Goal: Task Accomplishment & Management: Use online tool/utility

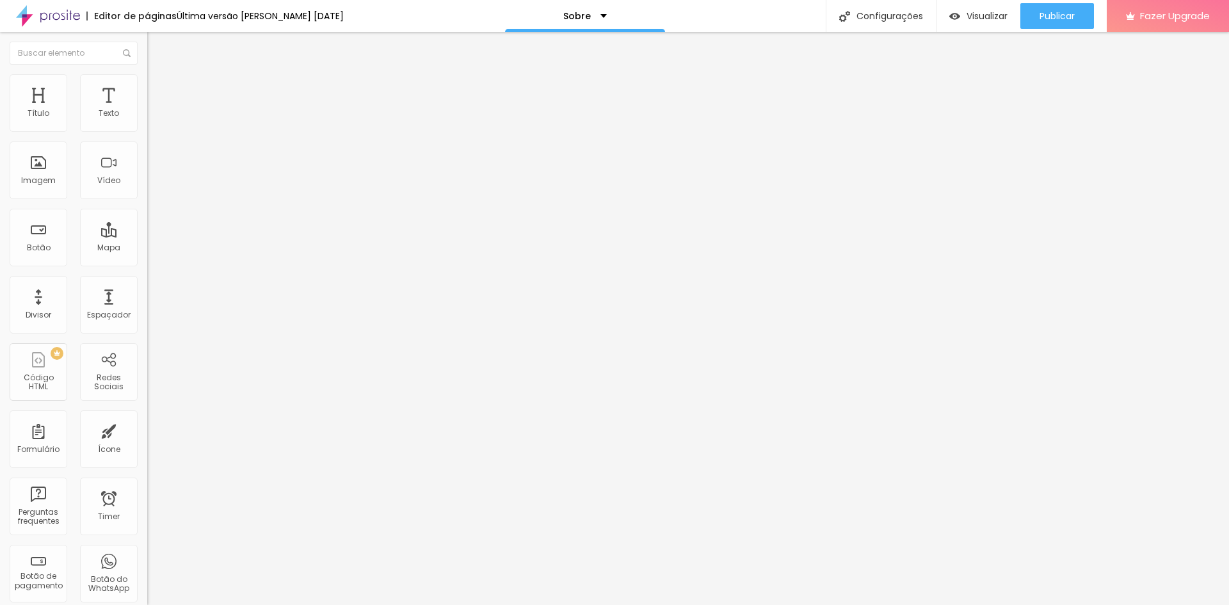
click at [157, 51] on img "button" at bounding box center [162, 47] width 10 height 10
click at [102, 308] on div "Espaçador" at bounding box center [109, 305] width 58 height 58
click at [49, 112] on div "Título" at bounding box center [39, 103] width 58 height 58
click at [42, 374] on div "PREMIUM Código HTML" at bounding box center [39, 372] width 58 height 58
click at [81, 60] on input "text" at bounding box center [74, 53] width 128 height 23
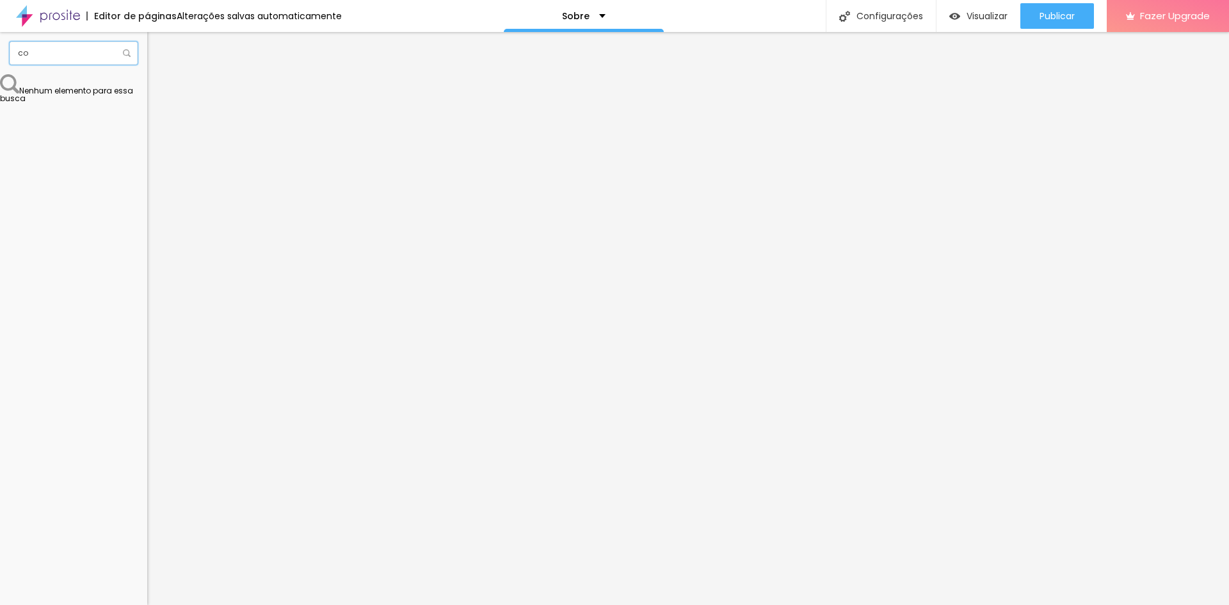
type input "c"
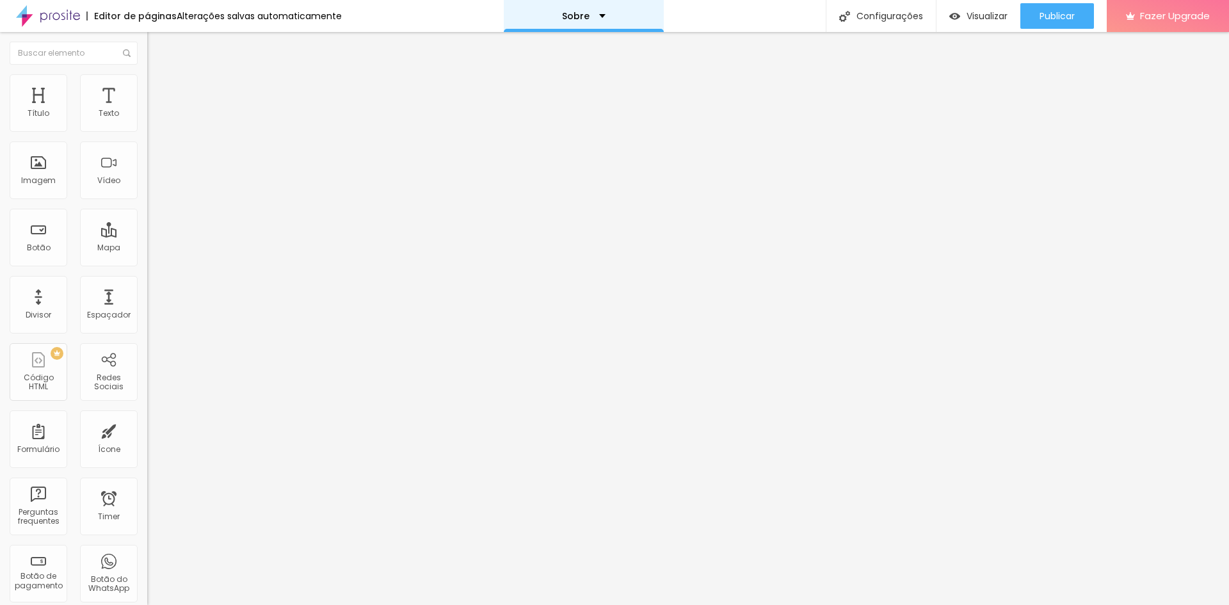
click at [600, 15] on div "Sobre" at bounding box center [584, 16] width 160 height 32
click at [596, 9] on div "Sobre" at bounding box center [584, 4] width 26 height 9
click at [595, 14] on div "Sobre" at bounding box center [584, 16] width 44 height 9
click at [554, 68] on span "Adicionar nova página" at bounding box center [557, 60] width 106 height 13
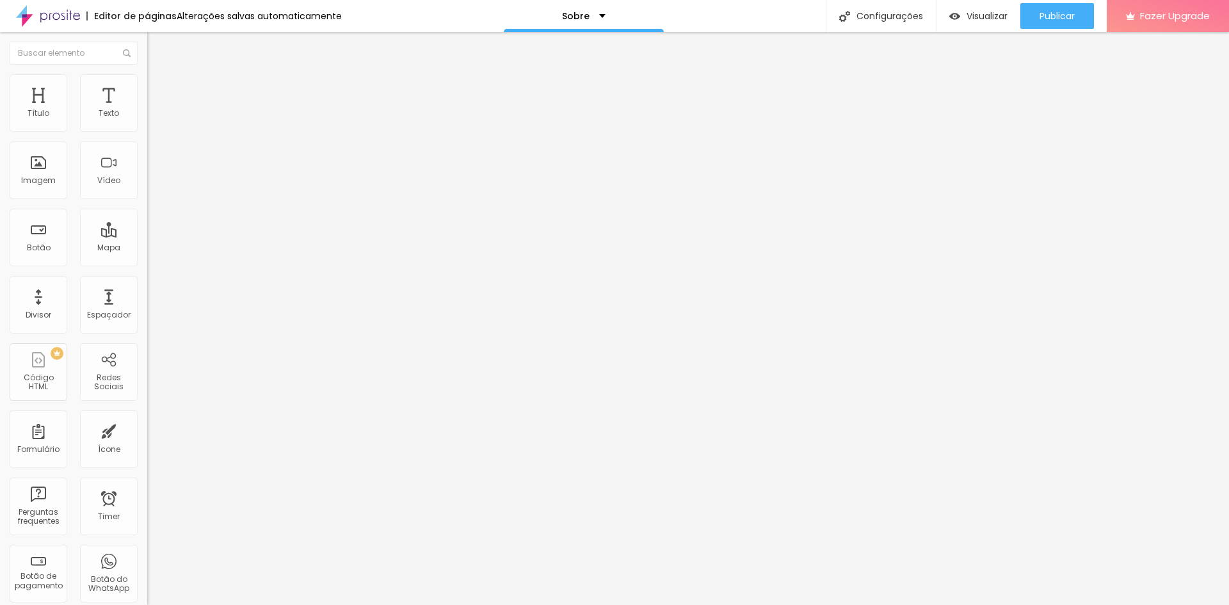
type input "teste"
click at [147, 116] on span "Encaixotado" at bounding box center [172, 111] width 50 height 11
click at [147, 136] on span "Completo" at bounding box center [166, 130] width 39 height 11
click at [147, 84] on li "Estilo" at bounding box center [220, 80] width 147 height 13
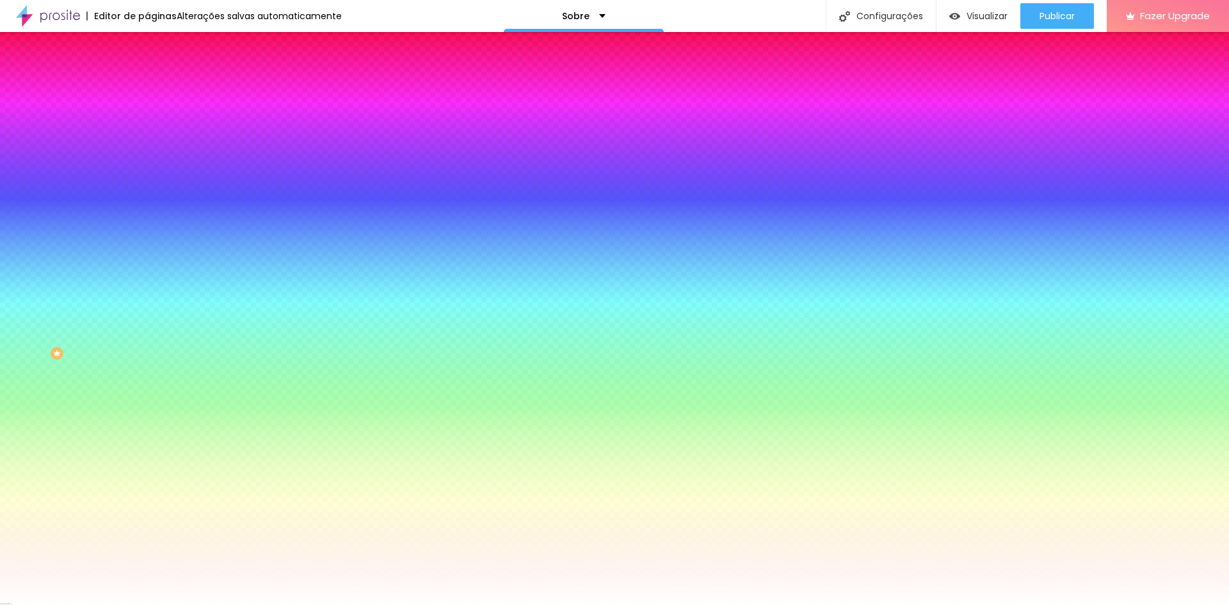
click at [147, 230] on button "button" at bounding box center [156, 222] width 18 height 13
click at [279, 604] on div at bounding box center [614, 612] width 1229 height 0
type input "105"
type input "110"
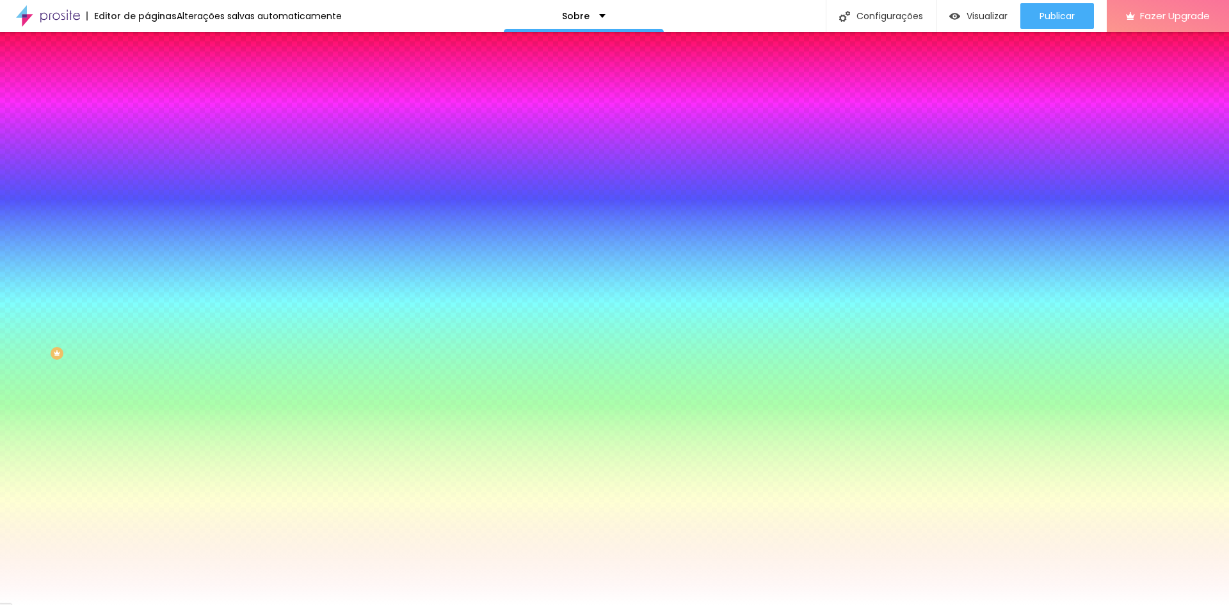
type input "110"
type input "115"
type input "120"
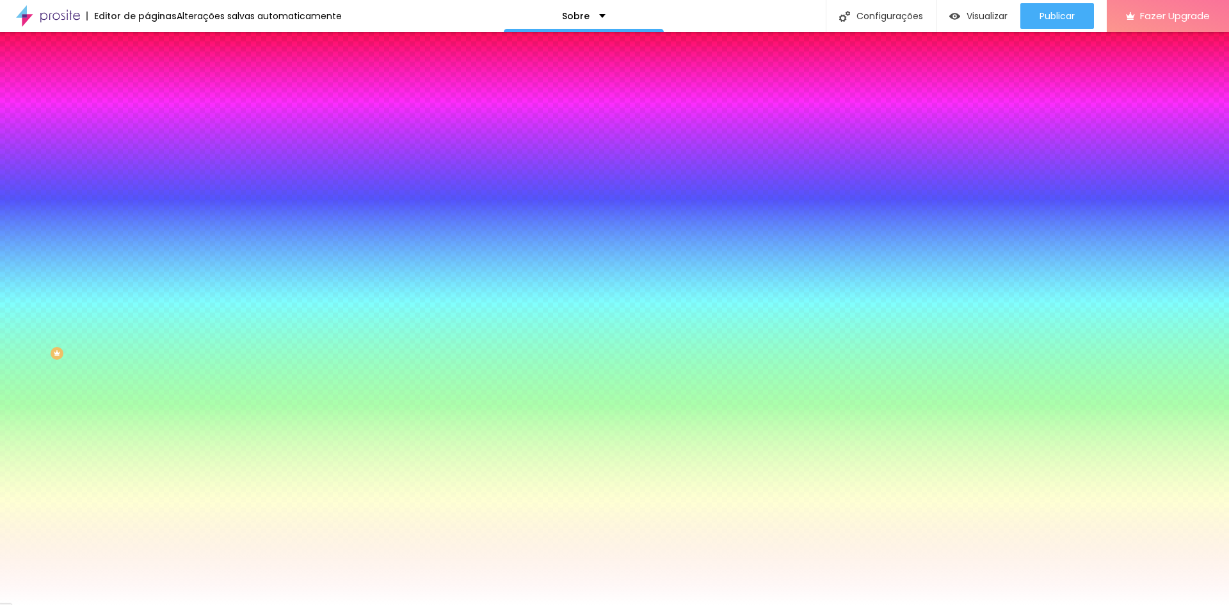
type input "125"
type input "130"
type input "135"
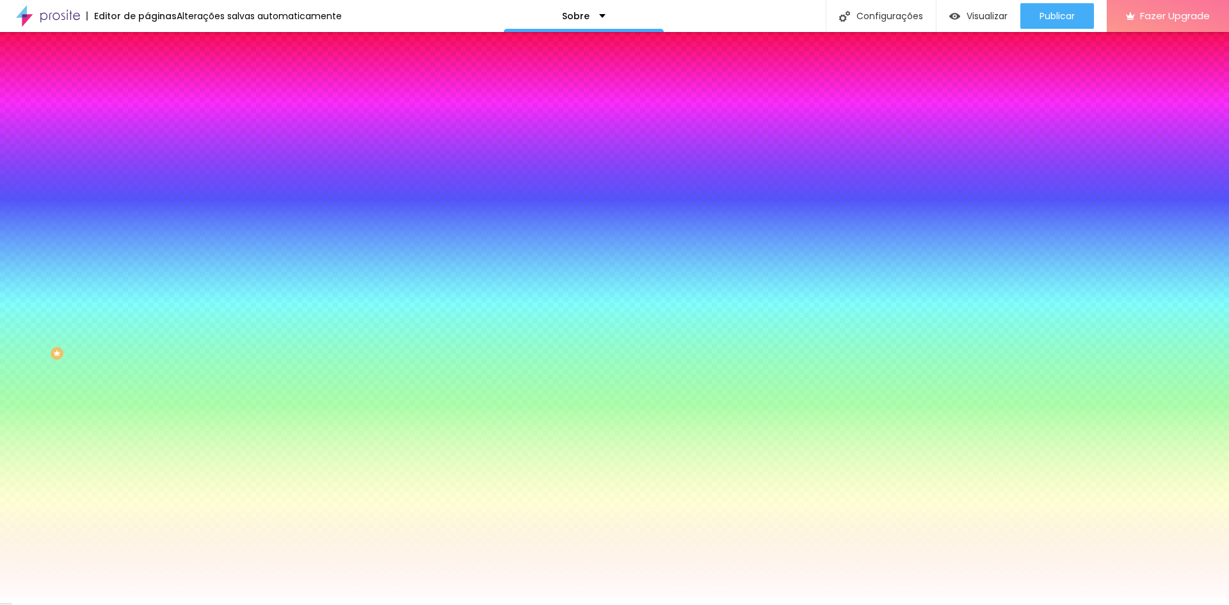
type input "135"
type input "140"
type input "145"
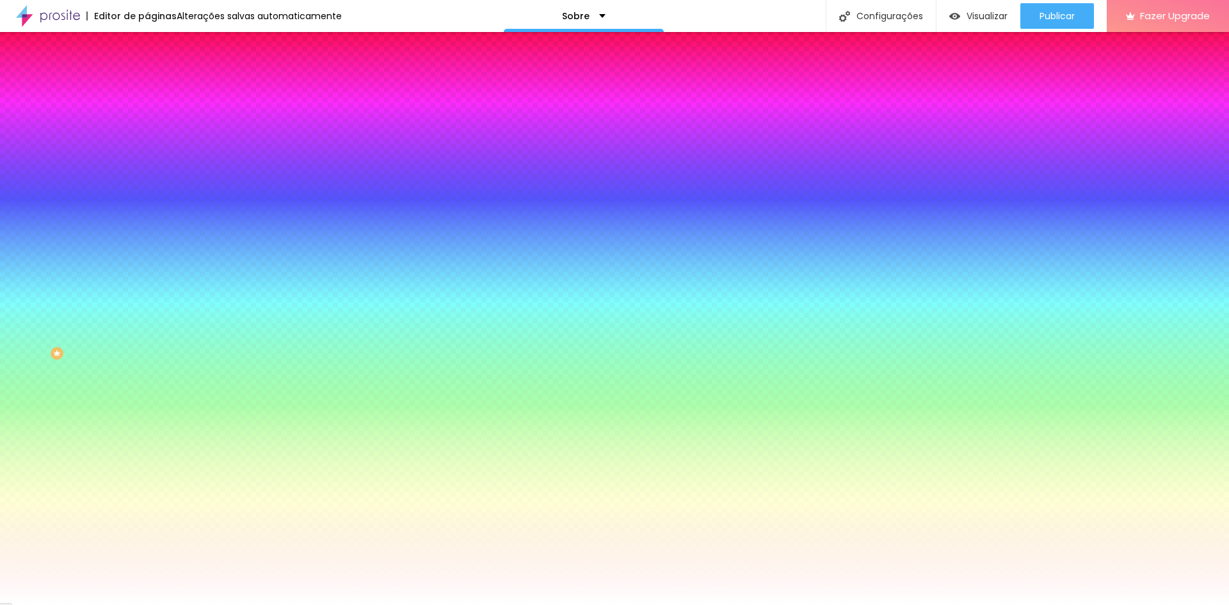
type input "155"
type input "165"
type input "170"
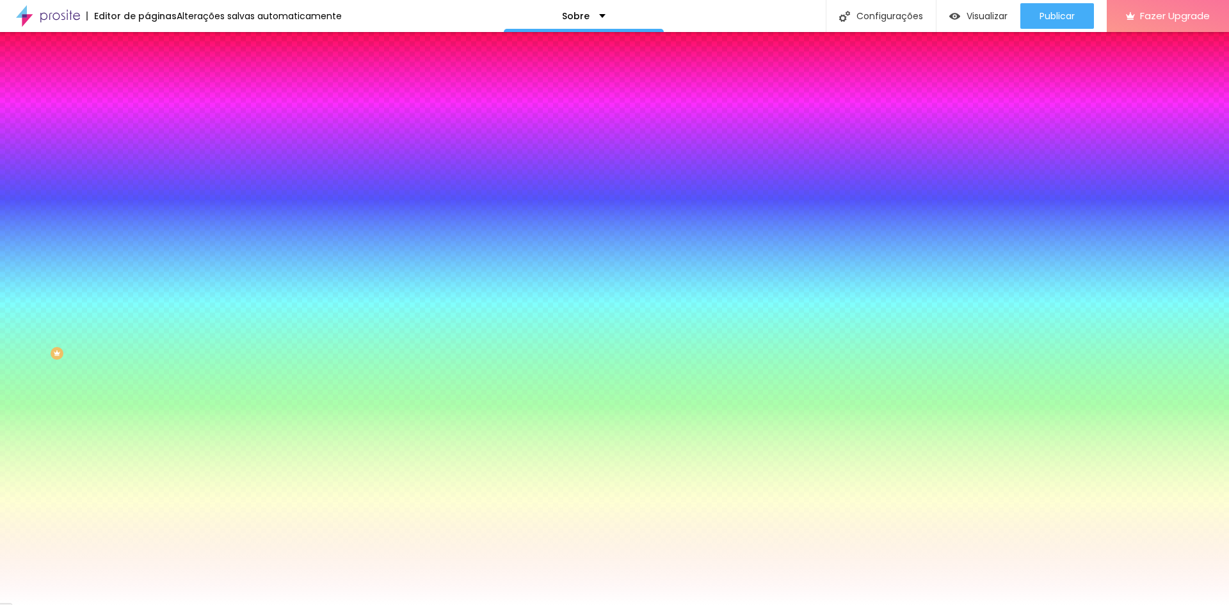
type input "170"
type input "175"
type input "180"
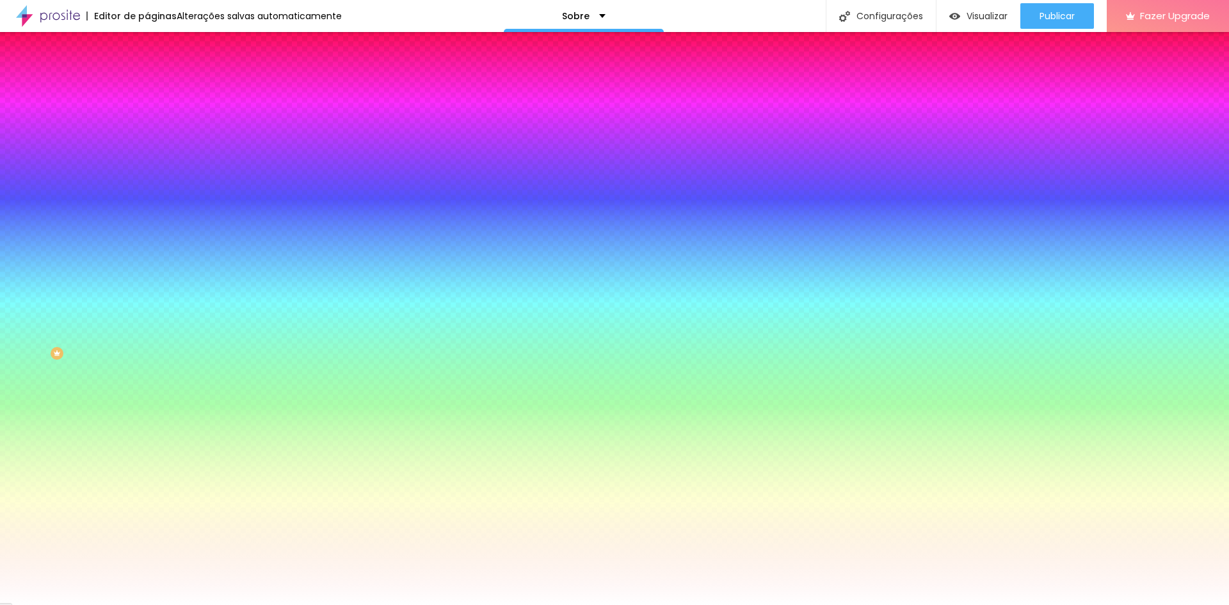
type input "185"
type input "190"
type input "220"
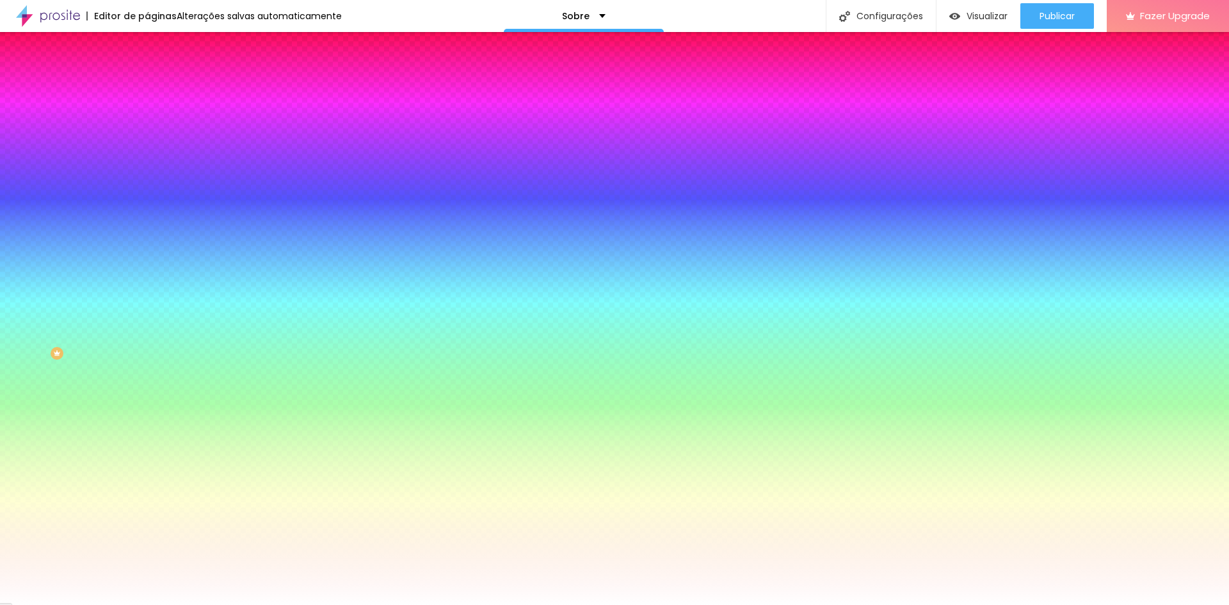
type input "220"
type input "225"
type input "230"
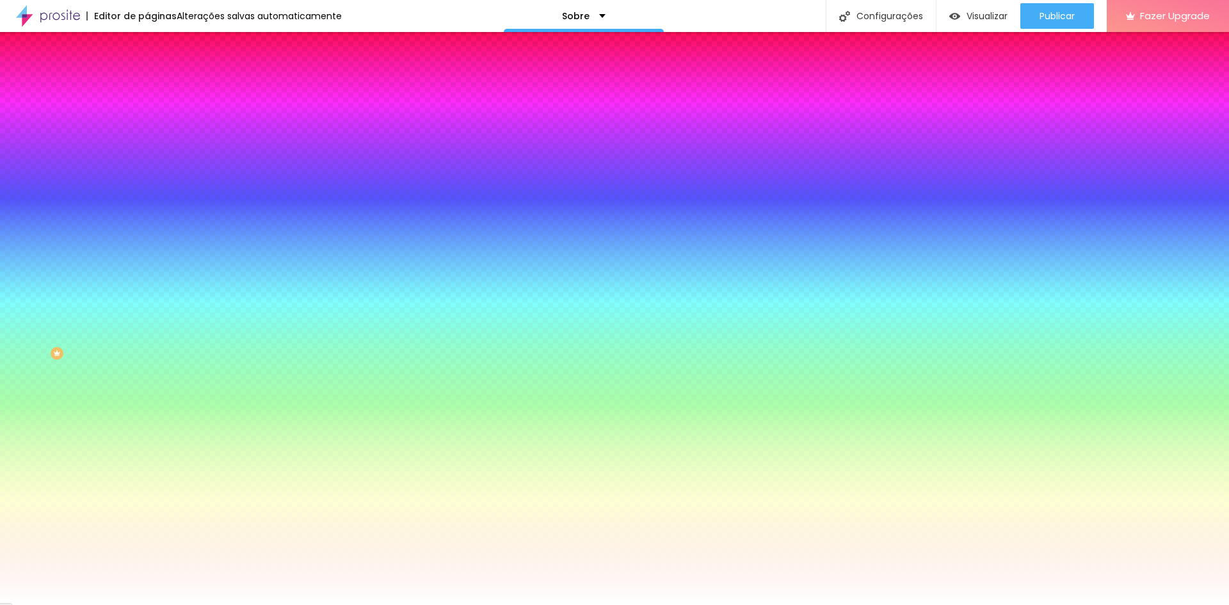
type input "235"
type input "240"
type input "245"
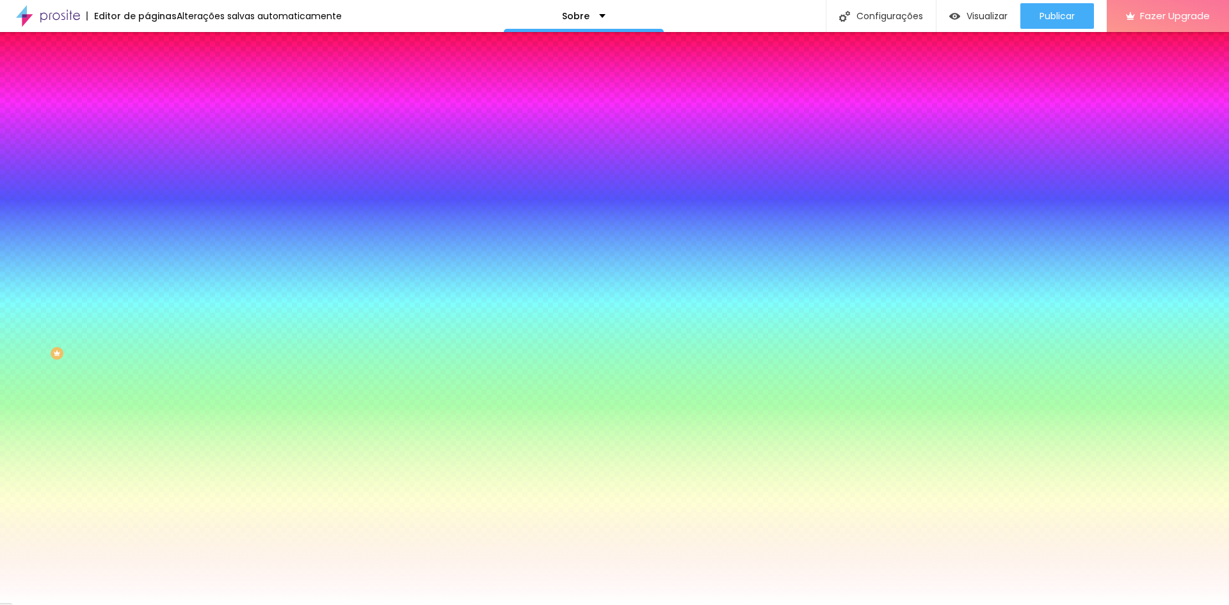
type input "245"
type input "250"
type input "255"
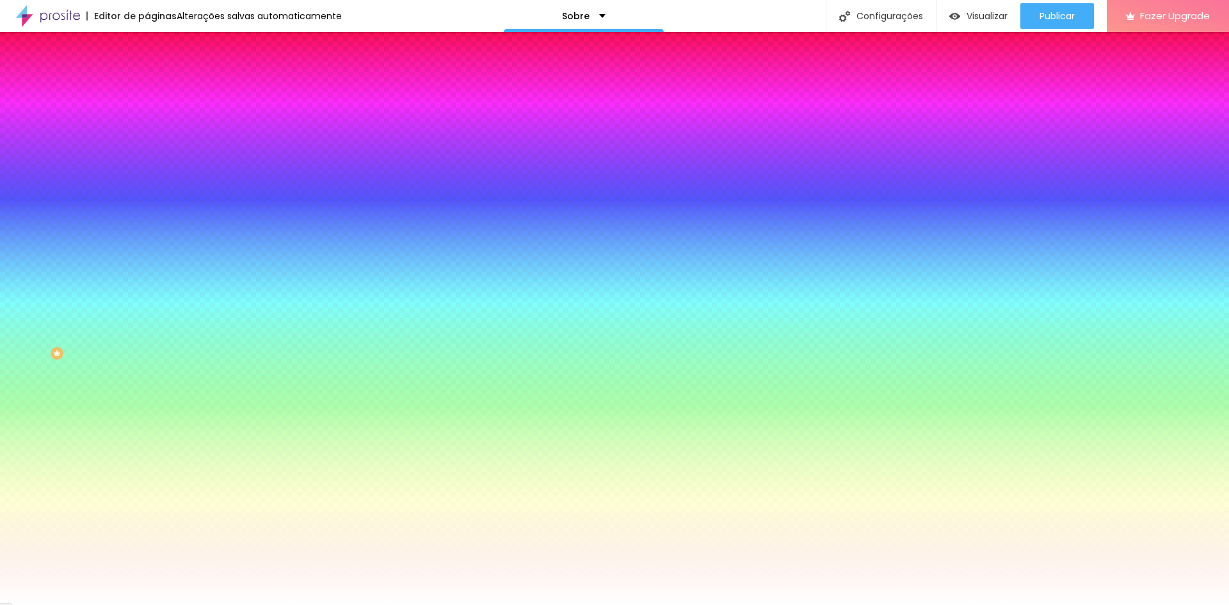
type input "260"
type input "265"
type input "270"
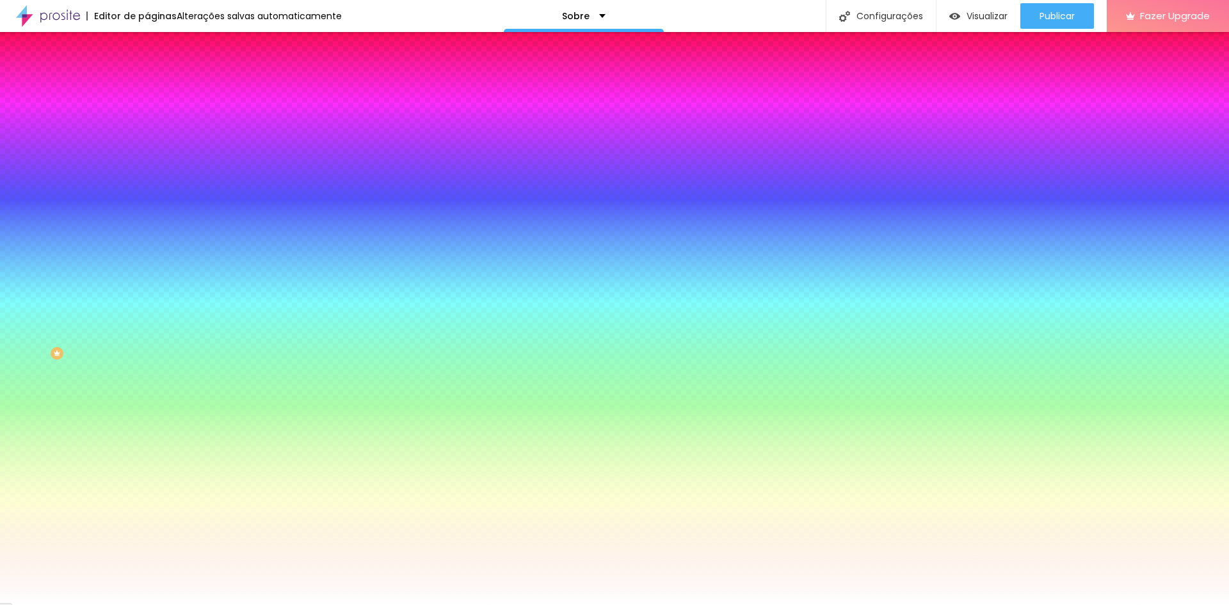
type input "270"
type input "275"
type input "285"
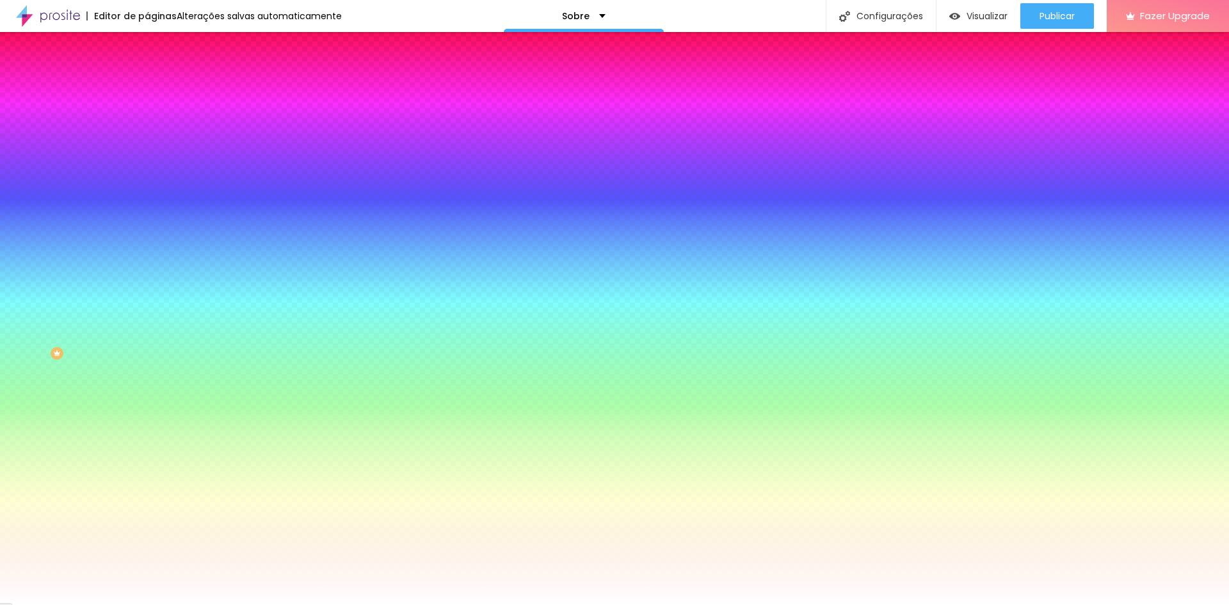
type input "295"
type input "300"
type input "295"
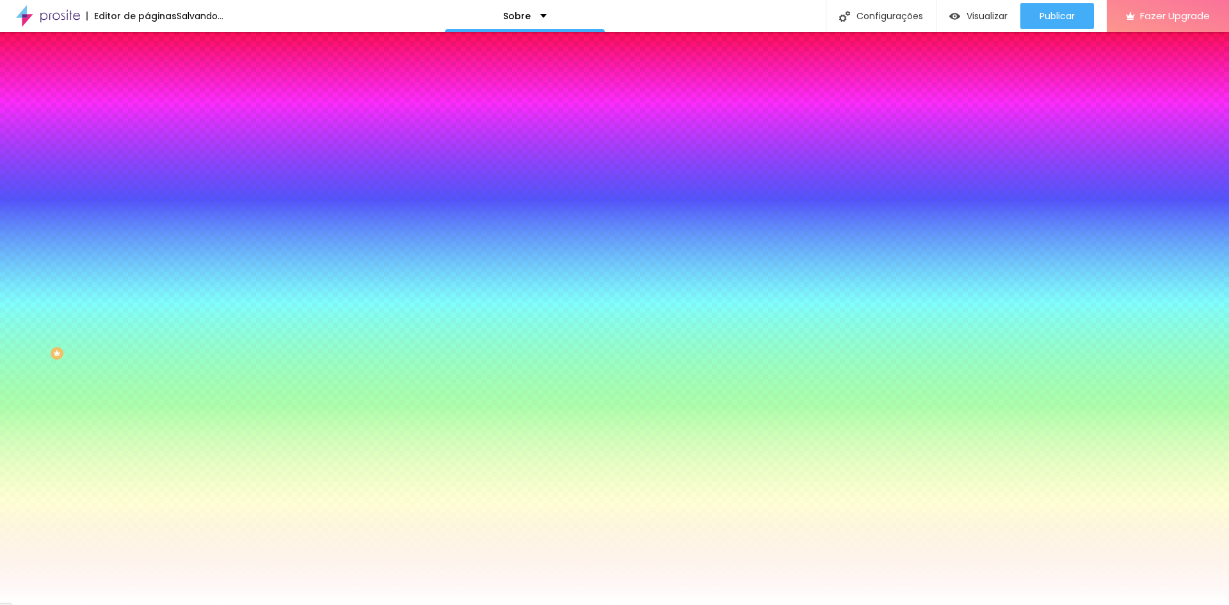
type input "295"
type input "290"
type input "285"
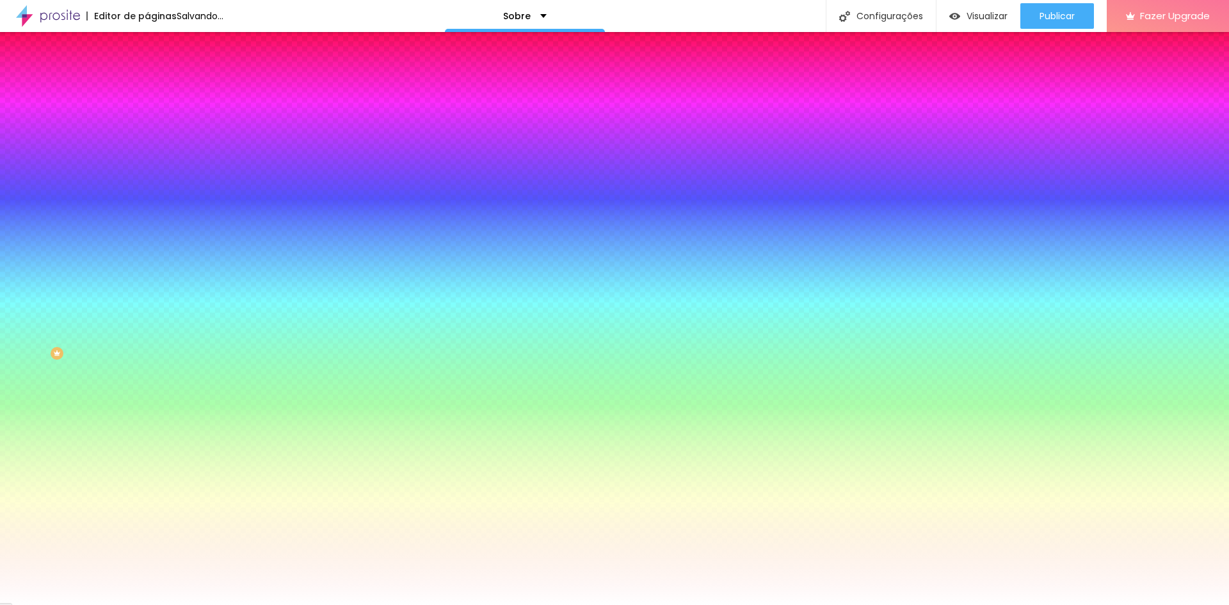
type input "280"
type input "275"
type input "260"
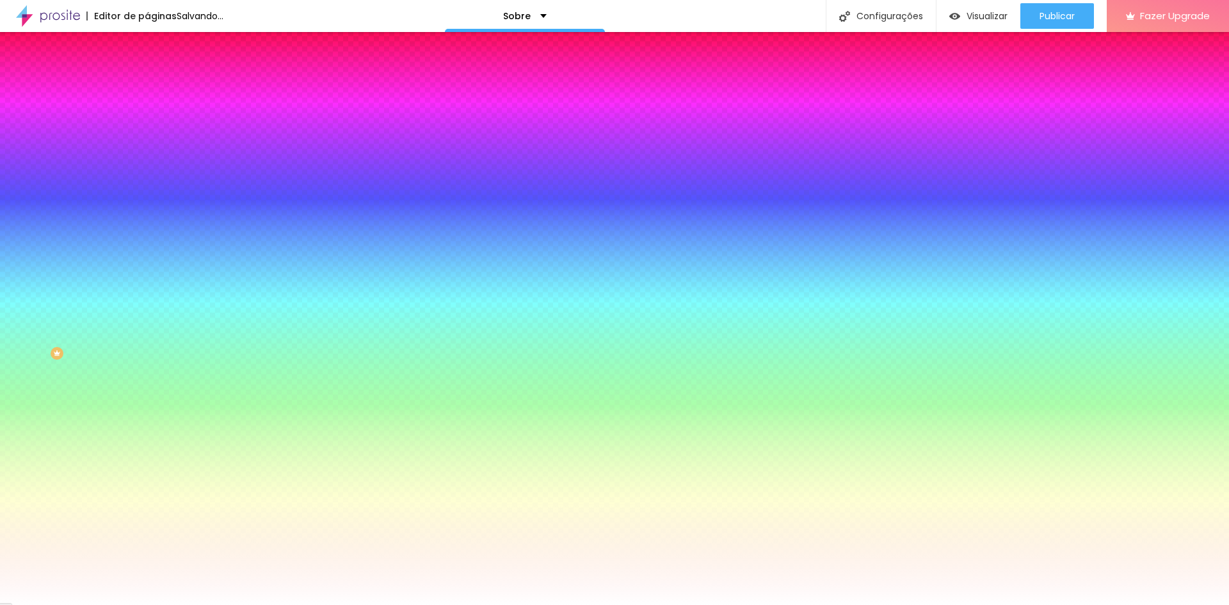
type input "260"
type input "255"
type input "250"
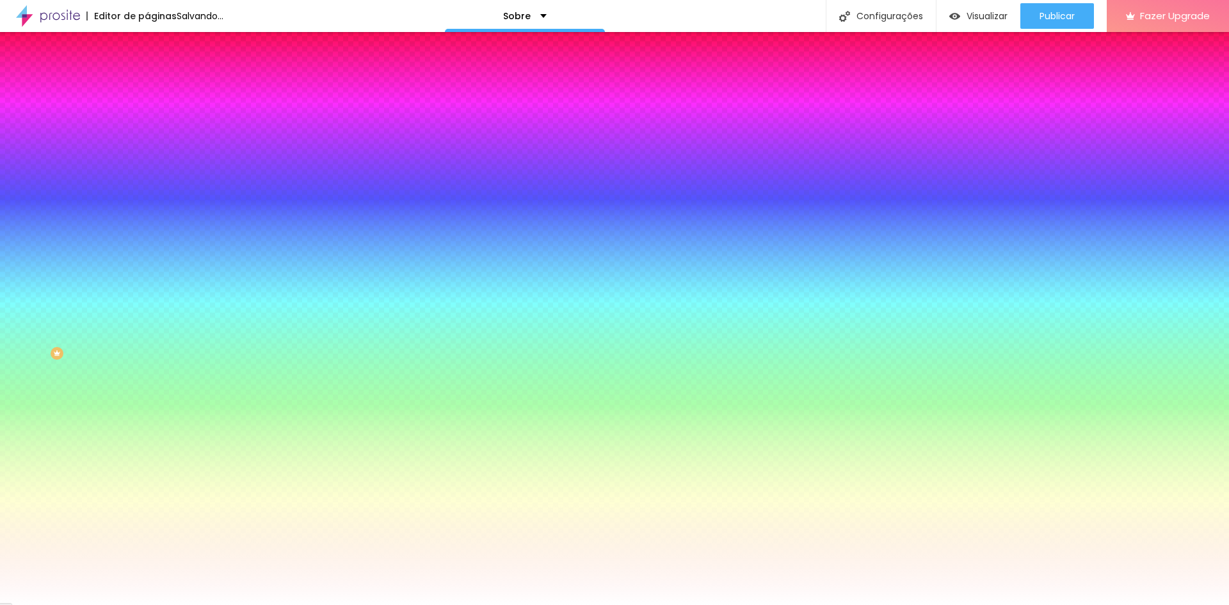
type input "245"
type input "235"
type input "230"
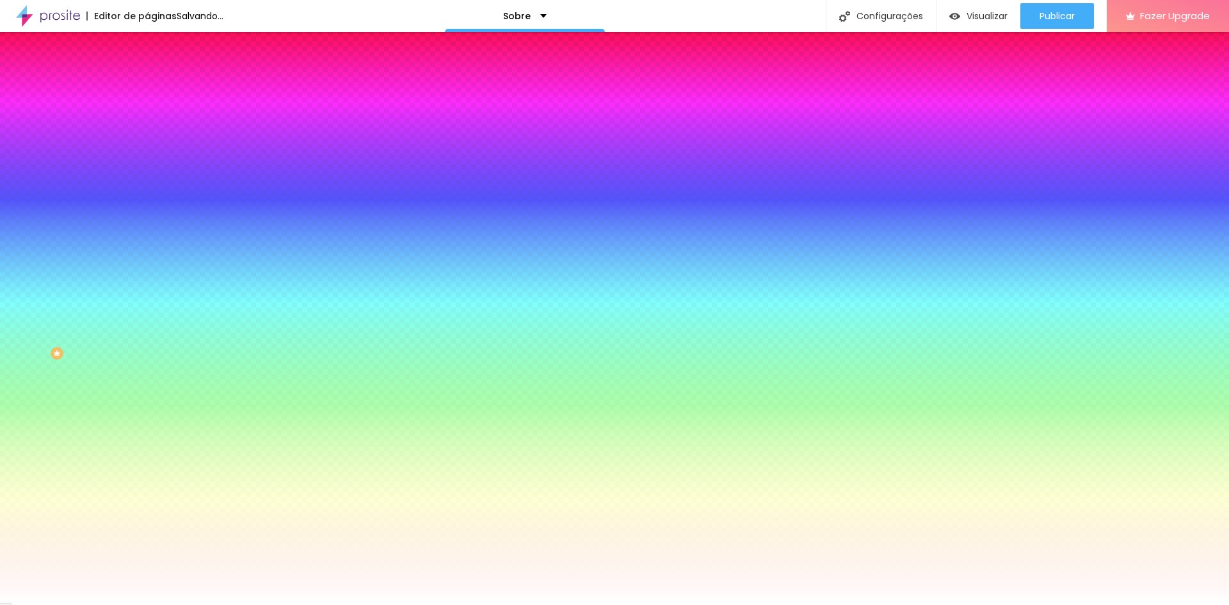
type input "230"
type input "225"
type input "220"
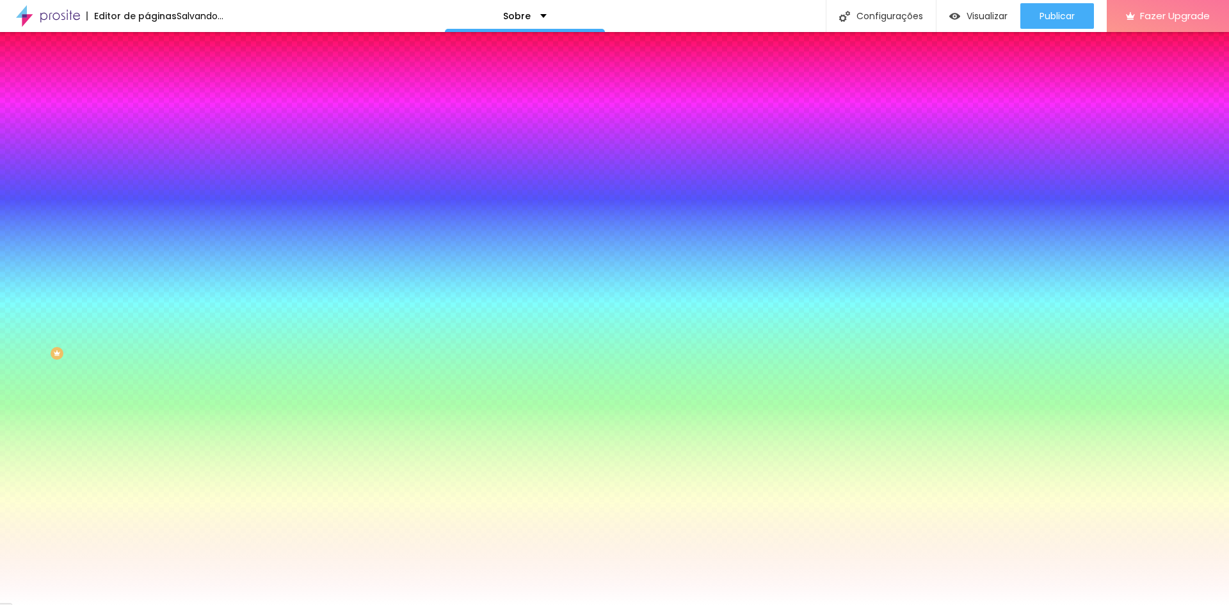
type input "215"
type input "210"
type input "205"
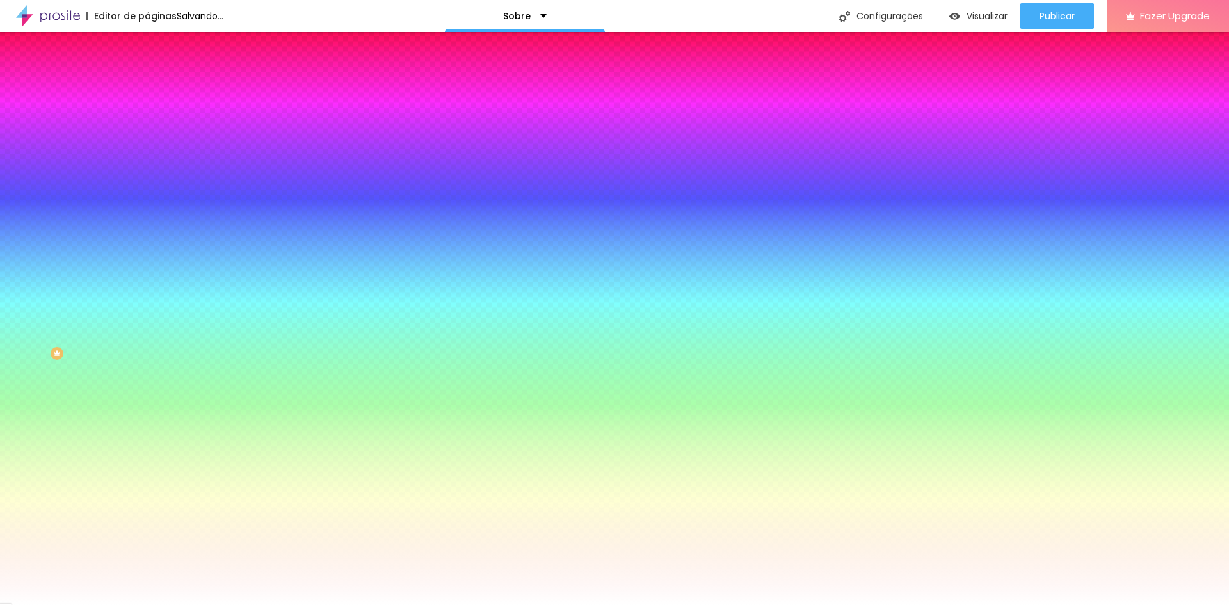
type input "205"
type input "200"
type input "195"
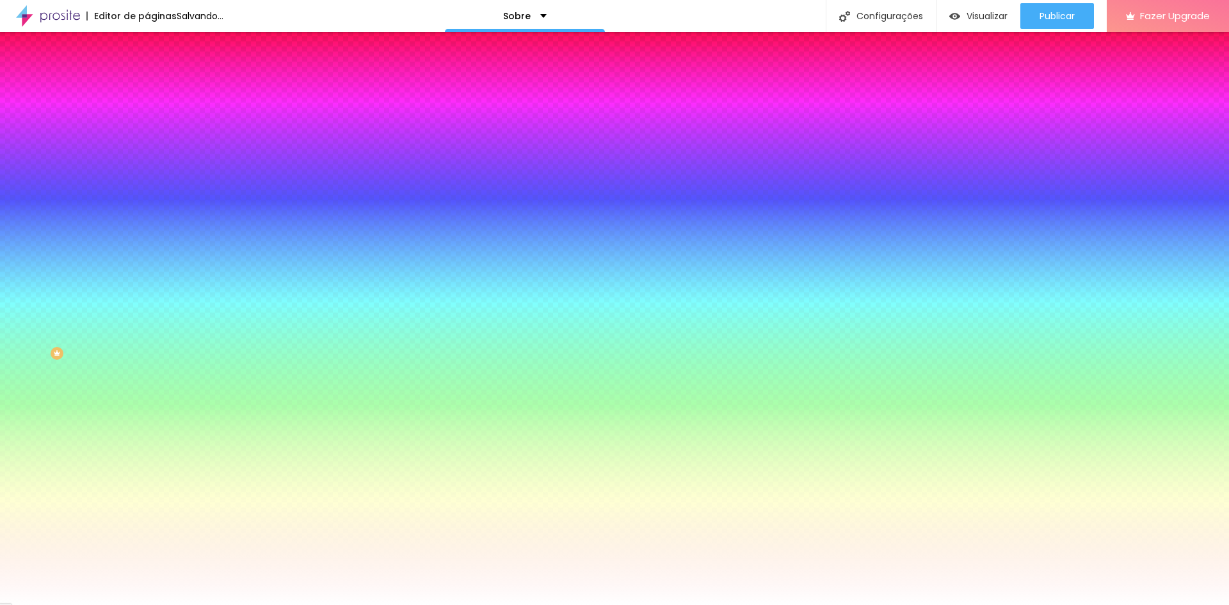
type input "190"
type input "185"
type input "190"
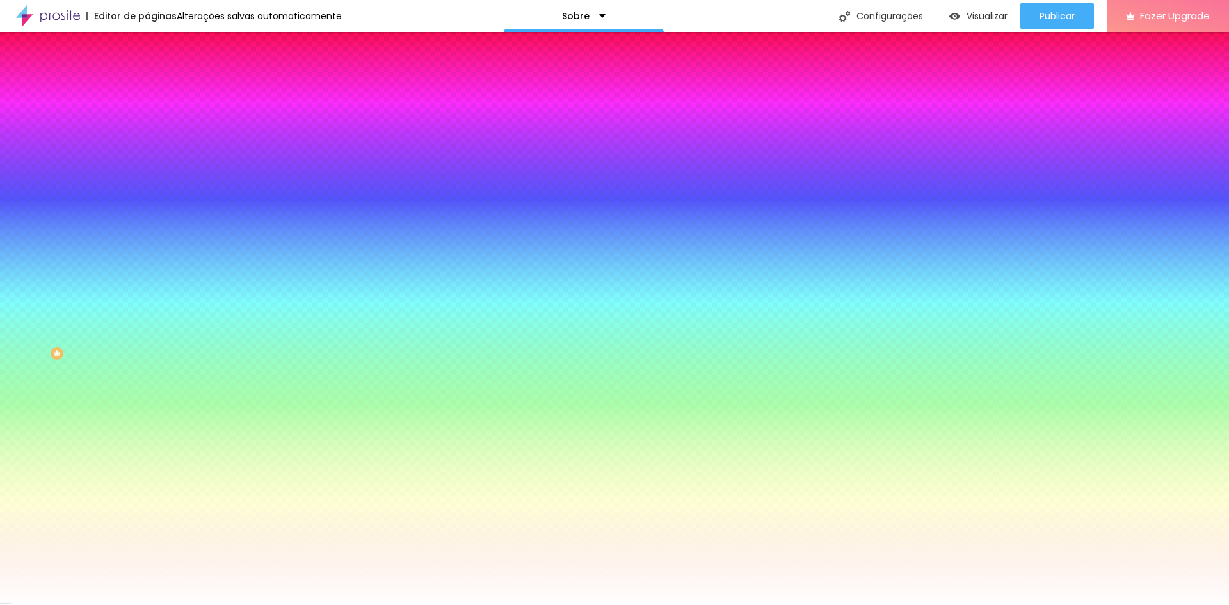
type input "190"
type input "195"
type input "200"
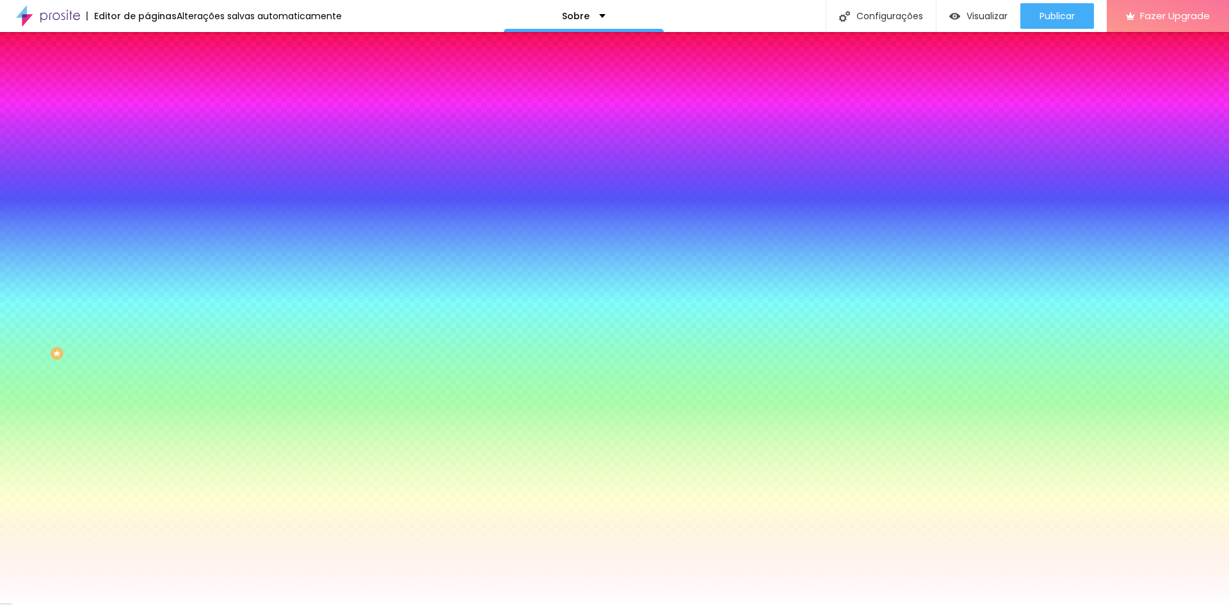
type input "205"
type input "210"
type input "215"
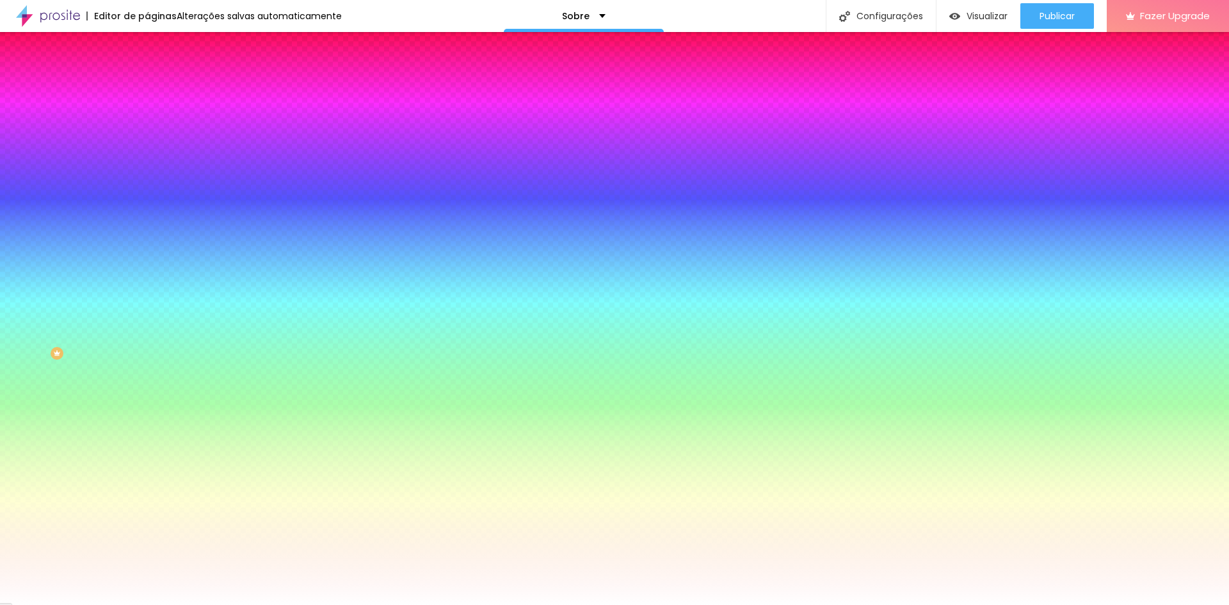
drag, startPoint x: 166, startPoint y: 458, endPoint x: 234, endPoint y: 450, distance: 68.3
type input "215"
click at [272, 604] on div at bounding box center [614, 612] width 1229 height 0
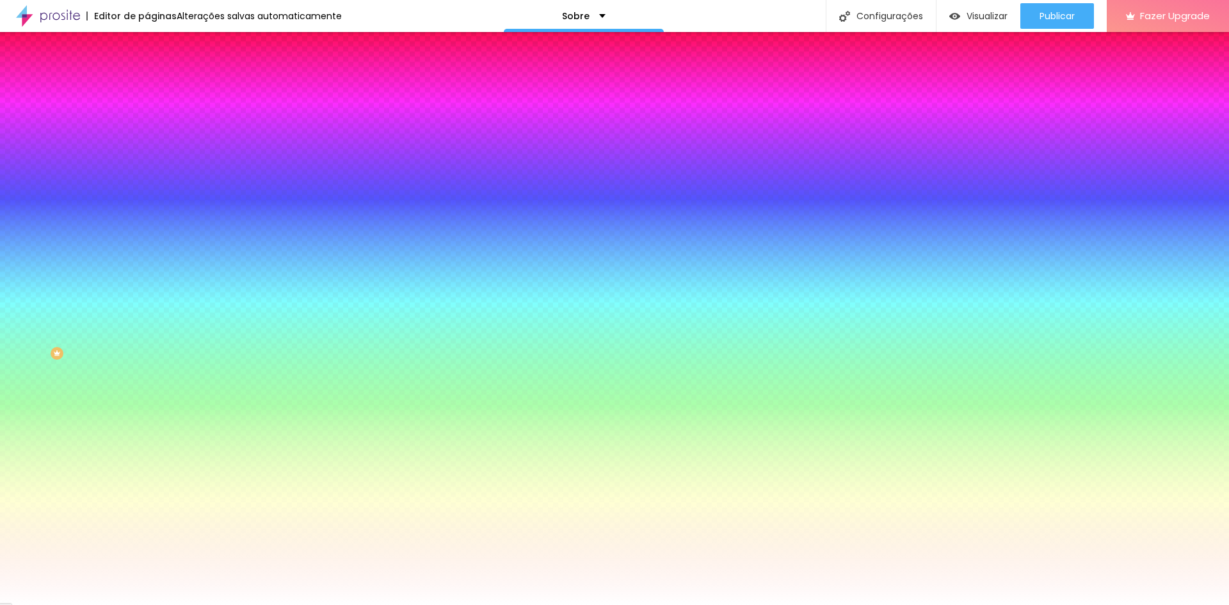
click at [272, 604] on div at bounding box center [614, 612] width 1229 height 0
type input "105"
type input "110"
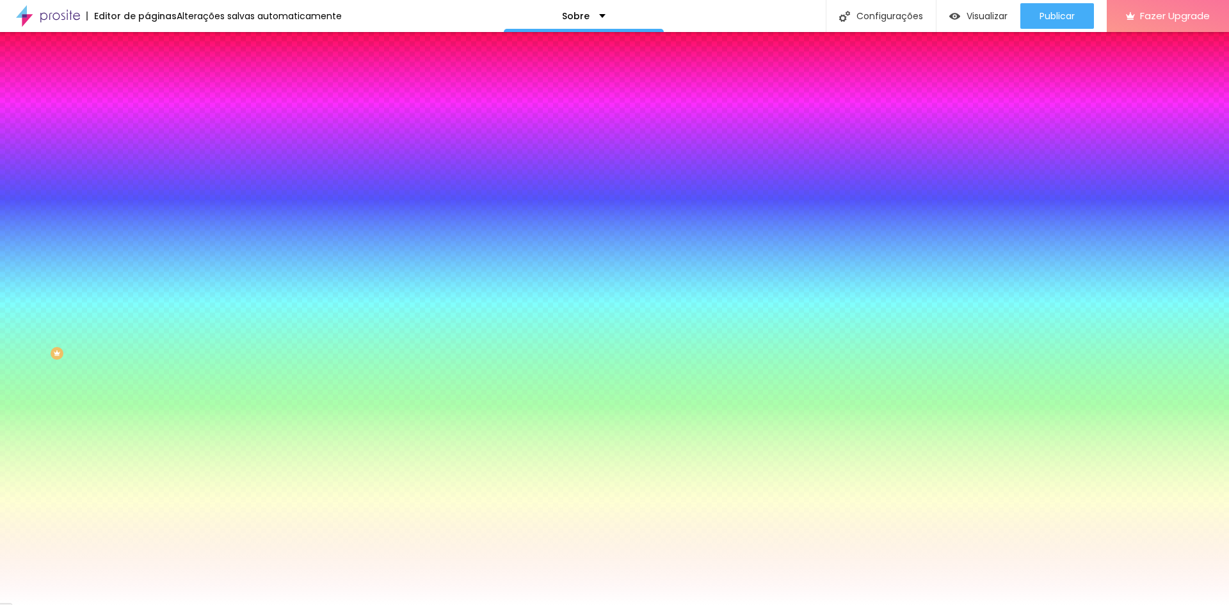
type input "115"
type input "120"
type input "125"
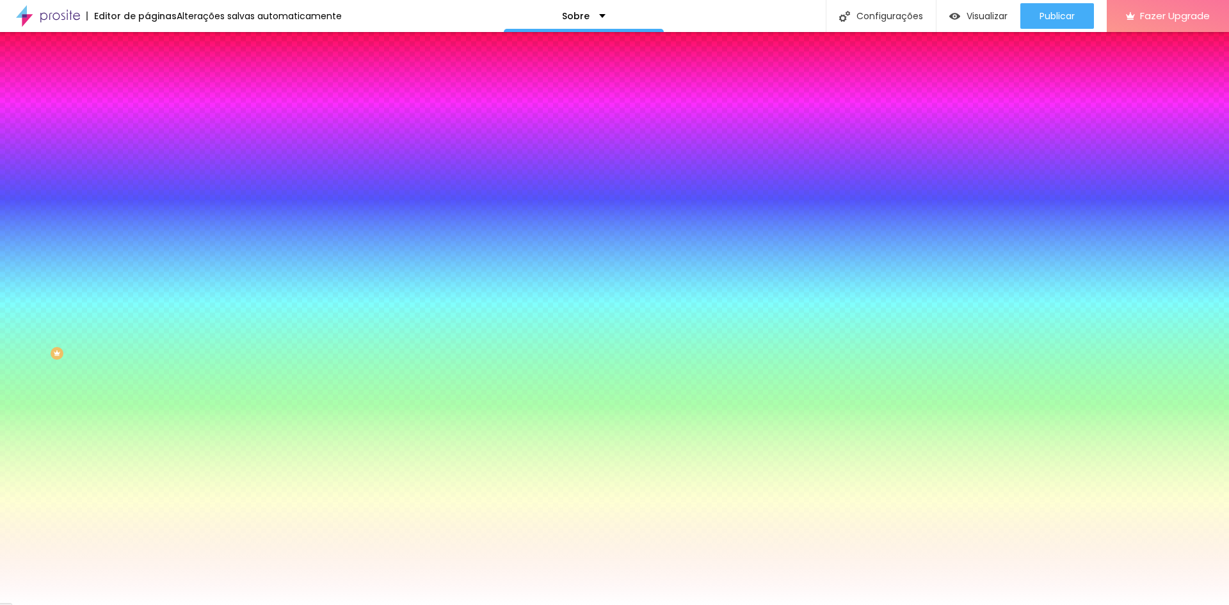
type input "125"
type input "130"
type input "135"
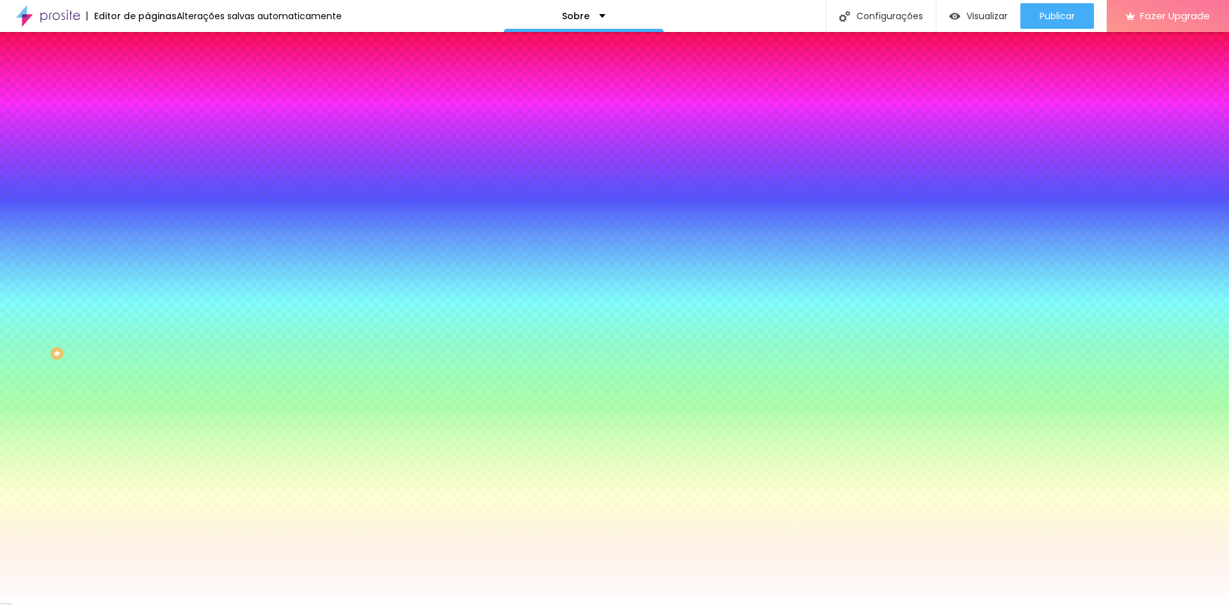
type input "140"
type input "150"
type input "155"
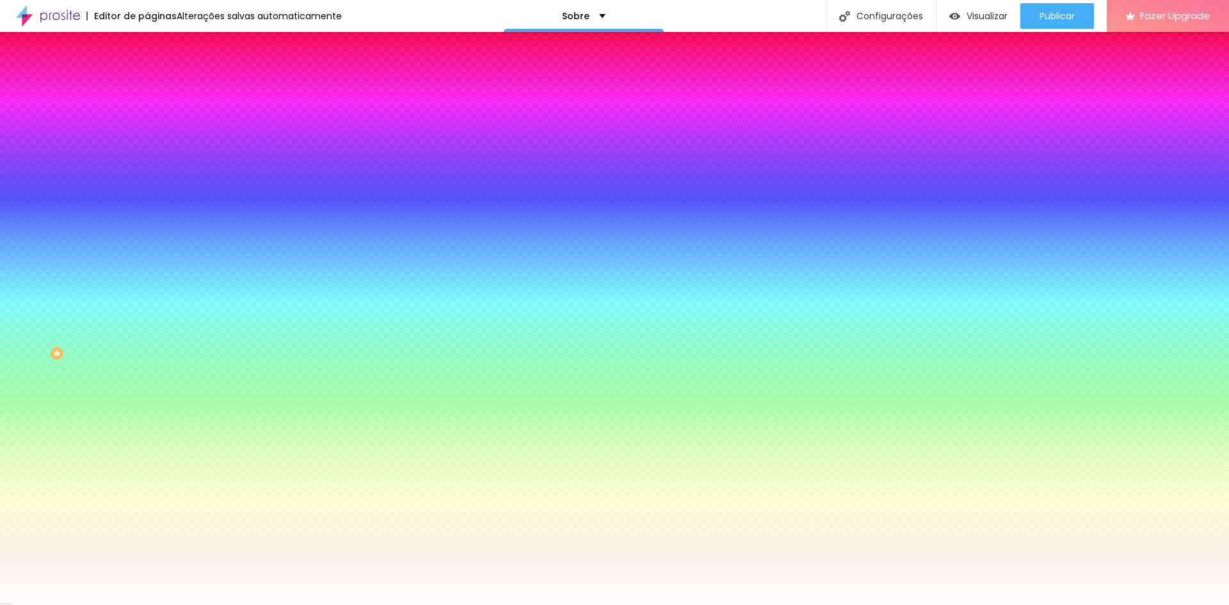
type input "155"
type input "165"
type input "170"
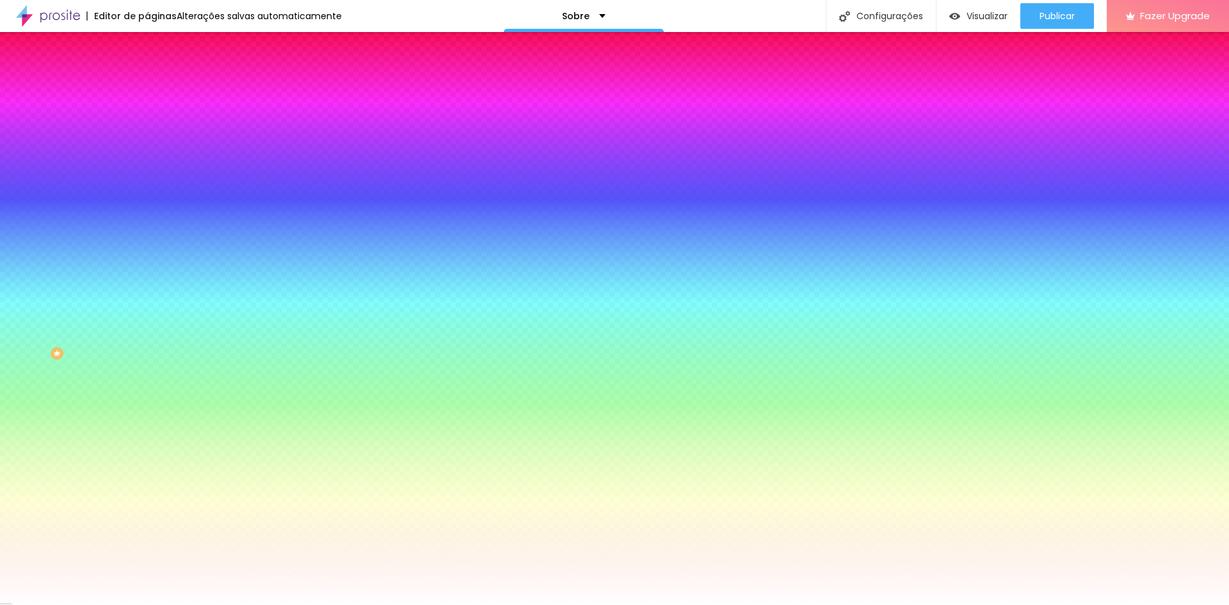
type input "180"
type input "185"
type input "190"
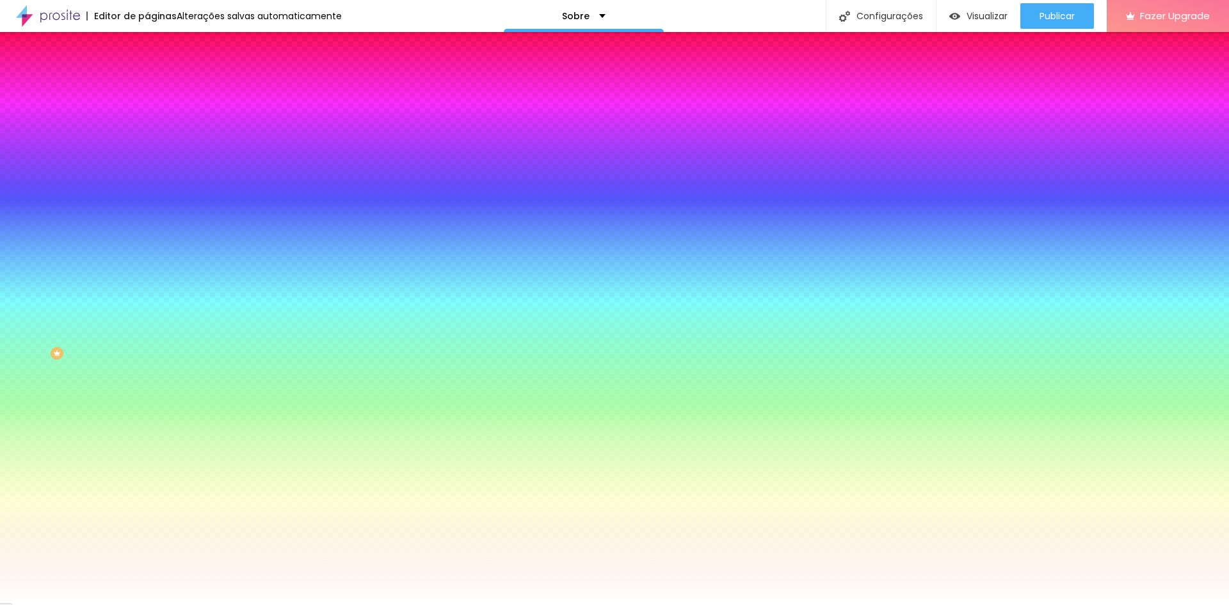
type input "190"
type input "195"
type input "200"
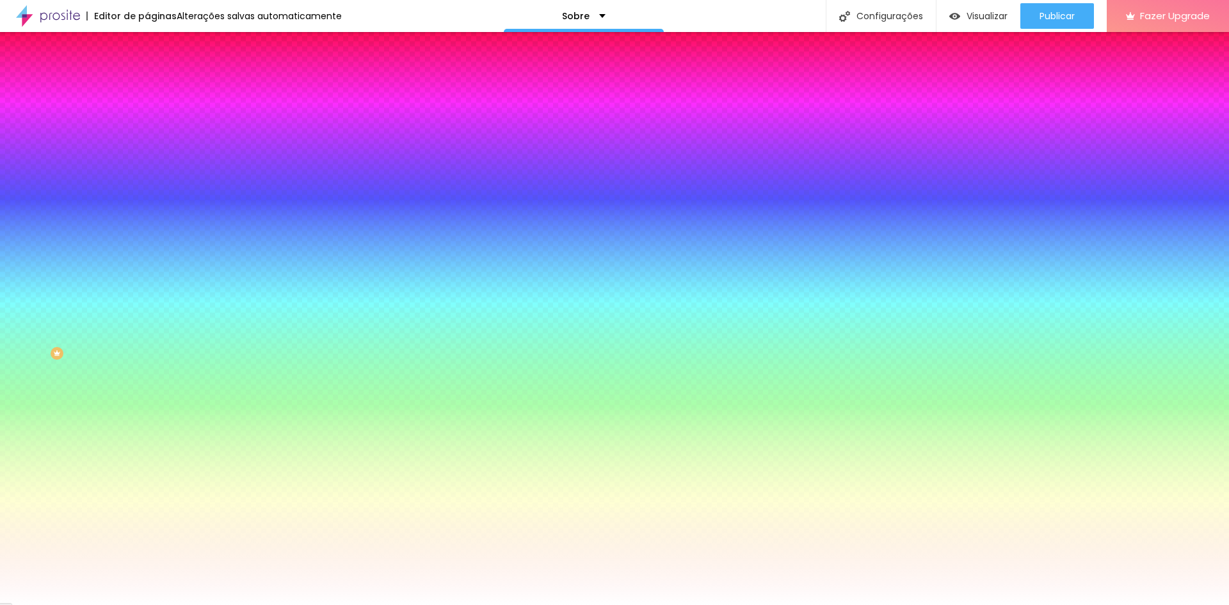
type input "205"
type input "210"
type input "215"
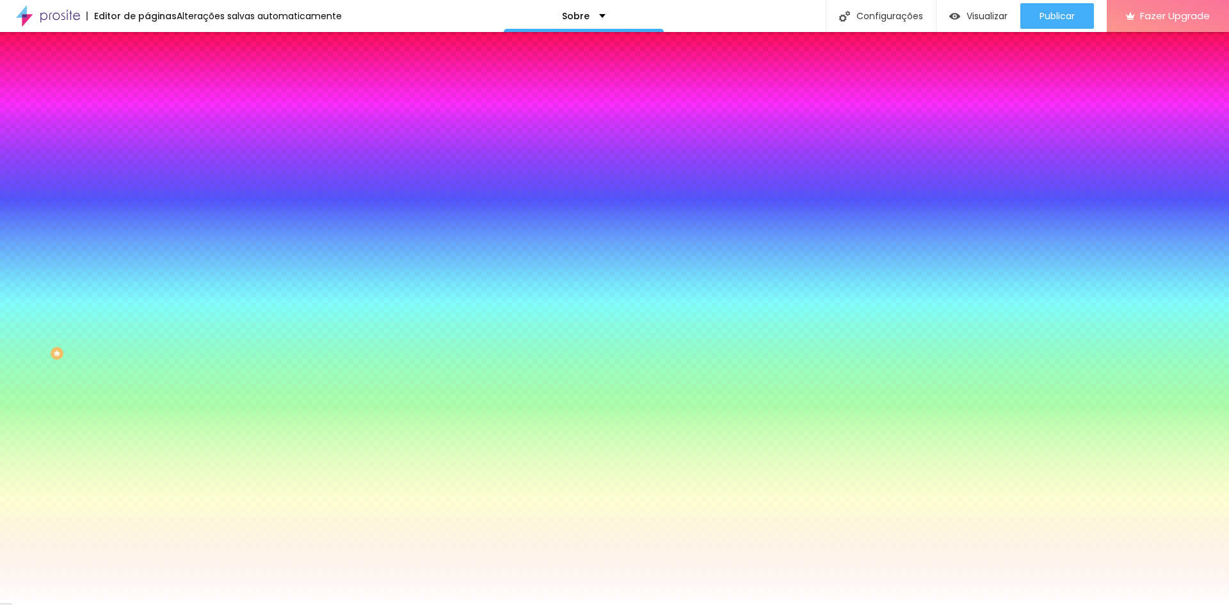
type input "215"
type input "220"
type input "225"
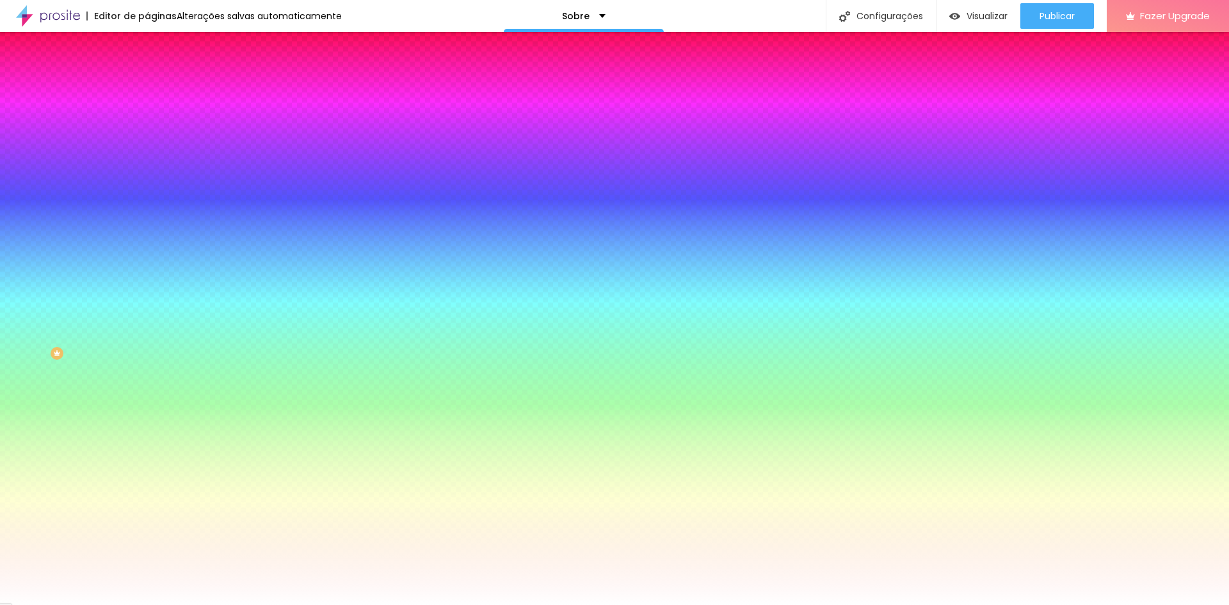
type input "230"
type input "235"
type input "230"
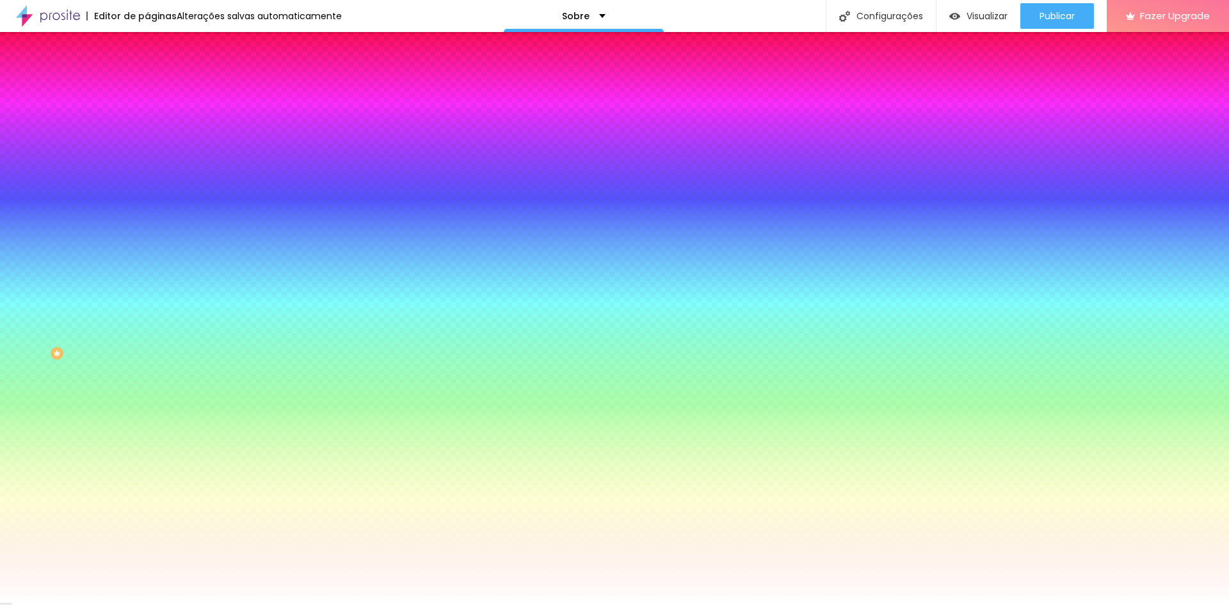
type input "230"
type input "225"
type input "220"
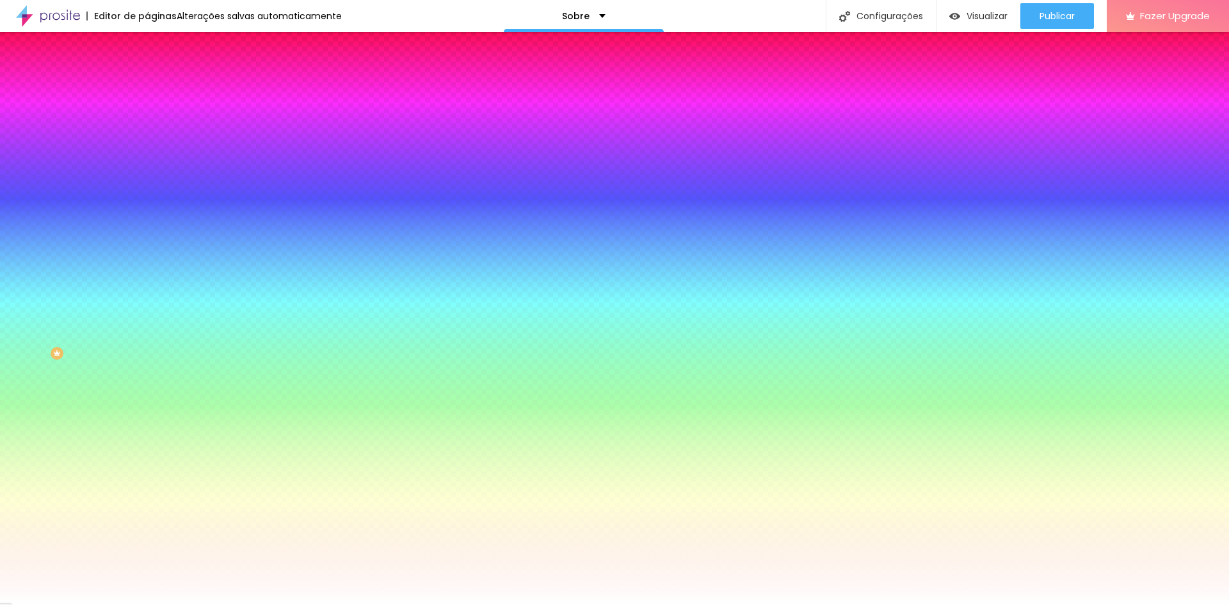
type input "215"
type input "210"
type input "205"
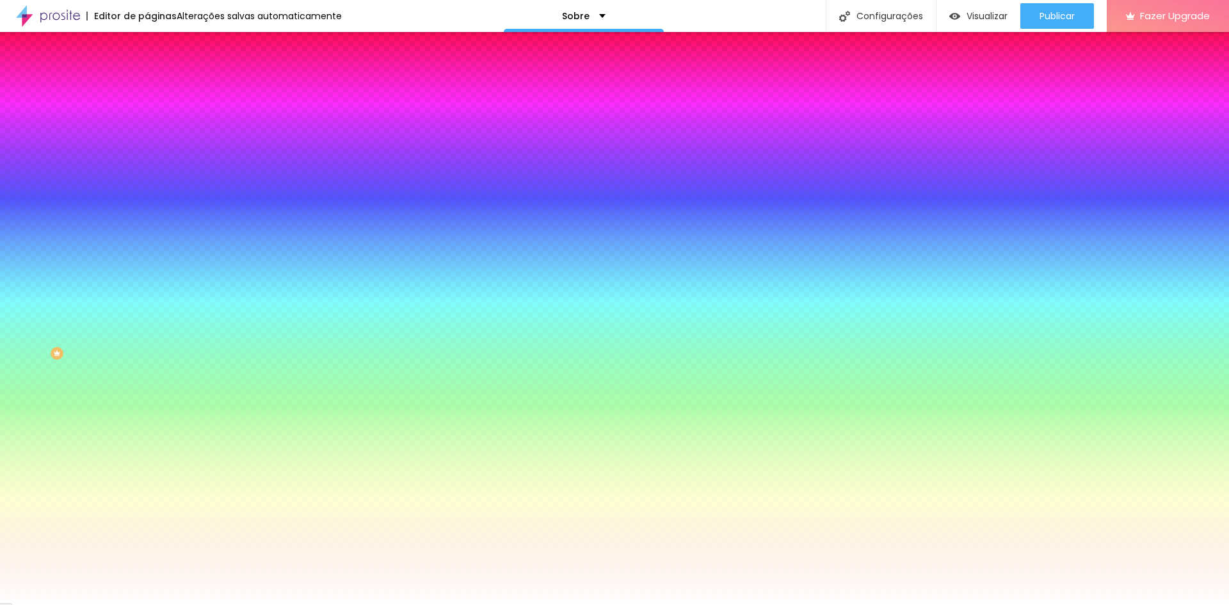
type input "205"
type input "185"
type input "180"
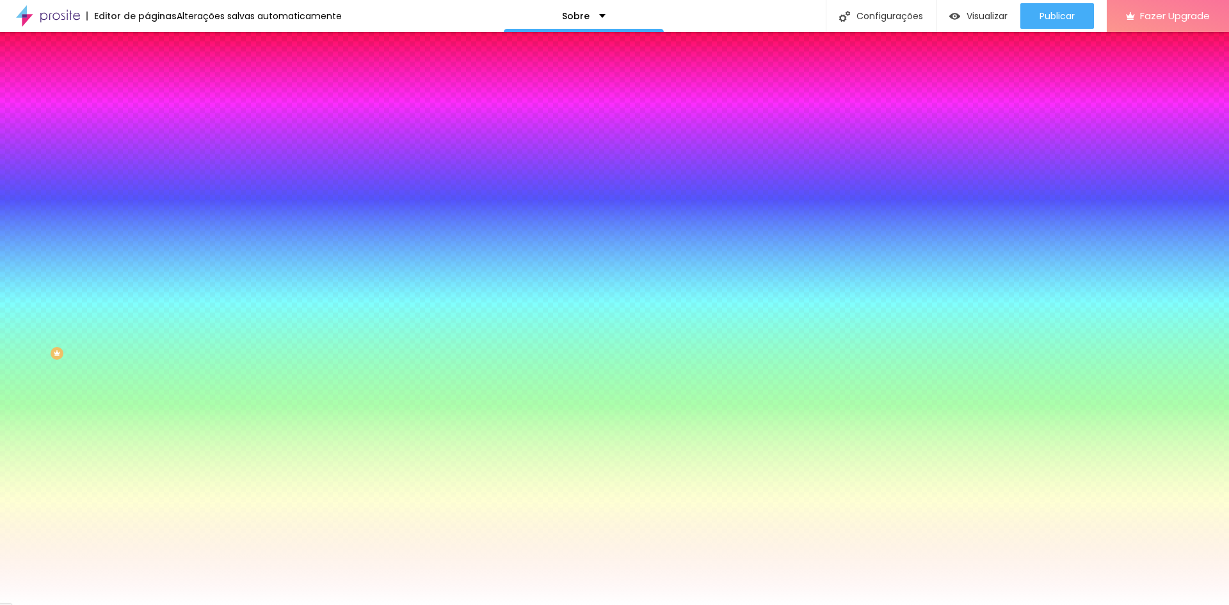
type input "175"
type input "170"
type input "165"
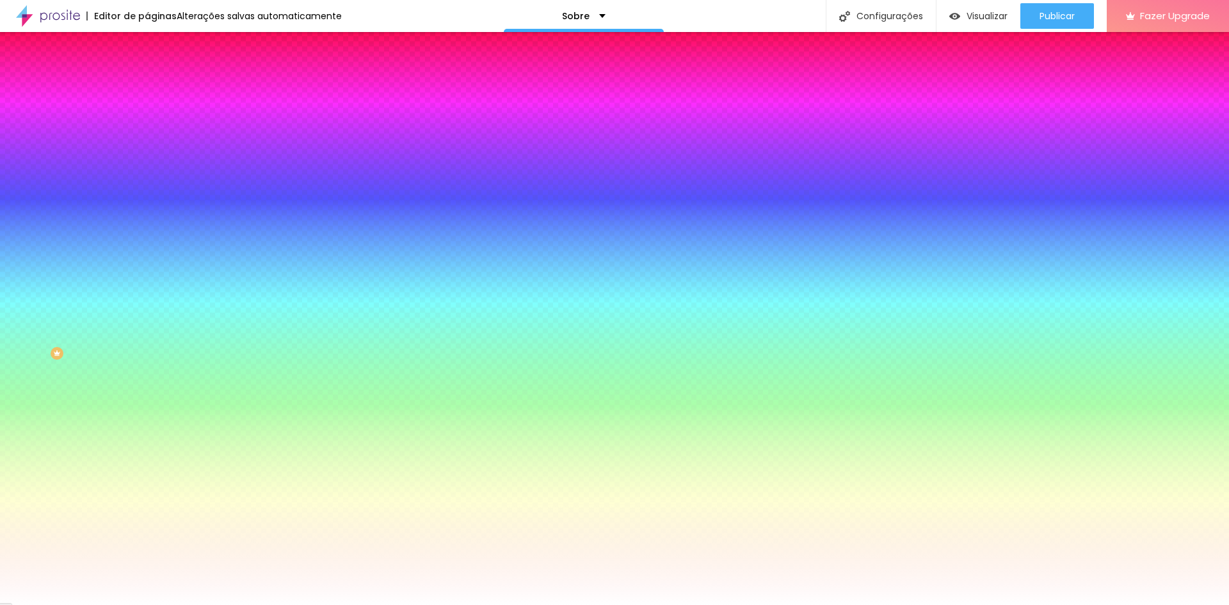
type input "165"
type input "160"
type input "155"
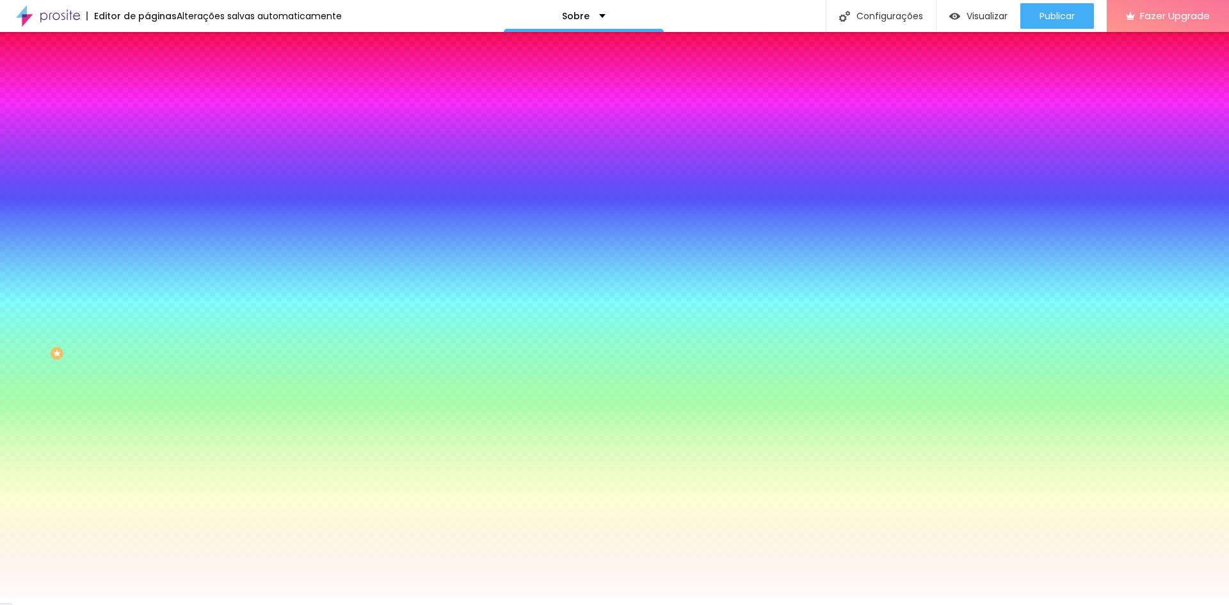
type input "150"
type input "145"
type input "140"
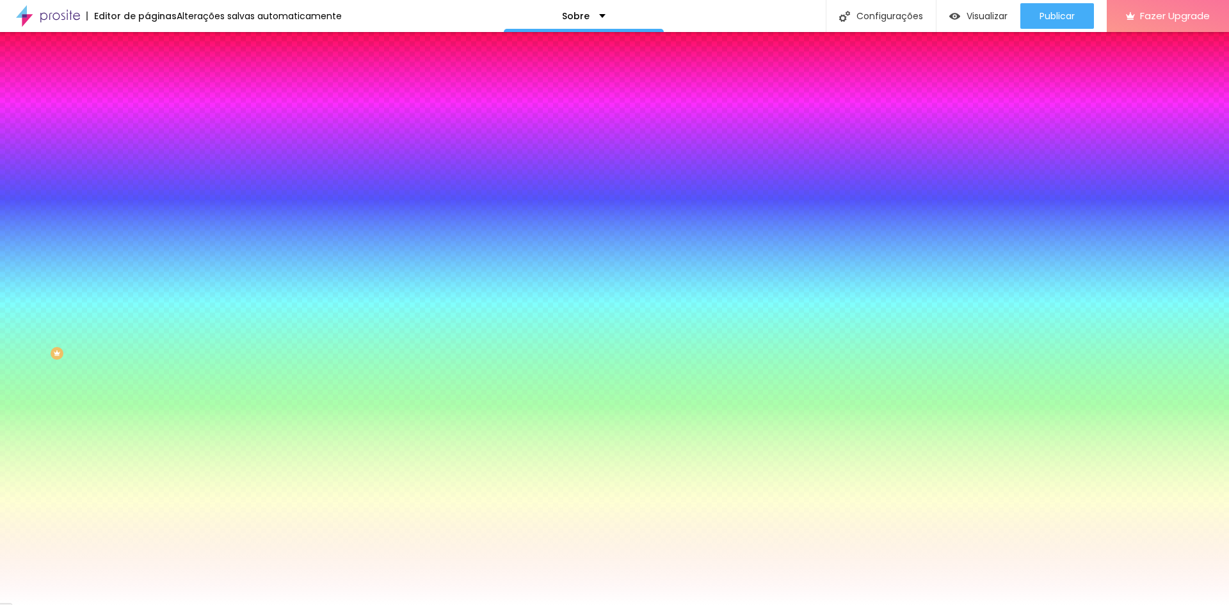
type input "140"
type input "135"
type input "130"
drag, startPoint x: 141, startPoint y: 497, endPoint x: 136, endPoint y: 493, distance: 6.8
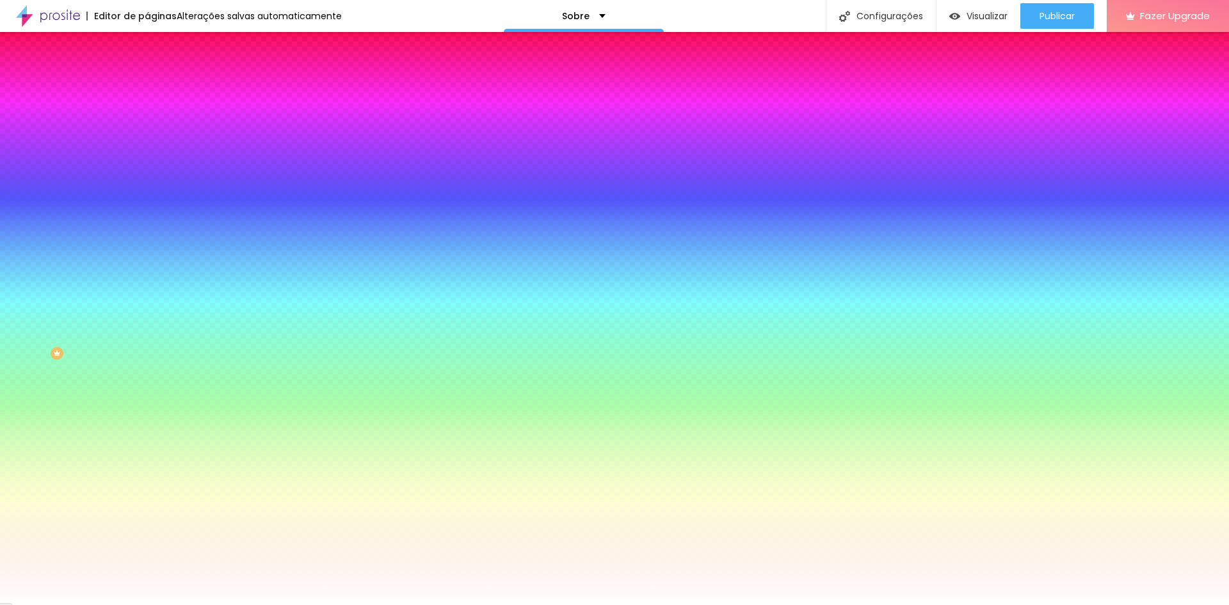
drag, startPoint x: 242, startPoint y: 460, endPoint x: 183, endPoint y: 441, distance: 61.7
click at [195, 604] on div at bounding box center [196, 616] width 3 height 3
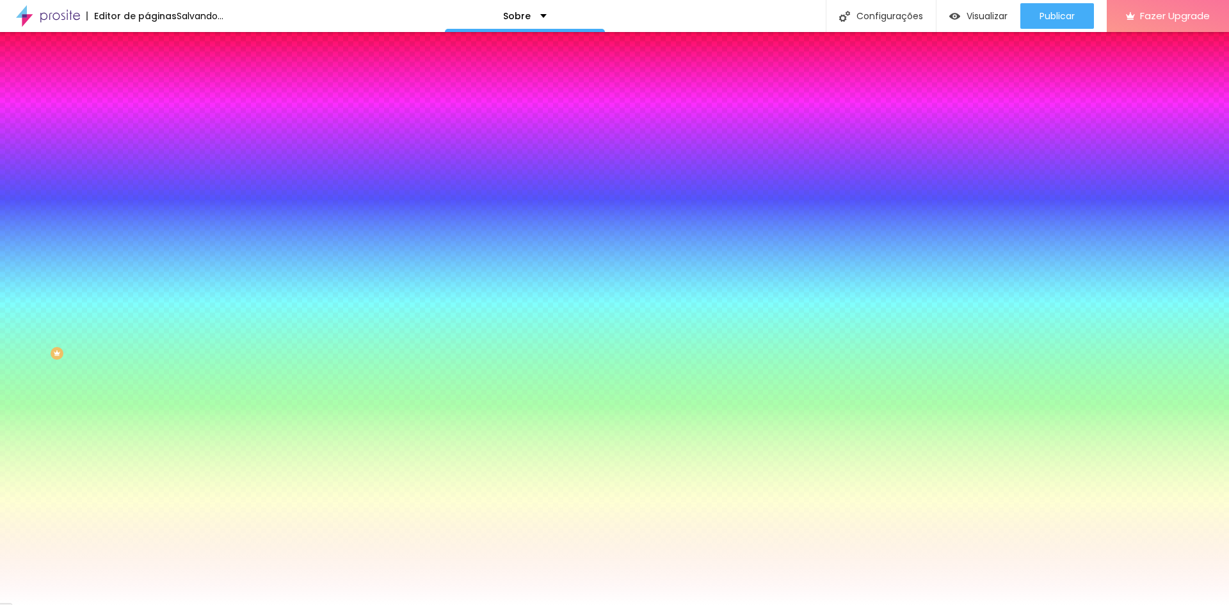
drag, startPoint x: 138, startPoint y: 492, endPoint x: 27, endPoint y: 487, distance: 110.8
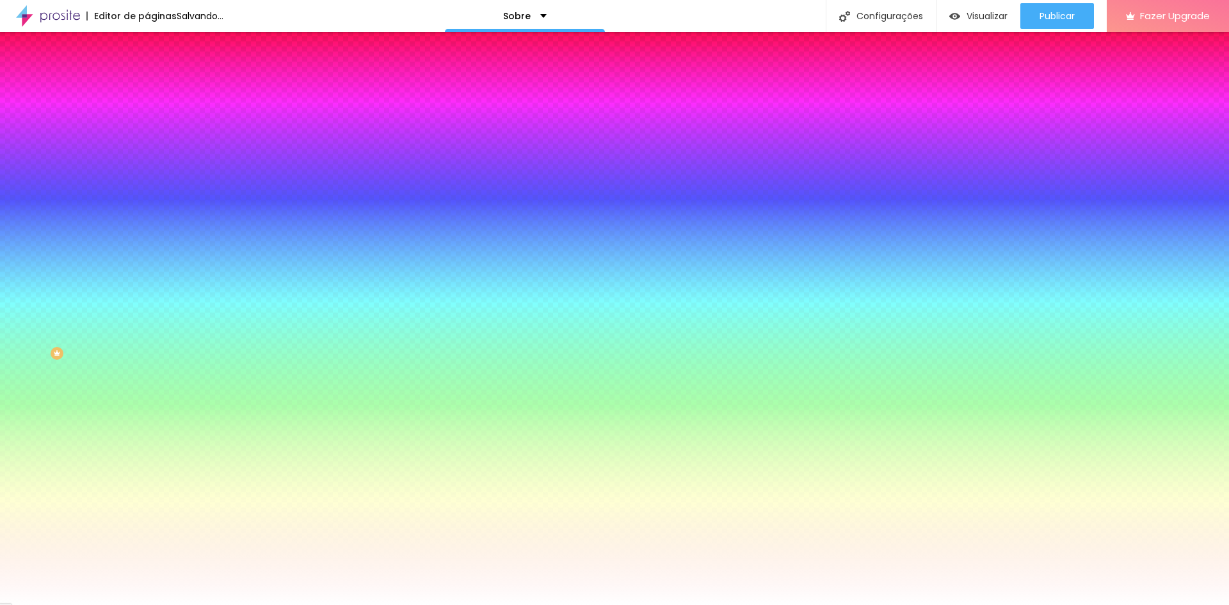
drag, startPoint x: 226, startPoint y: 455, endPoint x: 211, endPoint y: 491, distance: 39.0
click at [54, 604] on div at bounding box center [614, 605] width 1229 height 0
click at [147, 266] on button "button" at bounding box center [156, 258] width 18 height 13
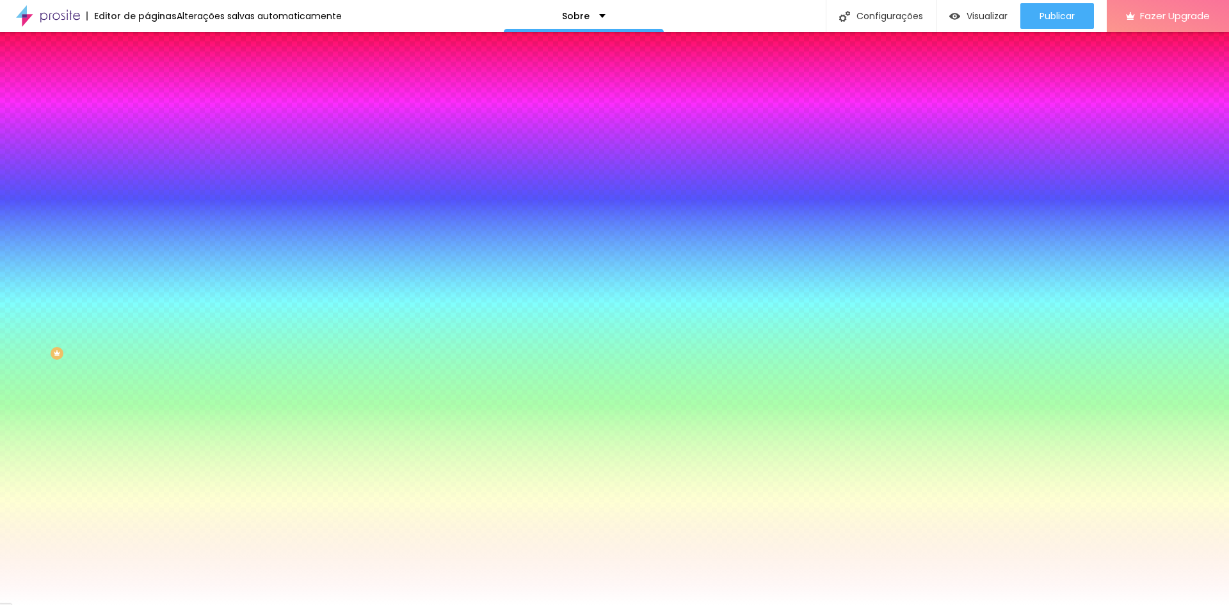
click at [273, 604] on div at bounding box center [614, 612] width 1229 height 0
drag, startPoint x: 170, startPoint y: 490, endPoint x: 294, endPoint y: 485, distance: 124.3
drag, startPoint x: 151, startPoint y: 481, endPoint x: 218, endPoint y: 487, distance: 66.9
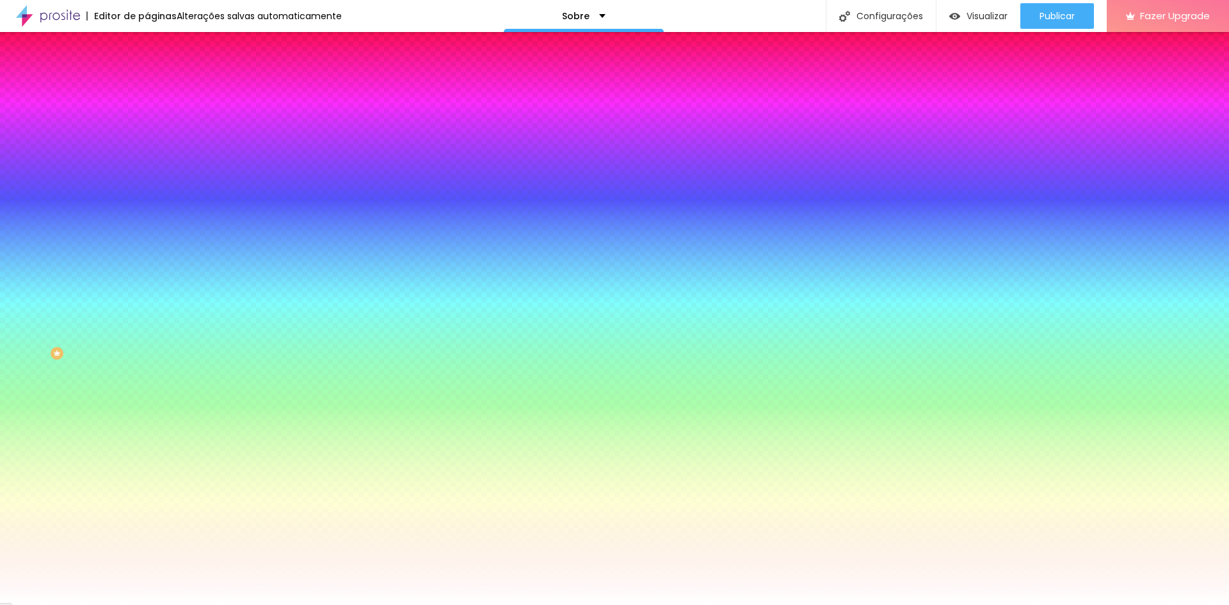
drag, startPoint x: 231, startPoint y: 532, endPoint x: 208, endPoint y: 476, distance: 60.3
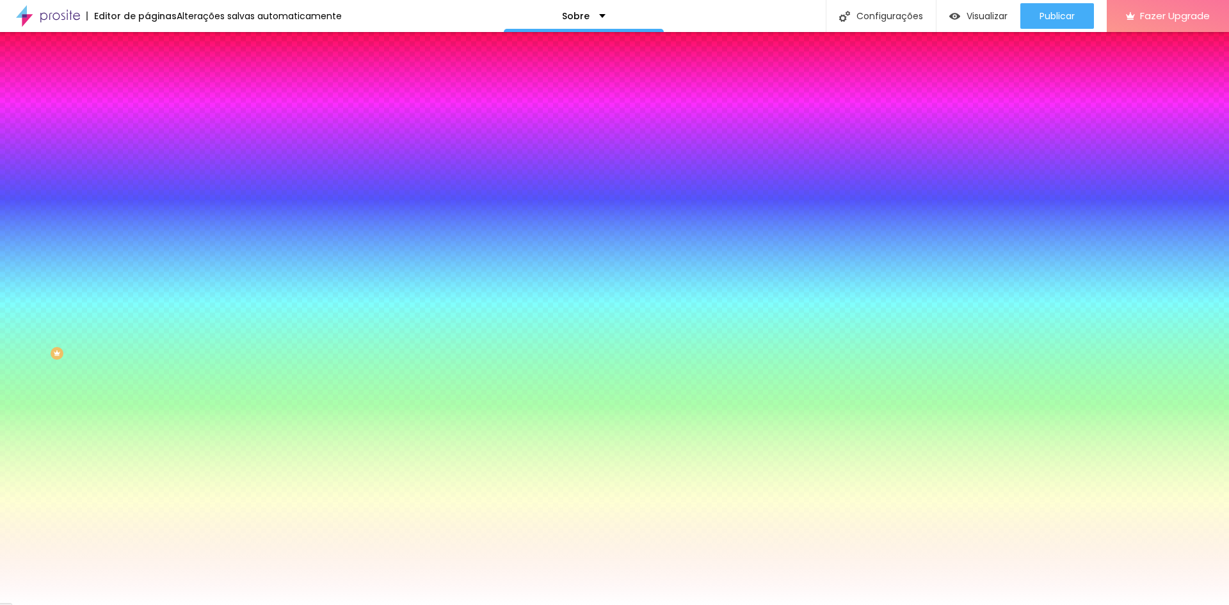
click at [55, 604] on div at bounding box center [614, 605] width 1229 height 0
click at [147, 174] on div at bounding box center [220, 174] width 147 height 0
click at [88, 268] on div at bounding box center [614, 302] width 1229 height 605
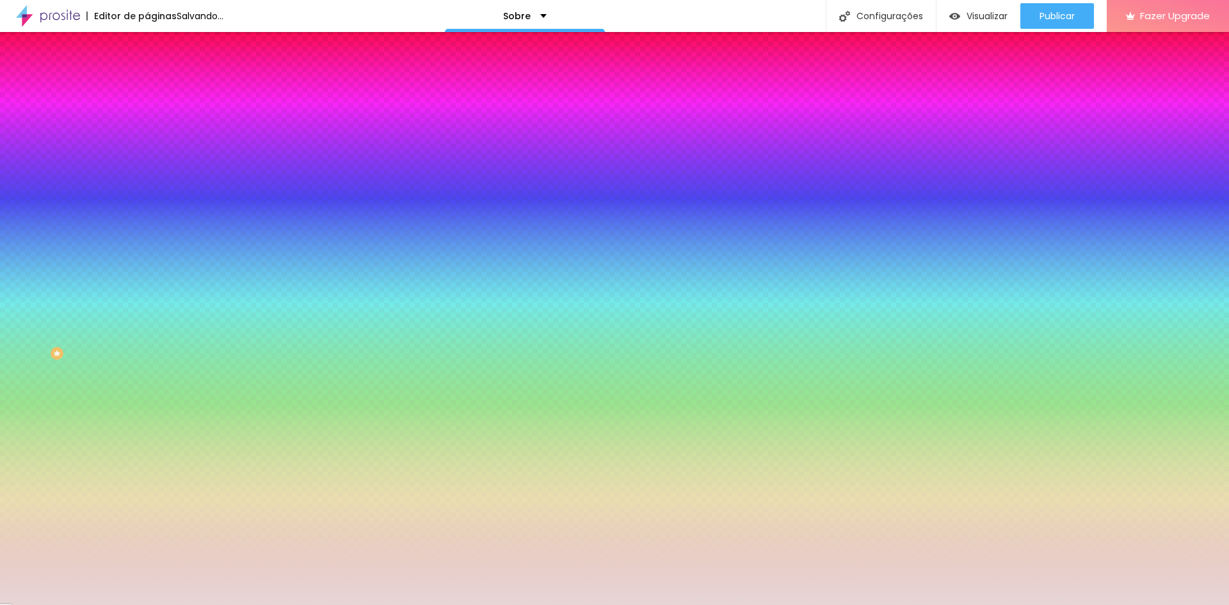
drag, startPoint x: 88, startPoint y: 270, endPoint x: 24, endPoint y: 257, distance: 64.6
click at [90, 60] on div at bounding box center [91, 58] width 3 height 3
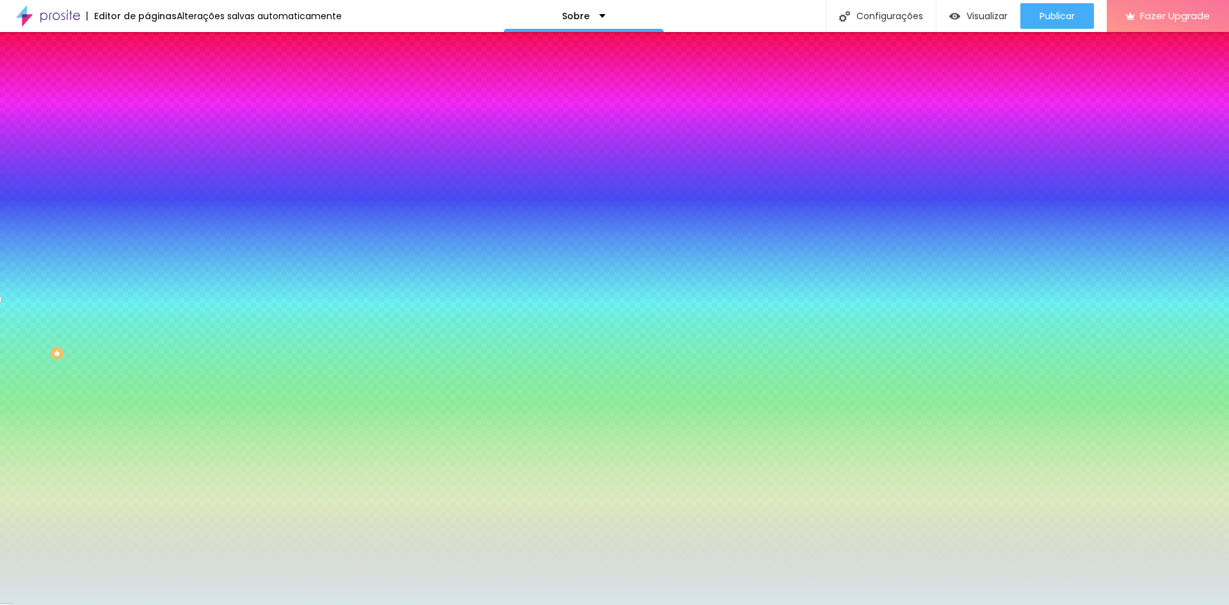
click at [115, 295] on div at bounding box center [614, 302] width 1229 height 605
click at [147, 118] on span "Adicionar imagem" at bounding box center [188, 112] width 83 height 11
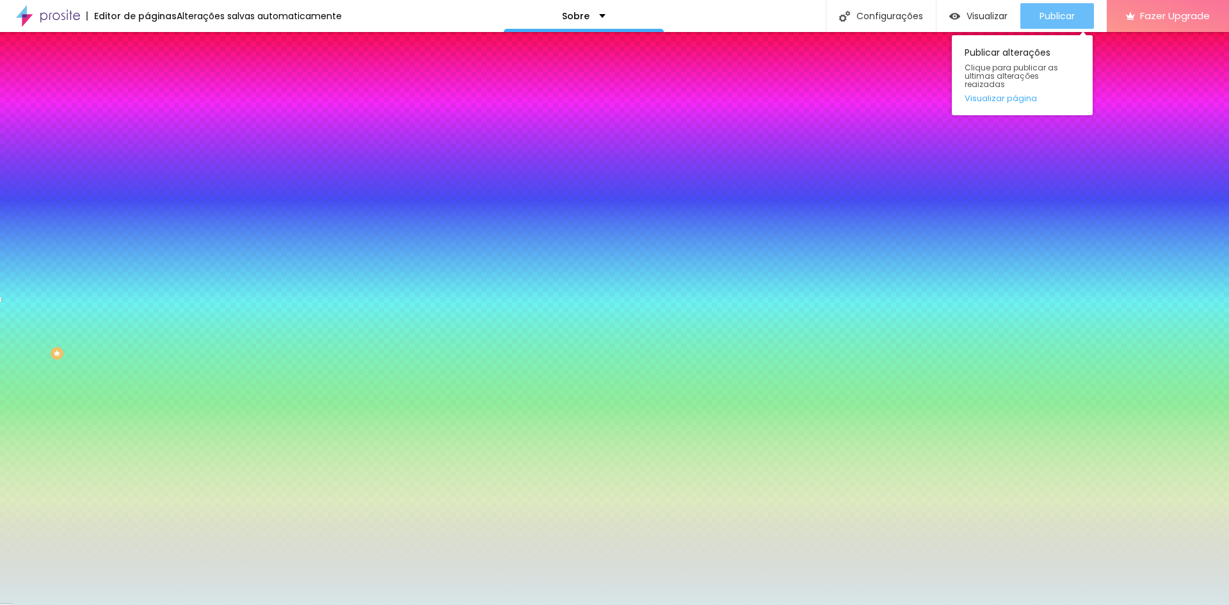
click at [1061, 14] on span "Publicar" at bounding box center [1056, 16] width 35 height 10
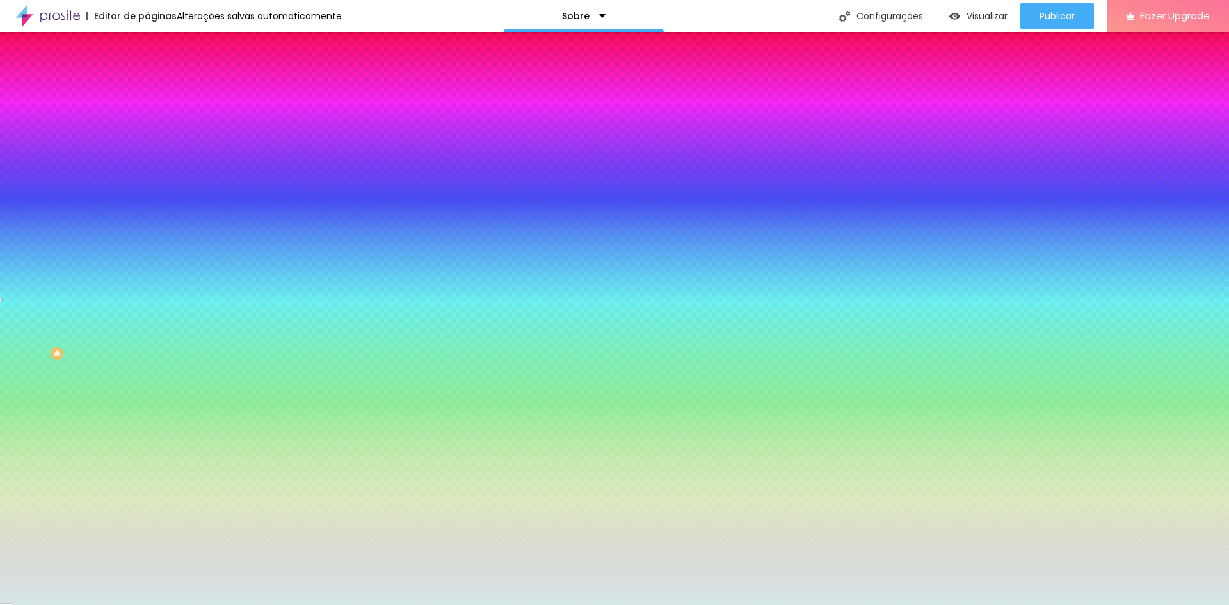
click at [147, 87] on img at bounding box center [153, 93] width 12 height 12
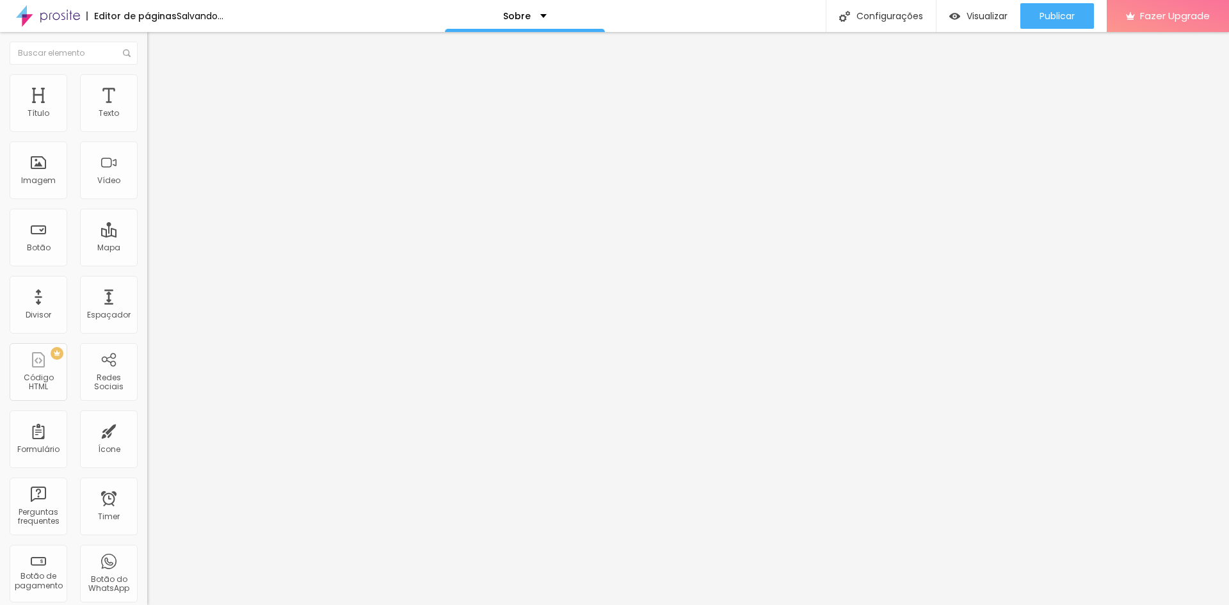
drag, startPoint x: 29, startPoint y: 123, endPoint x: 22, endPoint y: 136, distance: 15.2
click at [147, 248] on input "range" at bounding box center [188, 253] width 83 height 10
drag, startPoint x: 52, startPoint y: 152, endPoint x: 0, endPoint y: 152, distance: 51.8
click at [147, 429] on input "range" at bounding box center [188, 434] width 83 height 10
drag, startPoint x: 28, startPoint y: 153, endPoint x: 40, endPoint y: 157, distance: 13.4
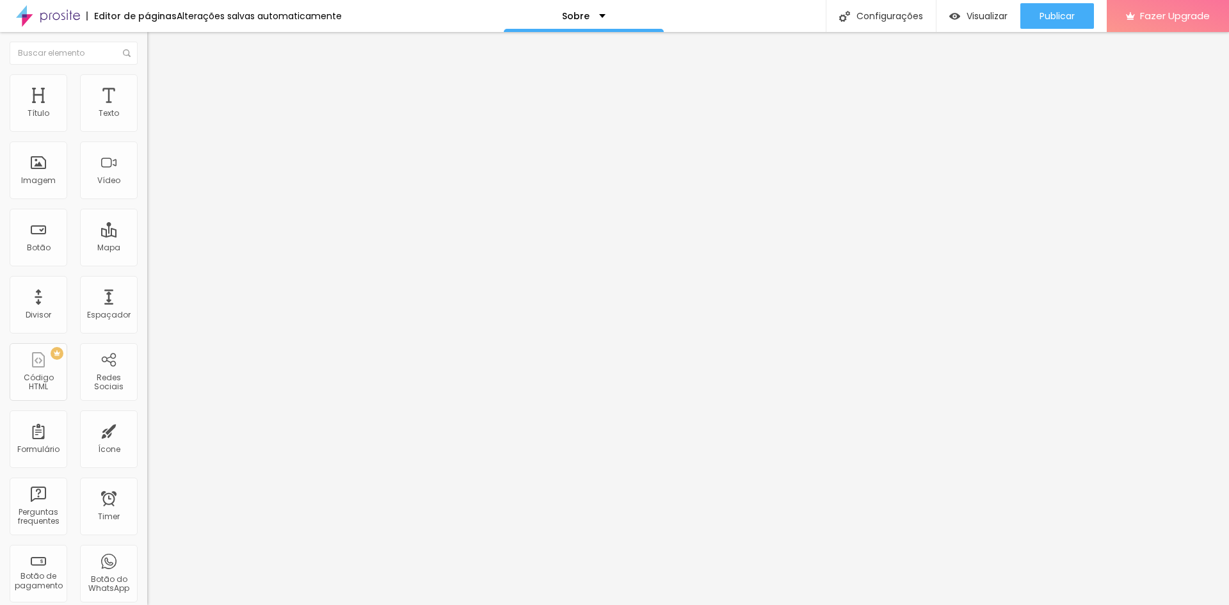
click at [147, 429] on input "range" at bounding box center [188, 434] width 83 height 10
click at [1068, 16] on span "Publicar" at bounding box center [1056, 16] width 35 height 10
click at [159, 88] on span "Estilo" at bounding box center [169, 82] width 20 height 11
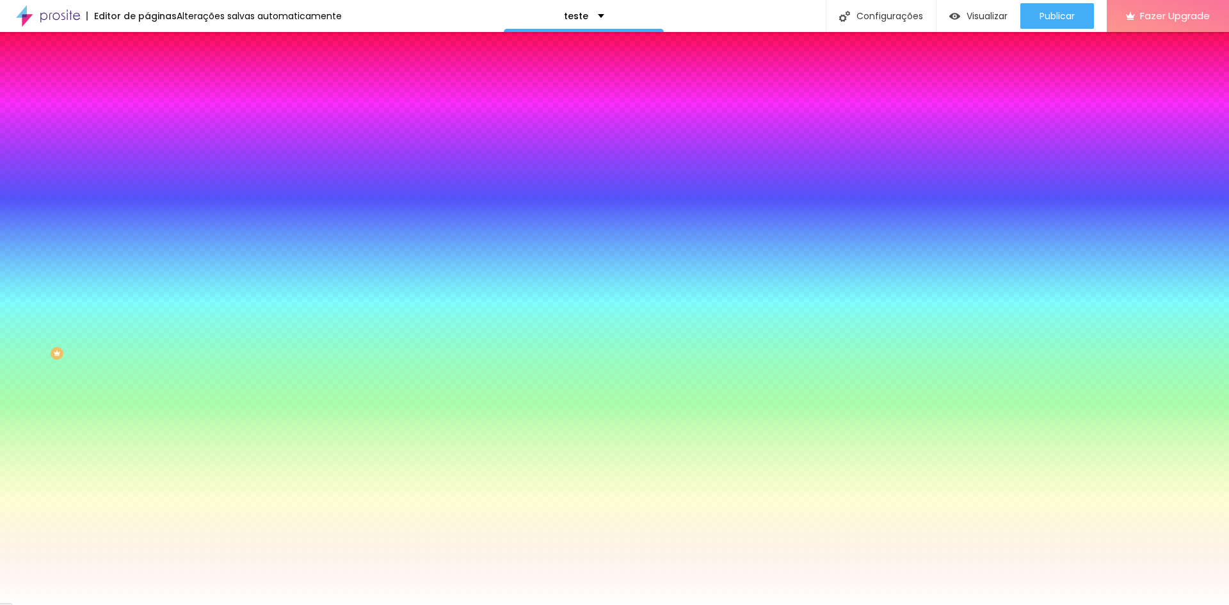
click at [147, 87] on li "Avançado" at bounding box center [220, 93] width 147 height 13
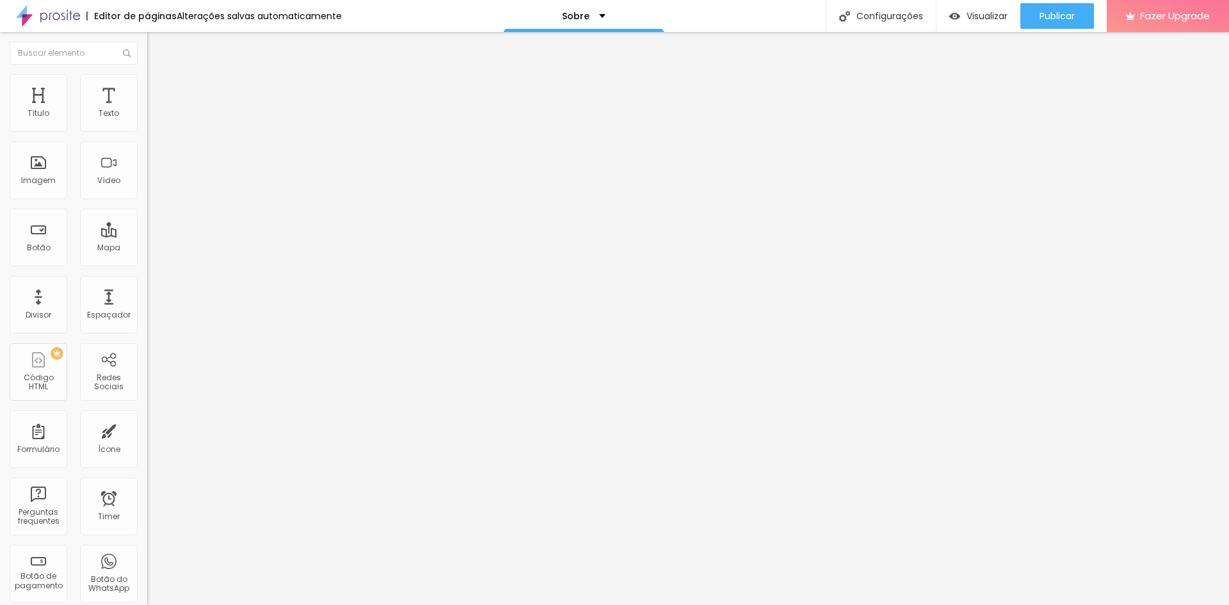
click at [217, 108] on img at bounding box center [221, 104] width 8 height 8
click at [147, 110] on span "Adicionar imagem" at bounding box center [188, 104] width 83 height 11
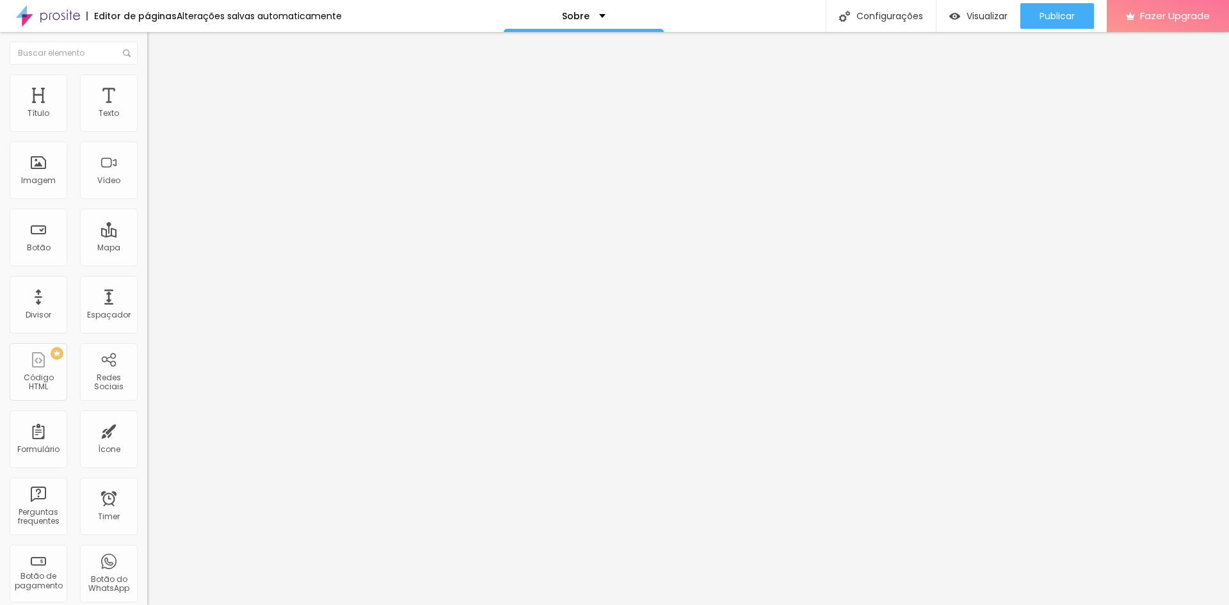
click at [147, 458] on div "Editar Imagem Conteúdo Estilo Avançado Trocar imagem Descrição da imagem (Alt) …" at bounding box center [220, 318] width 147 height 573
click at [159, 88] on span "Estilo" at bounding box center [169, 82] width 20 height 11
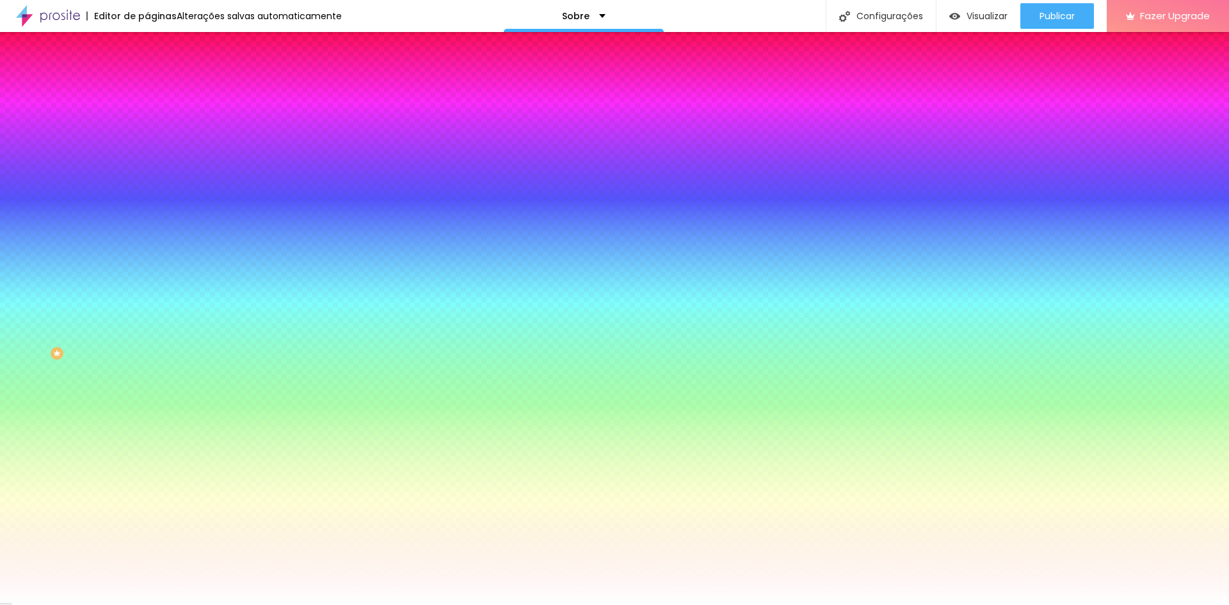
click at [159, 90] on span "Avançado" at bounding box center [180, 95] width 42 height 11
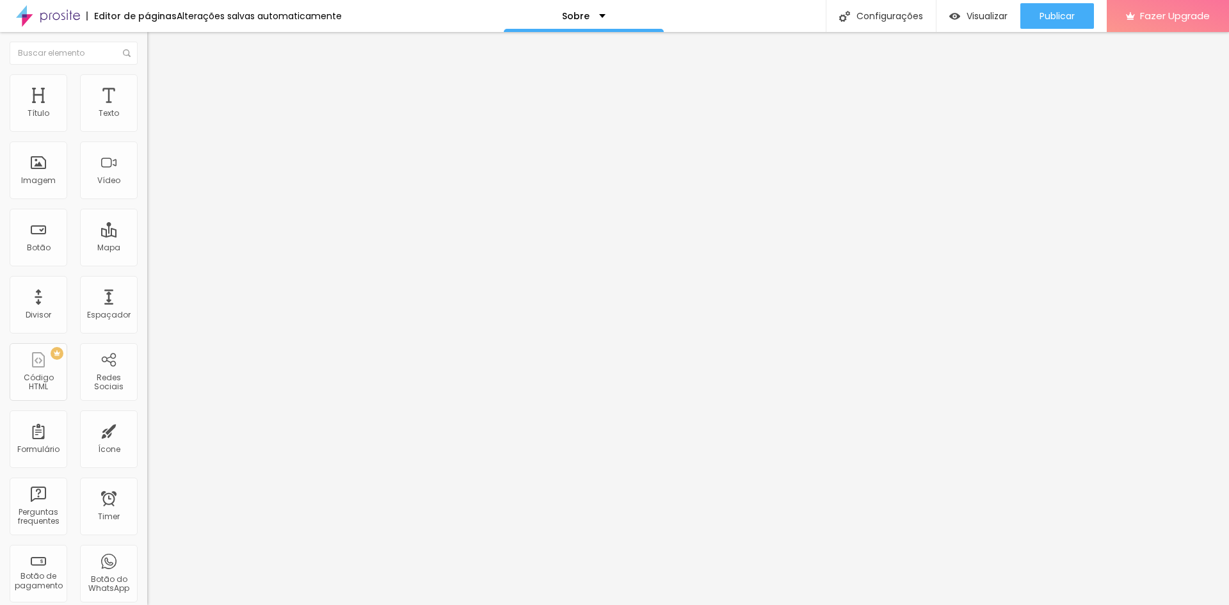
click at [147, 73] on img at bounding box center [153, 67] width 12 height 12
click at [147, 241] on div "Editar Coluna Conteúdo Estilo Avançado Alinhamento" at bounding box center [220, 318] width 147 height 573
click at [159, 90] on span "Avançado" at bounding box center [180, 95] width 42 height 11
click at [147, 84] on li "Estilo" at bounding box center [220, 80] width 147 height 13
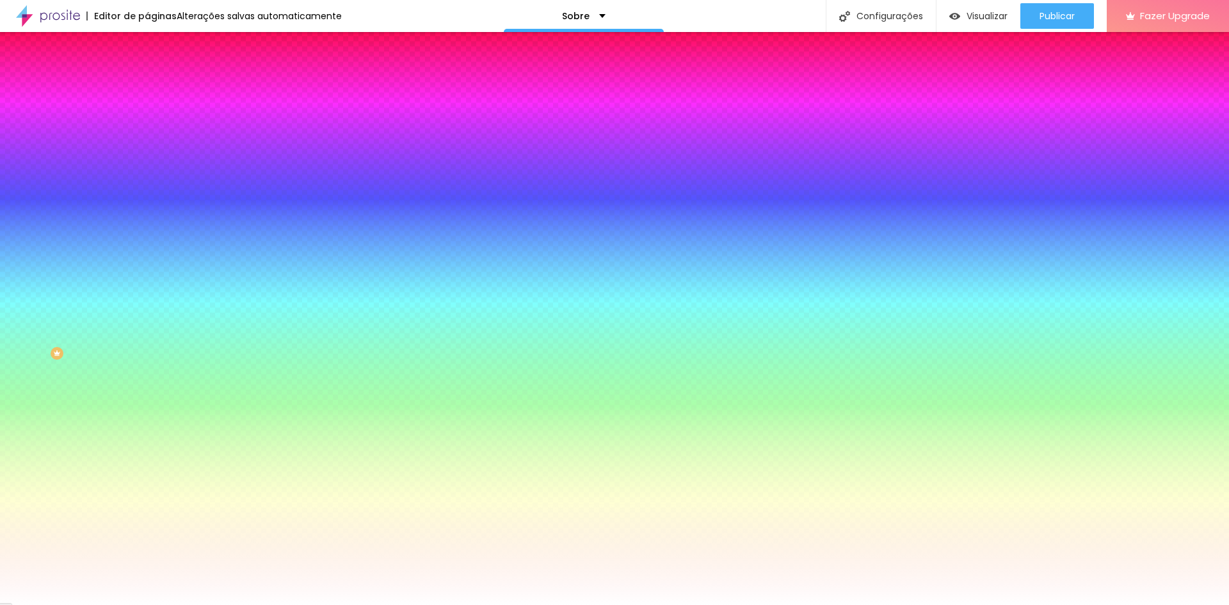
click at [147, 74] on li "Conteúdo" at bounding box center [220, 67] width 147 height 13
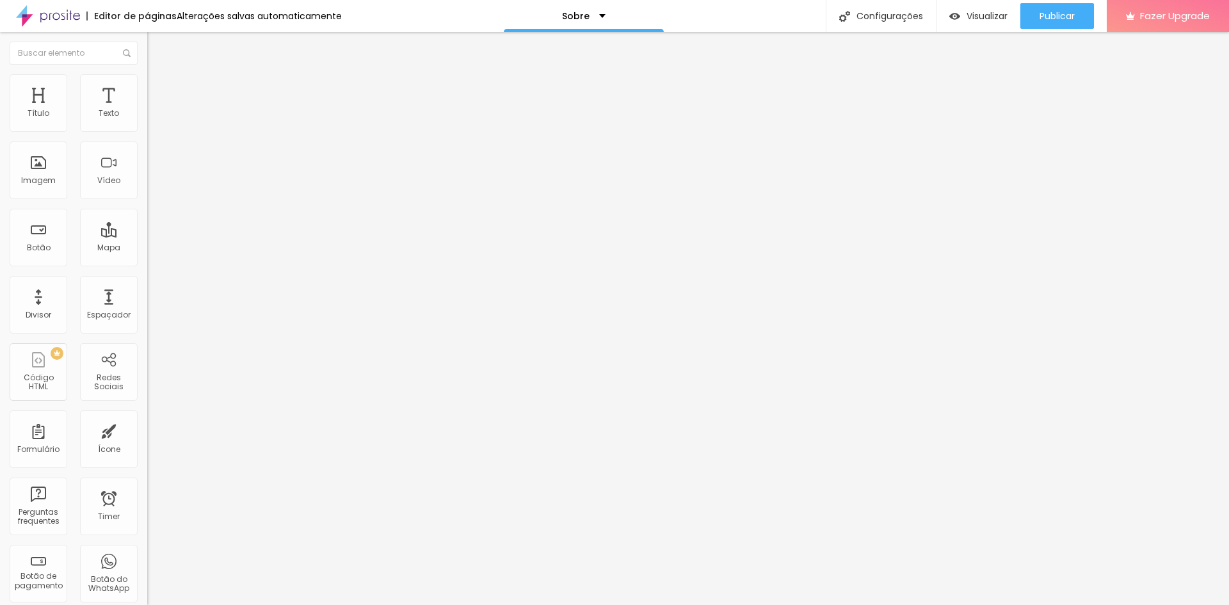
click at [147, 132] on img at bounding box center [151, 132] width 9 height 9
click at [147, 128] on img at bounding box center [151, 132] width 9 height 9
click at [147, 116] on img at bounding box center [151, 112] width 9 height 9
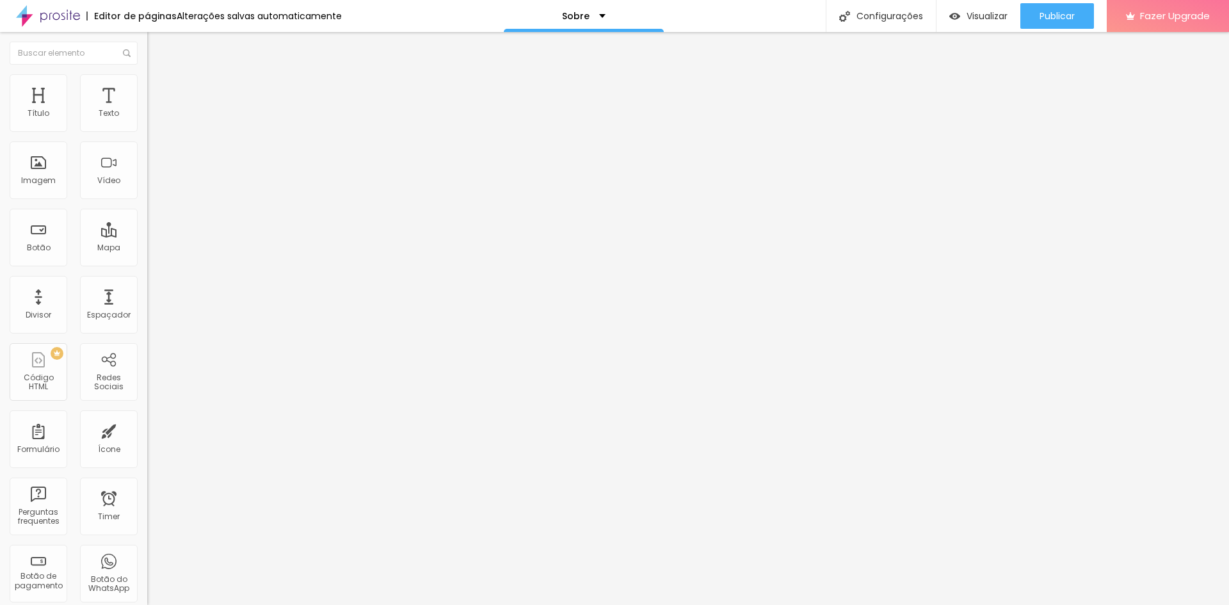
click at [147, 127] on img at bounding box center [151, 122] width 9 height 9
click at [147, 87] on img at bounding box center [153, 93] width 12 height 12
type input "15"
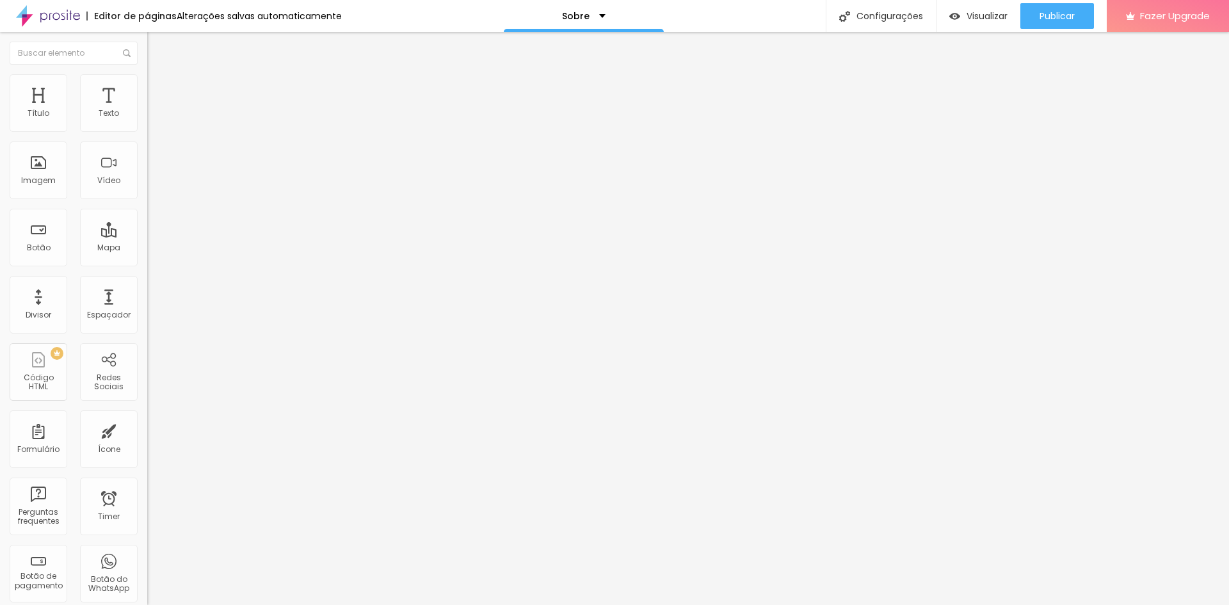
type input "10"
drag, startPoint x: 54, startPoint y: 125, endPoint x: 44, endPoint y: 127, distance: 10.4
click at [147, 248] on input "range" at bounding box center [188, 253] width 83 height 10
type input "15"
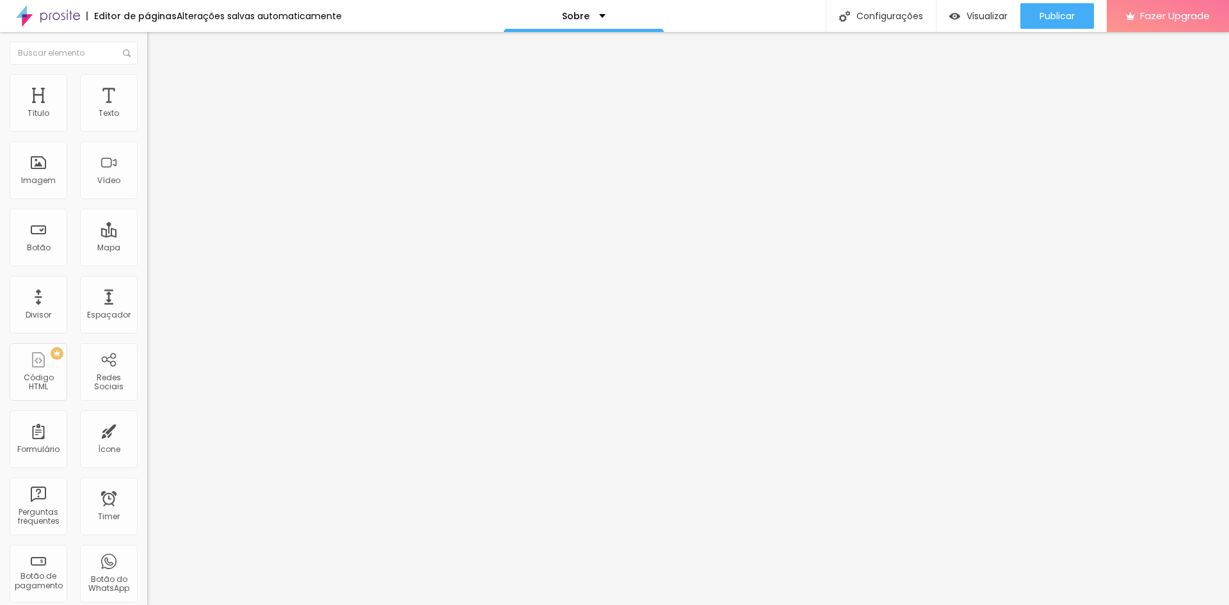
type input "15"
type input "20"
type input "25"
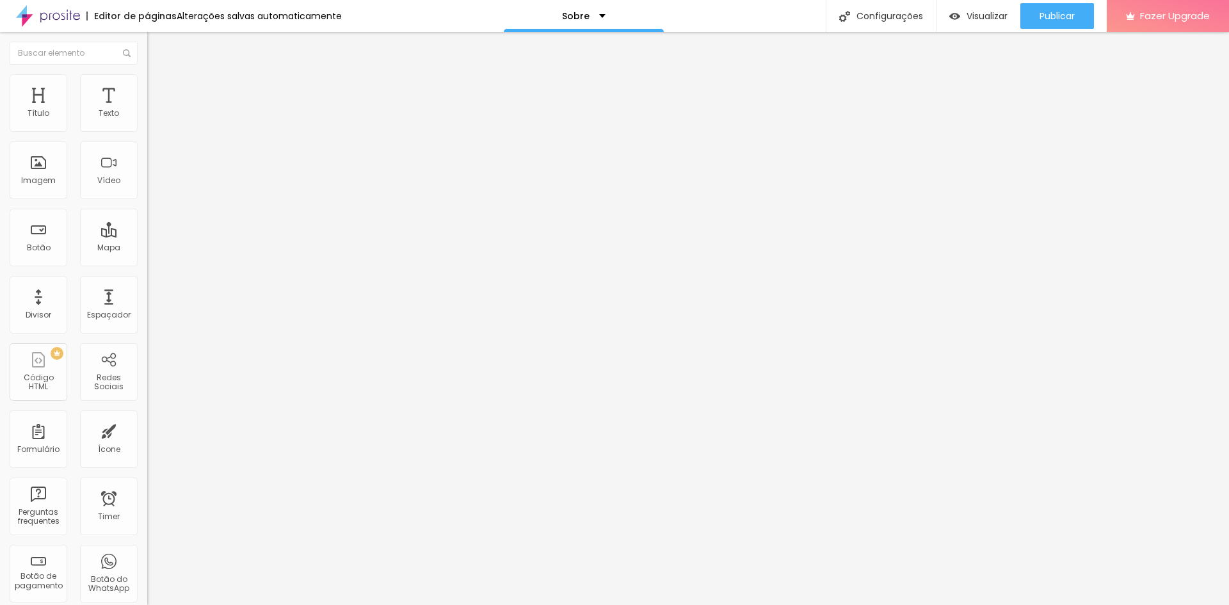
type input "30"
type input "35"
drag, startPoint x: 43, startPoint y: 128, endPoint x: 68, endPoint y: 126, distance: 25.7
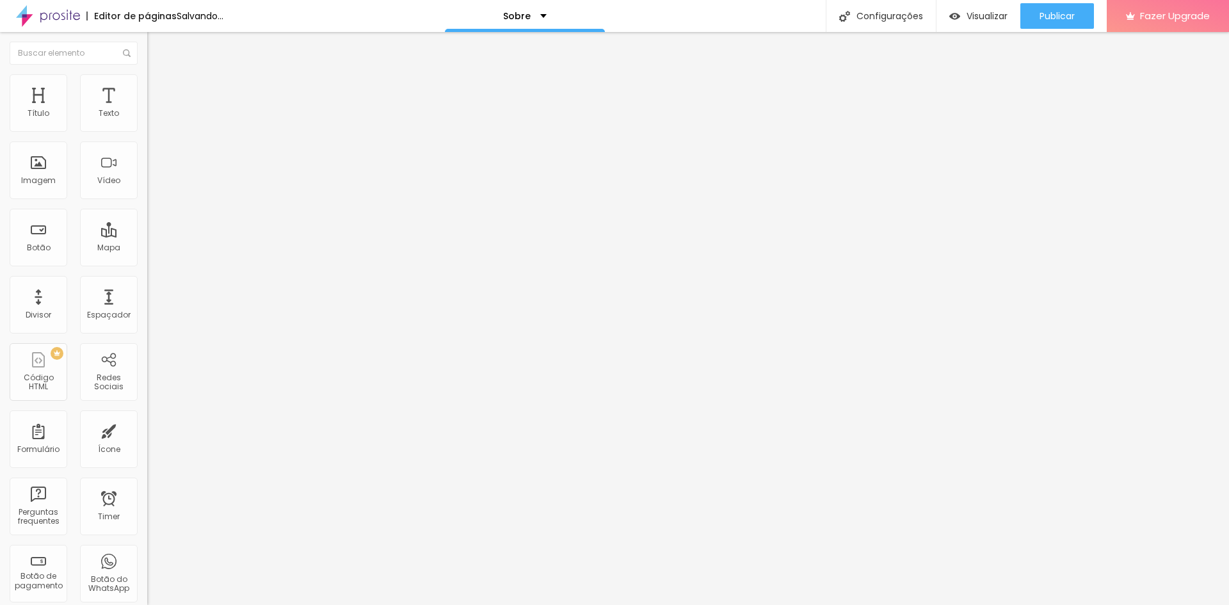
click at [147, 248] on input "range" at bounding box center [188, 253] width 83 height 10
type input "30"
type input "25"
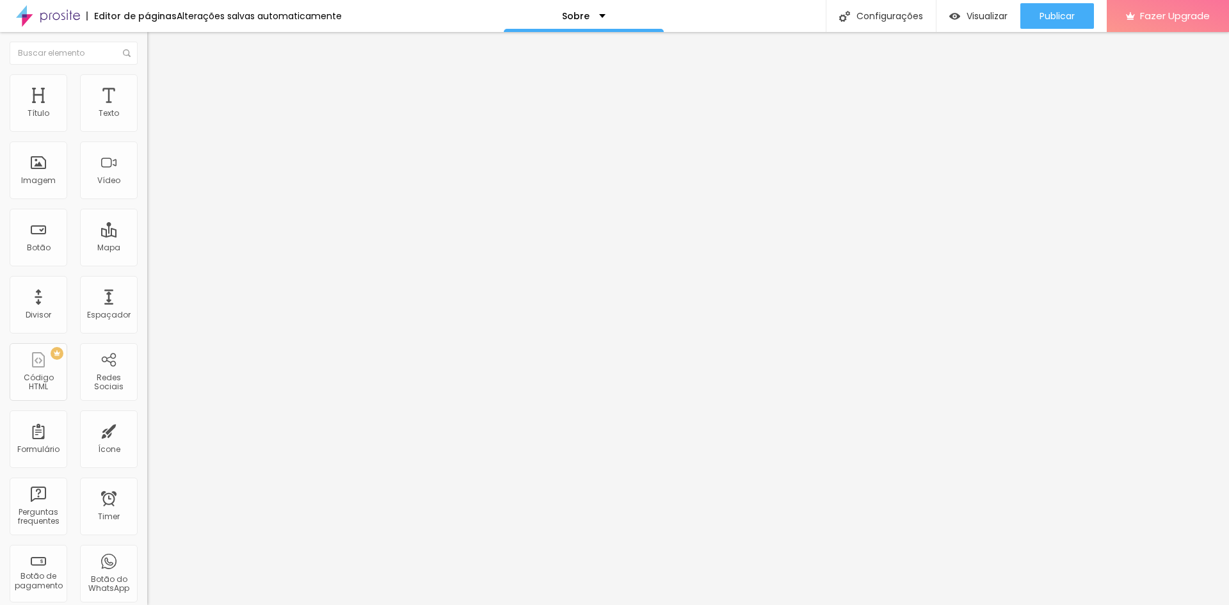
type input "20"
drag, startPoint x: 68, startPoint y: 126, endPoint x: 55, endPoint y: 130, distance: 14.0
type input "20"
click at [147, 248] on input "range" at bounding box center [188, 253] width 83 height 10
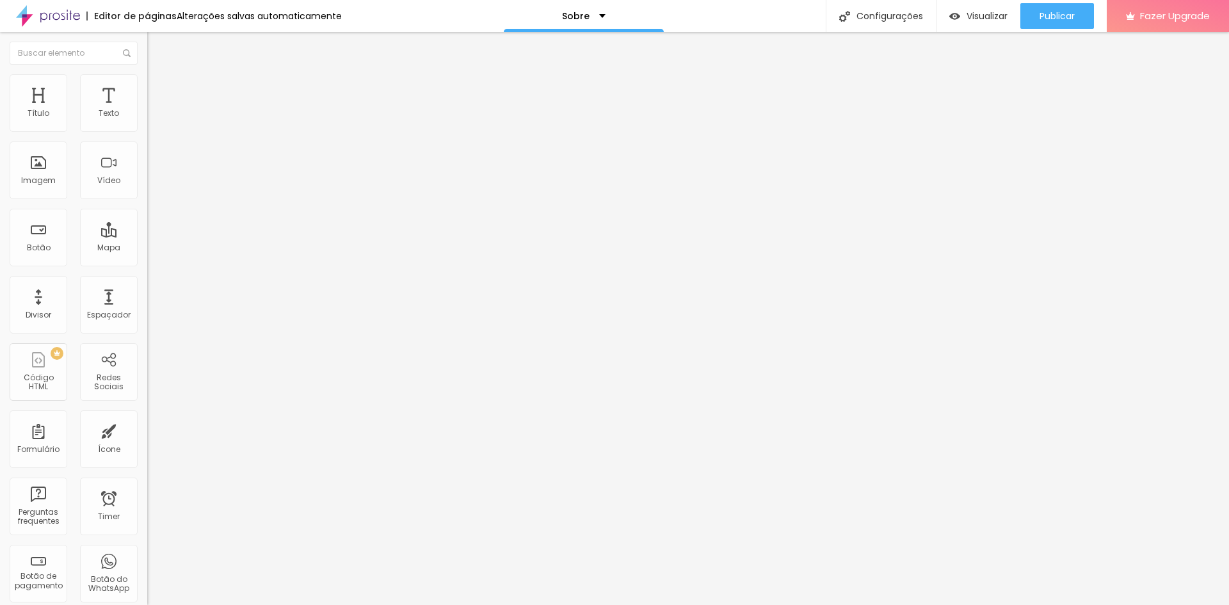
click at [159, 88] on span "Estilo" at bounding box center [169, 82] width 20 height 11
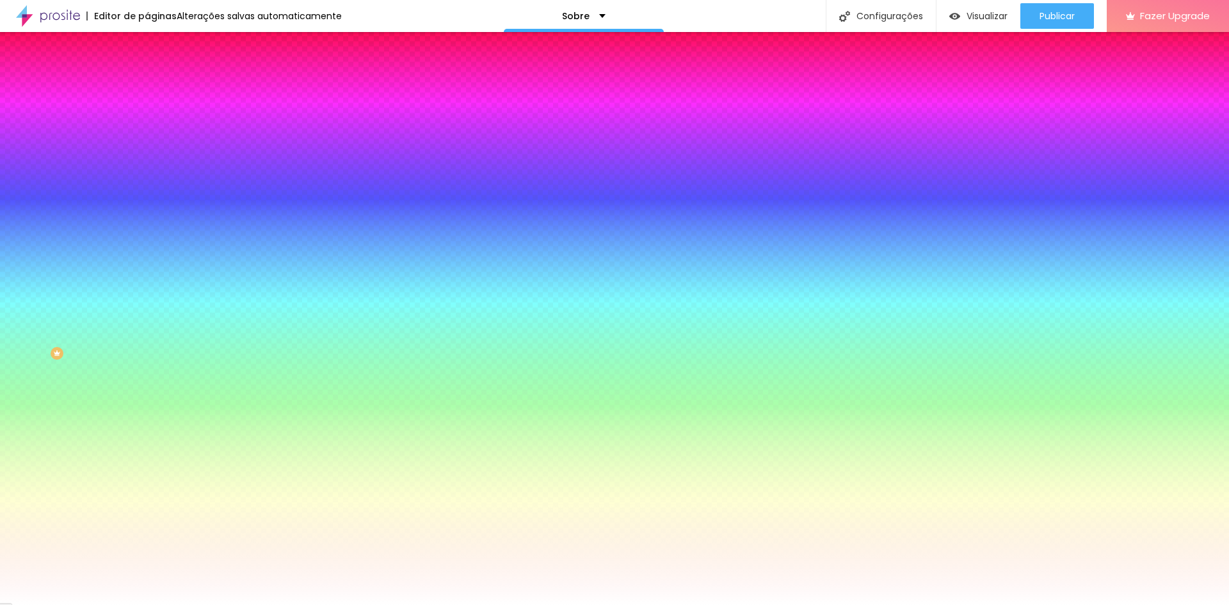
click at [147, 73] on img at bounding box center [153, 67] width 12 height 12
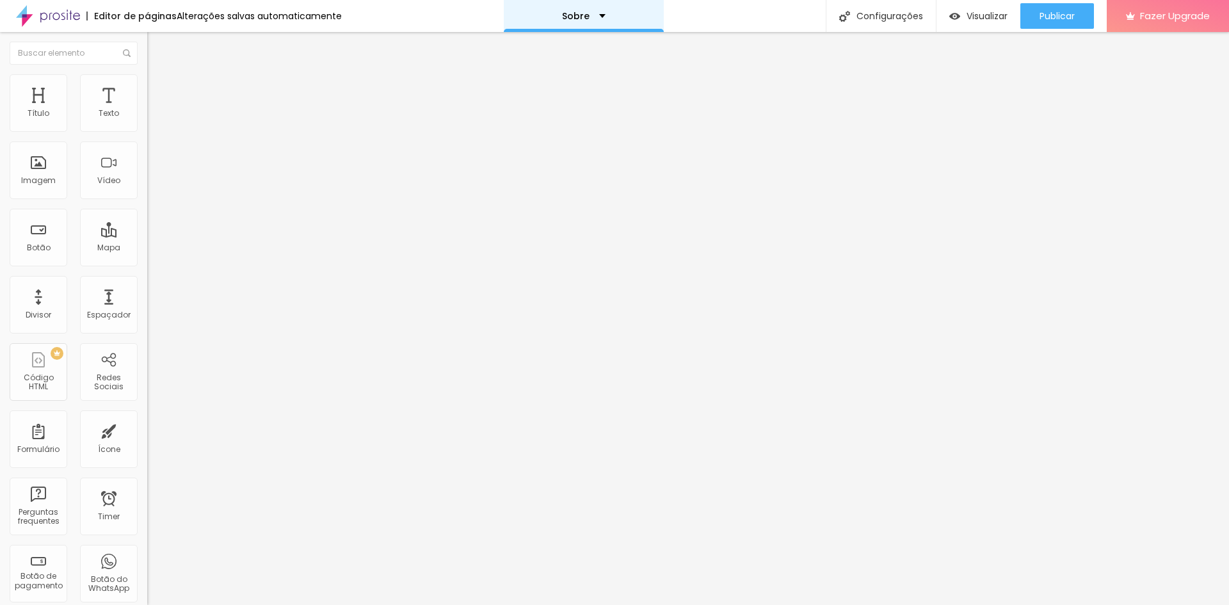
click at [599, 17] on div "Sobre" at bounding box center [584, 16] width 44 height 9
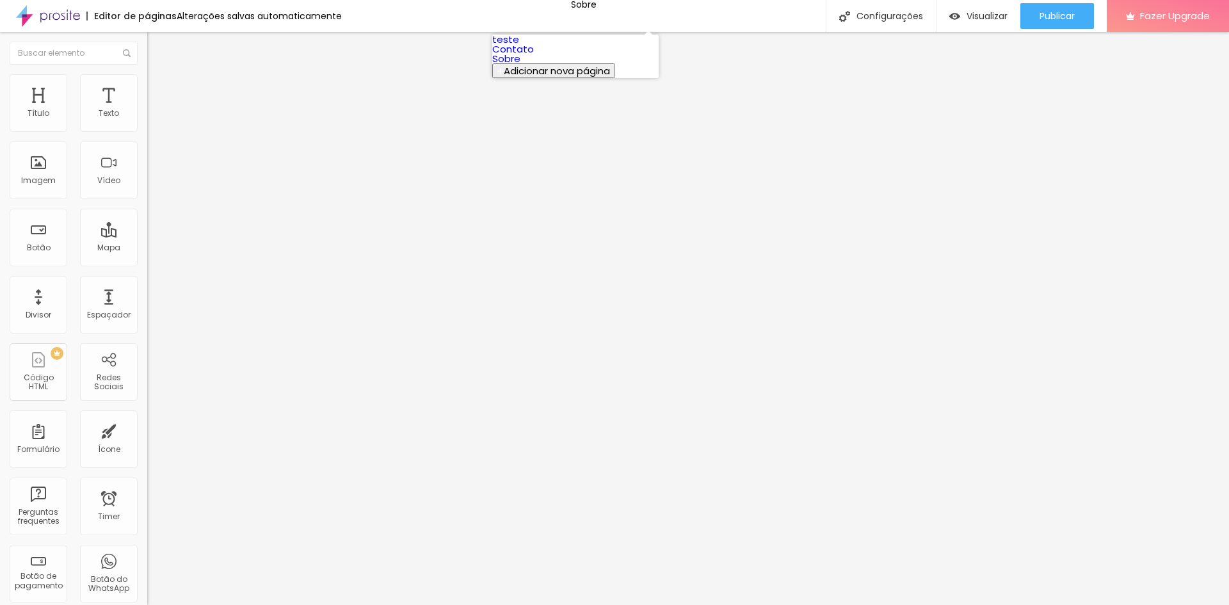
click at [519, 46] on link "teste" at bounding box center [505, 39] width 27 height 13
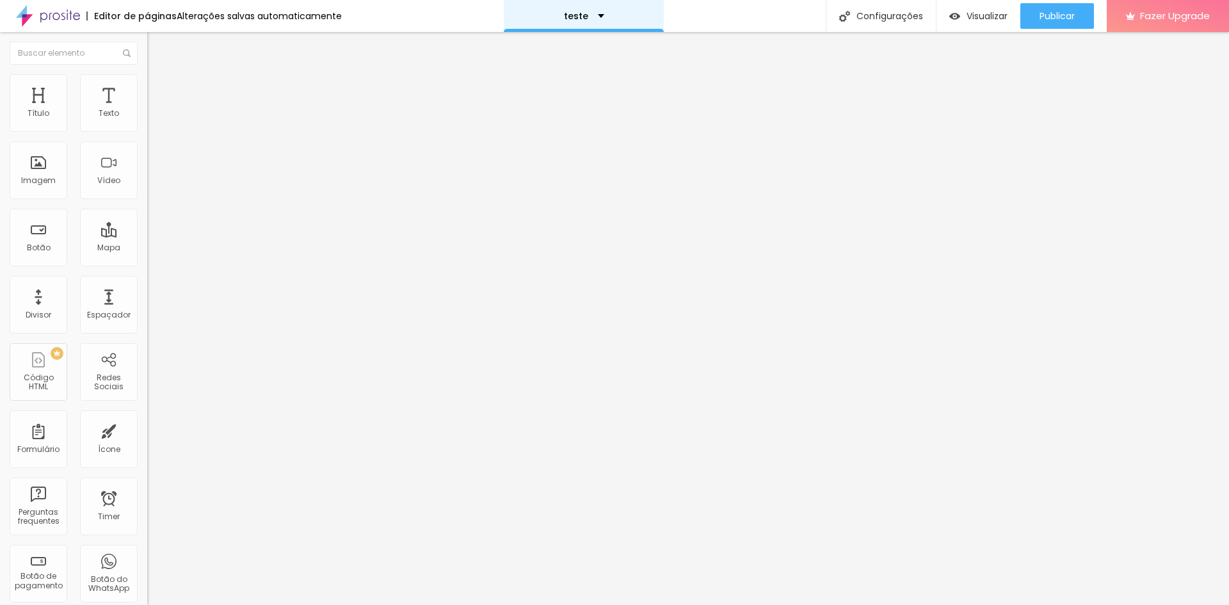
click at [594, 20] on div "teste" at bounding box center [584, 16] width 40 height 9
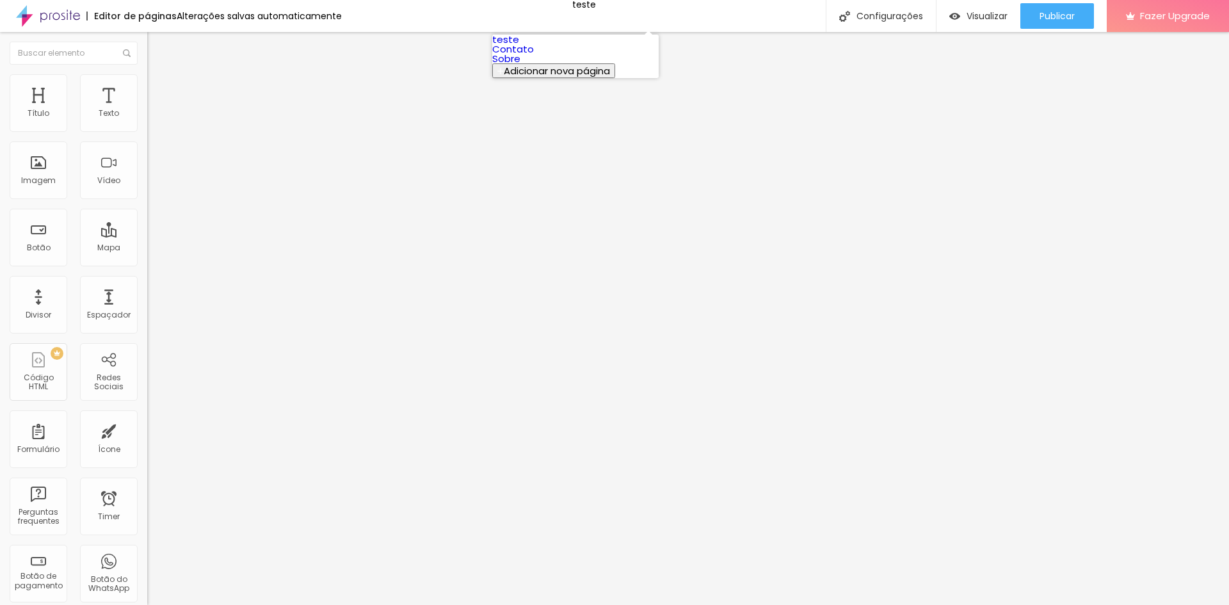
click at [520, 65] on link "Sobre" at bounding box center [506, 58] width 28 height 13
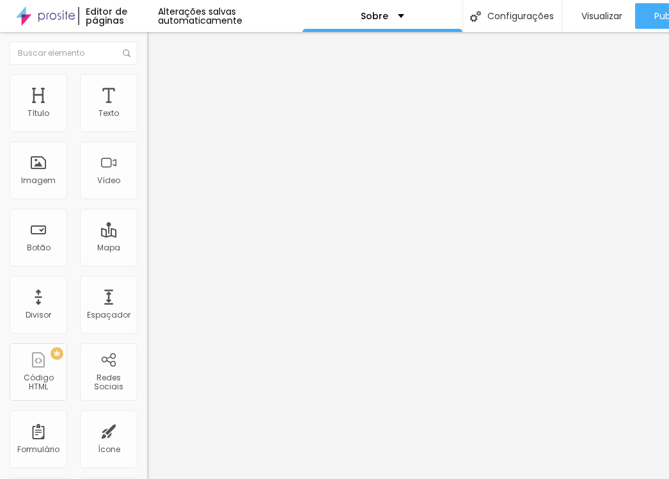
click at [147, 242] on div "Editar Coluna Conteúdo Estilo Avançado Alinhamento" at bounding box center [220, 255] width 147 height 447
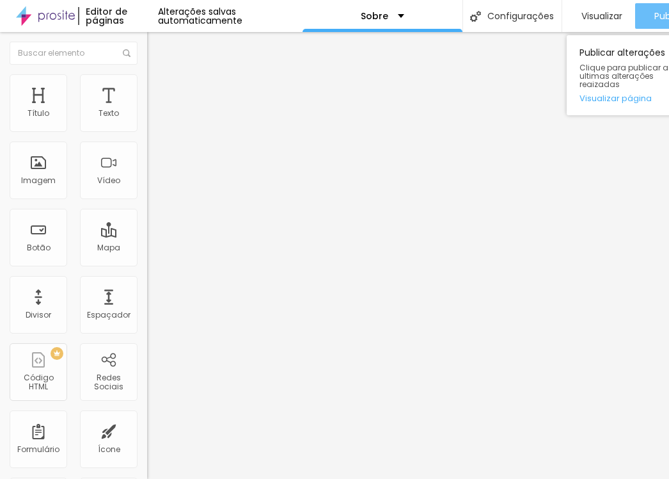
click at [657, 17] on span "Publicar" at bounding box center [672, 16] width 35 height 10
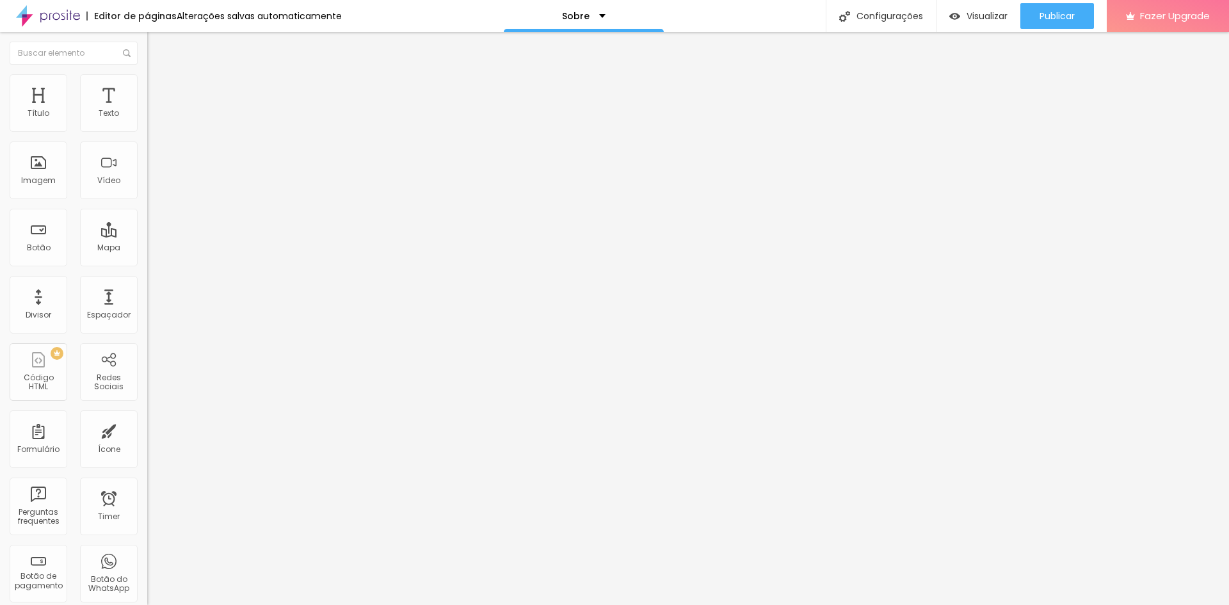
click at [222, 604] on div at bounding box center [614, 612] width 1229 height 0
click at [596, 17] on div "Sobre" at bounding box center [584, 16] width 44 height 9
click at [519, 46] on link "teste" at bounding box center [505, 39] width 27 height 13
click at [1052, 18] on span "Publicar" at bounding box center [1056, 16] width 35 height 10
click at [603, 19] on div "Sobre" at bounding box center [584, 16] width 160 height 32
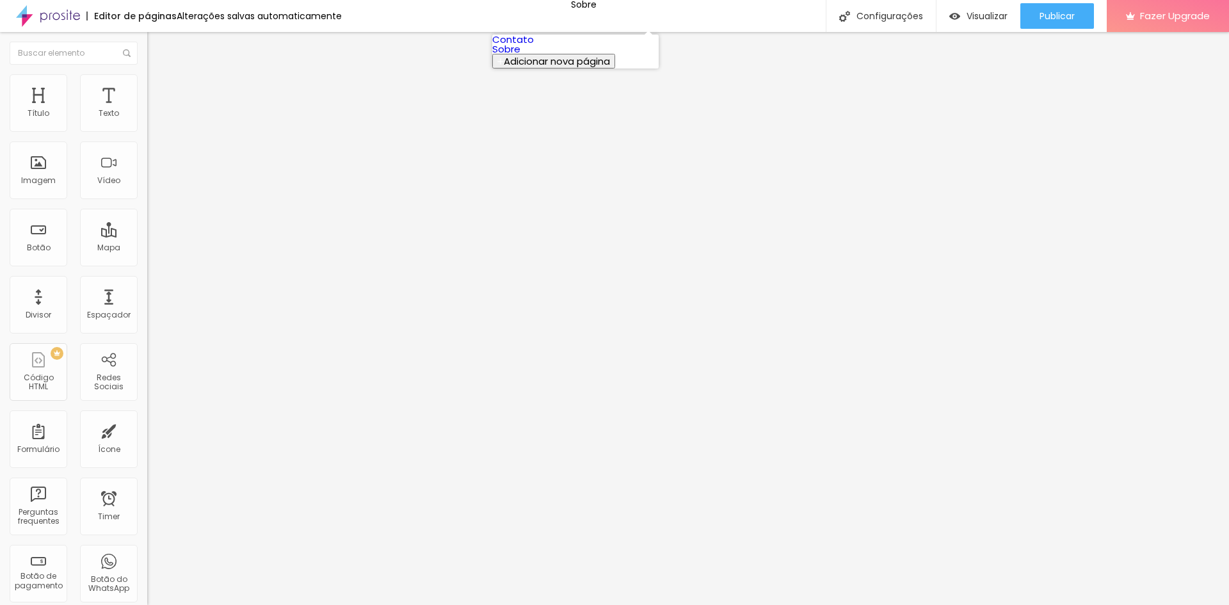
click at [520, 56] on link "Sobre" at bounding box center [506, 48] width 28 height 13
click at [596, 15] on div "Sobre" at bounding box center [584, 16] width 44 height 9
click at [534, 44] on link "Contato" at bounding box center [513, 39] width 42 height 13
click at [152, 162] on icon "button" at bounding box center [156, 158] width 8 height 8
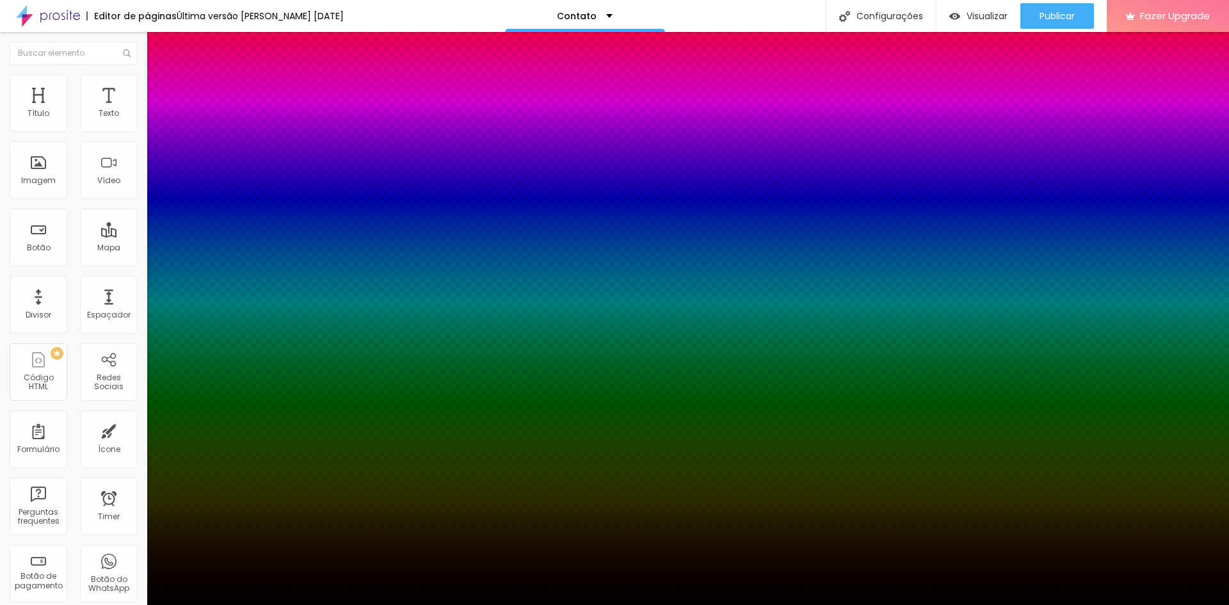
click at [230, 604] on div at bounding box center [614, 612] width 1229 height 0
type input "12"
type input "17"
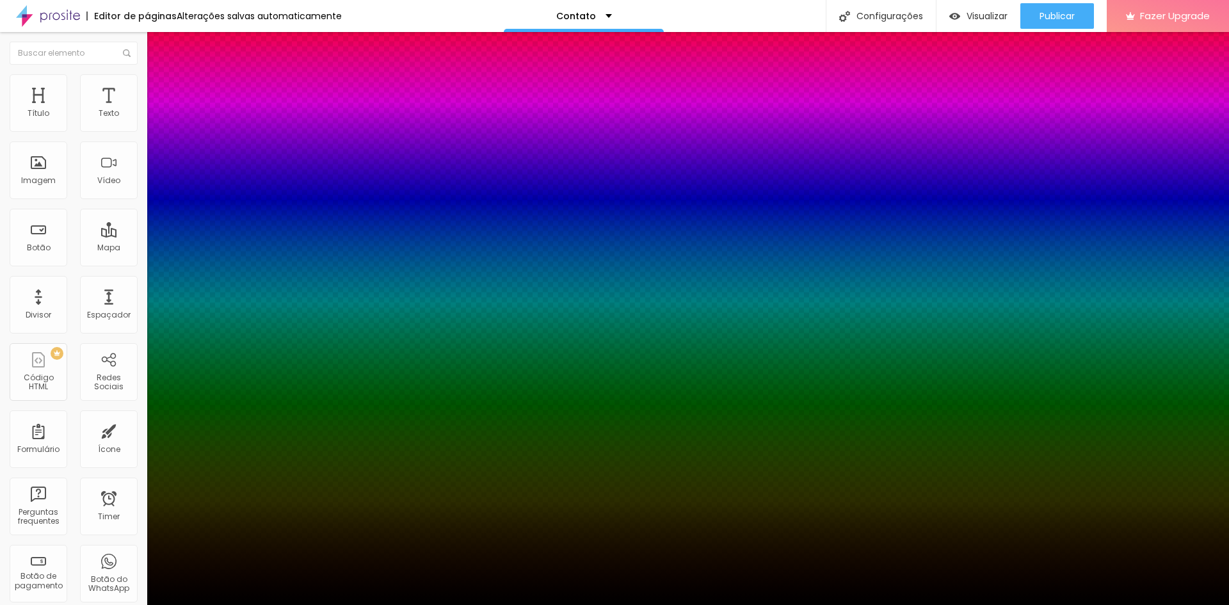
type input "21"
type input "23"
type input "28"
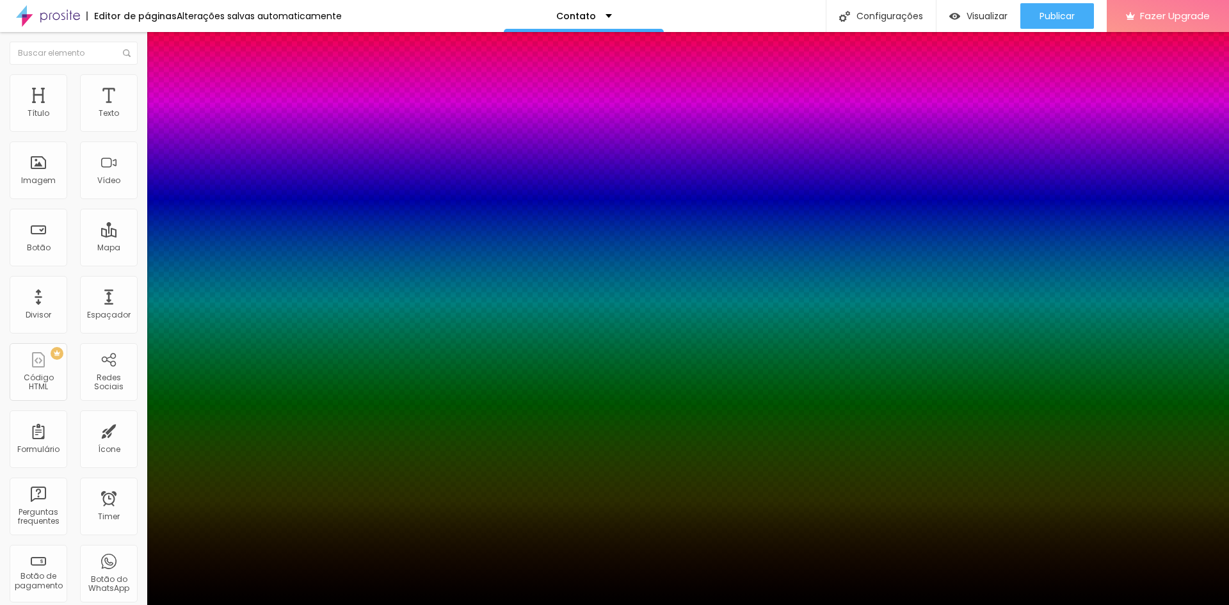
type input "28"
type input "41"
type input "48"
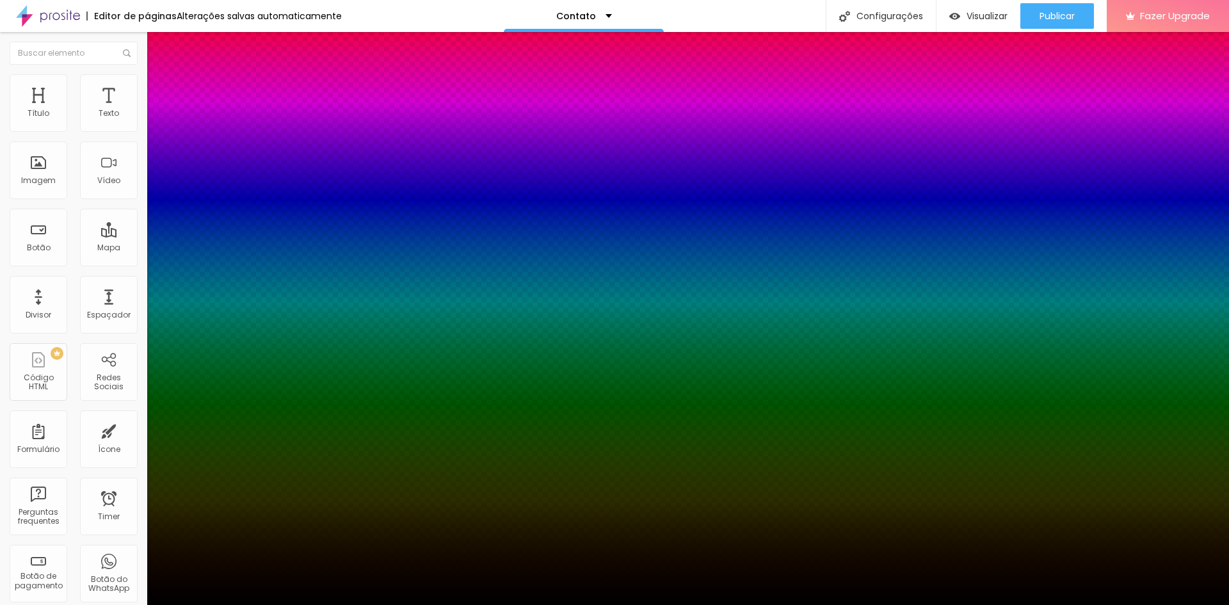
type input "52"
type input "59"
type input "61"
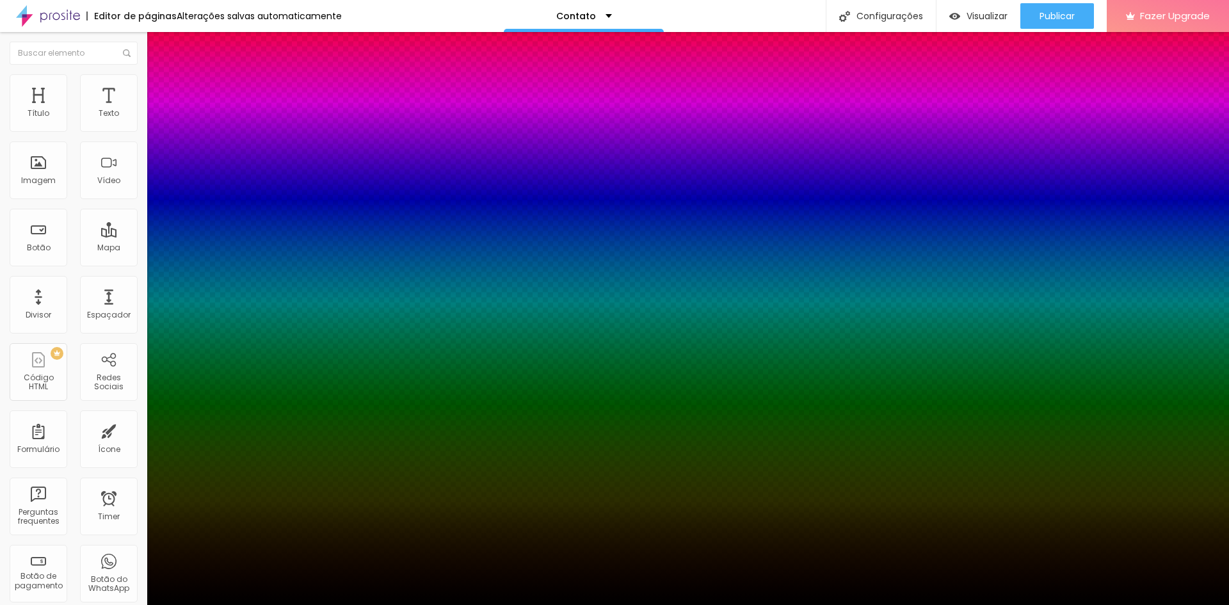
type input "61"
type input "63"
type input "66"
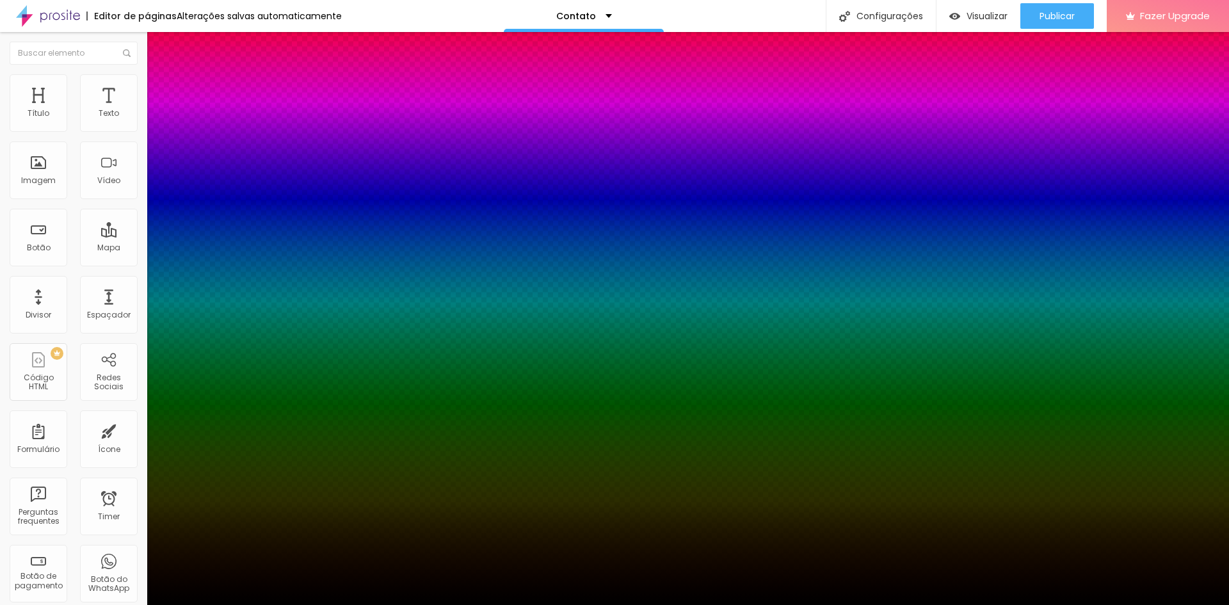
type input "68"
type input "72"
type input "77"
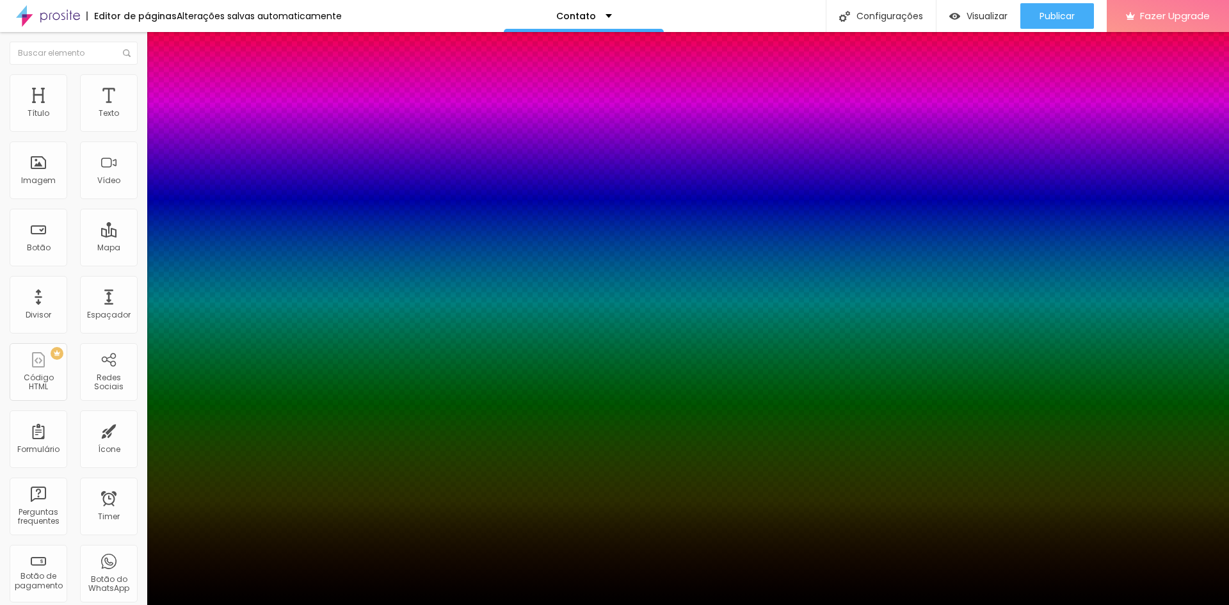
type input "77"
type input "86"
type input "94"
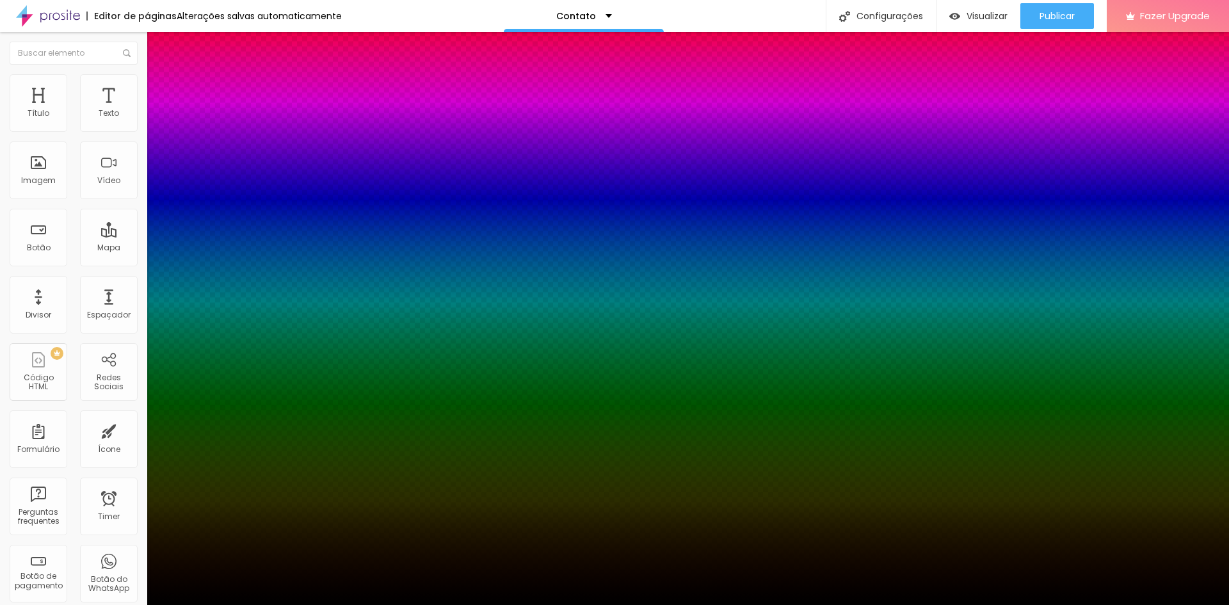
type input "100"
type input "0"
type input "8"
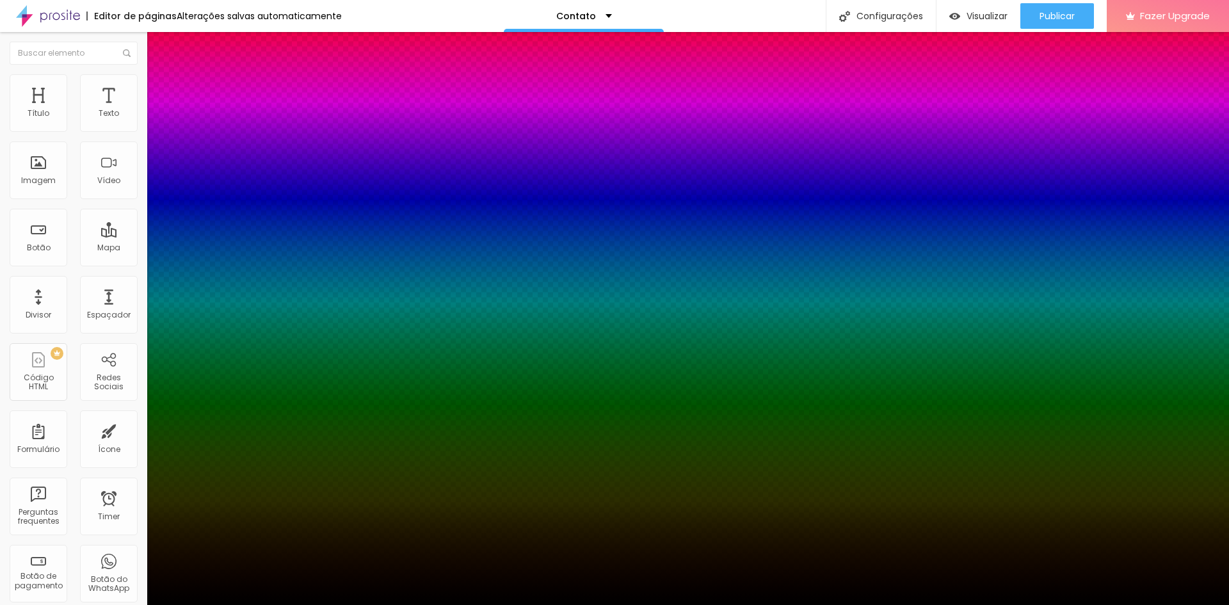
type input "8"
type input "12"
type input "14"
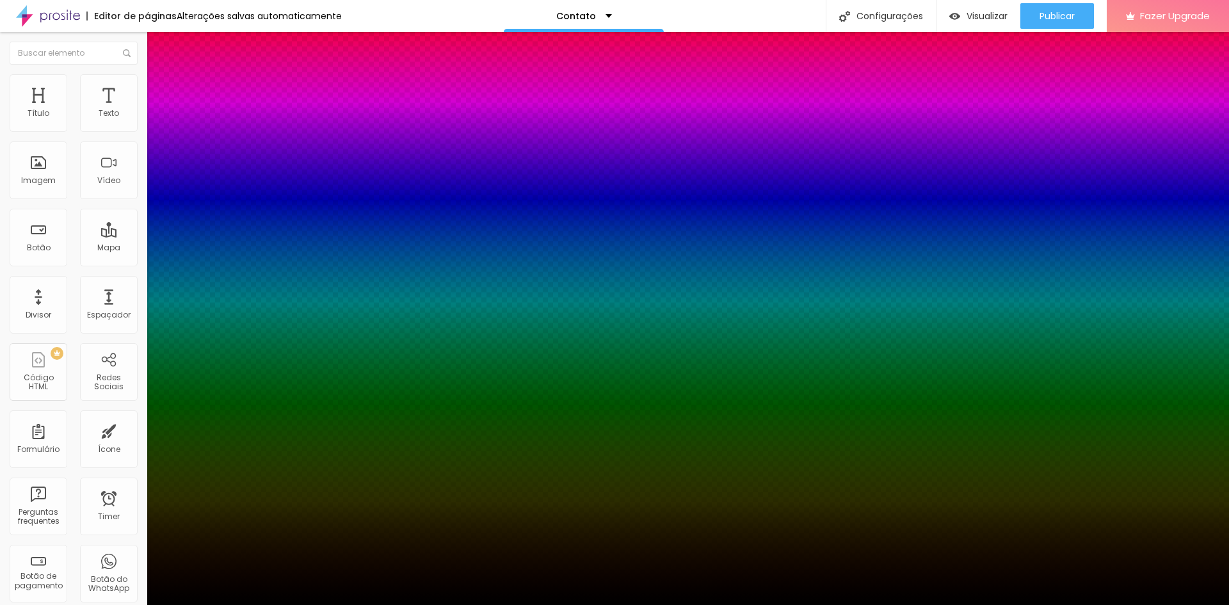
type input "17"
type input "19"
type input "21"
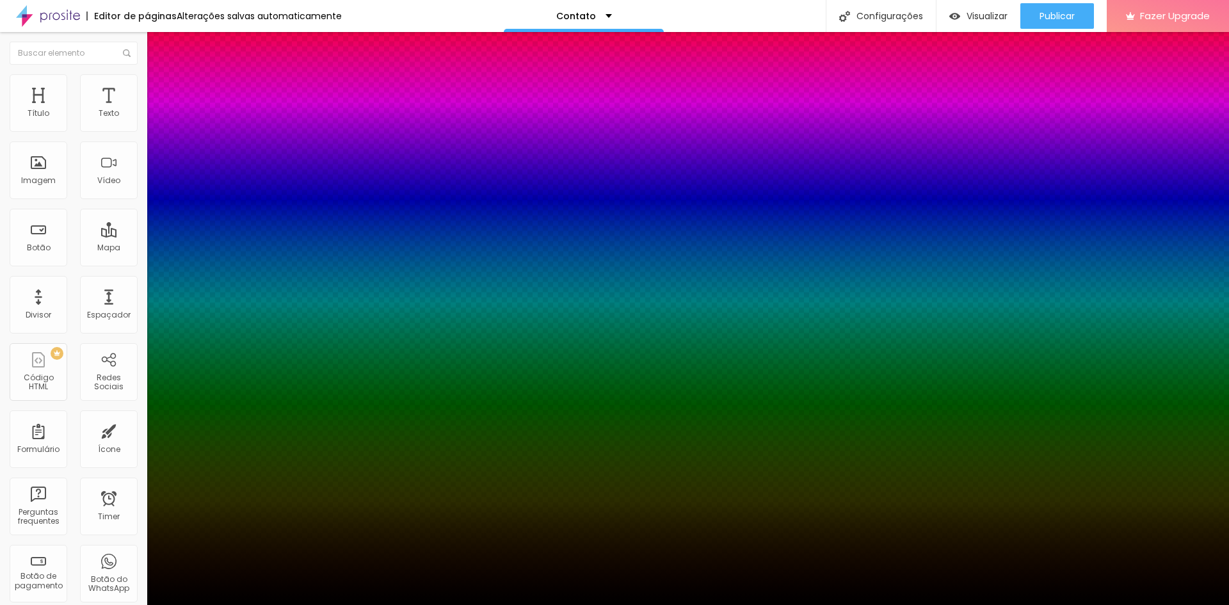
type input "21"
type input "23"
type input "26"
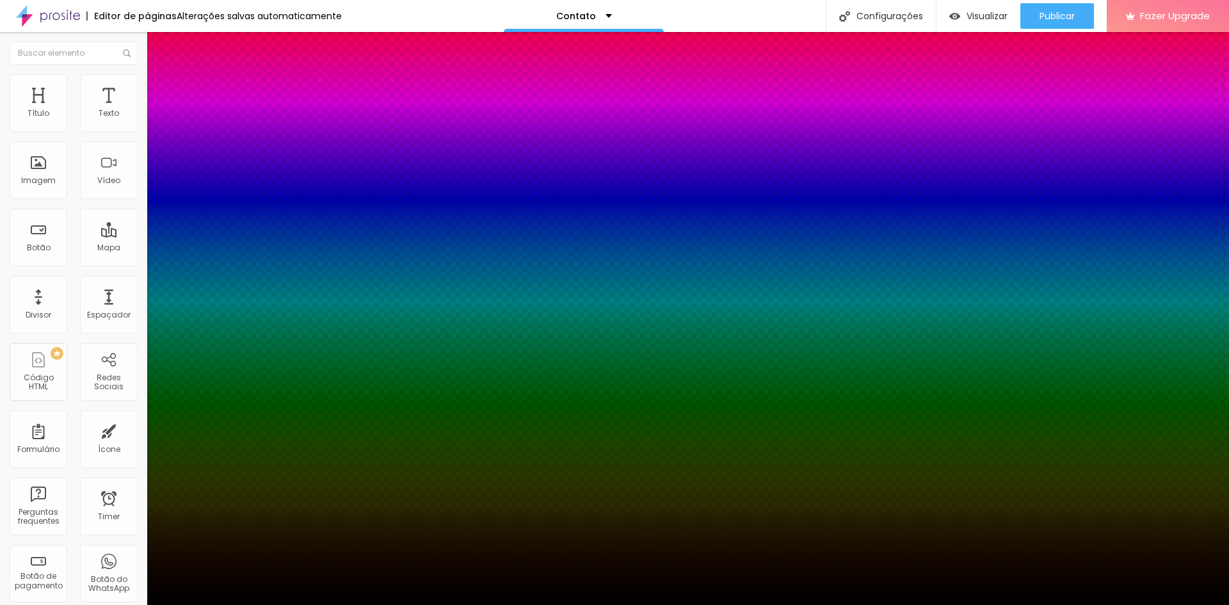
type input "23"
type input "21"
type input "19"
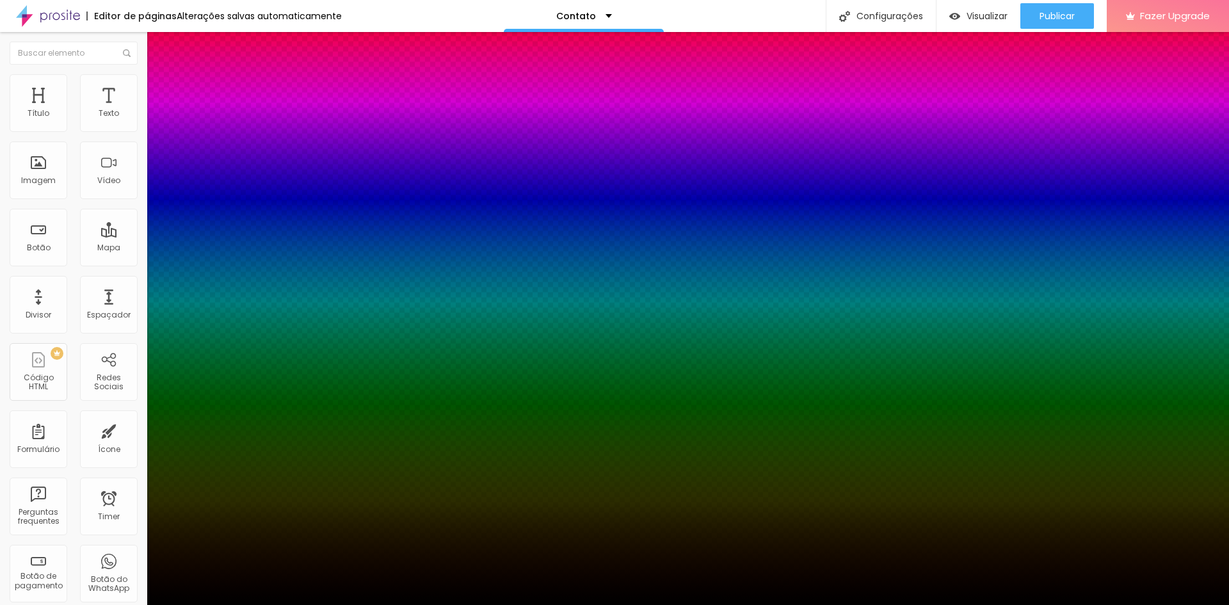
type input "19"
type input "17"
type input "14"
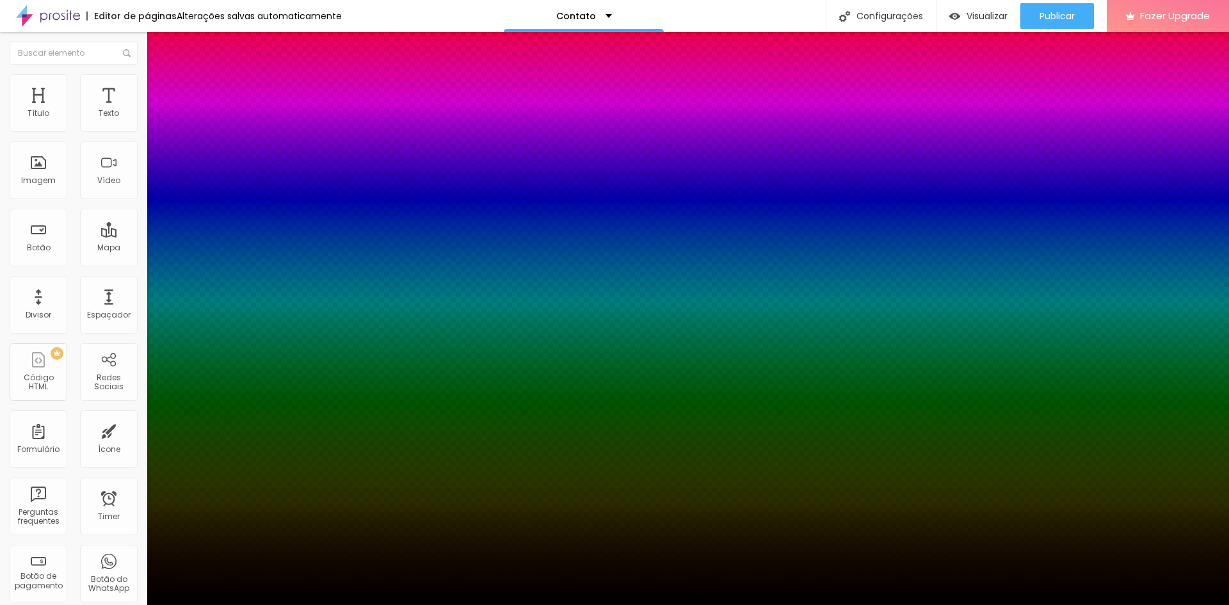
type input "12"
type input "10"
type input "8"
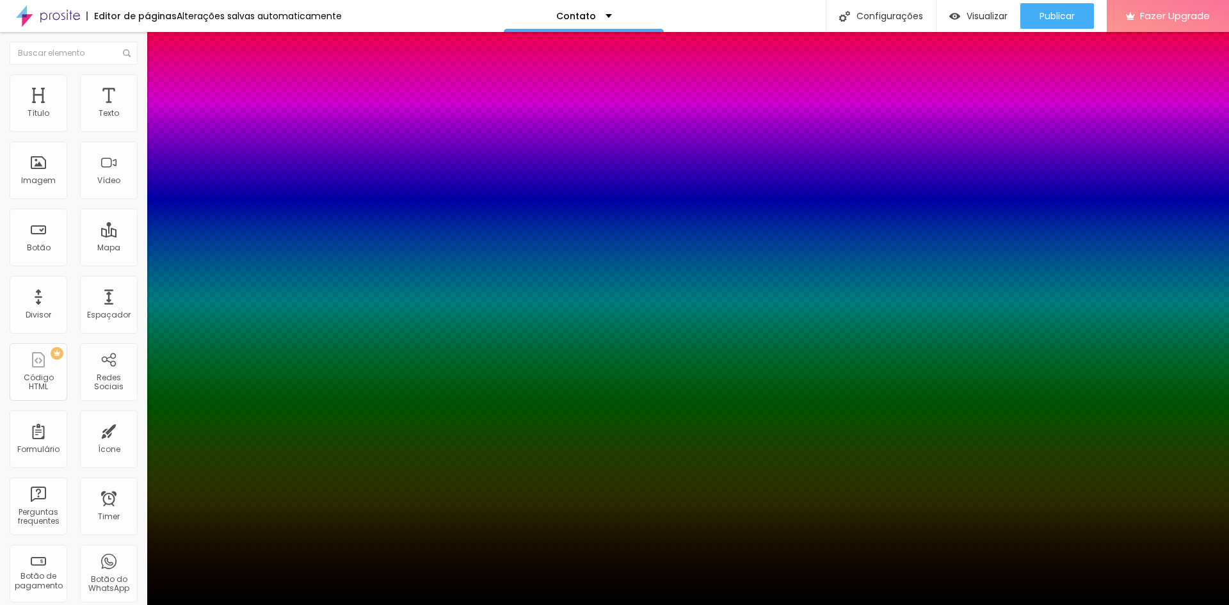
type input "8"
type input "6"
type input "3"
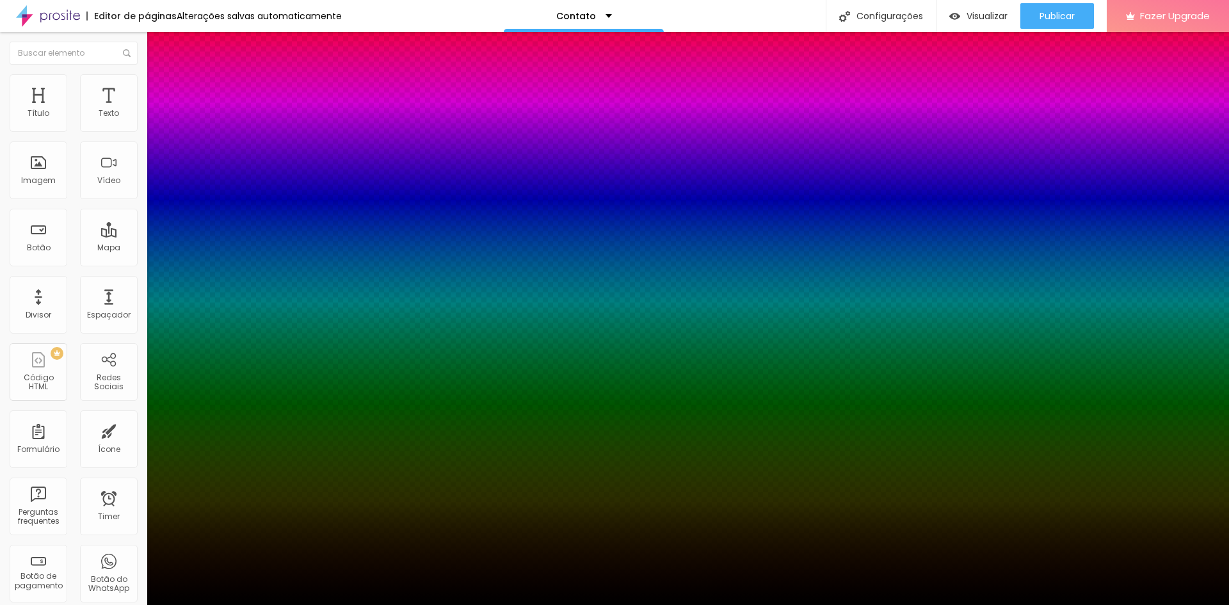
type input "1"
type input "0"
drag, startPoint x: 214, startPoint y: 319, endPoint x: 205, endPoint y: 325, distance: 10.5
type input "0"
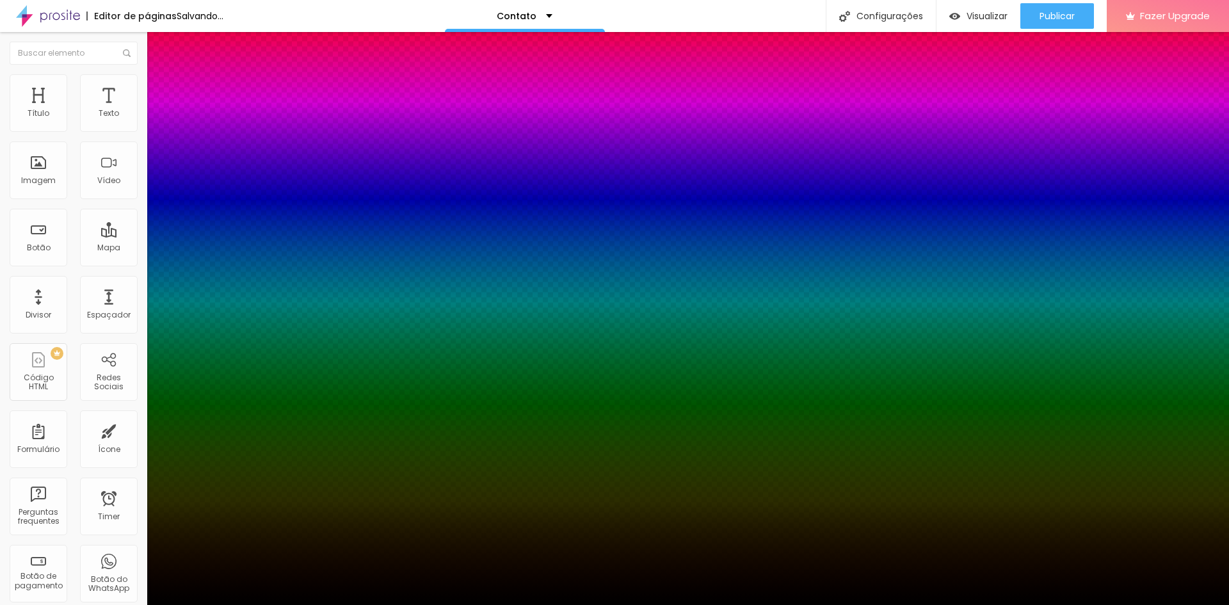
type input "-2"
type input "3"
type input "-7"
type input "4"
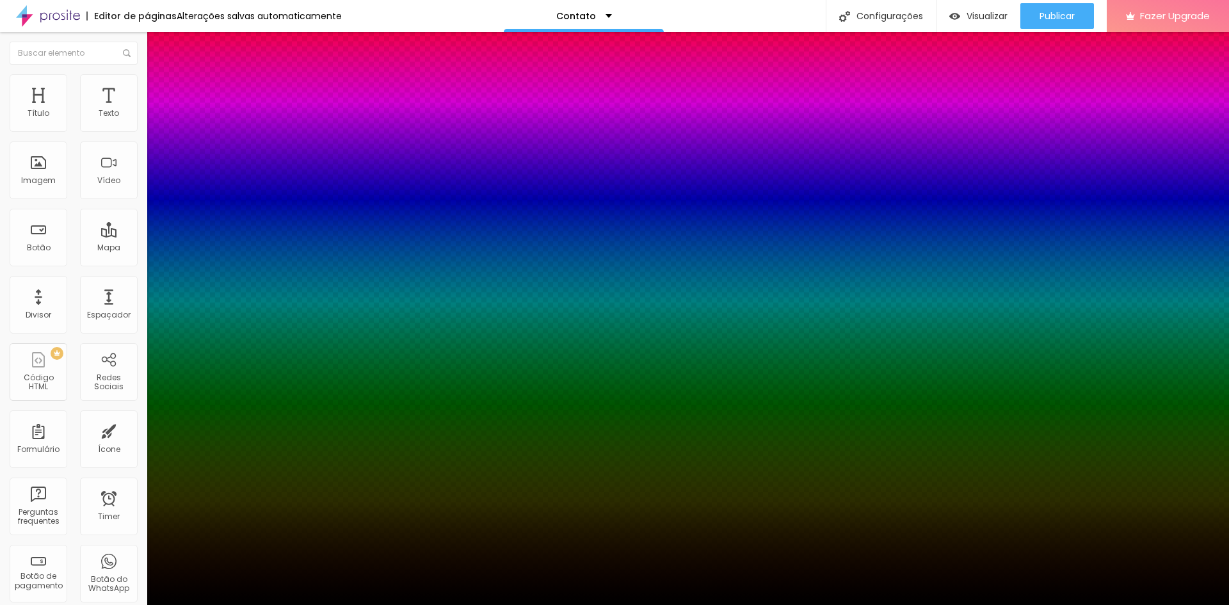
type input "-8"
type input "5"
type input "-11"
type input "-2"
type input "-10"
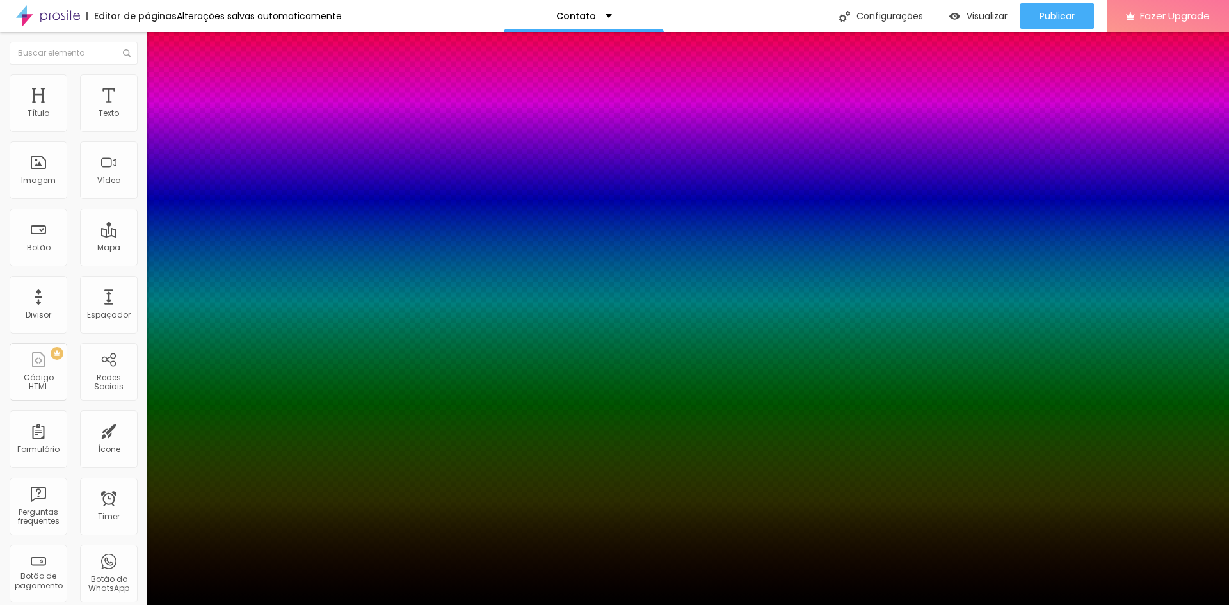
type input "-5"
type input "-9"
type input "-7"
type input "-8"
type input "-15"
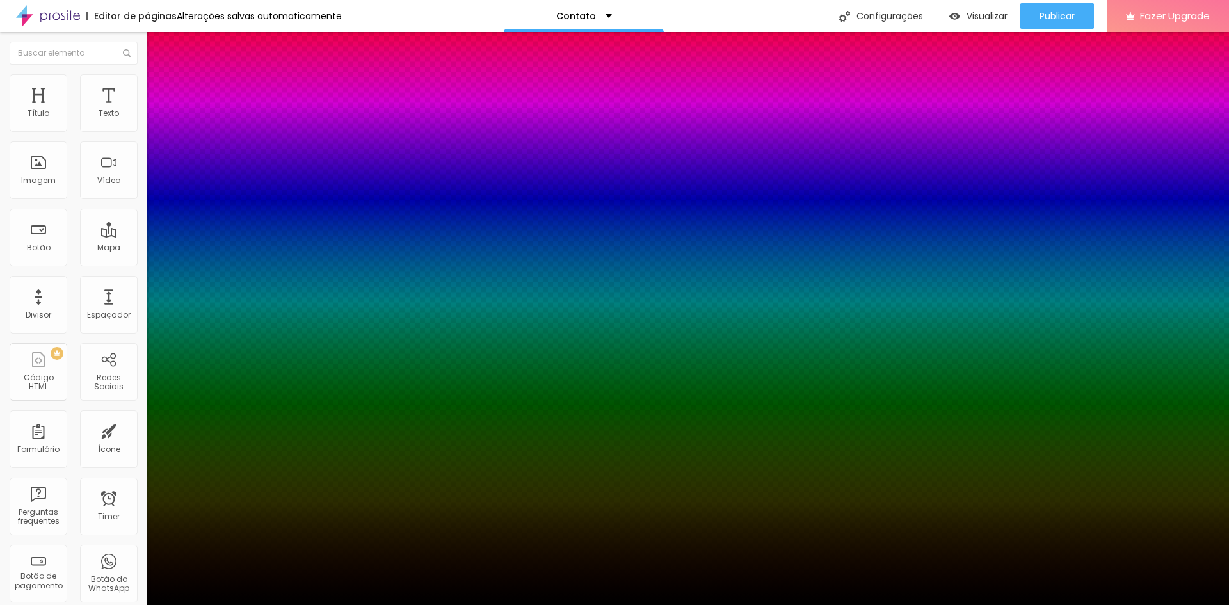
type input "-2"
type input "-14"
type input "3"
type input "-13"
type input "9"
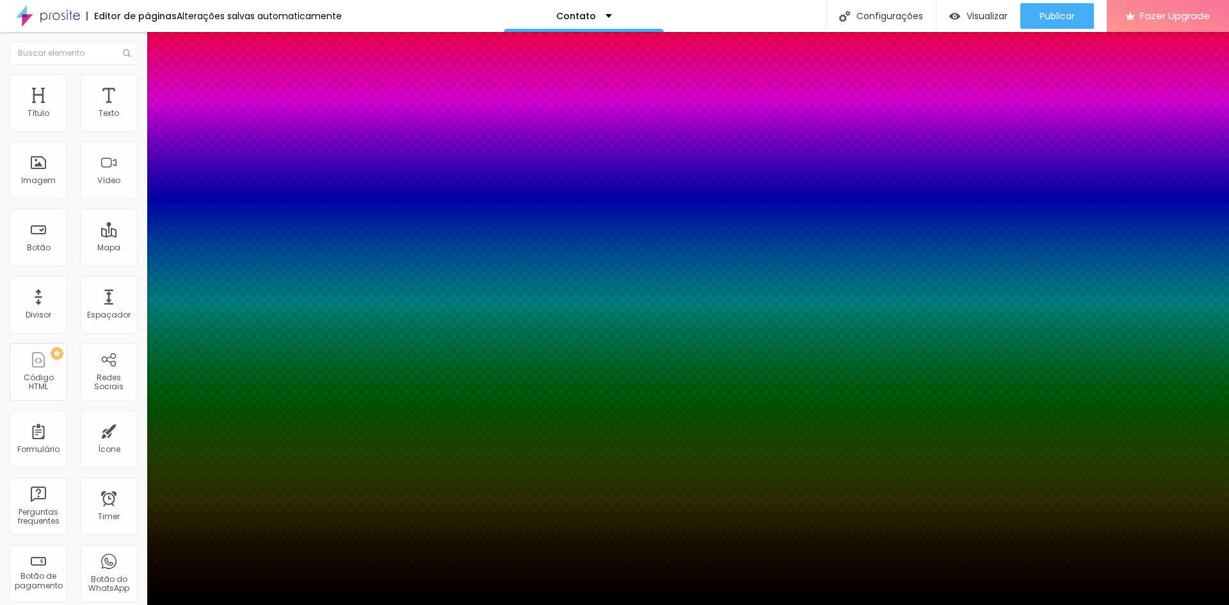
type input "-12"
type input "13"
type input "-10"
type input "20"
type input "-9"
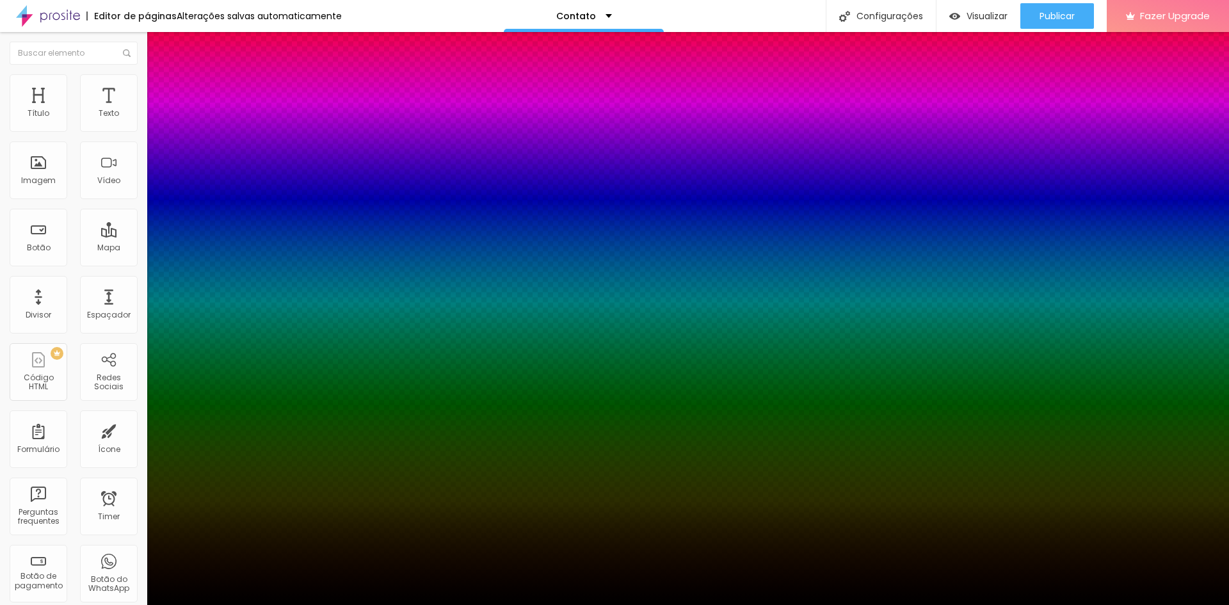
type input "22"
type input "-8"
type input "24"
type input "-7"
type input "25"
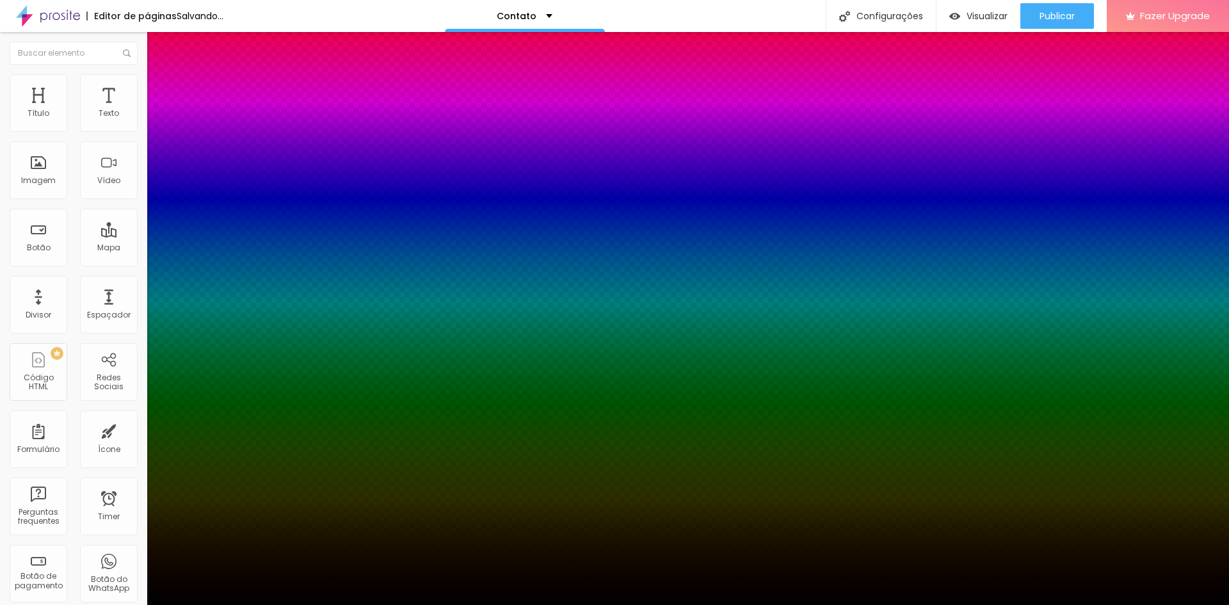
type input "20"
type input "5"
type input "18"
type input "2"
type input "17"
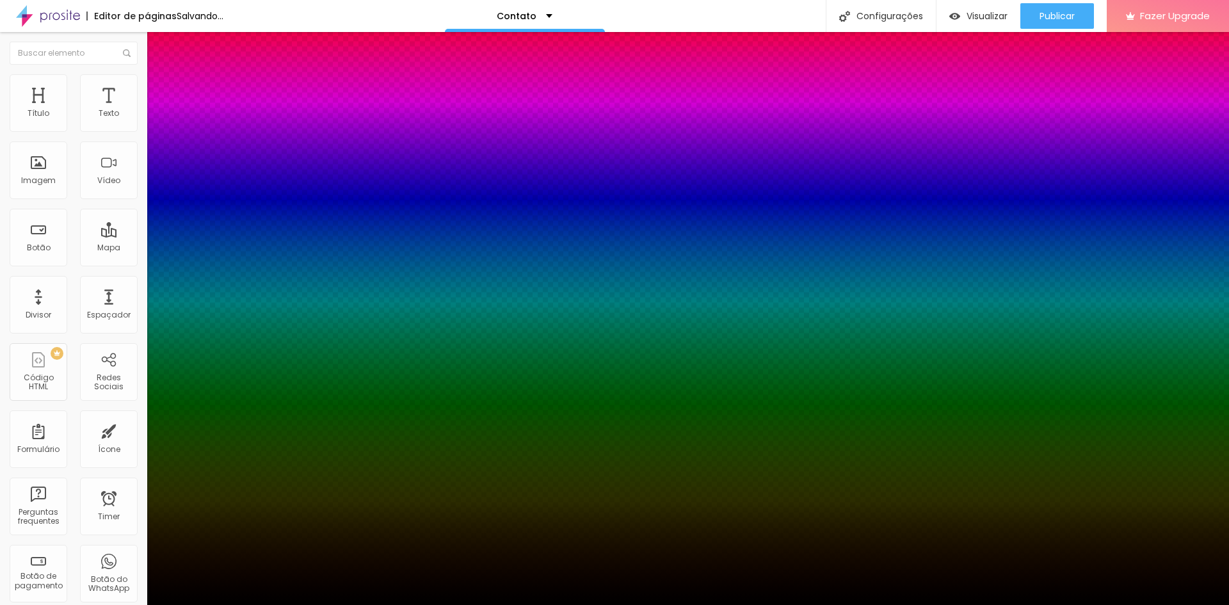
type input "-1"
type input "14"
type input "-2"
type input "13"
type input "-3"
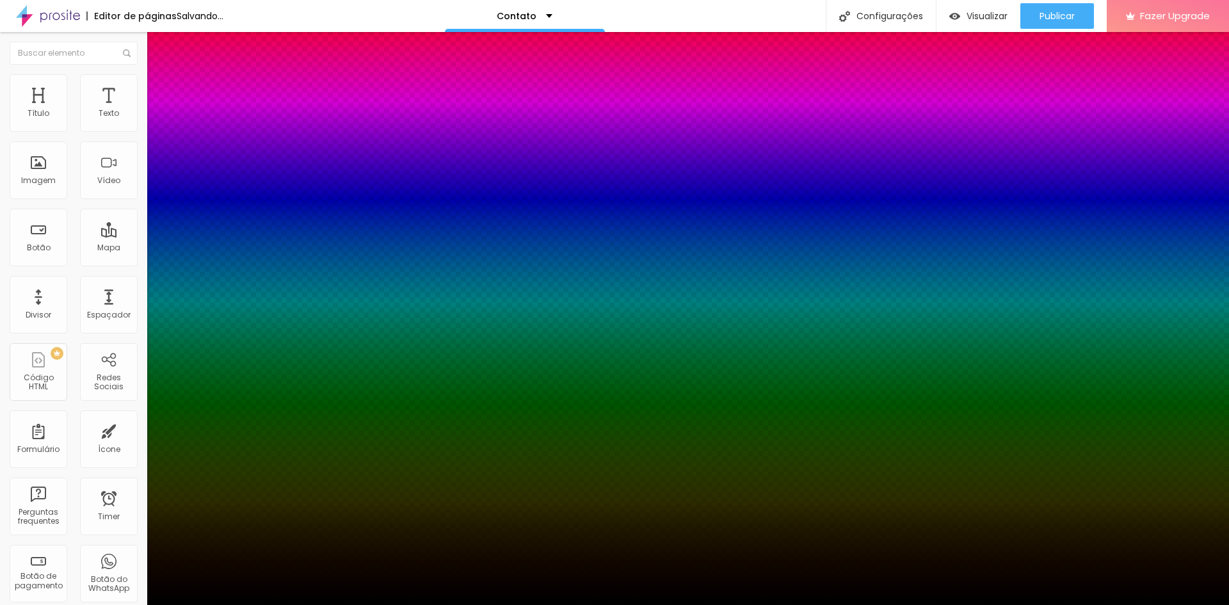
type input "11"
type input "-4"
type input "-8"
type input "-3"
type input "-9"
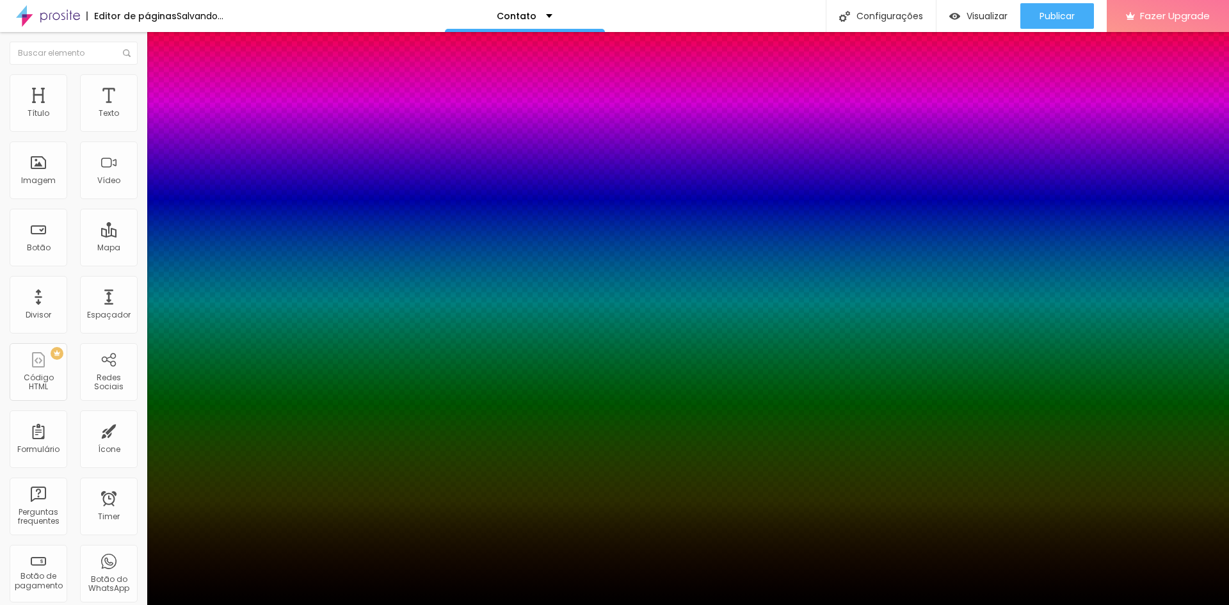
type input "-2"
type input "-10"
type input "-1"
type input "-11"
type input "0"
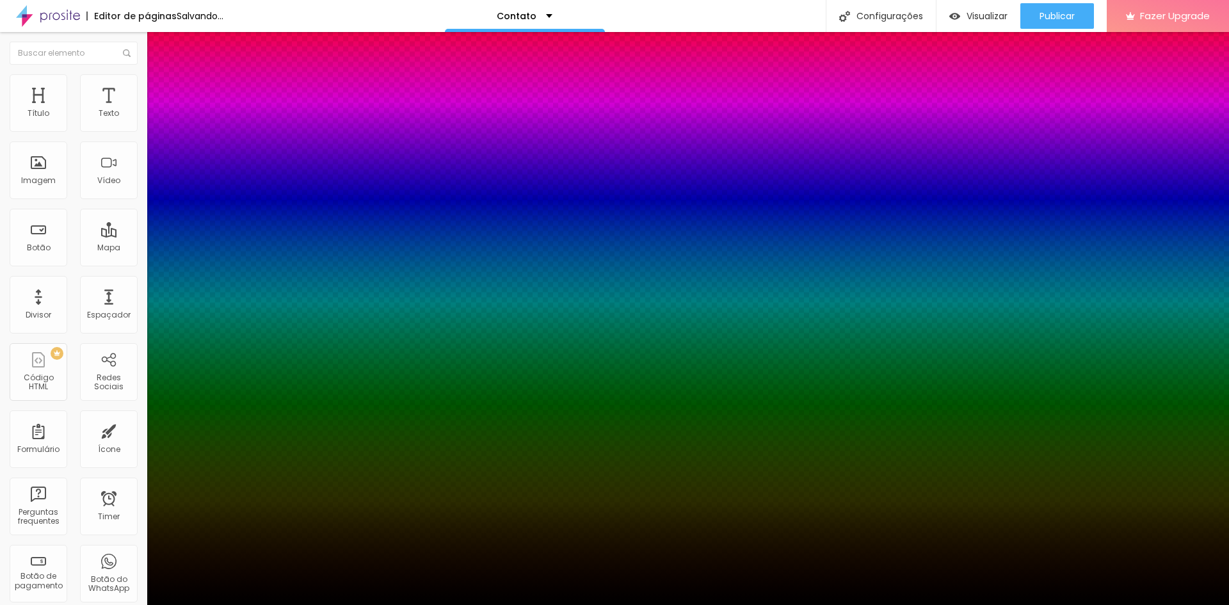
type input "-12"
type input "4"
type input "-13"
type input "5"
type input "-14"
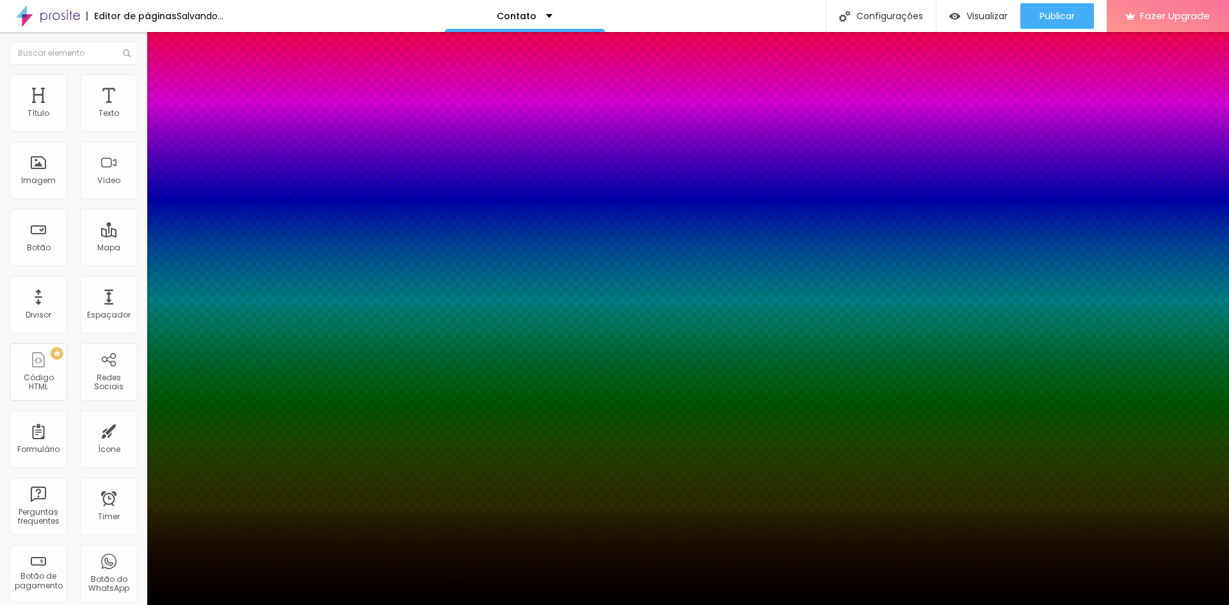
type input "17"
type input "-13"
type input "18"
type input "-10"
type input "20"
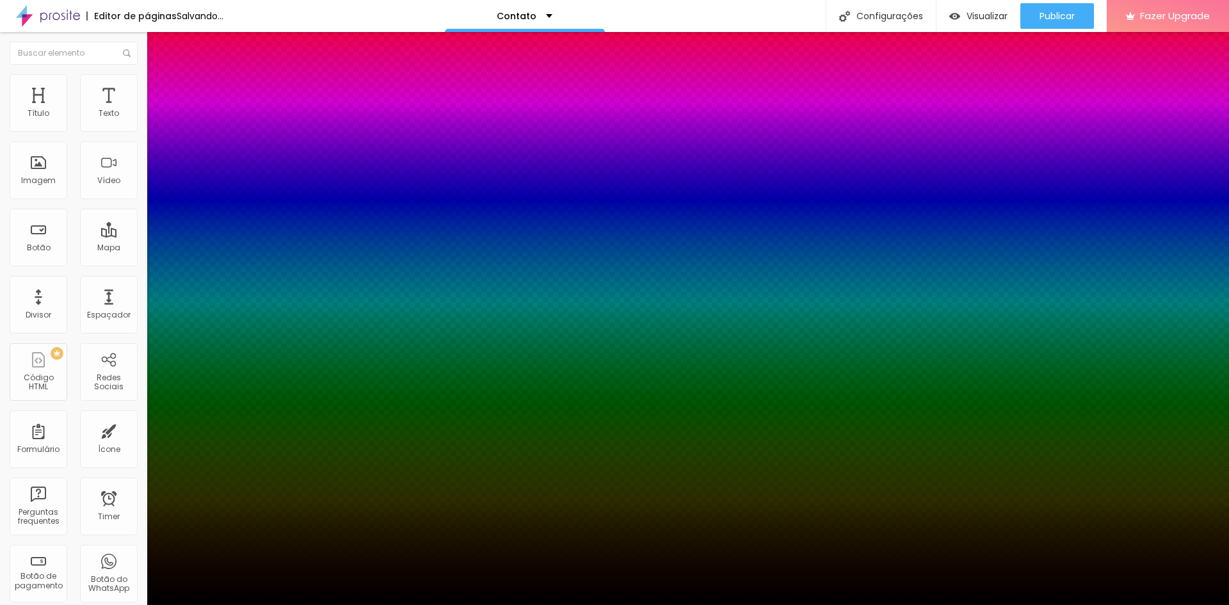
type input "-8"
type input "21"
type input "-4"
type input "22"
type input "1"
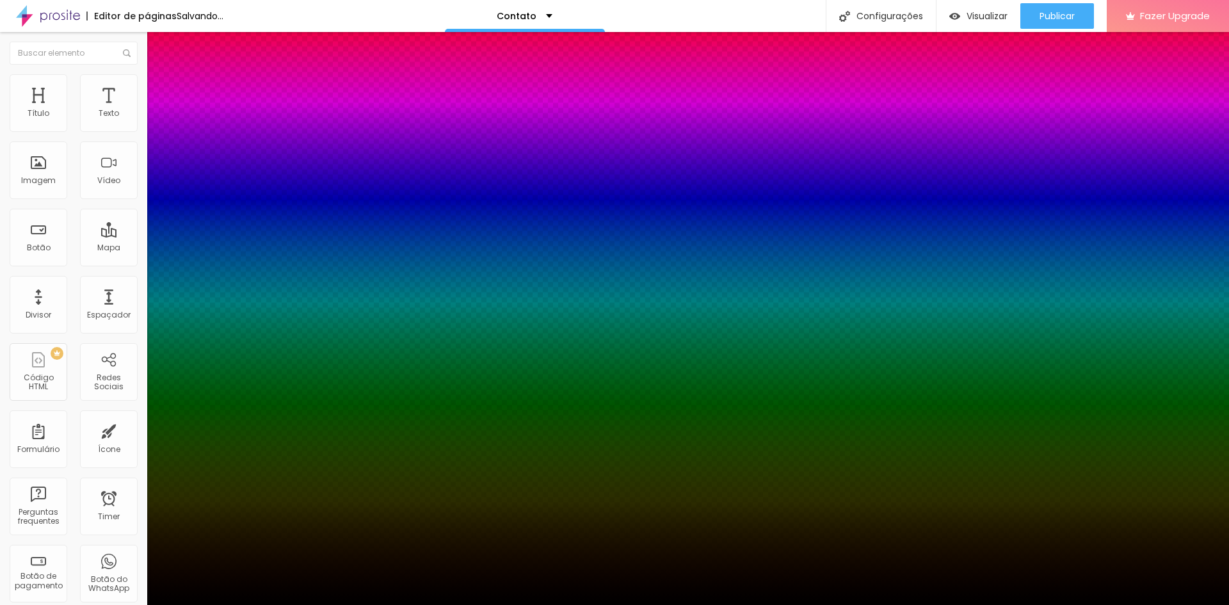
type input "23"
type input "14"
type input "22"
type input "15"
type input "18"
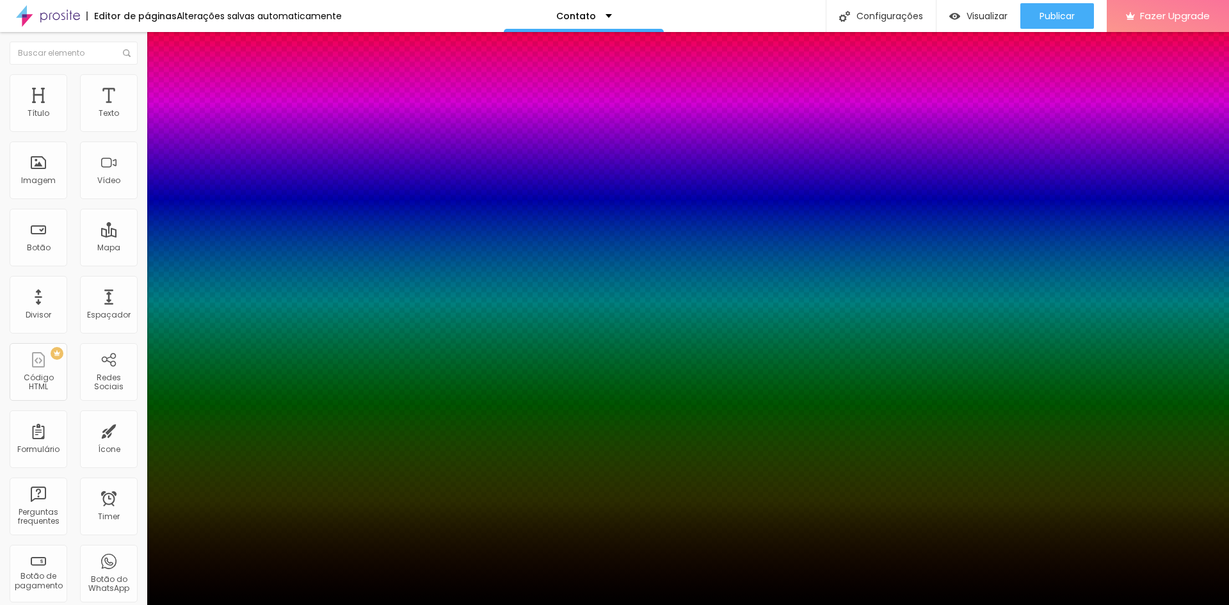
type input "17"
type input "18"
type input "6"
type input "17"
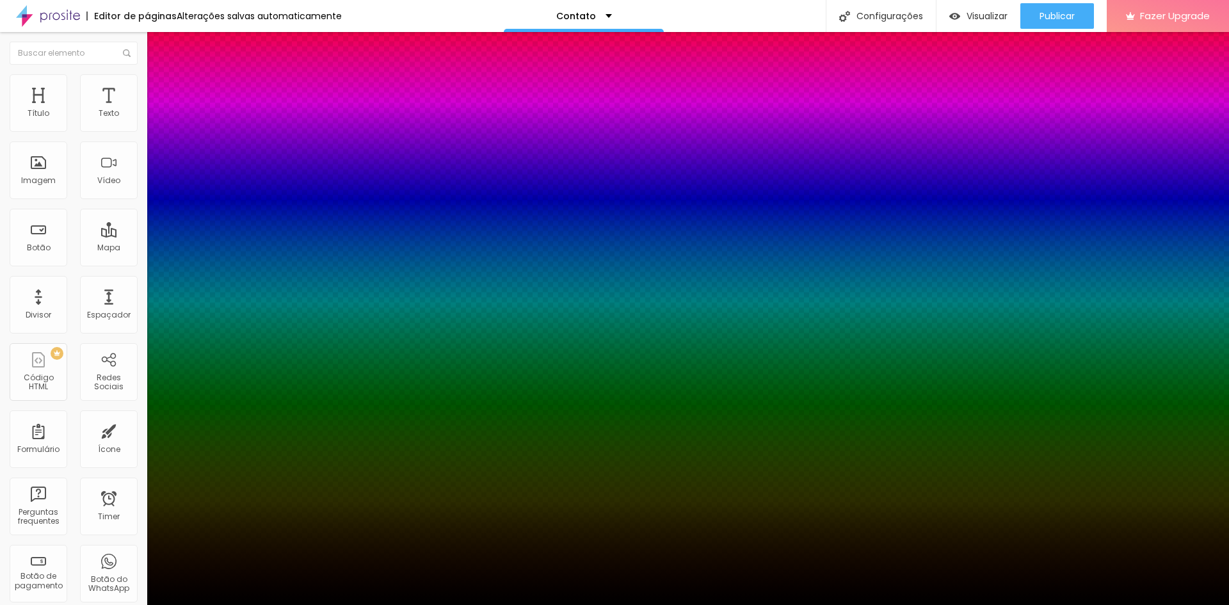
type input "3"
type input "16"
type input "2"
type input "14"
type input "1"
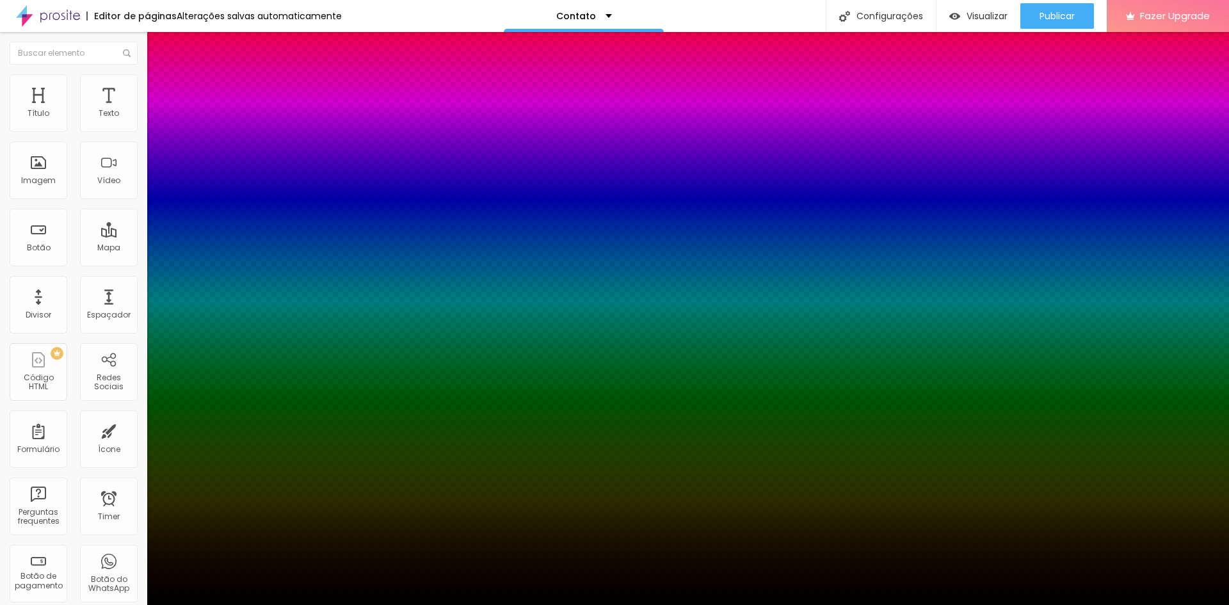
type input "12"
type input "0"
type input "10"
type input "-1"
type input "8"
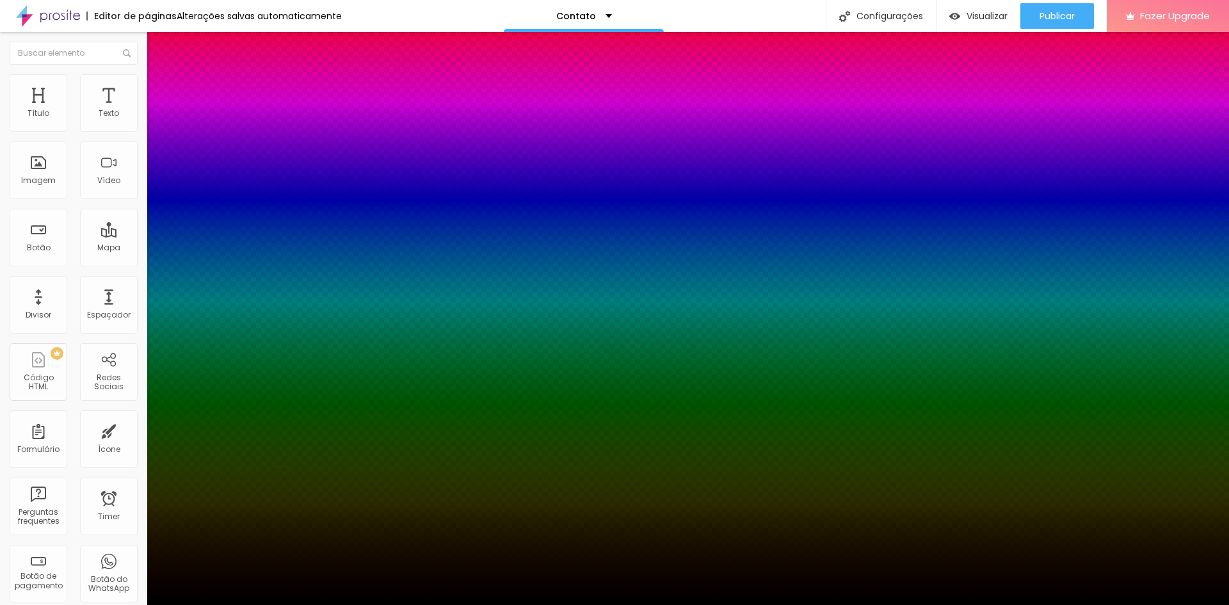
type input "-2"
type input "-10"
type input "1"
type input "-11"
type input "8"
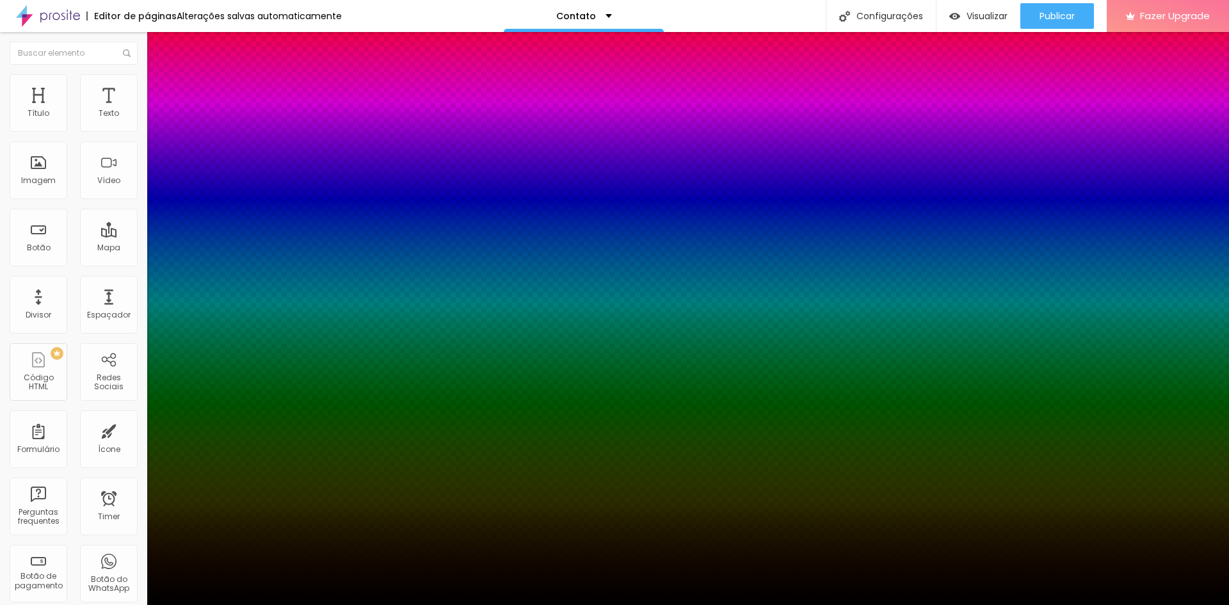
type input "-10"
type input "9"
type input "-9"
type input "10"
type input "-7"
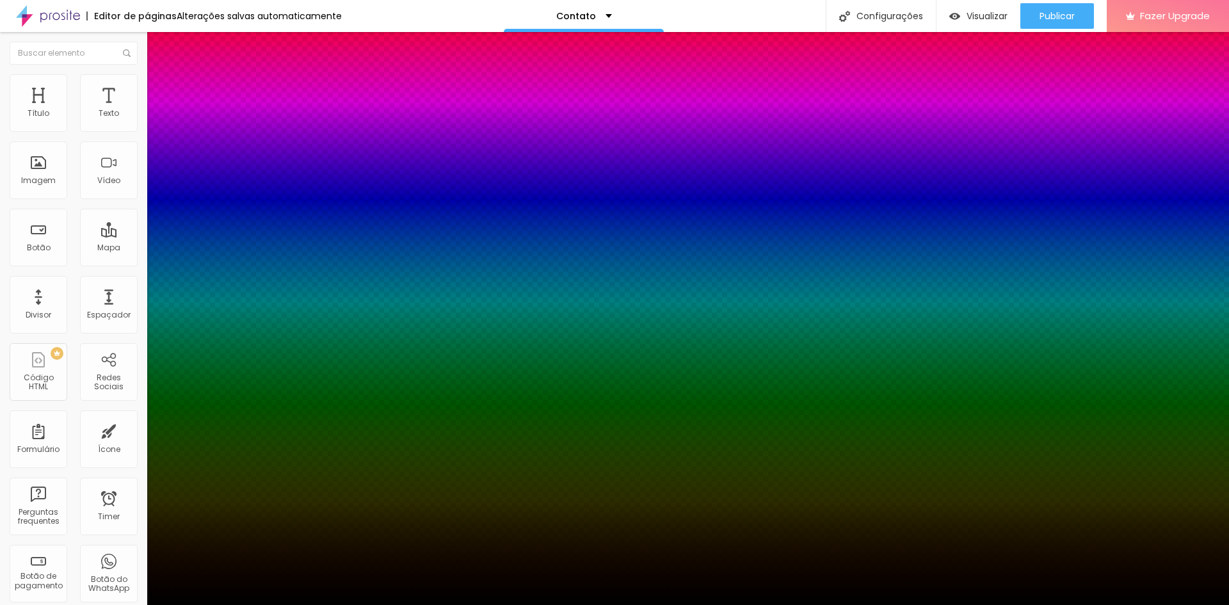
type input "12"
type input "2"
type input "13"
type input "8"
type input "11"
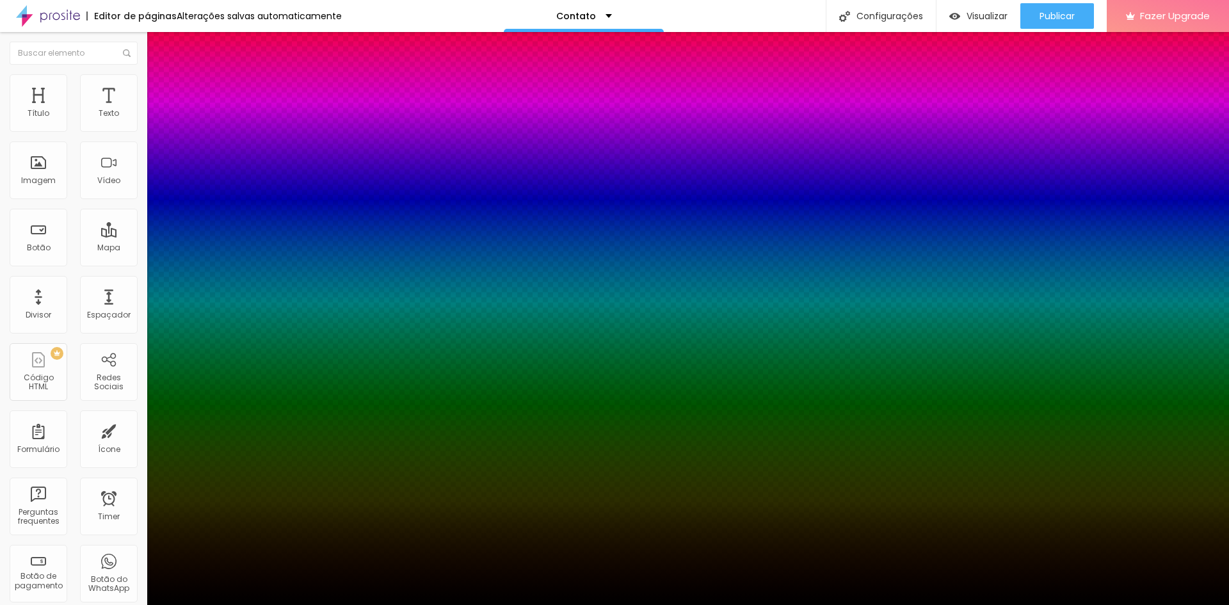
type input "10"
type input "9"
type input "11"
type input "-3"
type input "10"
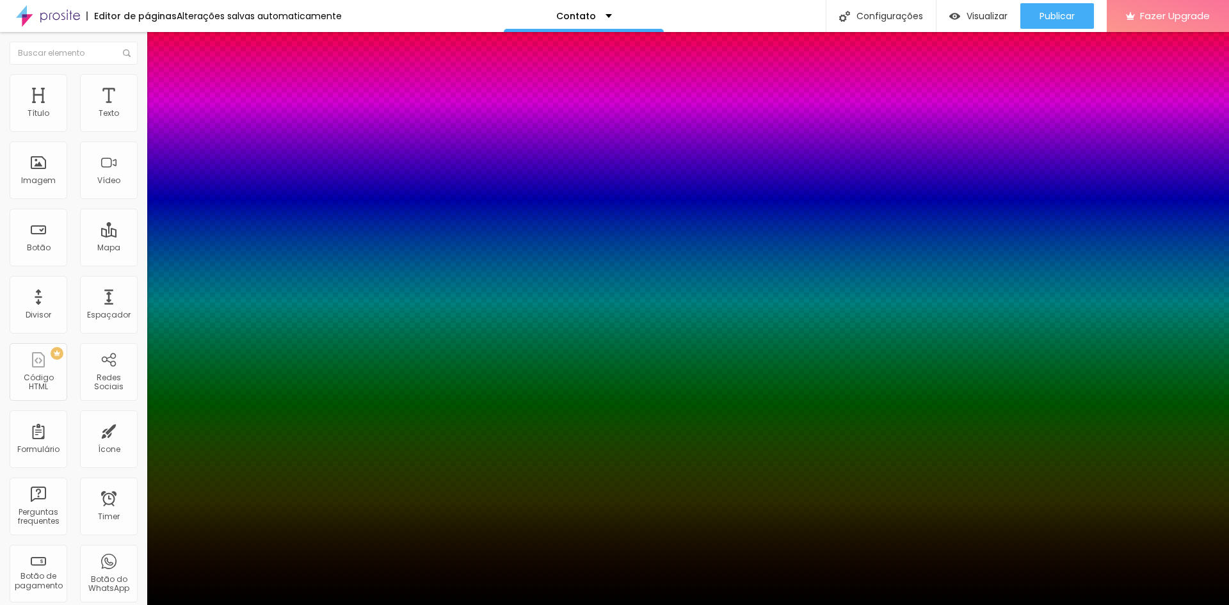
type input "-5"
type input "8"
type input "-7"
type input "7"
type input "-8"
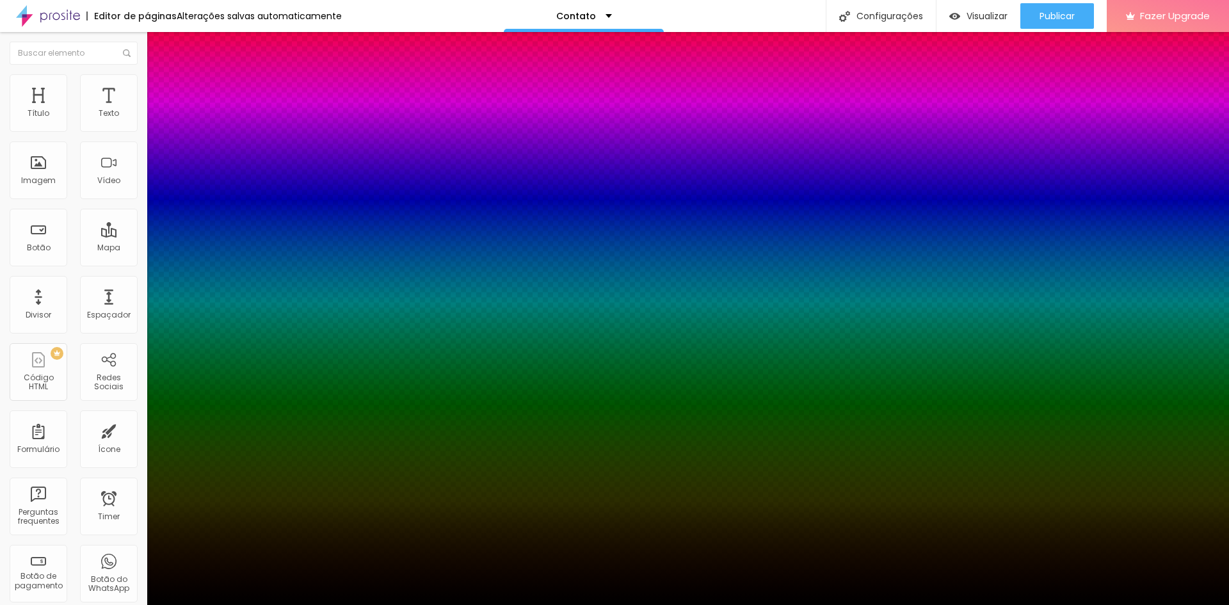
type input "6"
type input "-7"
type input "8"
type input "-2"
type input "7"
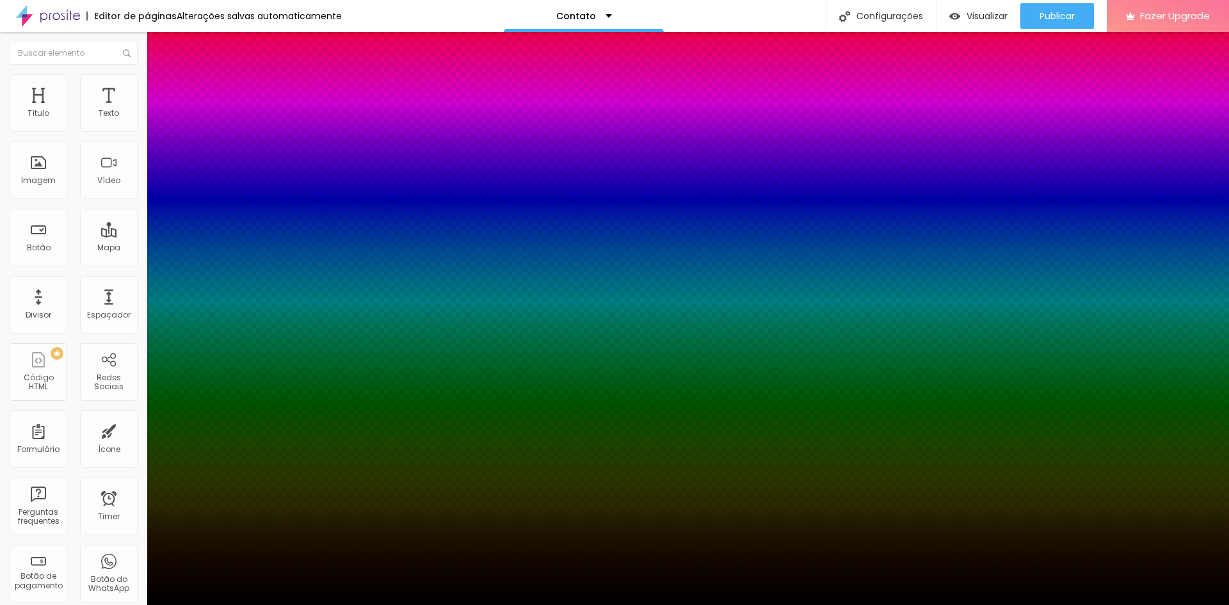
type input "1"
type input "5"
type input "2"
type input "4"
type input "3"
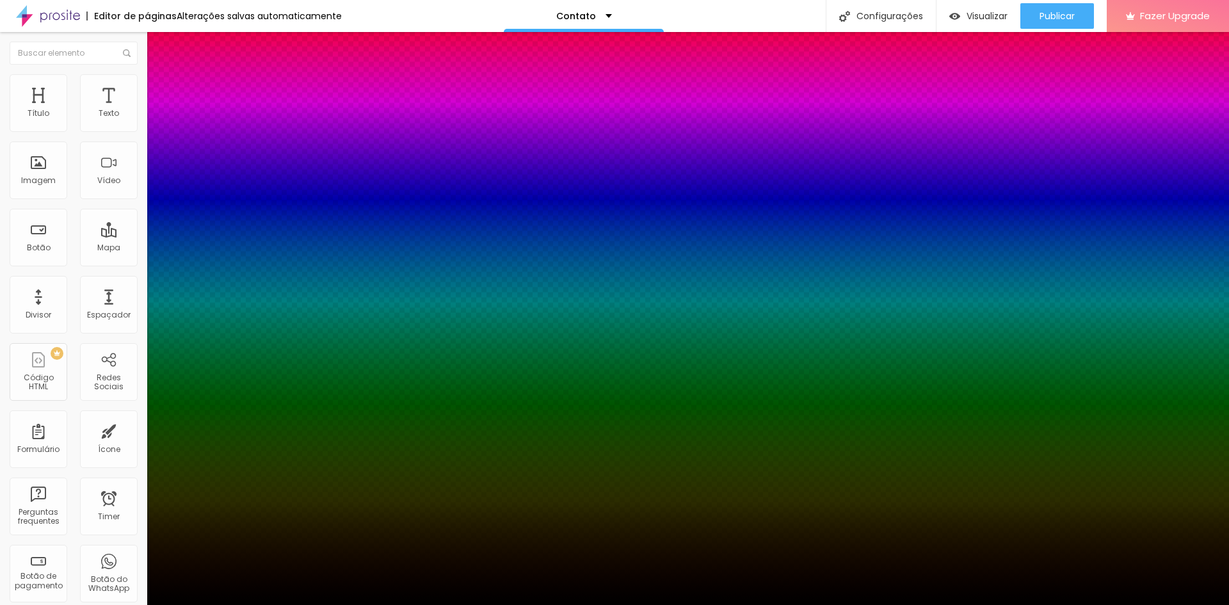
type input "2"
type input "4"
type input "0"
click at [84, 604] on div at bounding box center [614, 605] width 1229 height 0
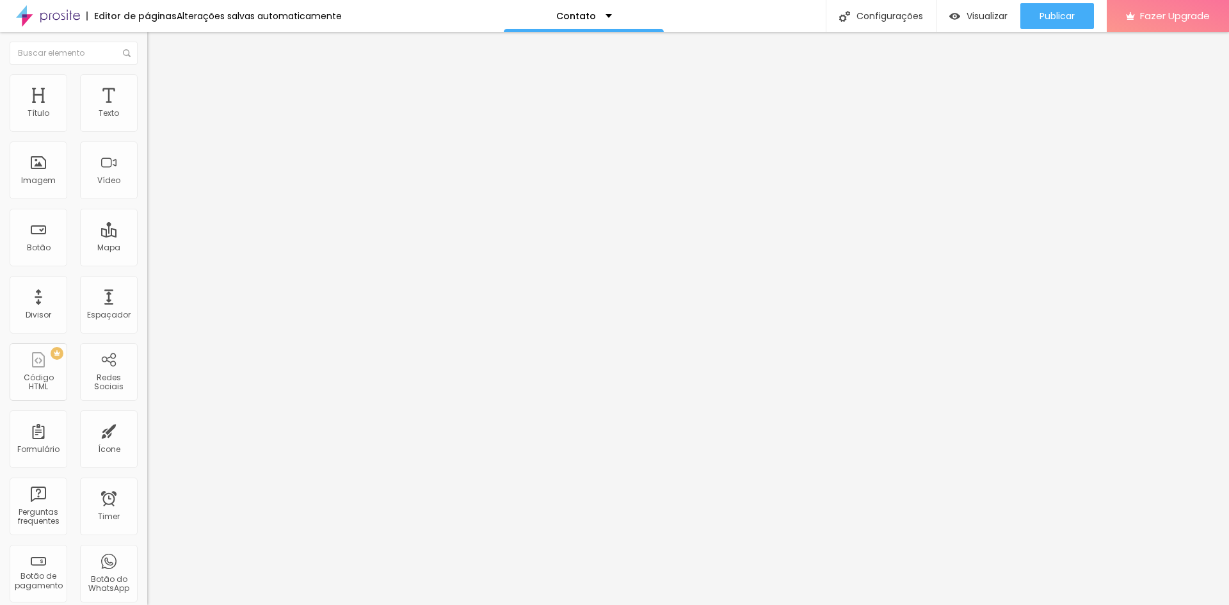
click at [152, 119] on icon "button" at bounding box center [156, 115] width 8 height 8
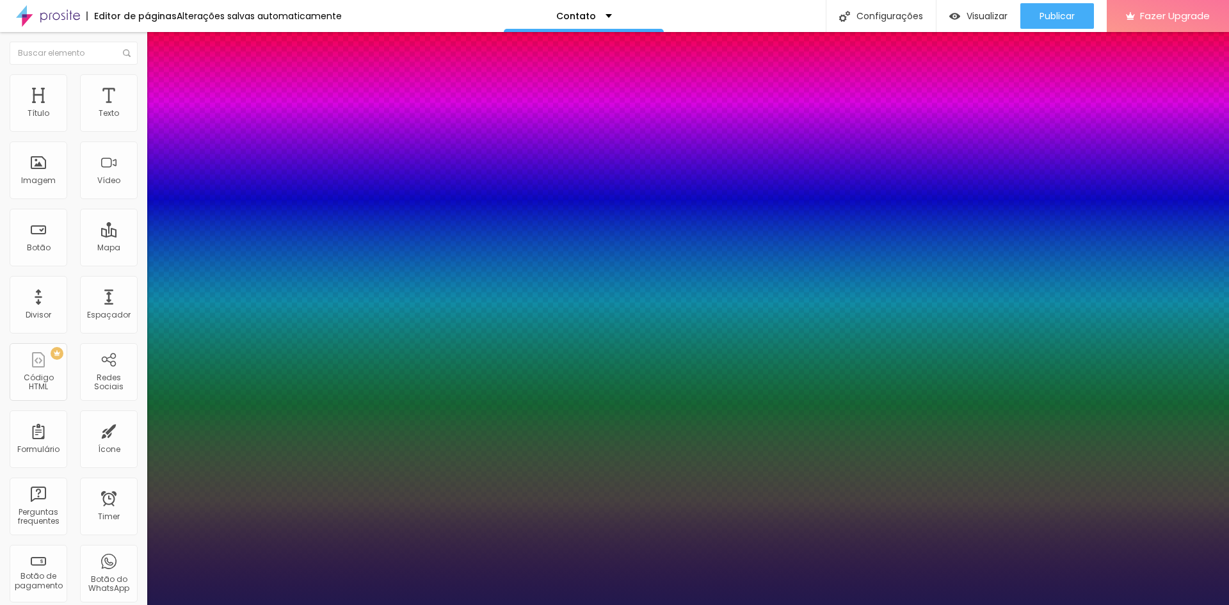
click at [273, 351] on div at bounding box center [614, 302] width 1229 height 605
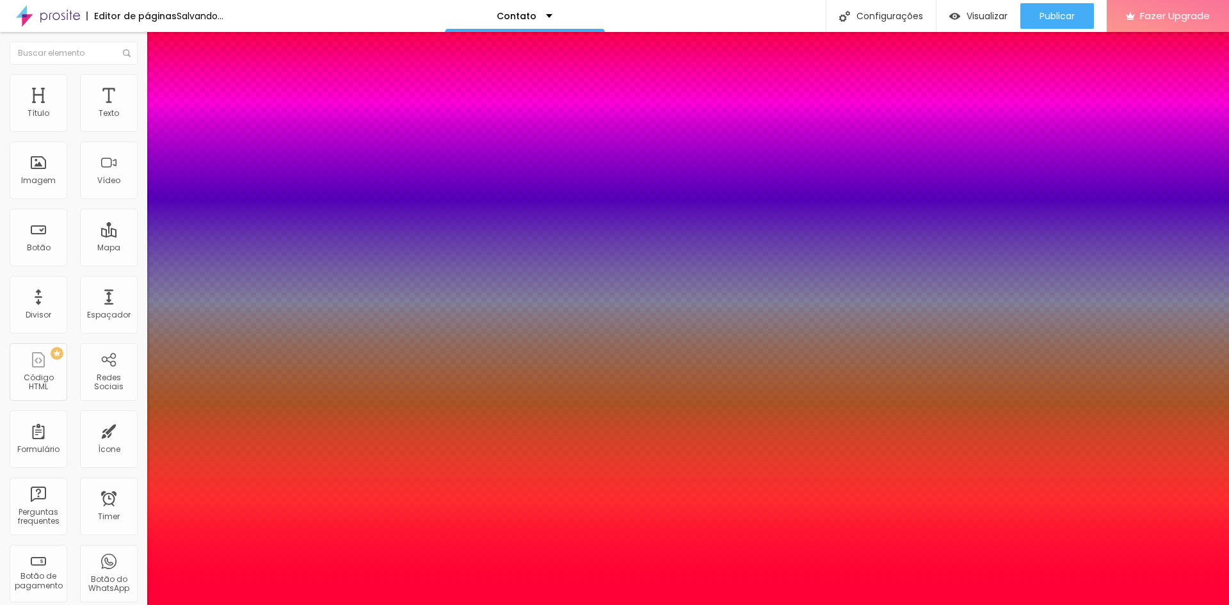
drag, startPoint x: 232, startPoint y: 417, endPoint x: 286, endPoint y: 336, distance: 96.9
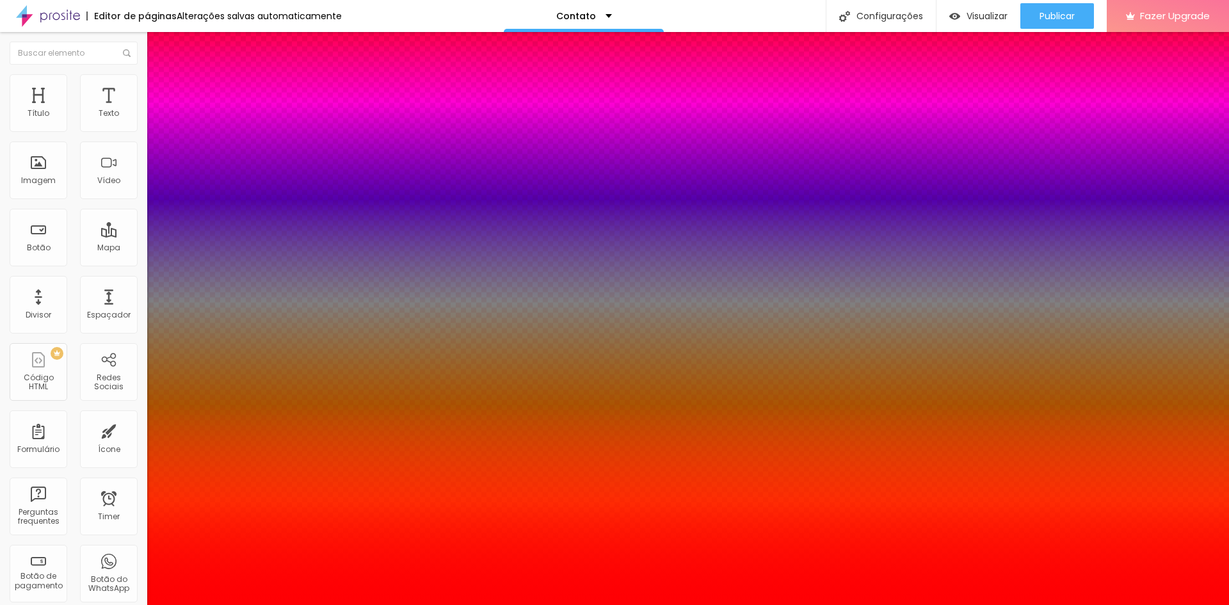
drag, startPoint x: 264, startPoint y: 353, endPoint x: 275, endPoint y: 346, distance: 13.0
click at [34, 604] on div at bounding box center [614, 605] width 1229 height 0
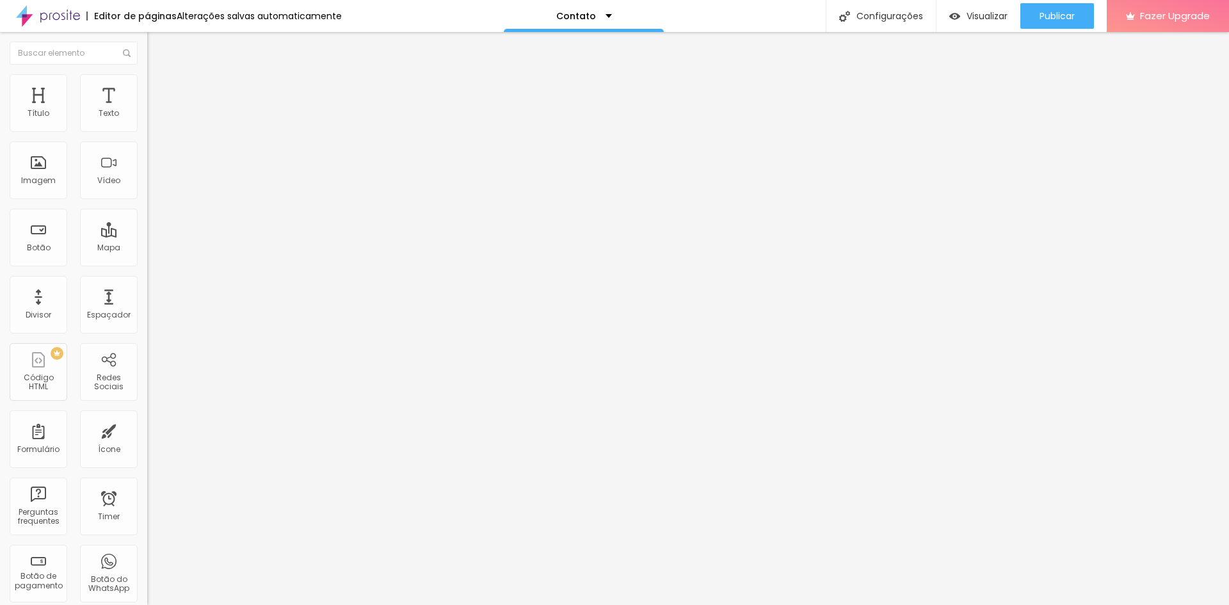
click at [147, 84] on li "Avançado" at bounding box center [220, 80] width 147 height 13
drag, startPoint x: 37, startPoint y: 126, endPoint x: 17, endPoint y: 131, distance: 20.5
click at [147, 236] on input "range" at bounding box center [188, 241] width 83 height 10
drag, startPoint x: 38, startPoint y: 152, endPoint x: 40, endPoint y: 173, distance: 21.3
click at [147, 417] on input "range" at bounding box center [188, 422] width 83 height 10
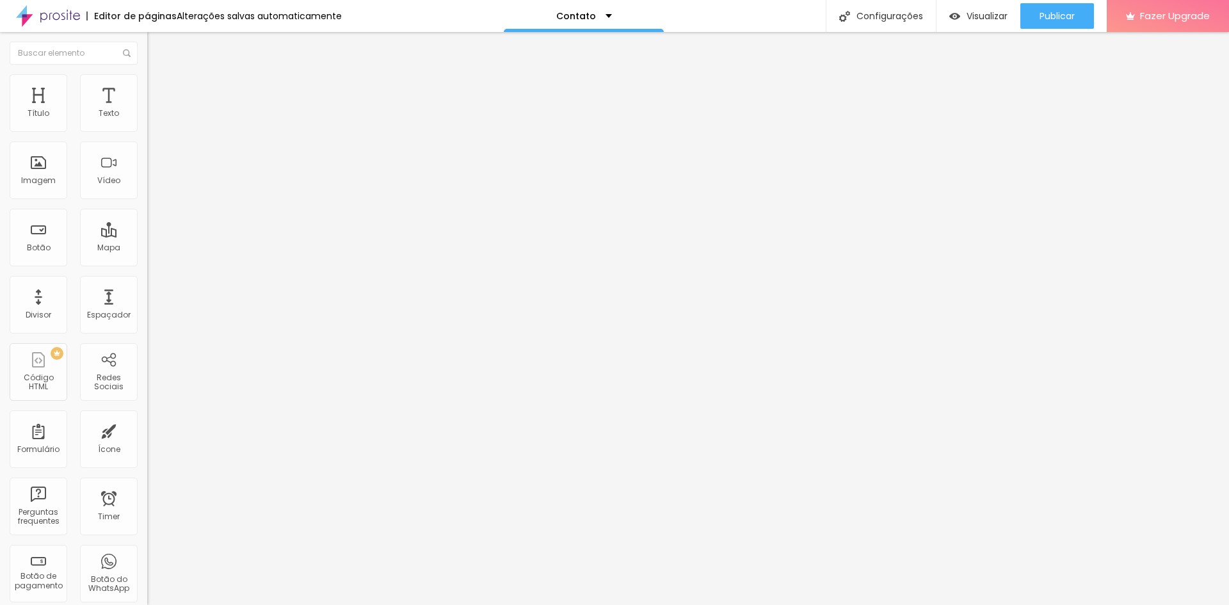
click at [147, 527] on img at bounding box center [151, 531] width 9 height 9
click at [147, 516] on img at bounding box center [151, 520] width 9 height 9
click at [147, 496] on img at bounding box center [151, 500] width 9 height 9
click at [147, 506] on img at bounding box center [151, 510] width 9 height 9
click at [147, 129] on div "Contato" at bounding box center [220, 119] width 147 height 22
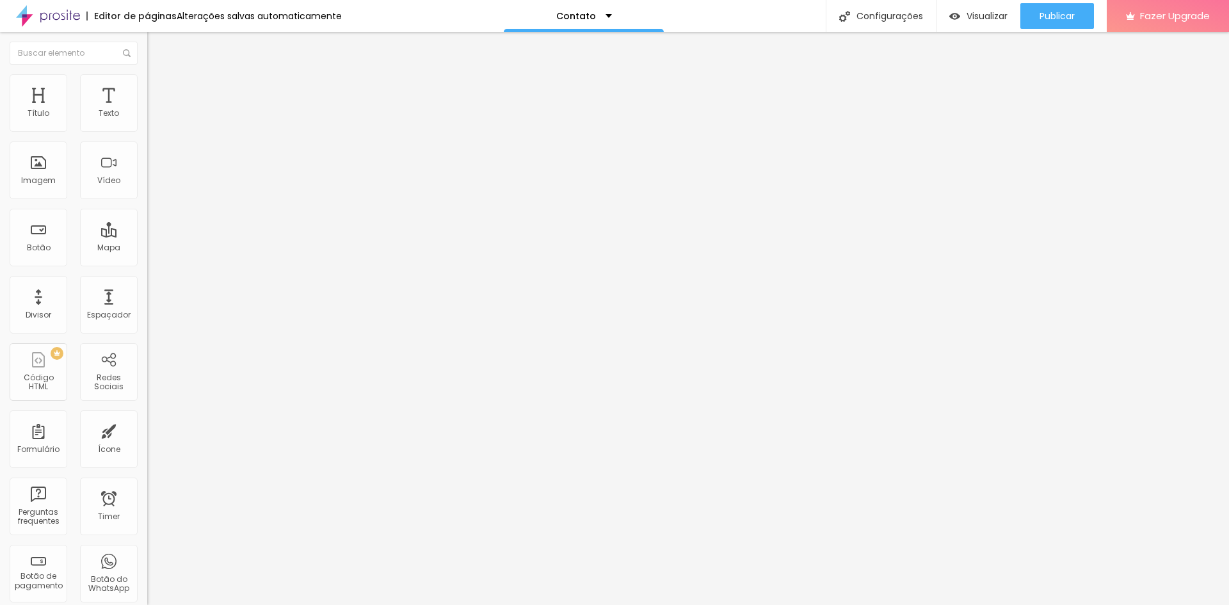
click at [147, 129] on img at bounding box center [151, 133] width 8 height 8
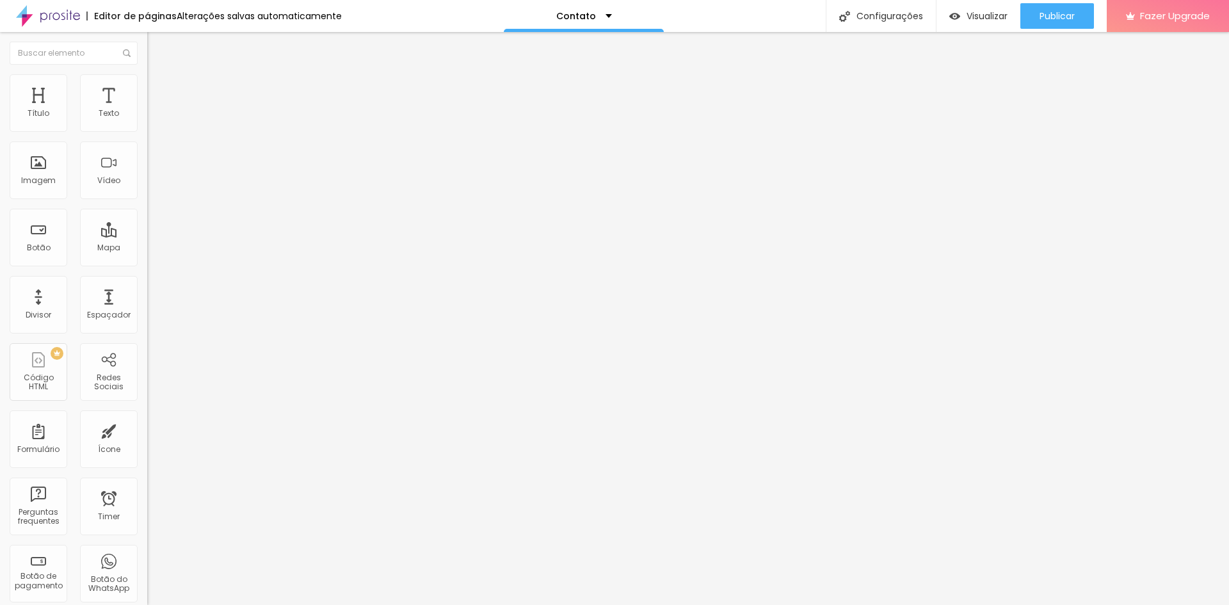
click at [147, 129] on img at bounding box center [151, 133] width 8 height 8
click at [147, 129] on span at bounding box center [151, 134] width 8 height 11
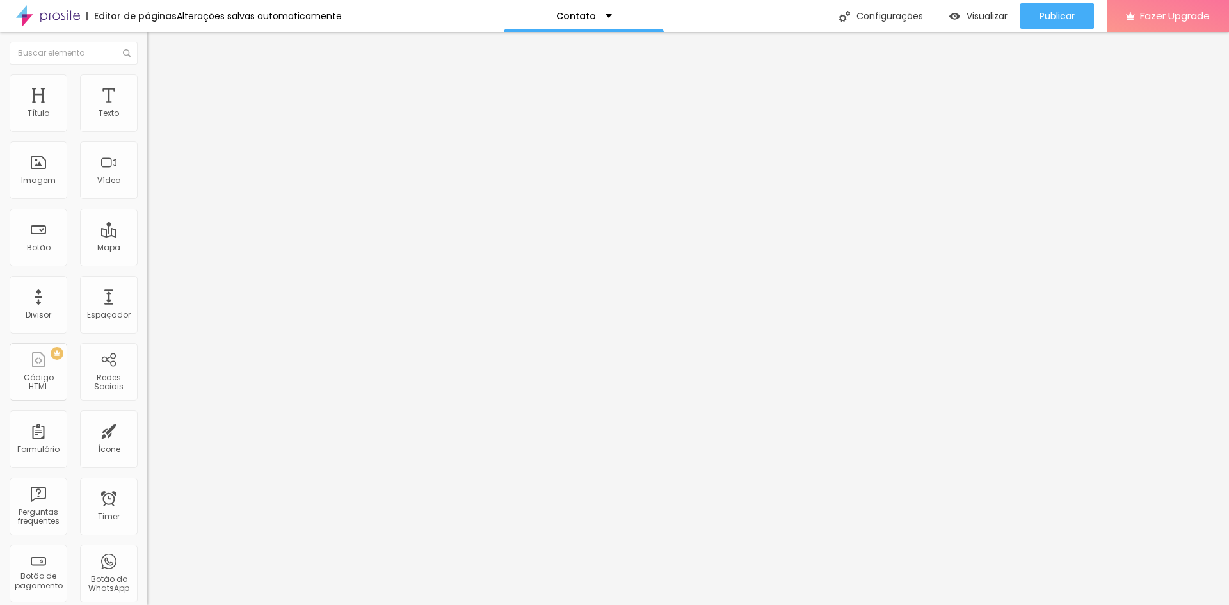
click at [604, 18] on div "Contato" at bounding box center [584, 16] width 56 height 9
click at [520, 56] on link "Sobre" at bounding box center [506, 48] width 28 height 13
click at [604, 16] on div "Sobre" at bounding box center [584, 16] width 160 height 32
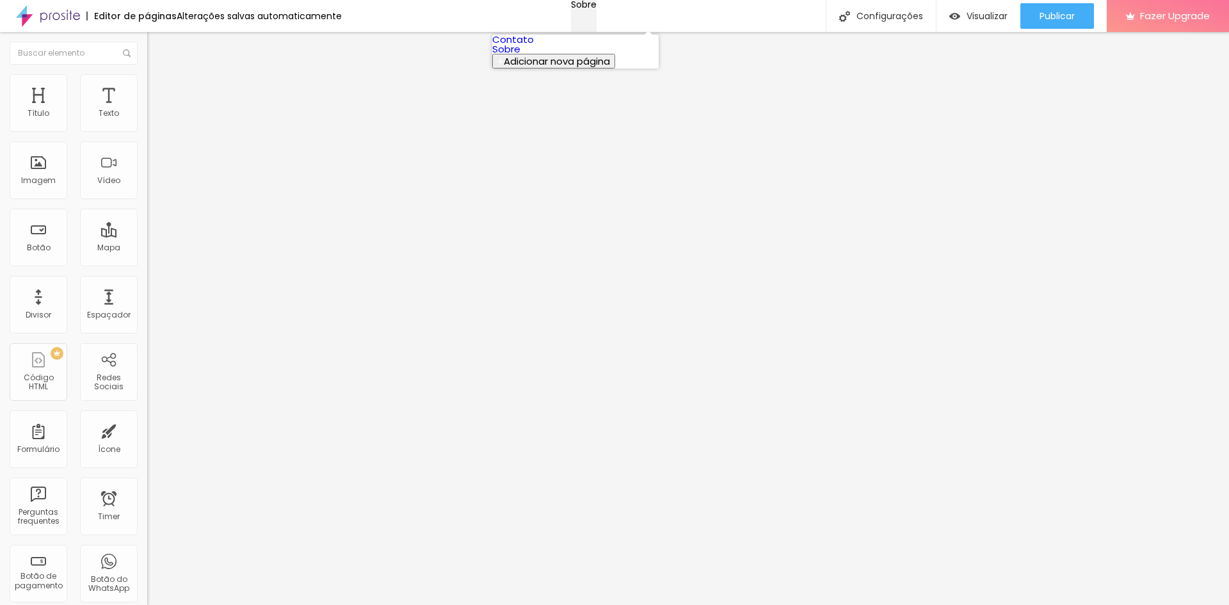
click at [596, 9] on div "Sobre" at bounding box center [584, 4] width 26 height 9
click at [147, 81] on img at bounding box center [153, 80] width 12 height 12
click at [147, 87] on img at bounding box center [153, 93] width 12 height 12
click at [147, 80] on img at bounding box center [153, 80] width 12 height 12
click at [152, 346] on icon "button" at bounding box center [156, 350] width 8 height 8
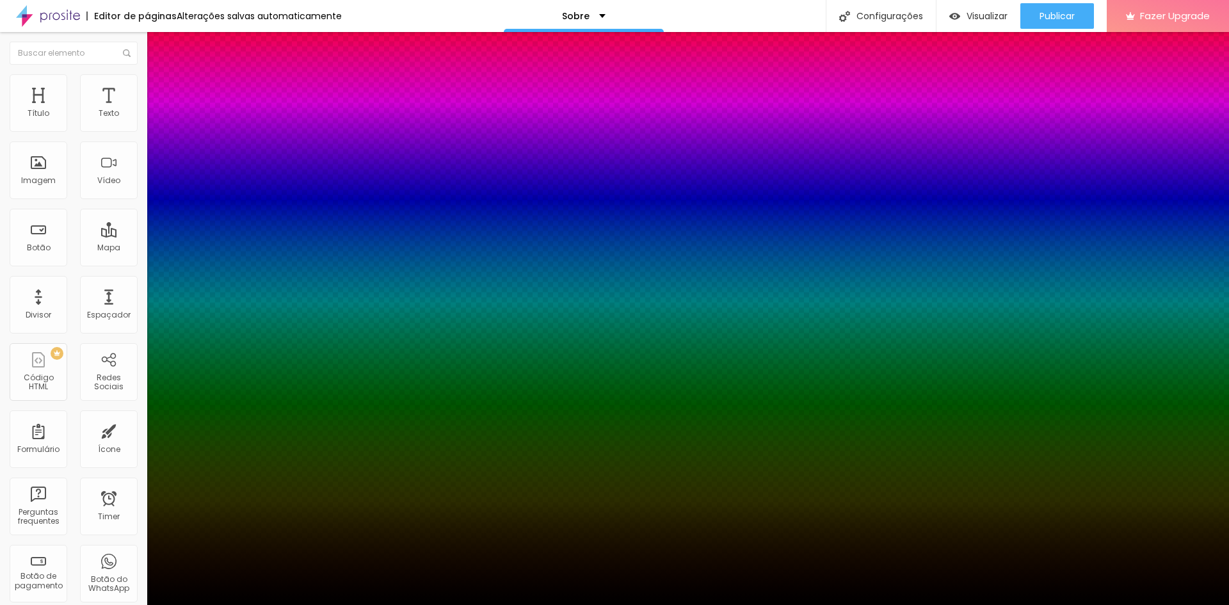
click at [232, 604] on div at bounding box center [614, 612] width 1229 height 0
click at [63, 604] on div at bounding box center [614, 605] width 1229 height 0
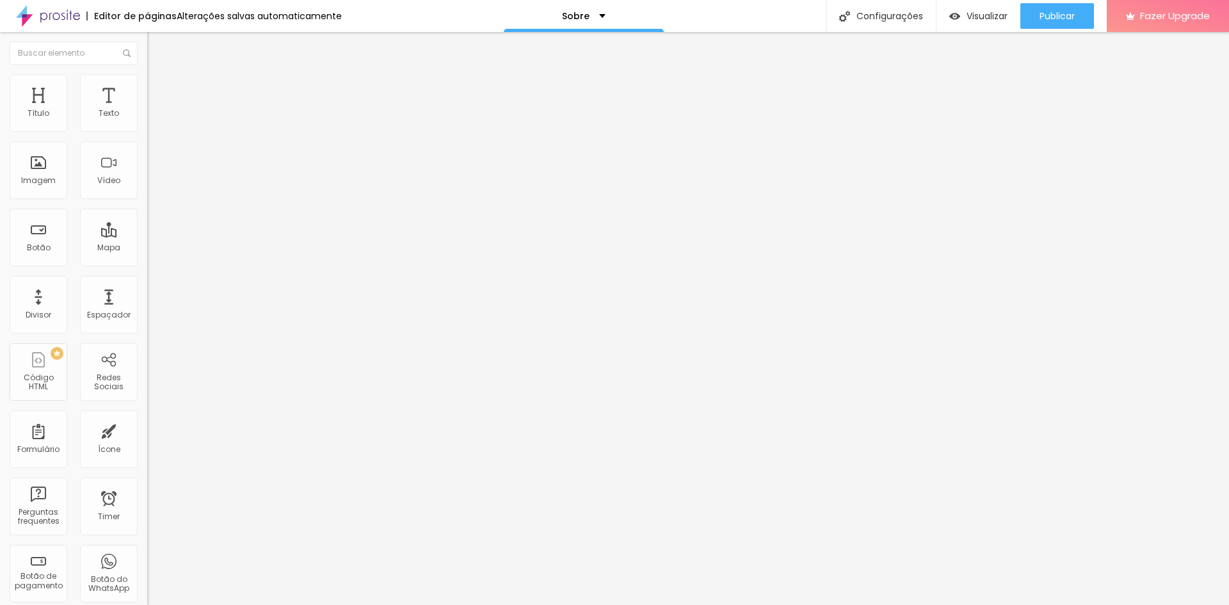
click at [147, 87] on li "Avançado" at bounding box center [220, 93] width 147 height 13
type input "13"
type input "14"
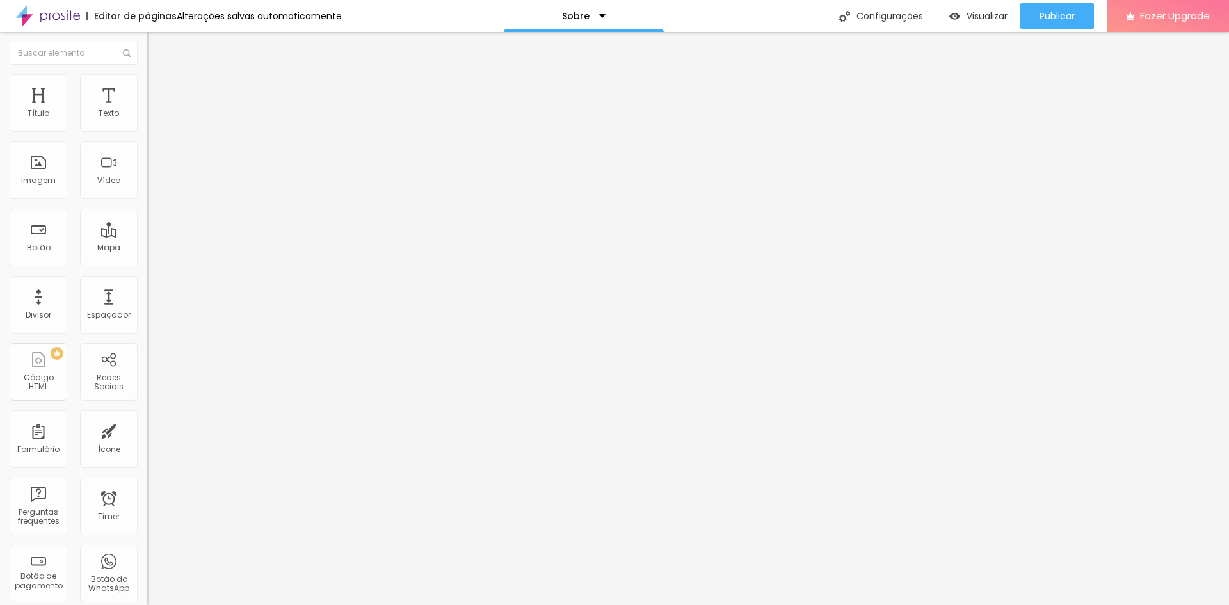
type input "15"
type input "16"
type input "17"
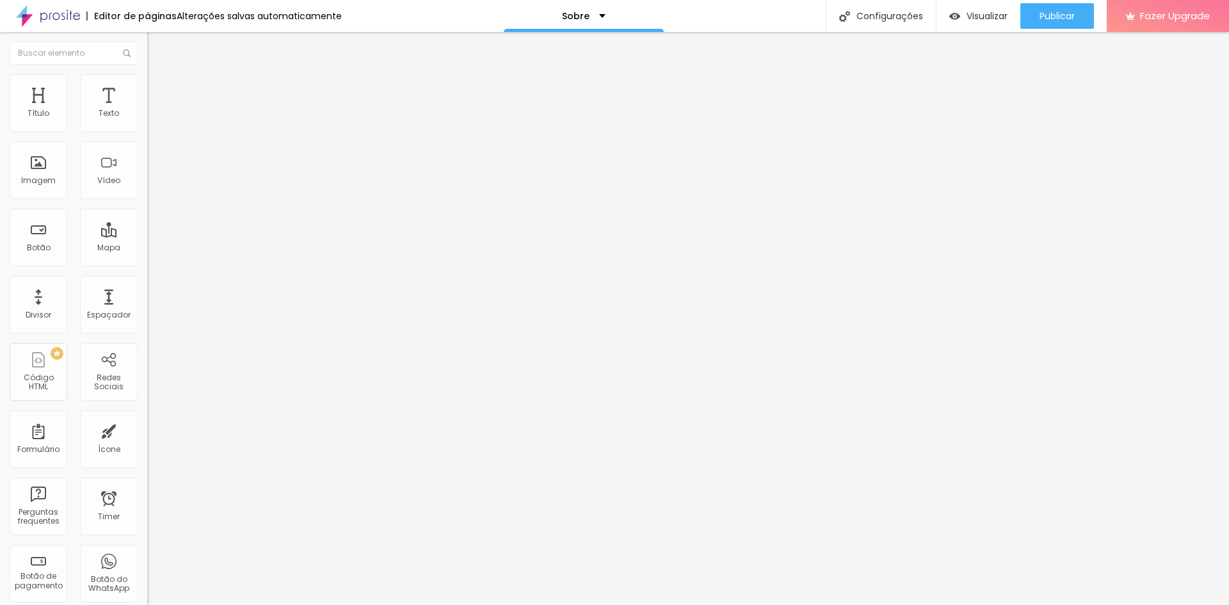
type input "17"
type input "18"
type input "19"
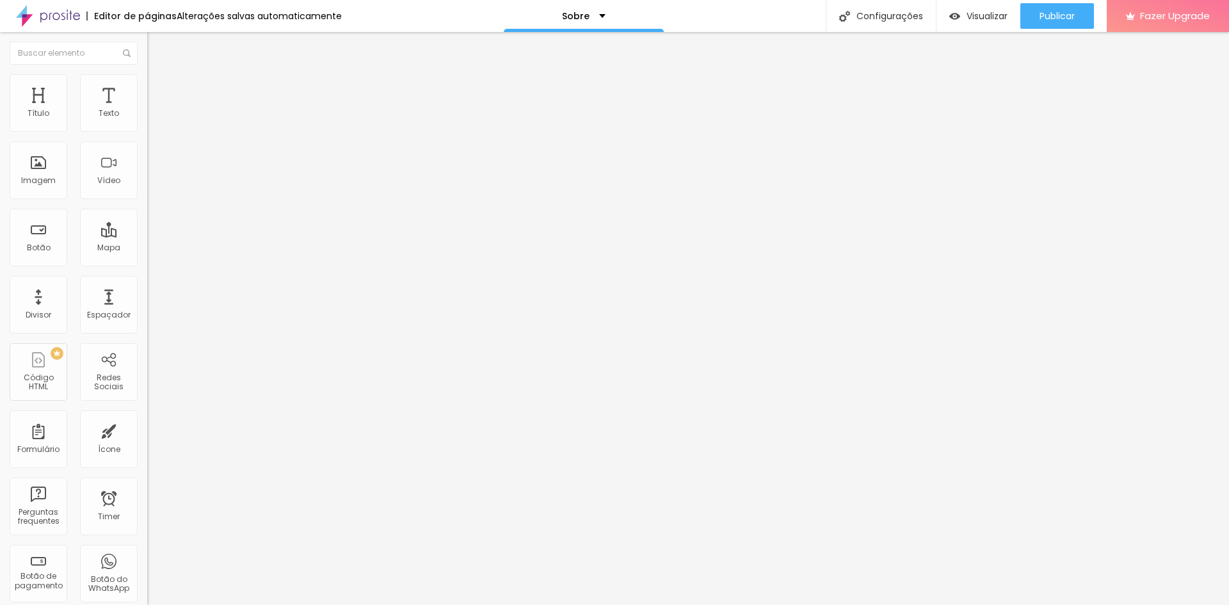
type input "20"
type input "21"
type input "22"
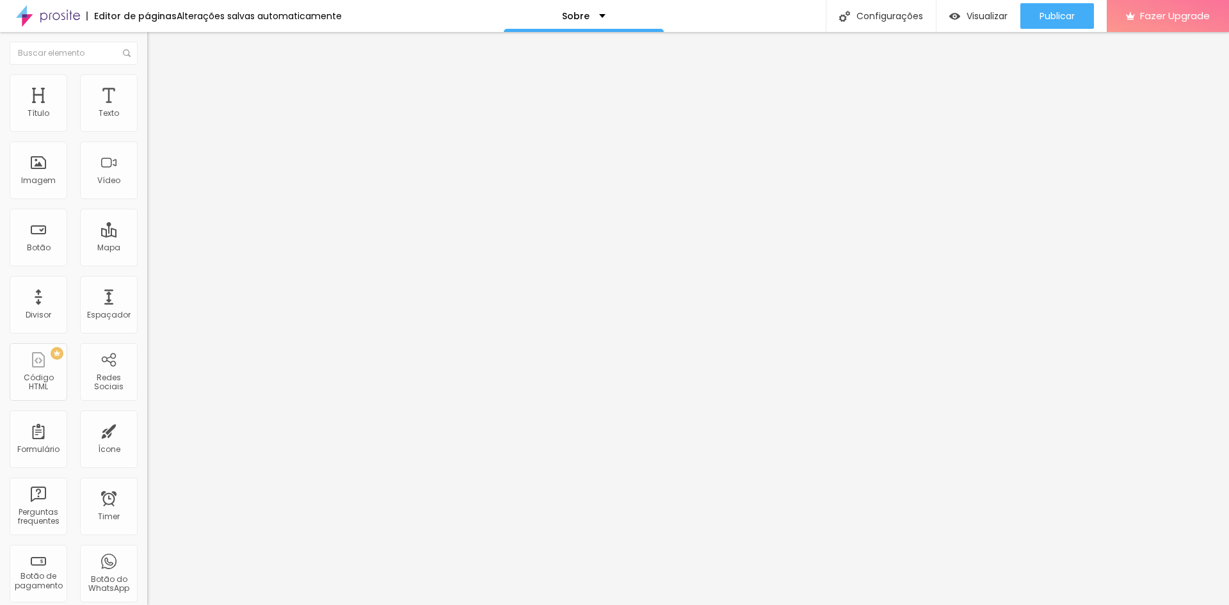
type input "22"
type input "25"
type input "26"
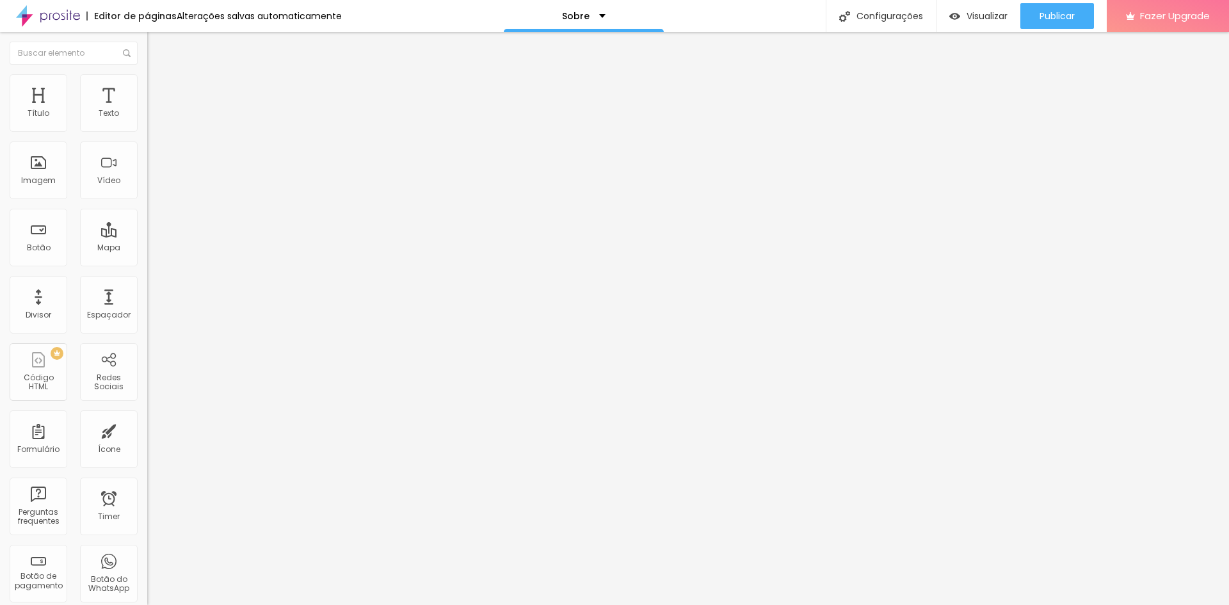
type input "27"
type input "29"
type input "30"
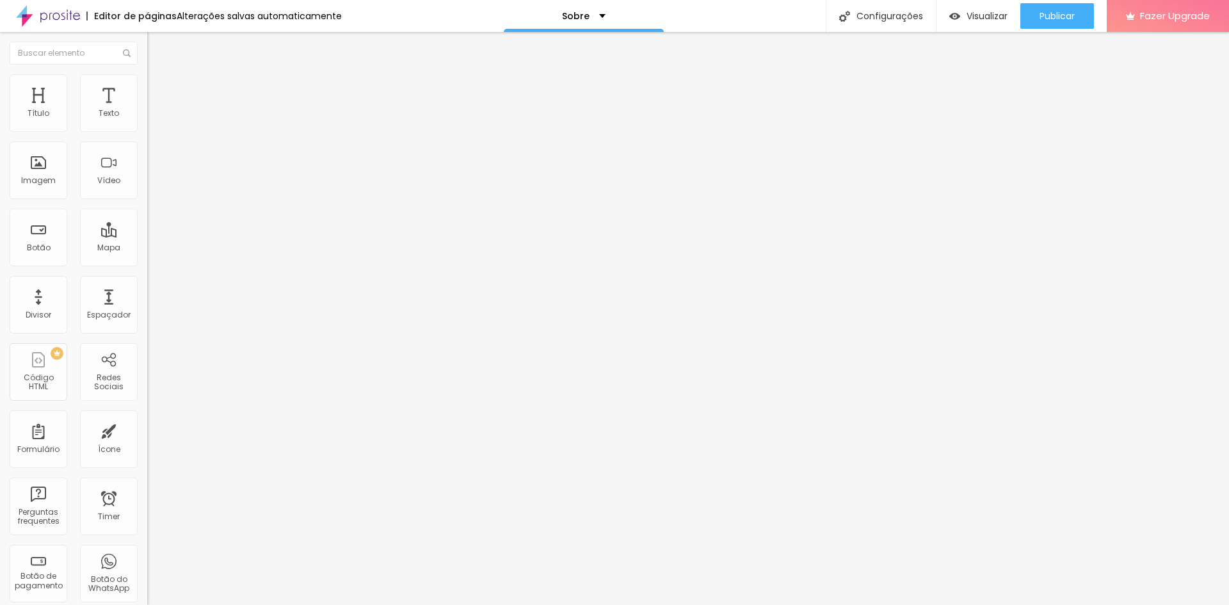
type input "30"
type input "31"
type input "32"
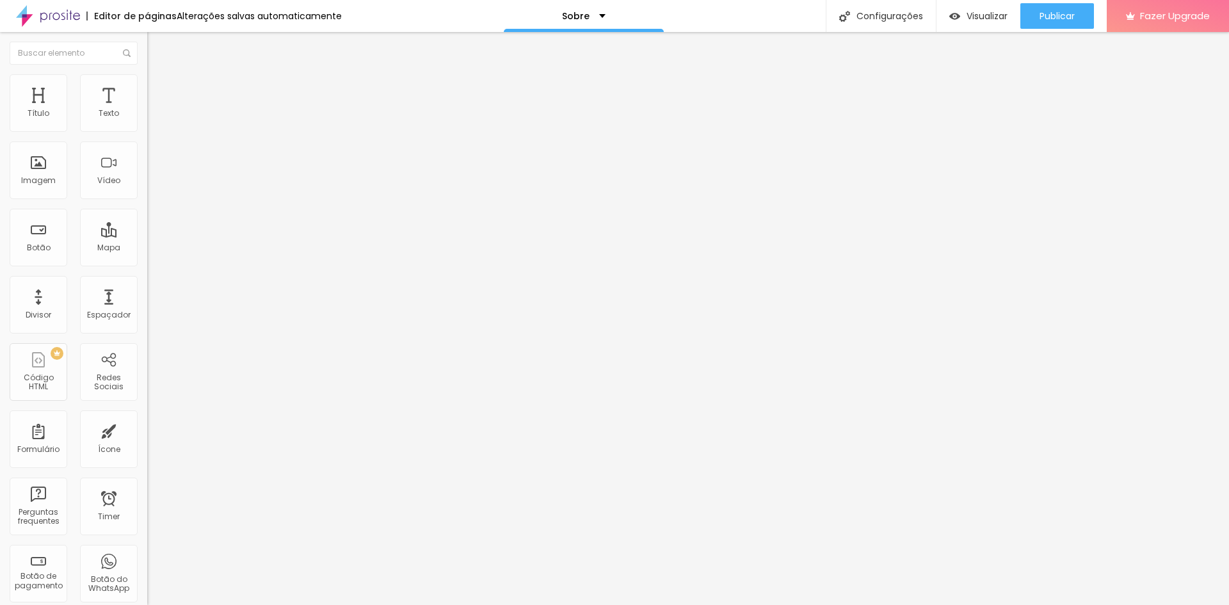
type input "33"
type input "34"
type input "35"
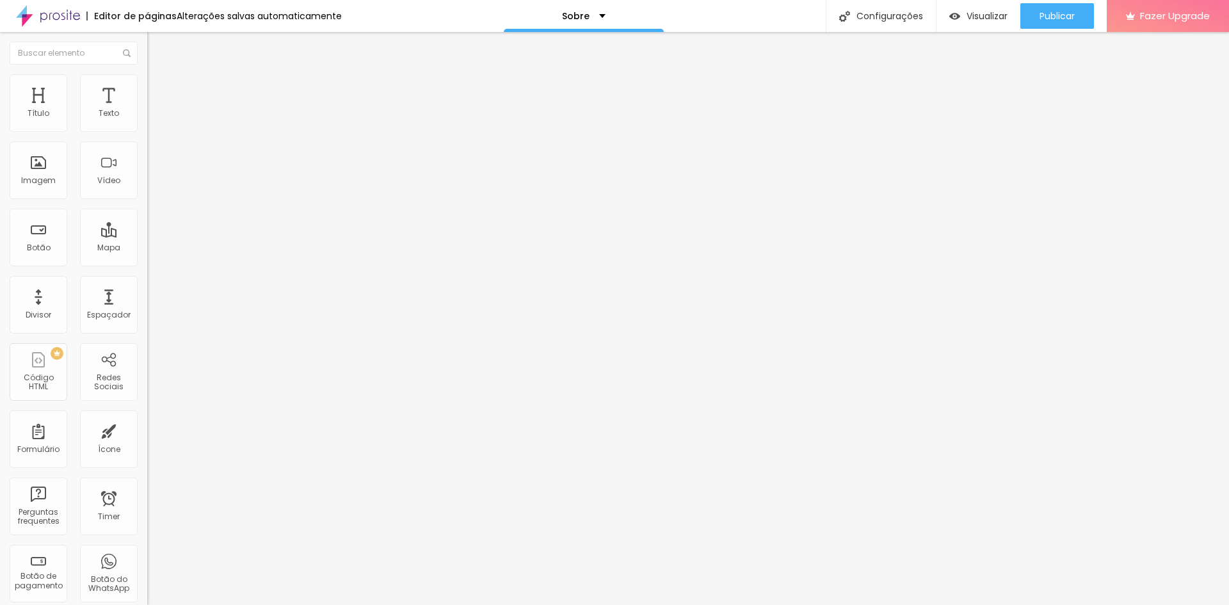
type input "35"
type input "36"
type input "37"
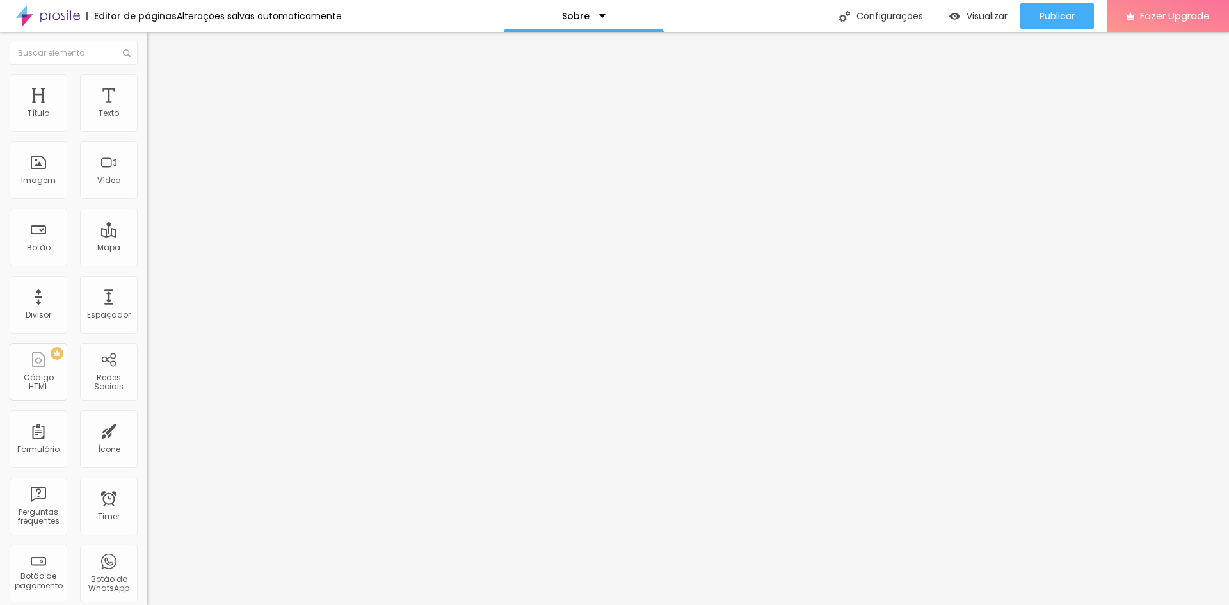
type input "40"
type input "41"
type input "42"
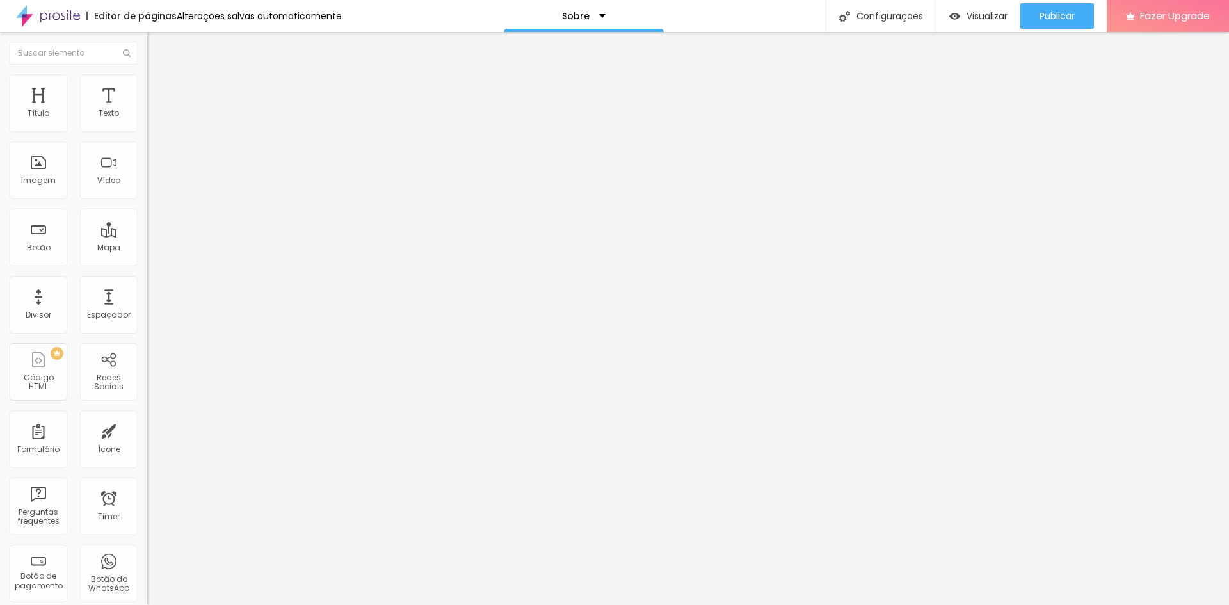
type input "42"
type input "44"
type input "45"
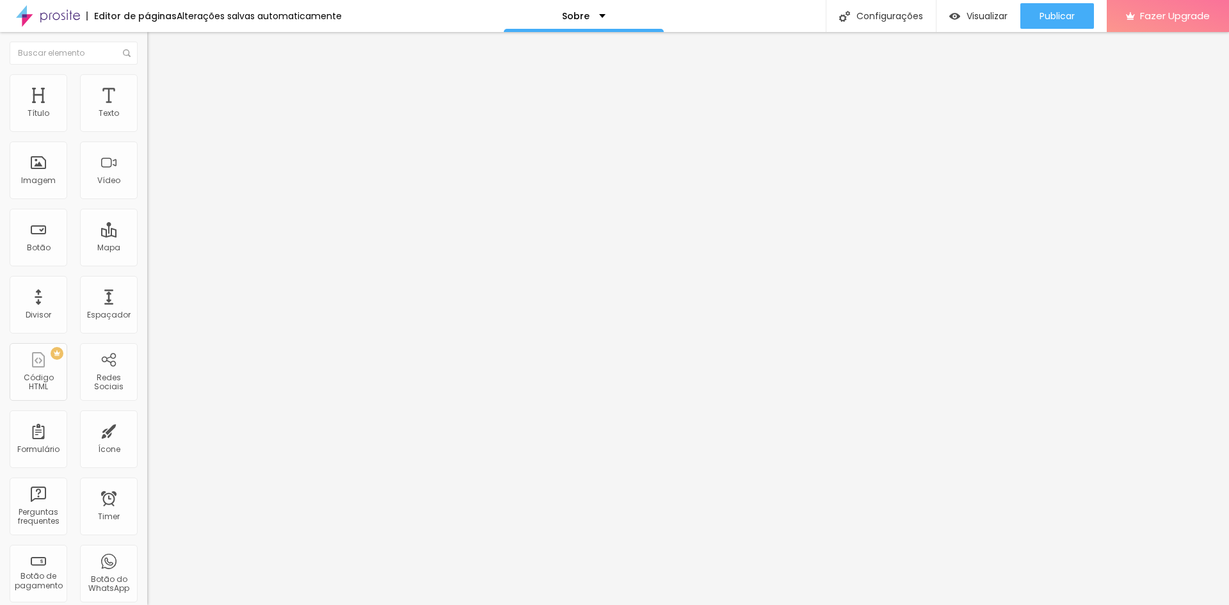
type input "46"
type input "48"
type input "49"
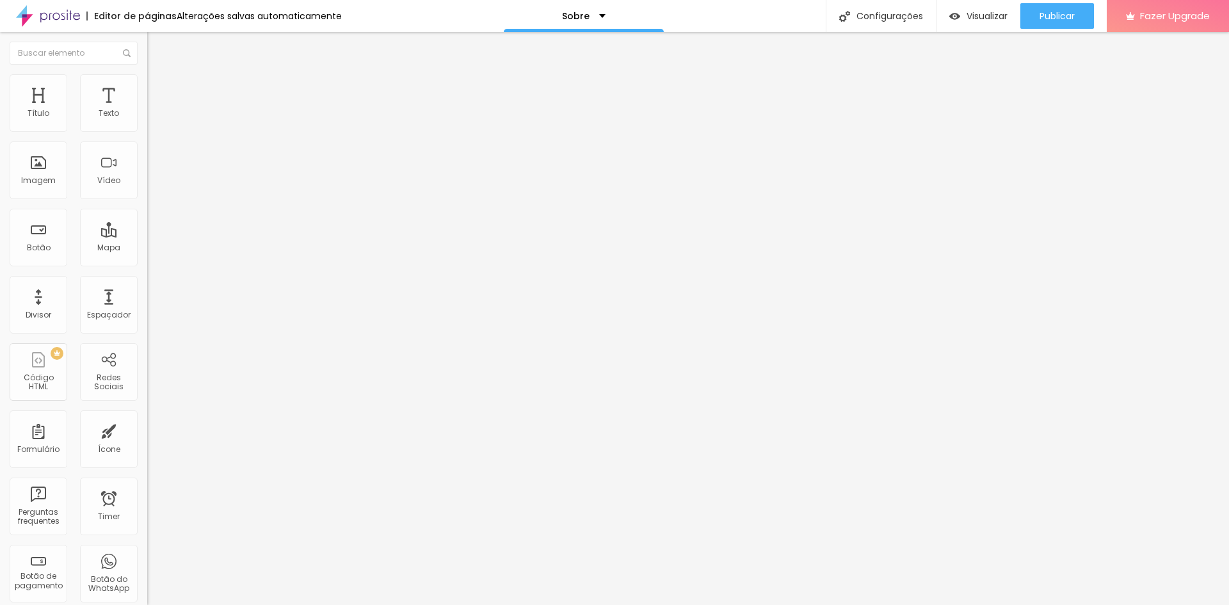
type input "49"
type input "50"
type input "52"
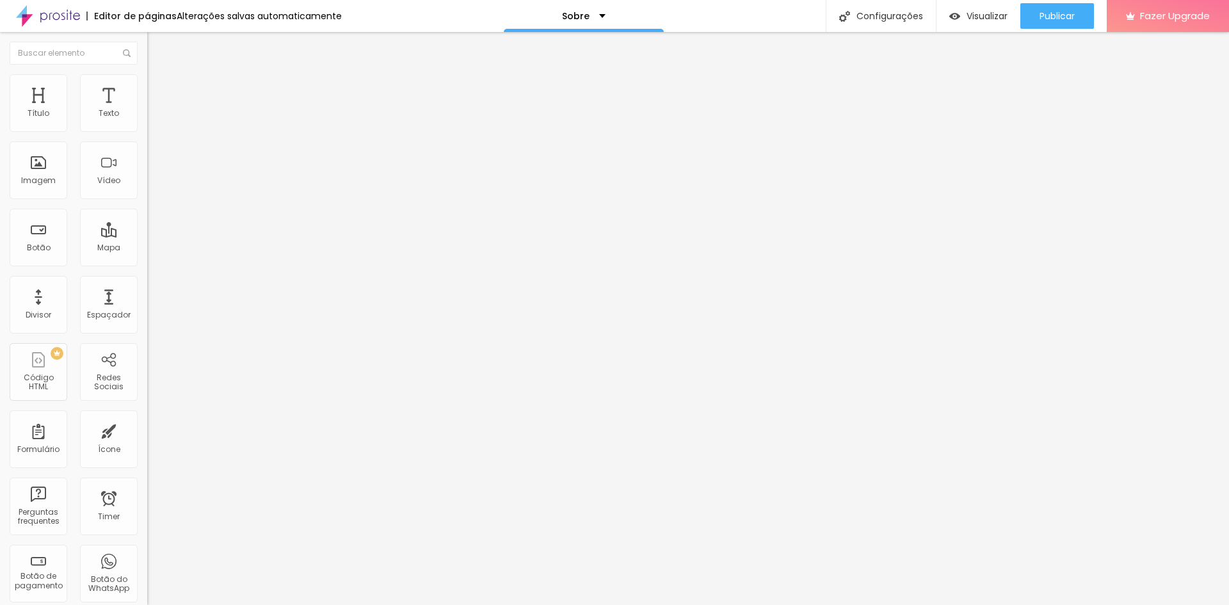
type input "53"
type input "54"
type input "55"
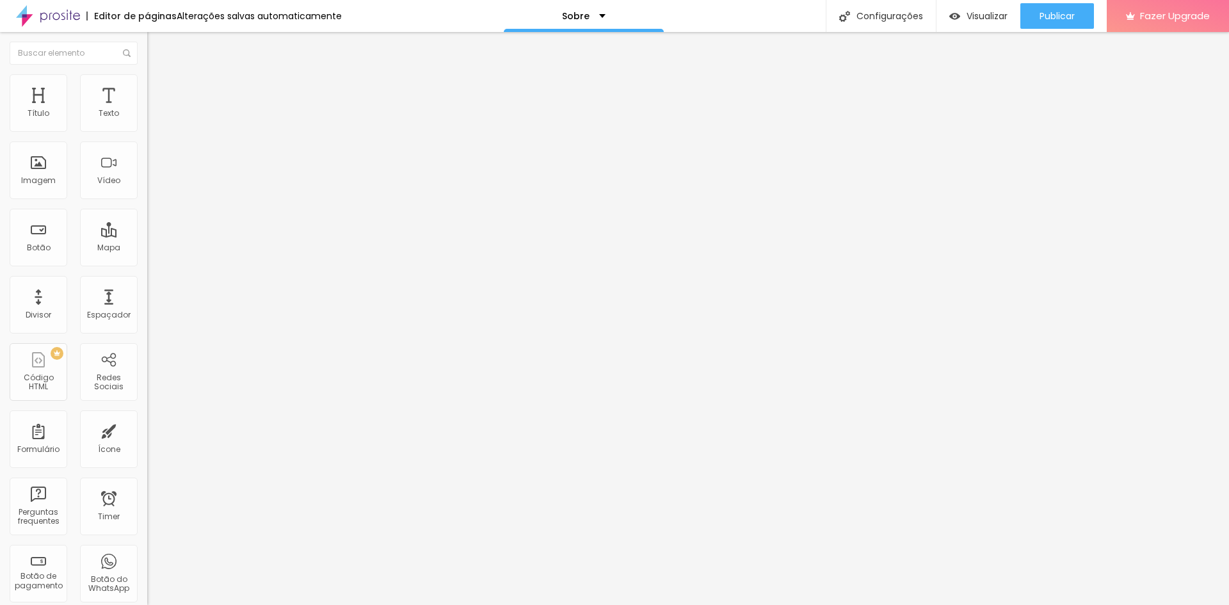
type input "55"
type input "57"
type input "58"
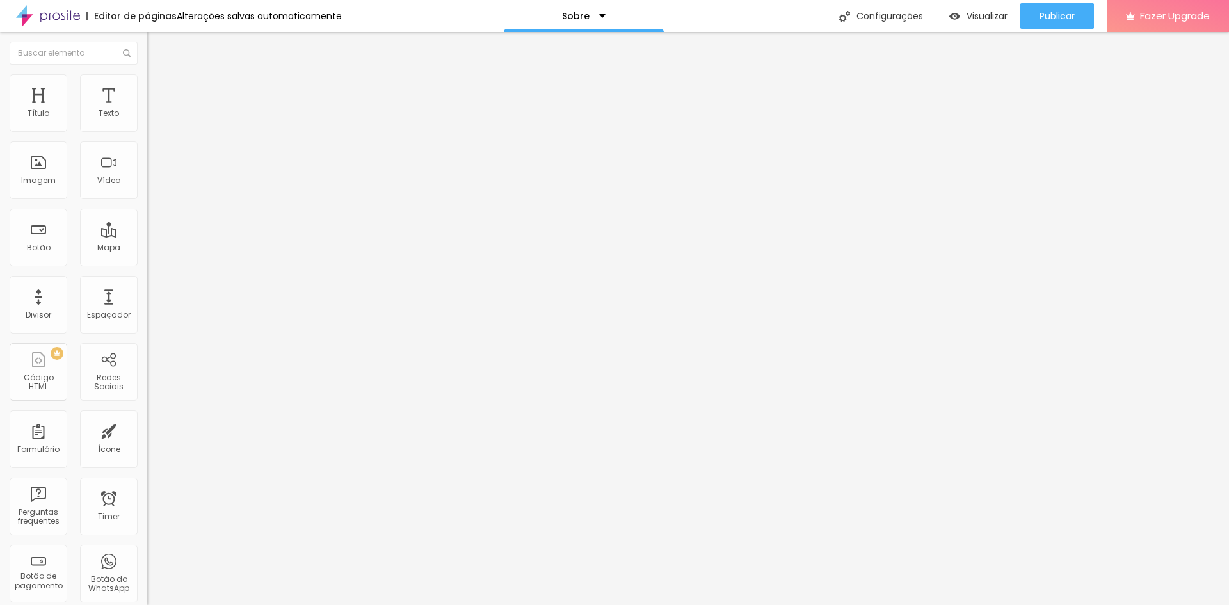
type input "61"
type input "62"
type input "63"
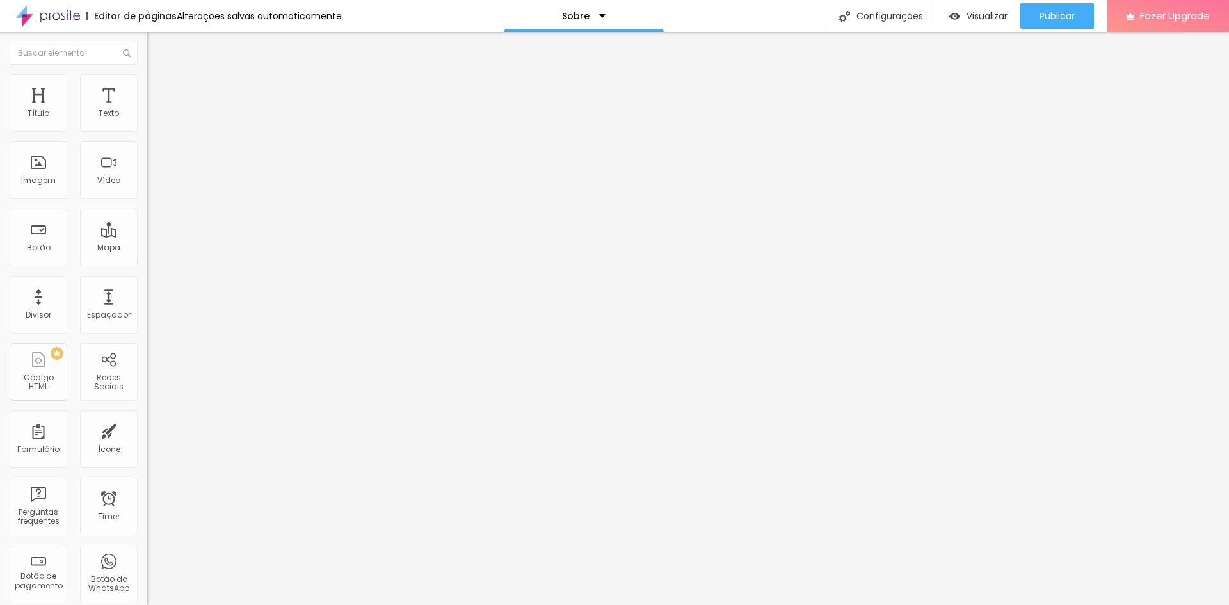
type input "63"
type input "64"
type input "67"
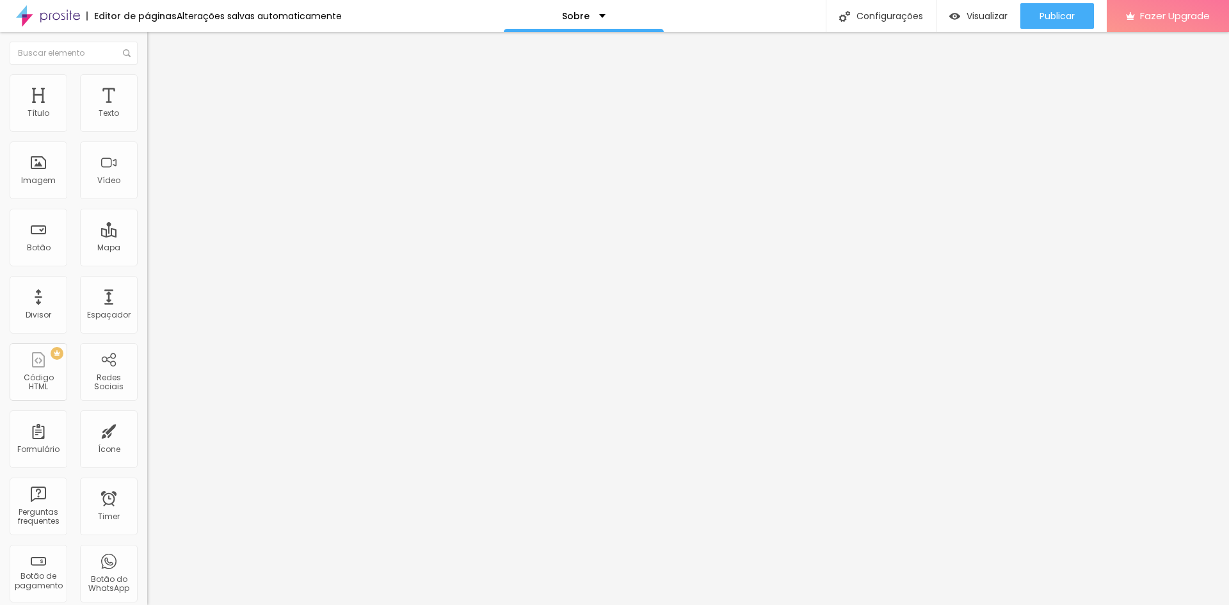
type input "70"
type input "72"
type input "73"
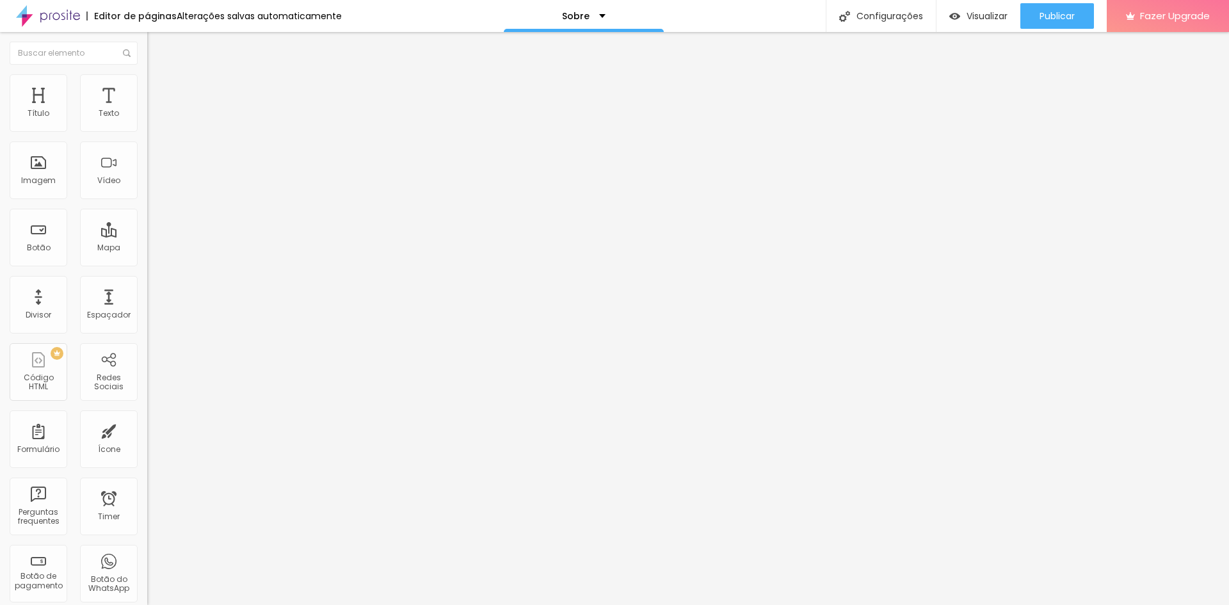
type input "73"
type input "74"
type input "75"
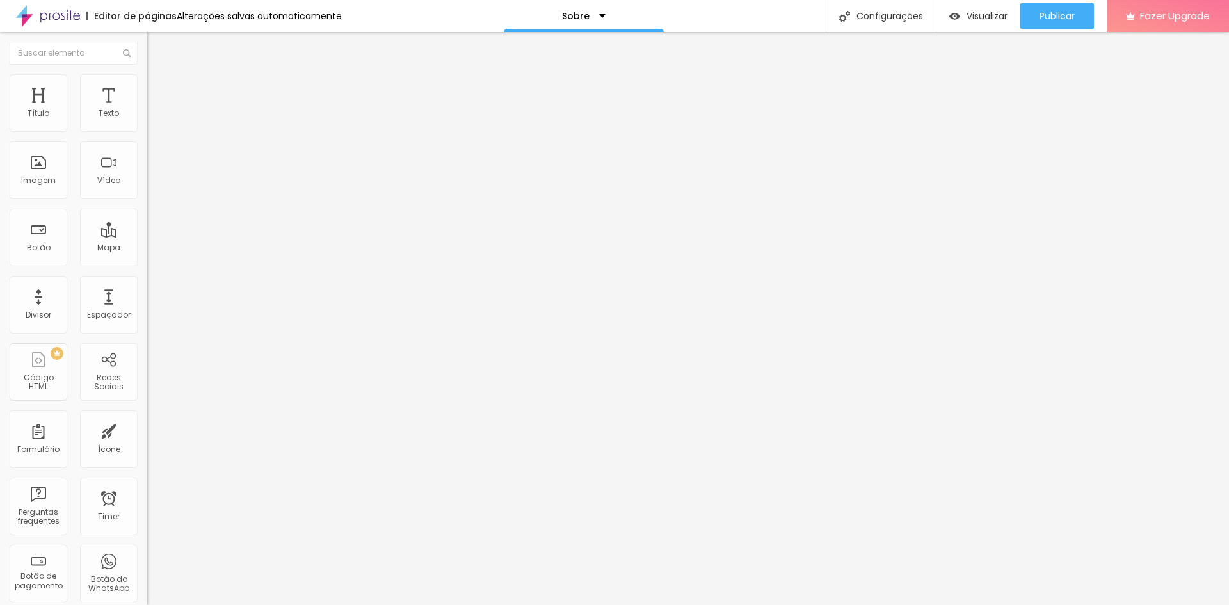
type input "77"
type input "76"
type input "67"
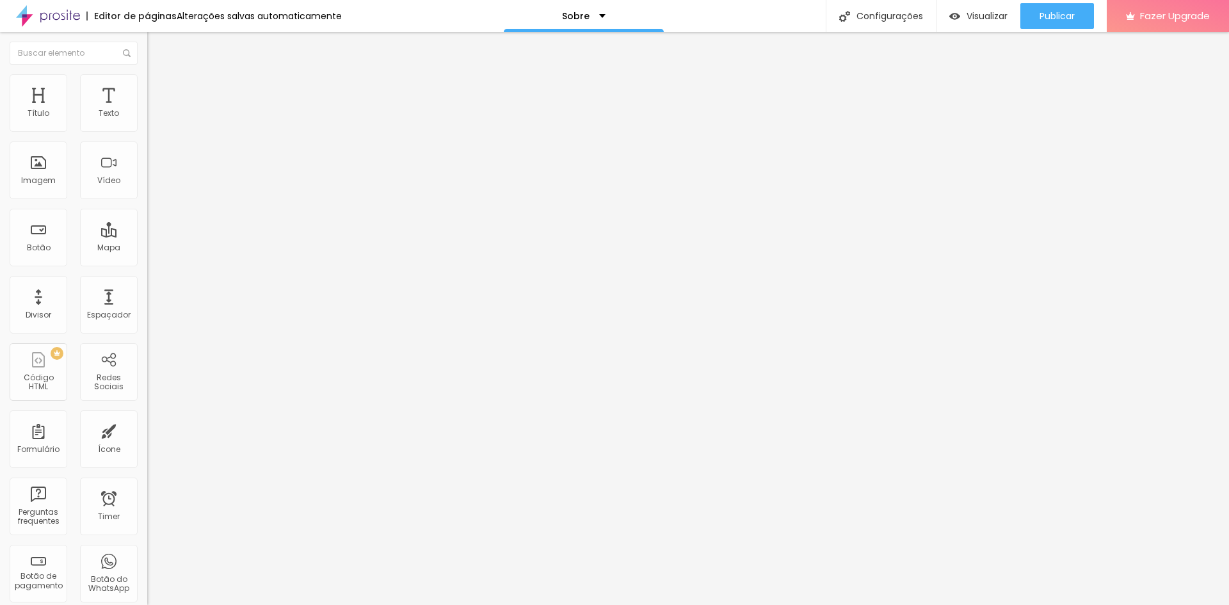
type input "67"
type input "58"
type input "54"
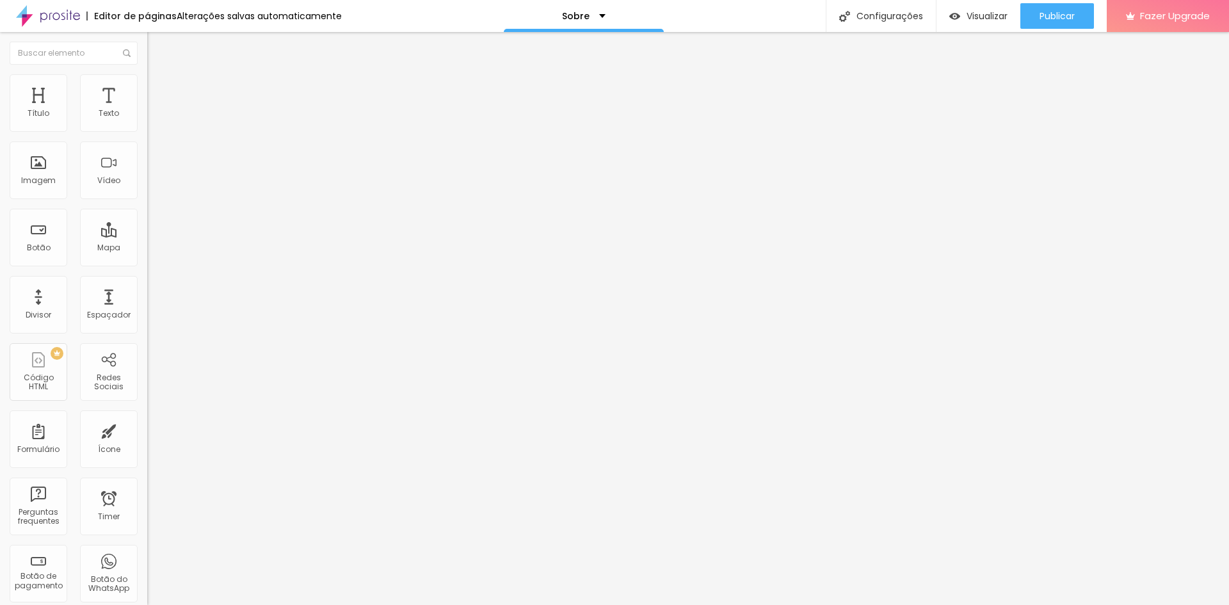
type input "51"
type input "49"
type input "47"
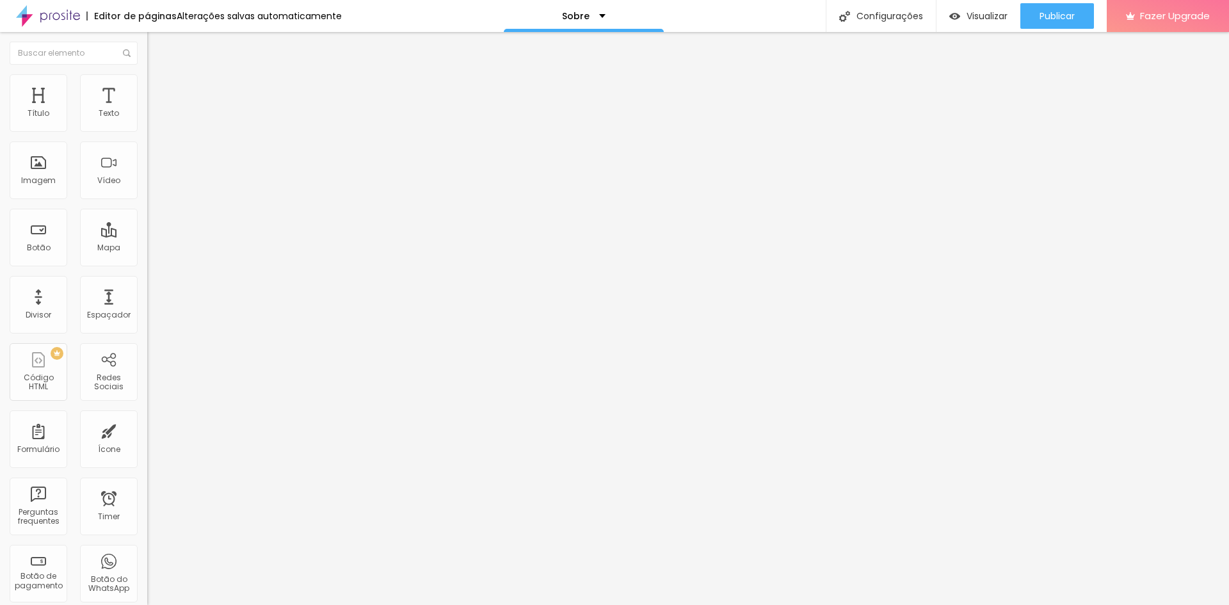
type input "47"
type input "44"
type input "43"
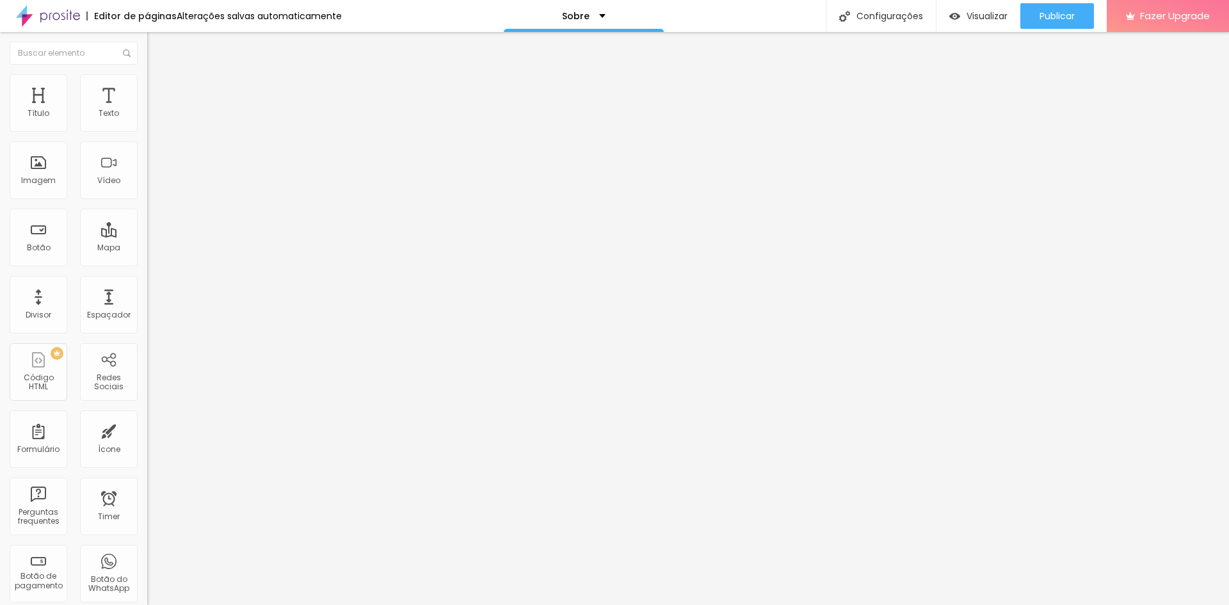
type input "39"
type input "37"
type input "36"
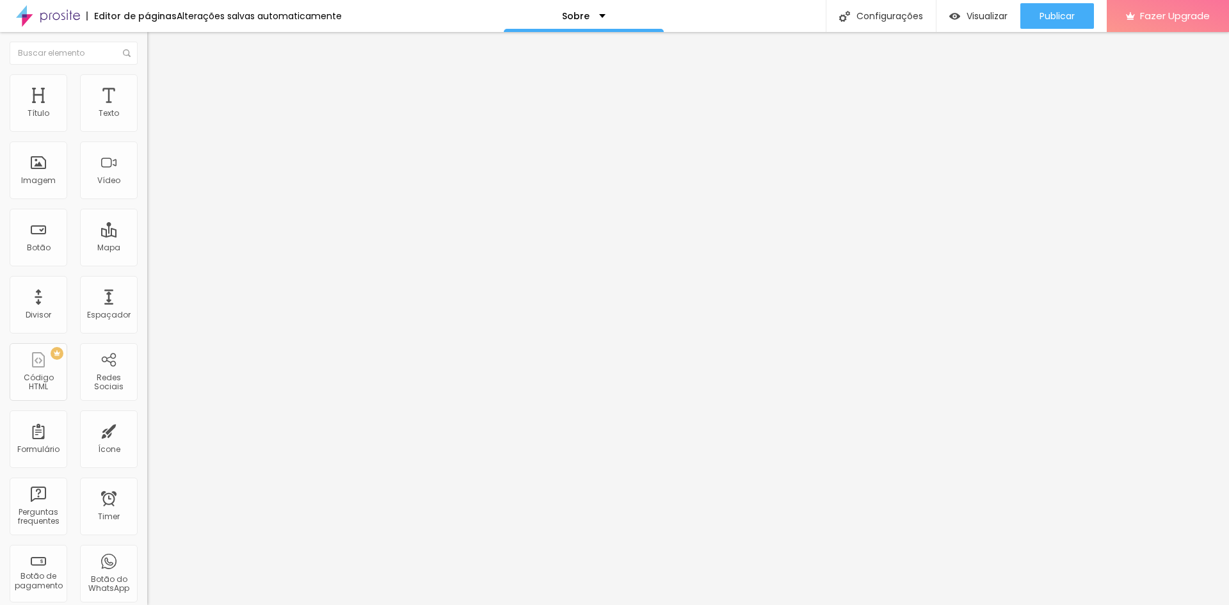
type input "36"
type input "35"
type input "34"
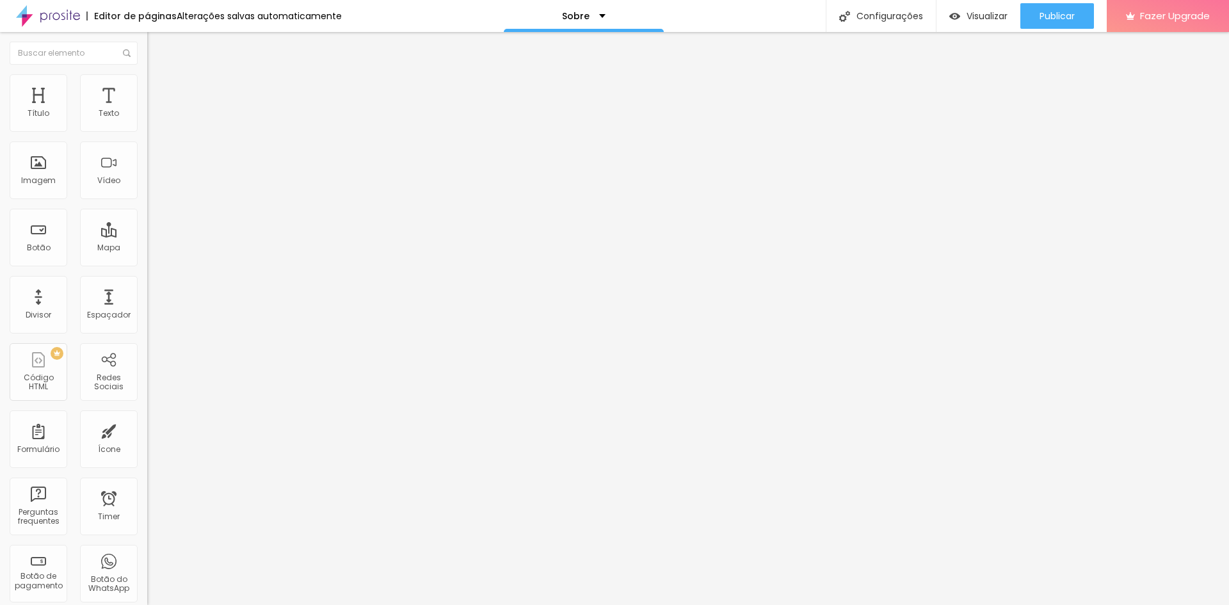
type input "33"
type input "32"
type input "31"
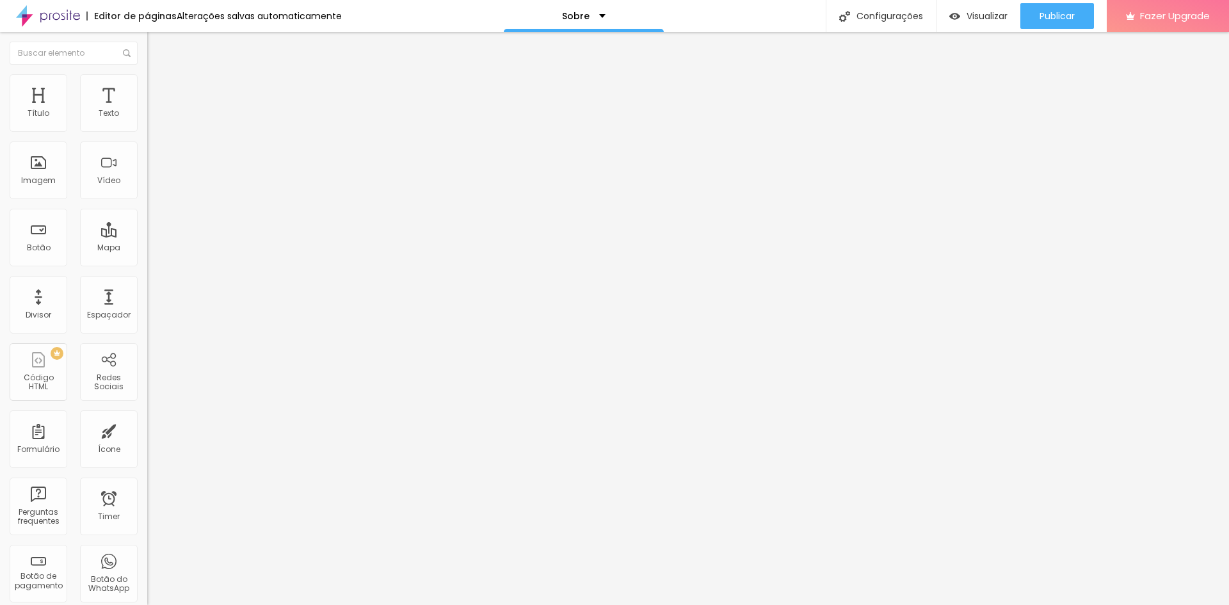
type input "31"
type input "30"
type input "28"
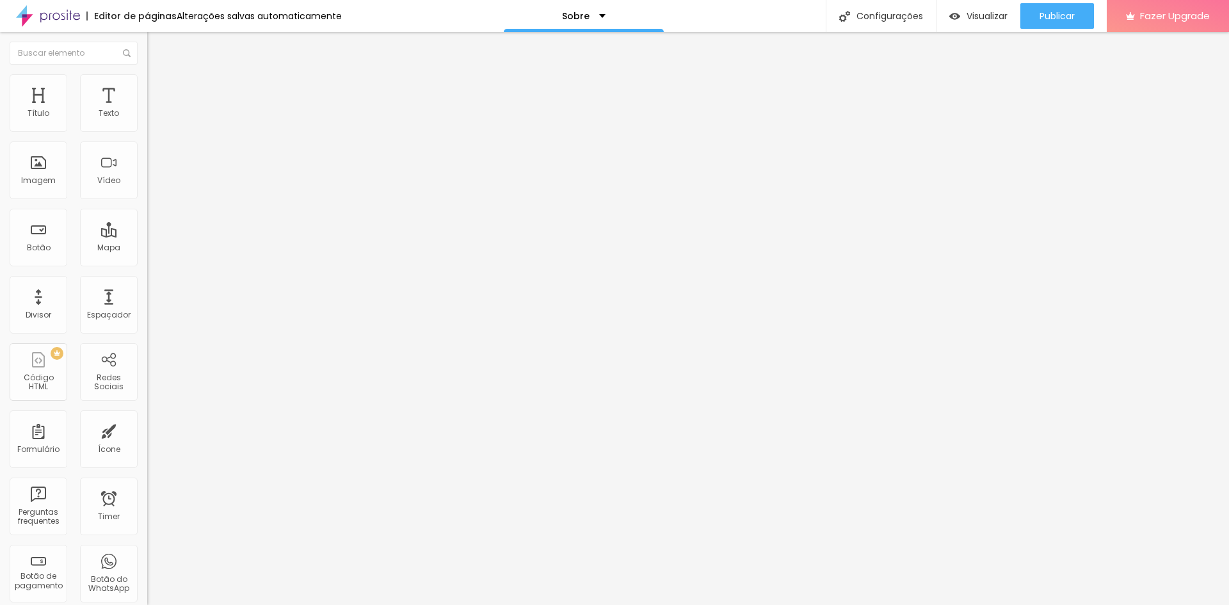
type input "27"
type input "26"
type input "24"
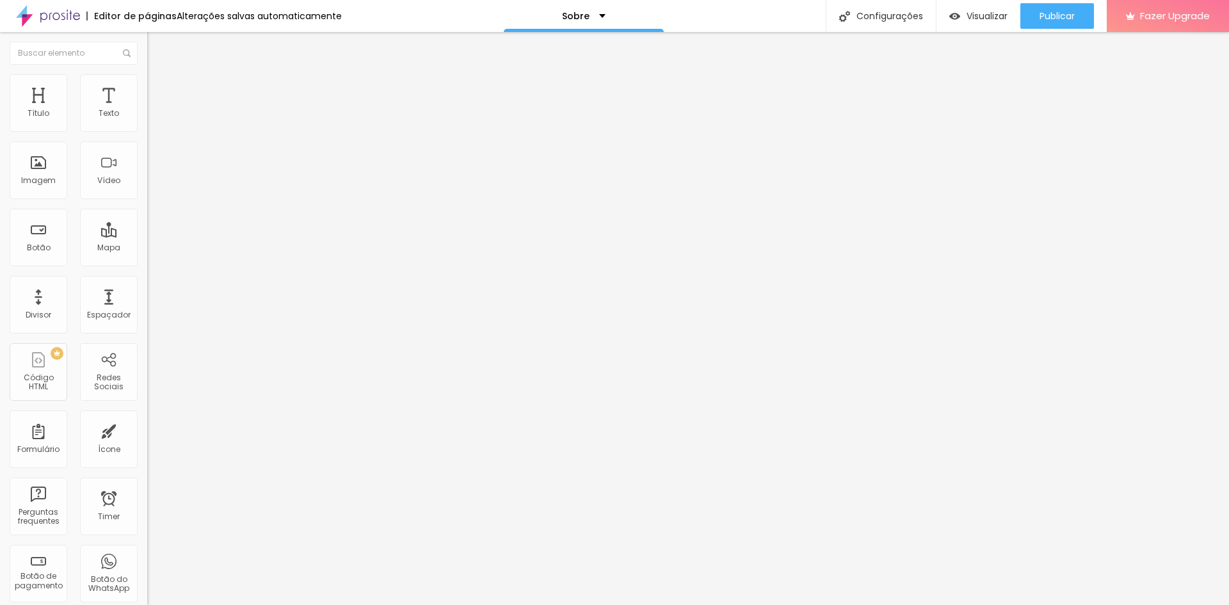
type input "24"
type input "21"
type input "20"
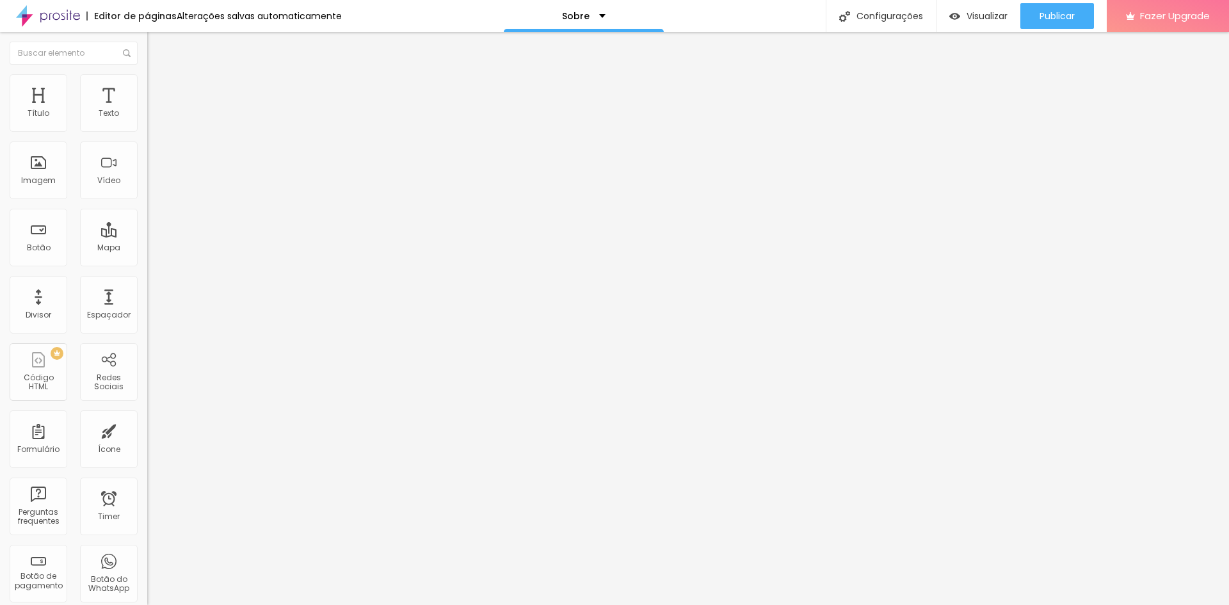
type input "18"
type input "16"
type input "14"
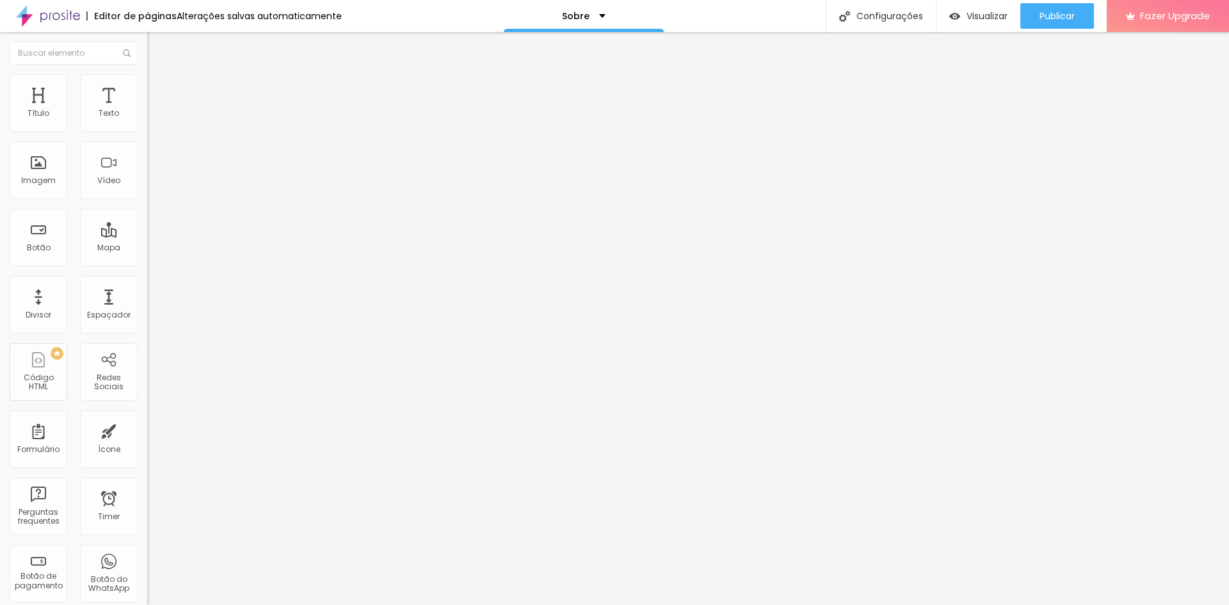
type input "14"
type input "12"
type input "9"
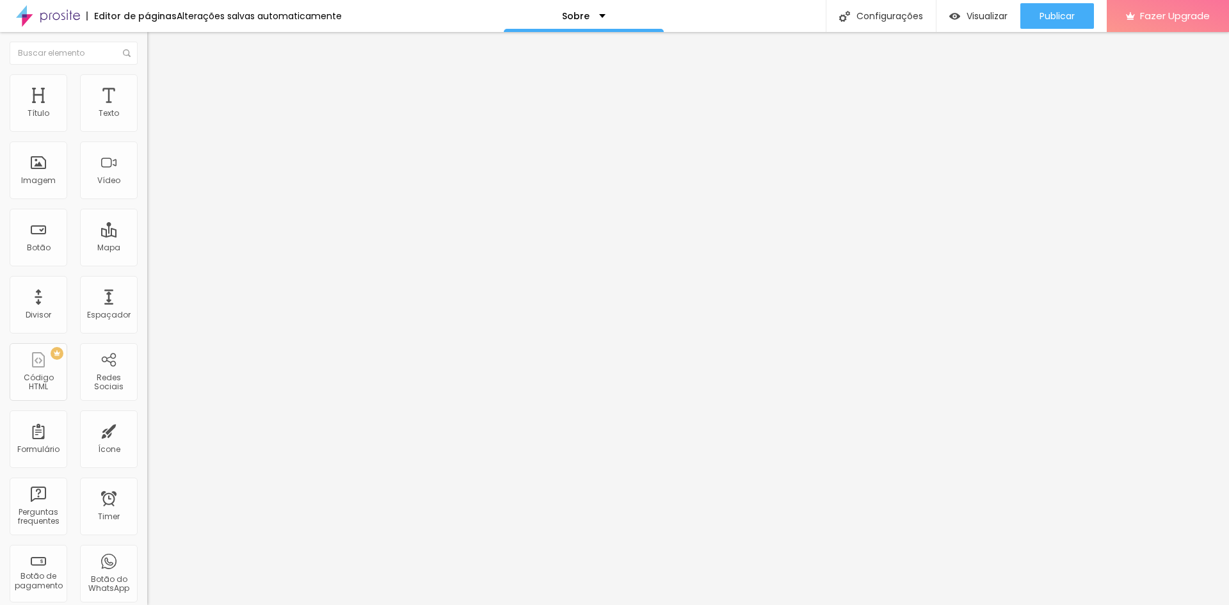
type input "7"
type input "5"
type input "0"
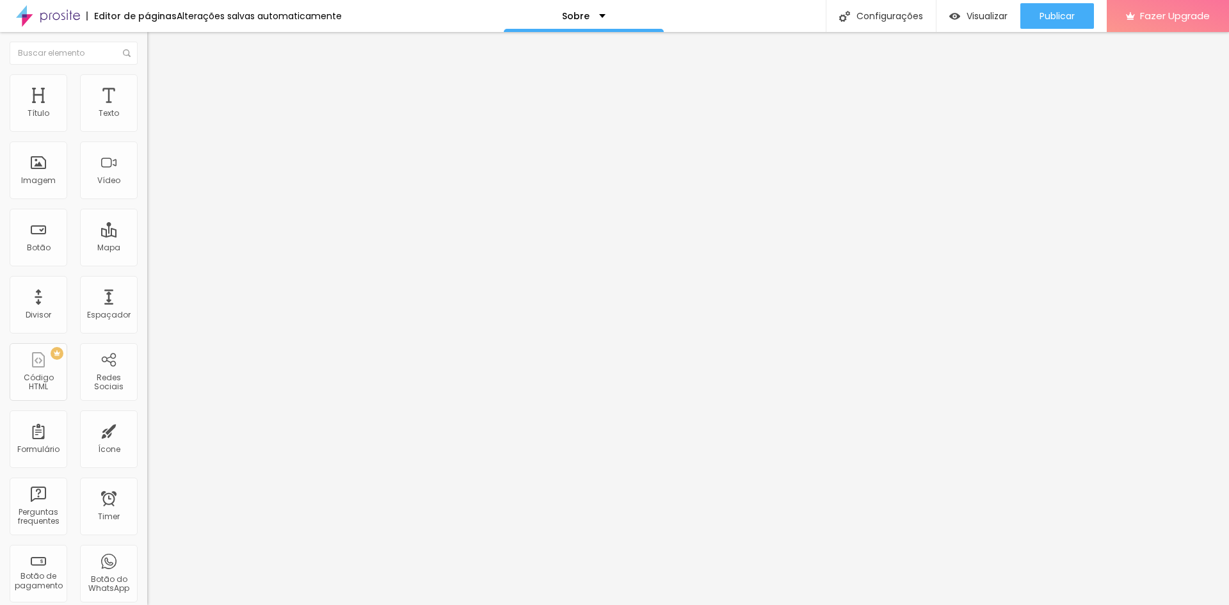
type input "0"
drag, startPoint x: 40, startPoint y: 127, endPoint x: 14, endPoint y: 125, distance: 25.6
type input "0"
click at [147, 248] on input "range" at bounding box center [188, 253] width 83 height 10
click at [147, 76] on li "Estilo" at bounding box center [220, 80] width 147 height 13
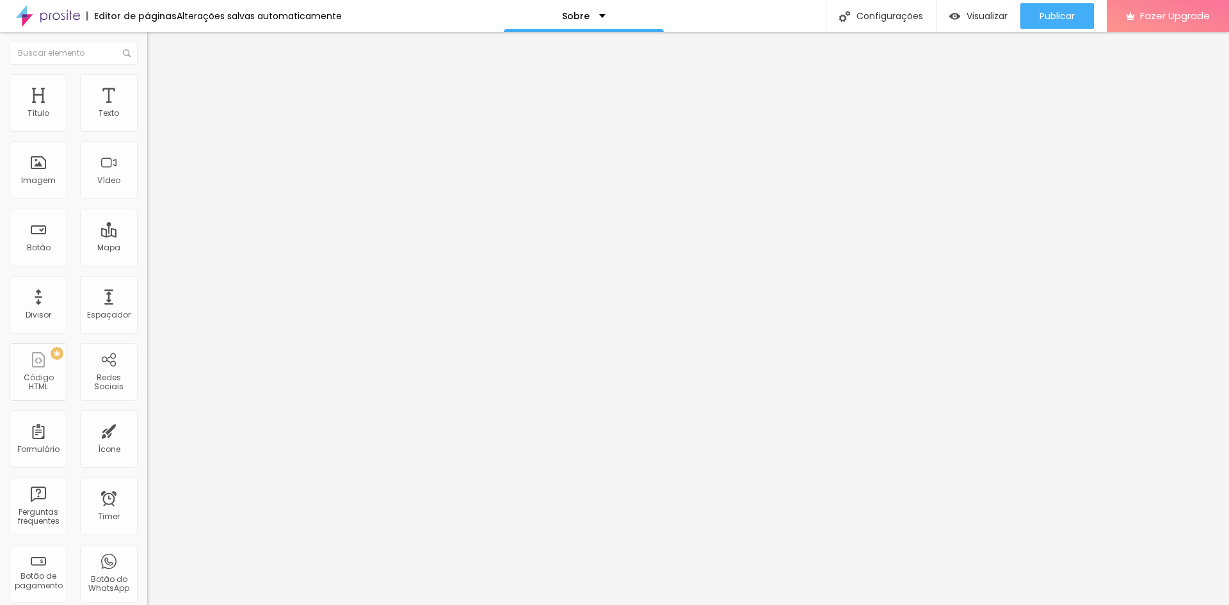
type input "2"
type input "3"
type input "5"
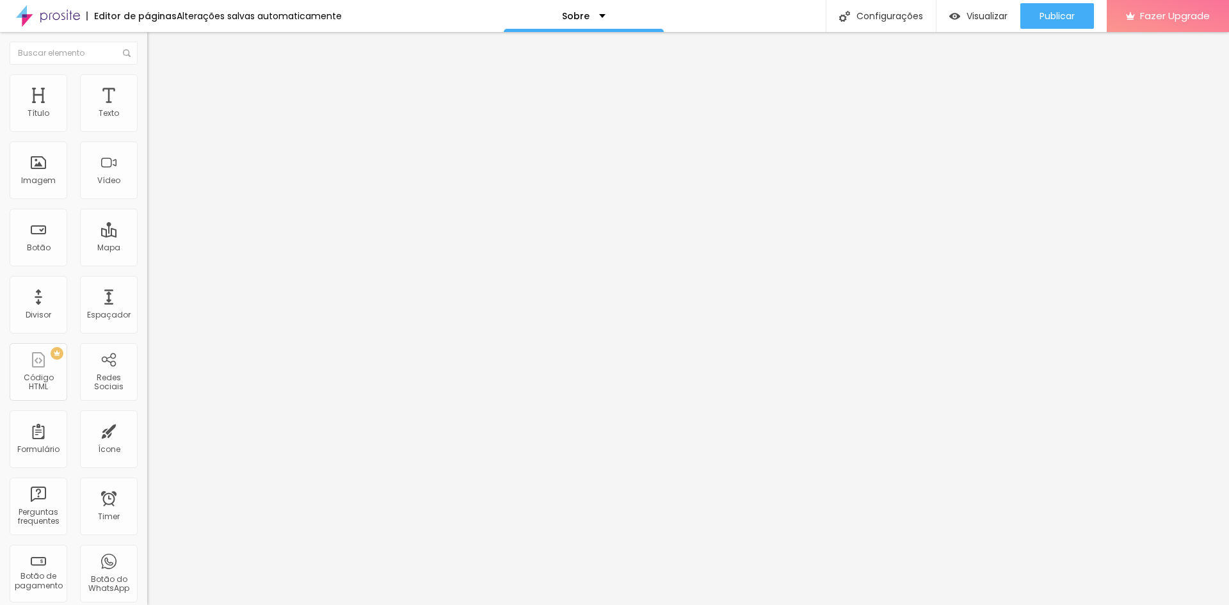
type input "5"
type input "8"
type input "11"
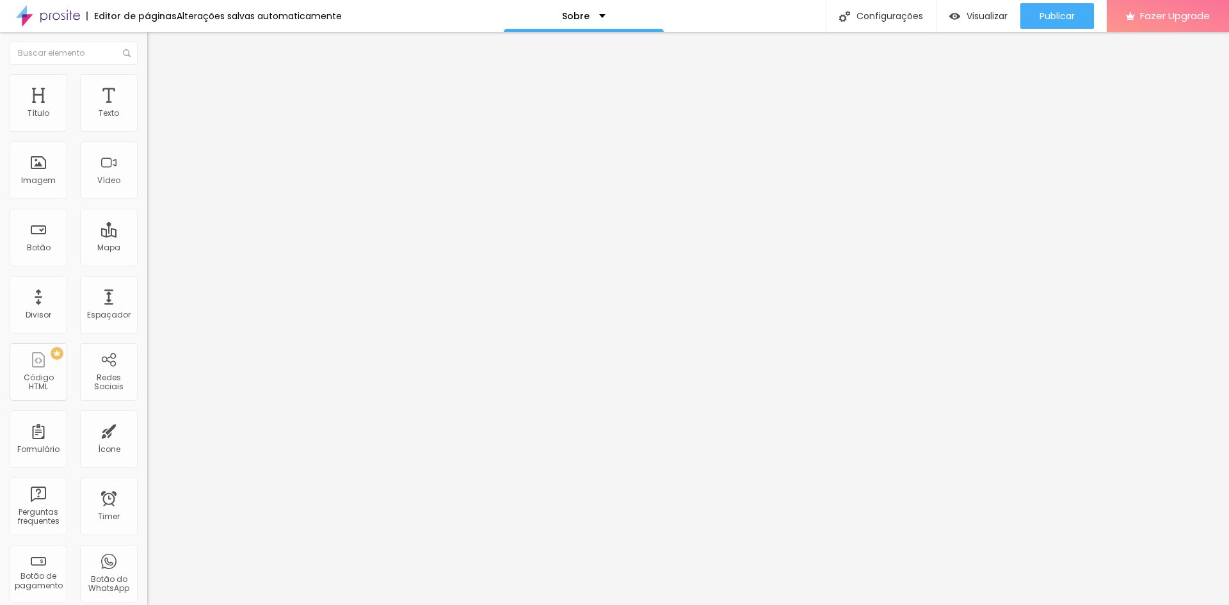
type input "13"
type input "15"
type input "16"
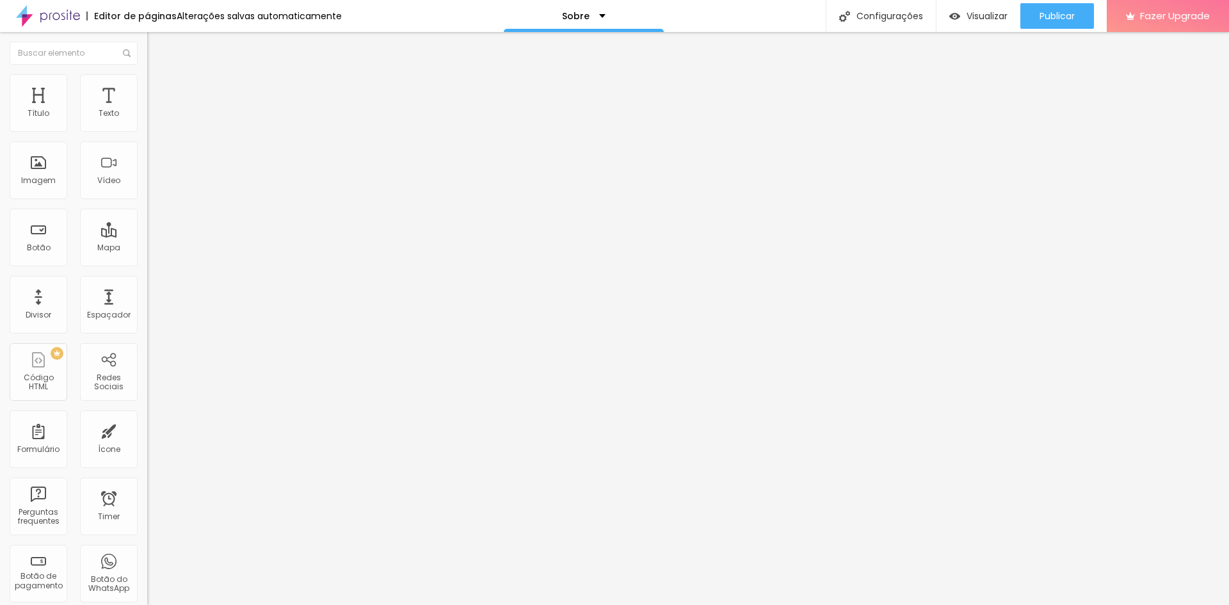
type input "16"
type input "18"
type input "20"
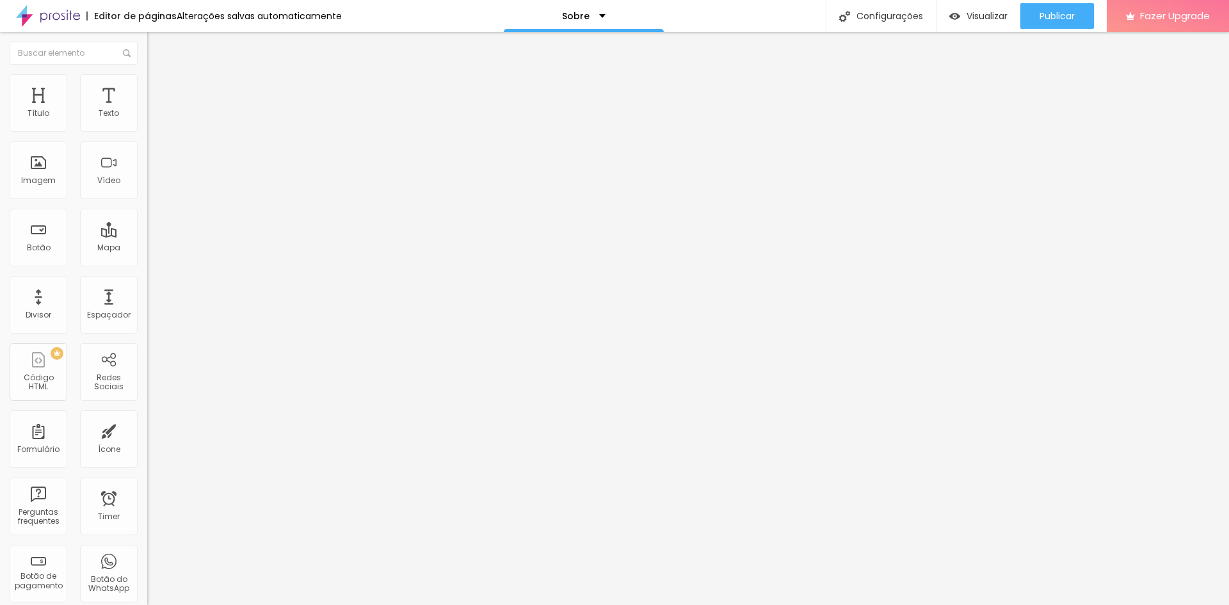
type input "23"
type input "25"
type input "26"
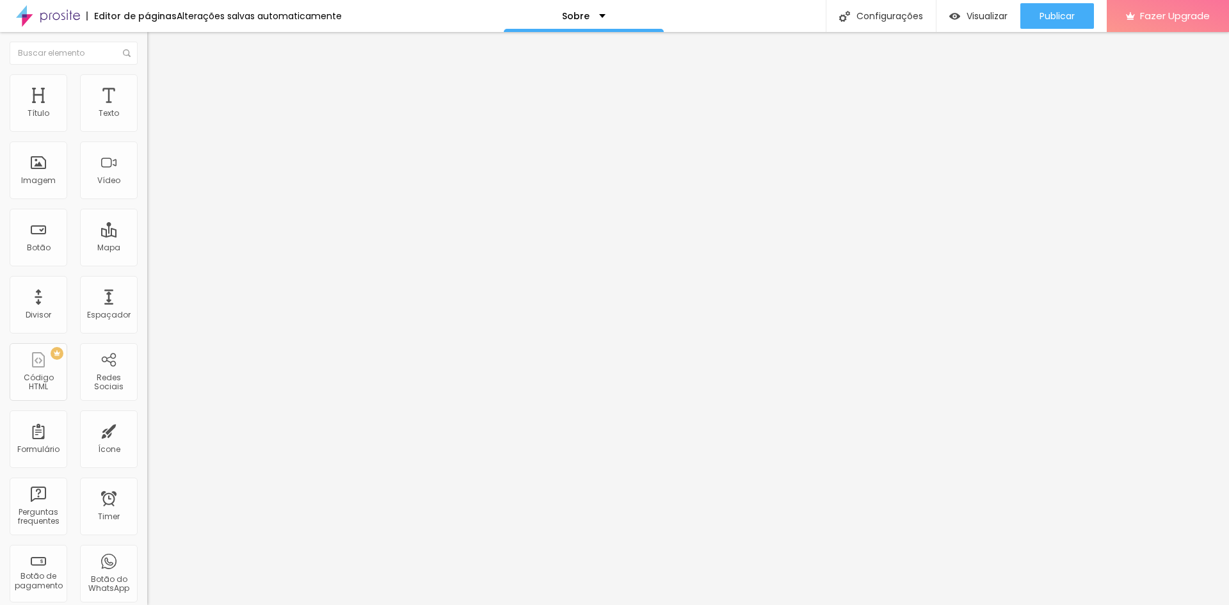
type input "26"
type input "30"
type input "33"
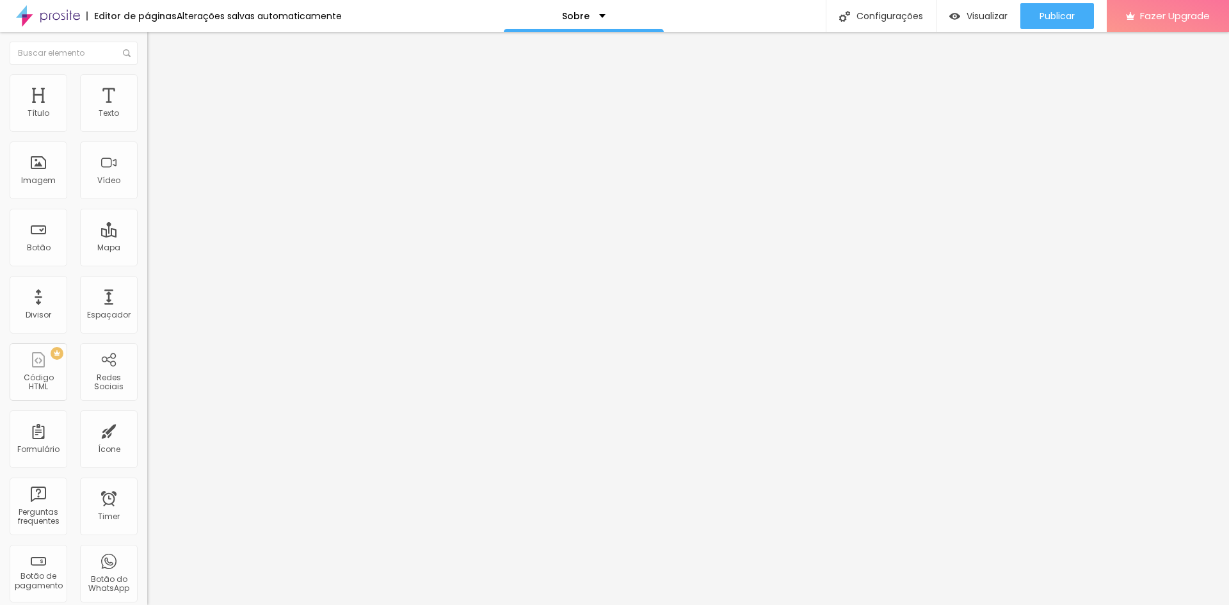
type input "46"
type input "53"
type input "56"
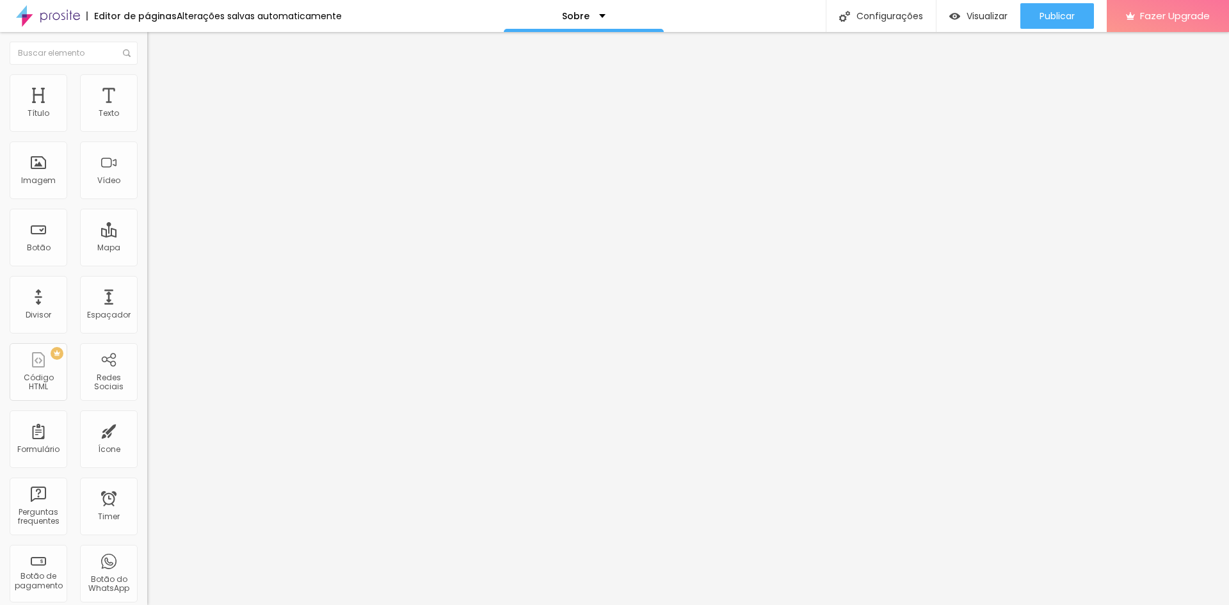
type input "56"
type input "59"
type input "64"
drag, startPoint x: 31, startPoint y: 162, endPoint x: 122, endPoint y: 160, distance: 90.9
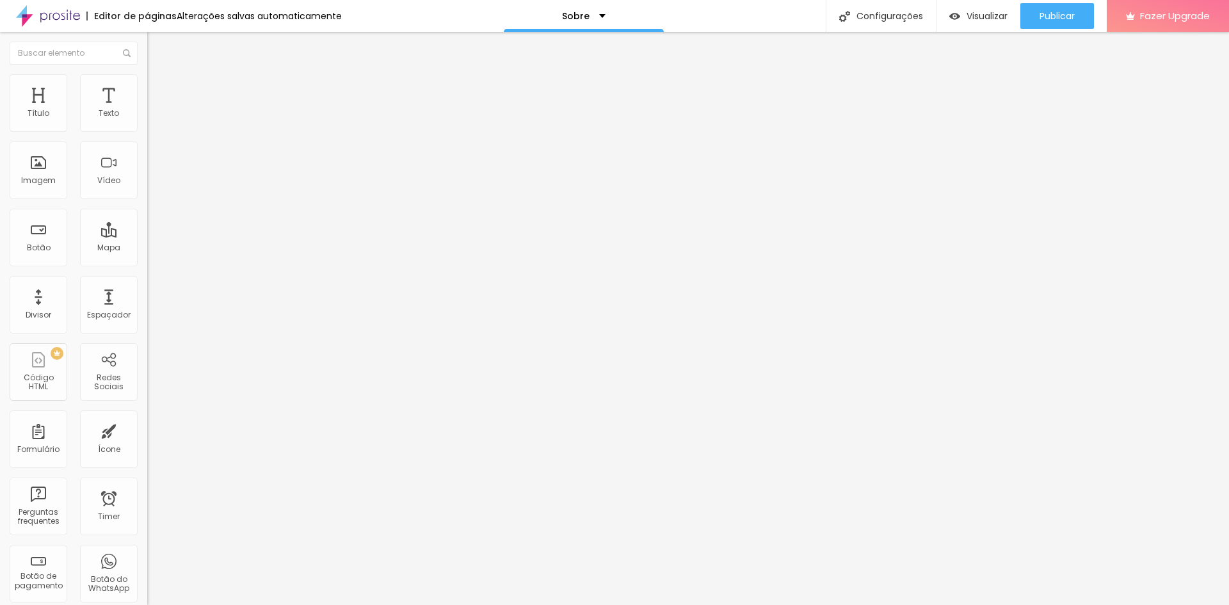
click at [147, 281] on input "range" at bounding box center [188, 286] width 83 height 10
drag, startPoint x: 133, startPoint y: 138, endPoint x: 74, endPoint y: 146, distance: 60.1
click at [147, 131] on input "range" at bounding box center [188, 126] width 83 height 10
drag, startPoint x: 77, startPoint y: 139, endPoint x: 108, endPoint y: 142, distance: 31.5
click at [147, 131] on input "range" at bounding box center [188, 126] width 83 height 10
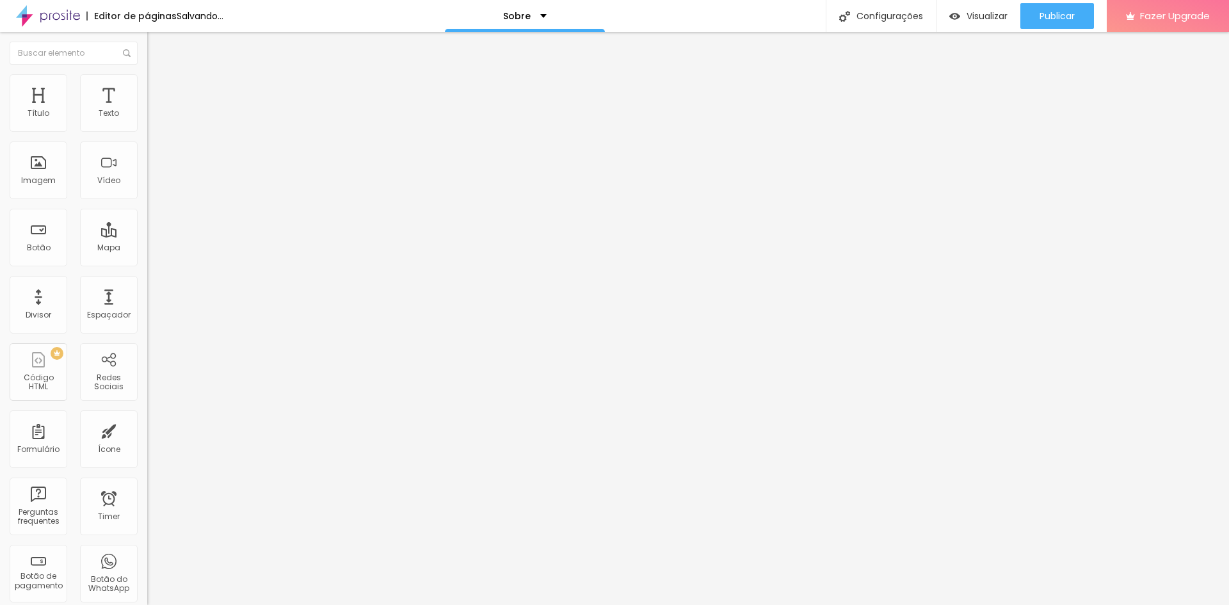
drag, startPoint x: 109, startPoint y: 164, endPoint x: 36, endPoint y: 163, distance: 73.6
click at [147, 281] on input "range" at bounding box center [188, 286] width 83 height 10
click at [159, 86] on span "Estilo" at bounding box center [169, 82] width 20 height 11
drag, startPoint x: 28, startPoint y: 163, endPoint x: 36, endPoint y: 161, distance: 8.1
click at [147, 281] on input "range" at bounding box center [188, 286] width 83 height 10
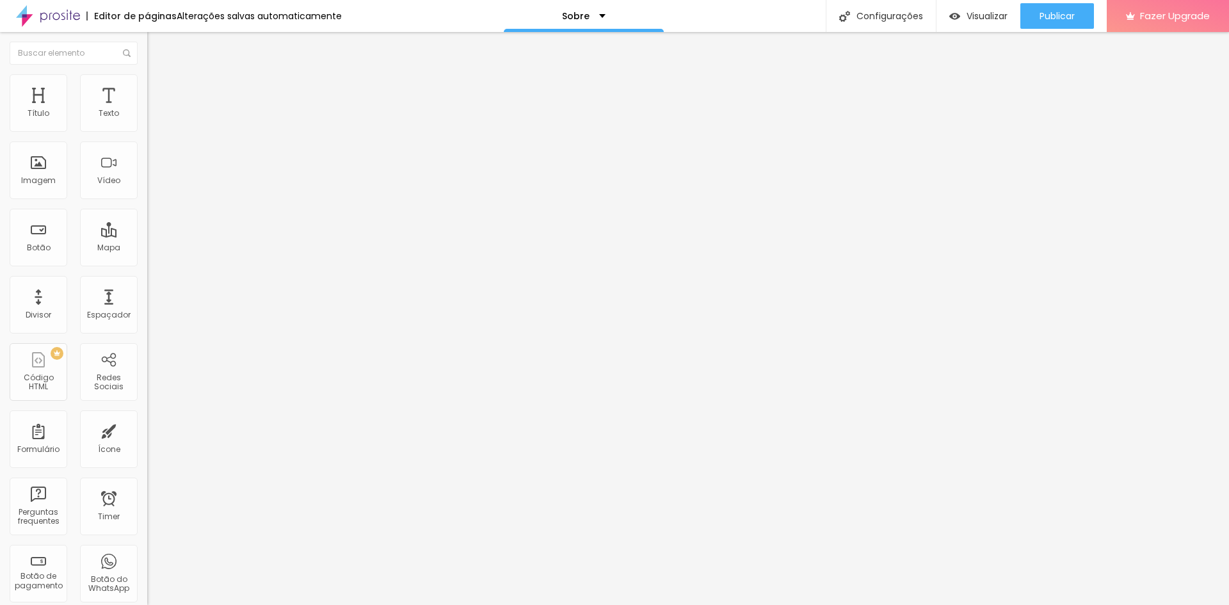
click at [147, 81] on img at bounding box center [153, 80] width 12 height 12
click at [147, 85] on li "Estilo" at bounding box center [220, 80] width 147 height 13
drag, startPoint x: 134, startPoint y: 140, endPoint x: 108, endPoint y: 140, distance: 26.2
click at [147, 131] on input "range" at bounding box center [188, 126] width 83 height 10
click at [147, 74] on li "Conteúdo" at bounding box center [220, 67] width 147 height 13
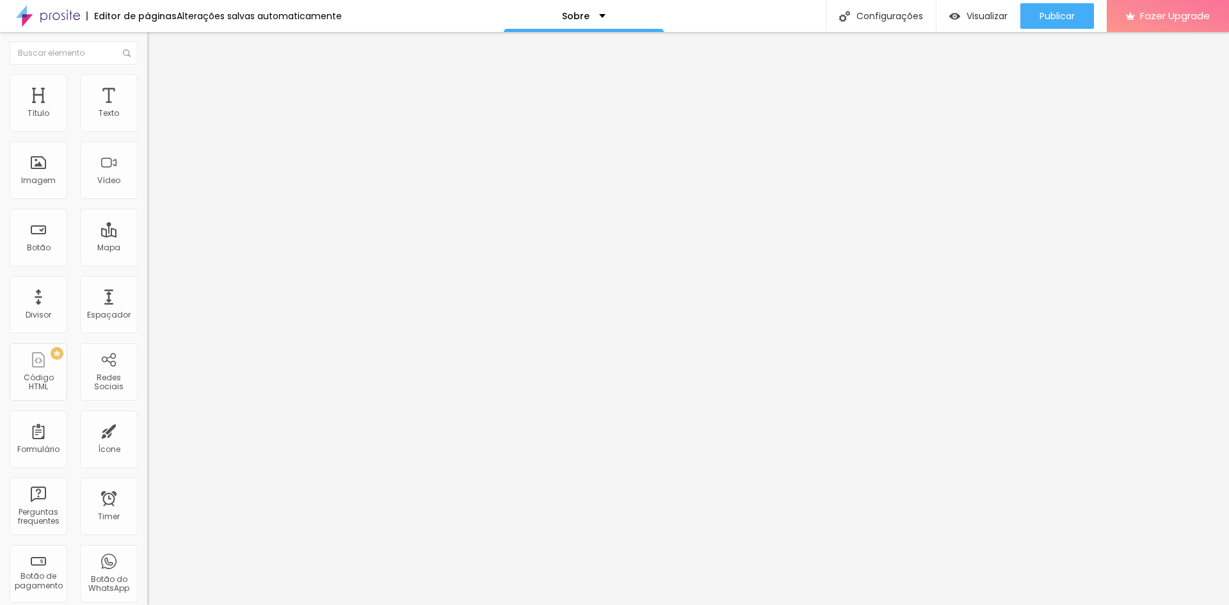
click at [147, 82] on img at bounding box center [153, 80] width 12 height 12
click at [147, 87] on img at bounding box center [153, 93] width 12 height 12
drag, startPoint x: 38, startPoint y: 127, endPoint x: 0, endPoint y: 124, distance: 37.8
click at [147, 248] on input "range" at bounding box center [188, 253] width 83 height 10
drag, startPoint x: 36, startPoint y: 150, endPoint x: 0, endPoint y: 152, distance: 35.9
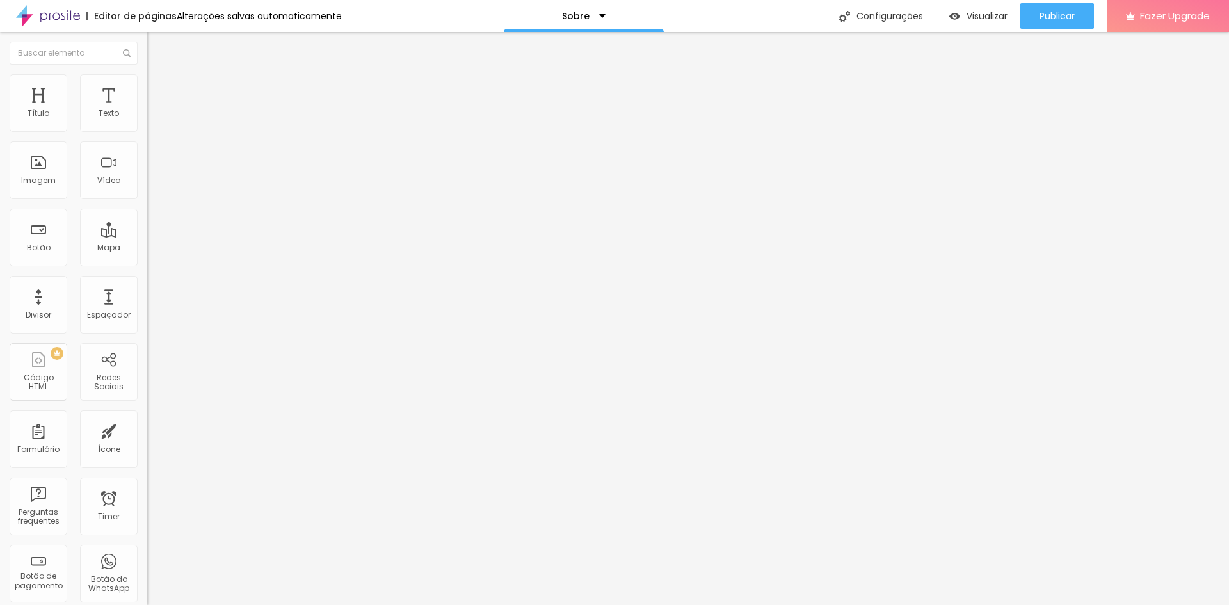
click at [147, 429] on input "range" at bounding box center [188, 434] width 83 height 10
click at [159, 86] on span "Estilo" at bounding box center [169, 82] width 20 height 11
drag, startPoint x: 109, startPoint y: 140, endPoint x: 88, endPoint y: 145, distance: 21.6
click at [147, 131] on input "range" at bounding box center [188, 126] width 83 height 10
drag, startPoint x: 86, startPoint y: 134, endPoint x: 100, endPoint y: 134, distance: 13.4
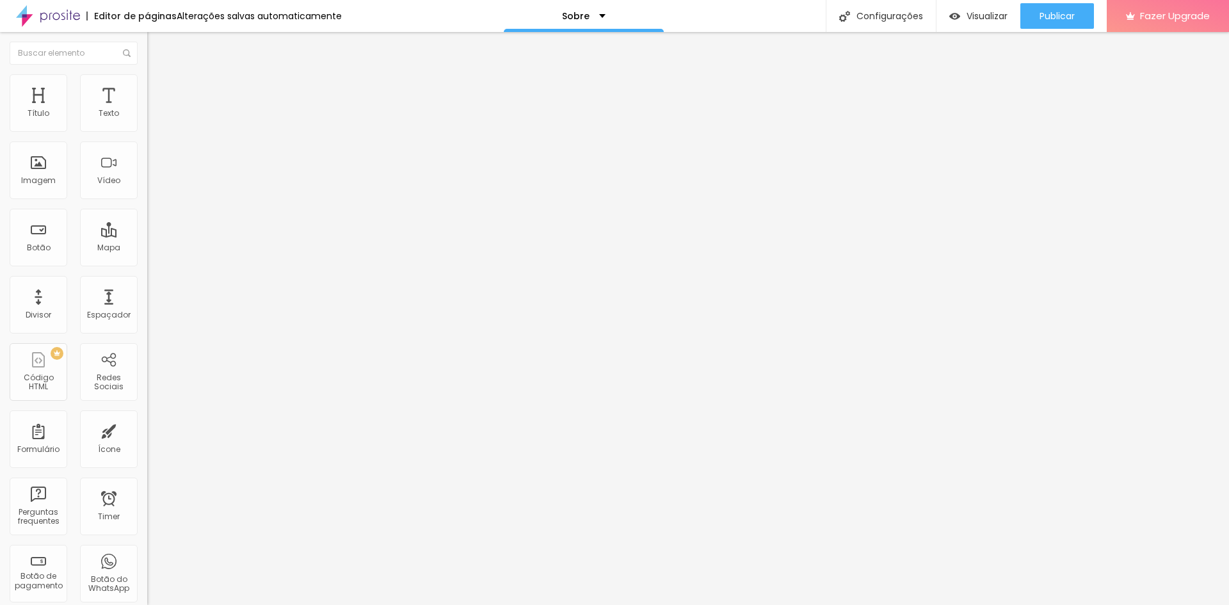
click at [147, 131] on input "range" at bounding box center [188, 126] width 83 height 10
drag, startPoint x: 99, startPoint y: 139, endPoint x: 101, endPoint y: 162, distance: 23.1
click at [147, 131] on input "range" at bounding box center [188, 126] width 83 height 10
click at [147, 77] on li "Estilo" at bounding box center [220, 80] width 147 height 13
drag, startPoint x: 108, startPoint y: 139, endPoint x: 102, endPoint y: 140, distance: 6.4
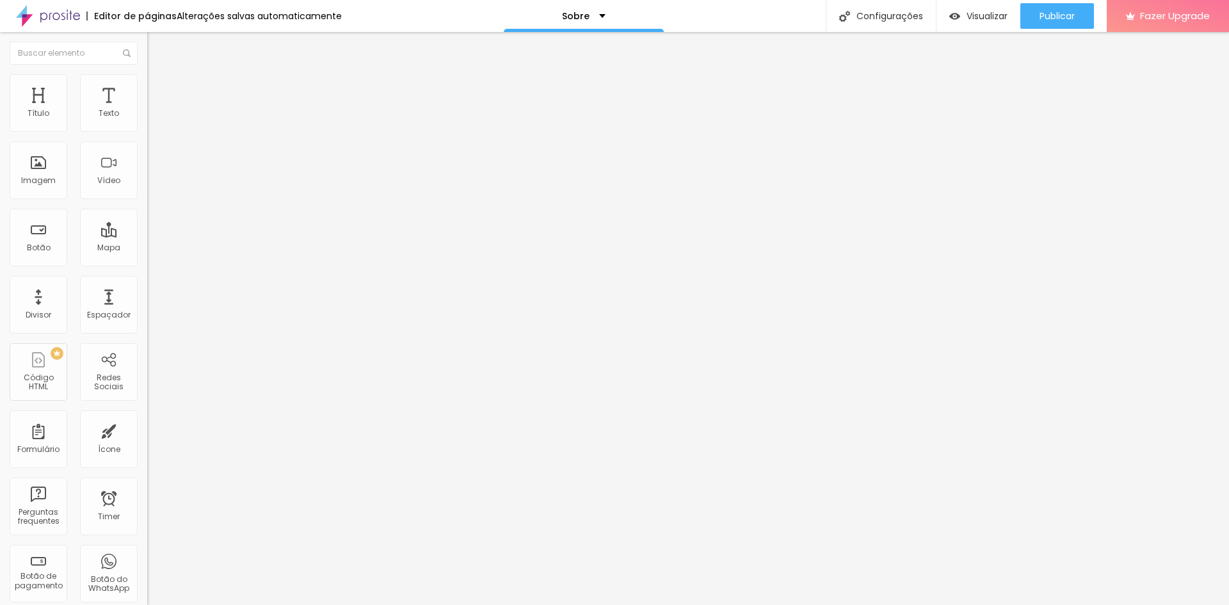
click at [147, 131] on input "range" at bounding box center [188, 126] width 83 height 10
click at [1052, 13] on span "Publicar" at bounding box center [1056, 16] width 35 height 10
click at [147, 87] on li "Avançado" at bounding box center [220, 93] width 147 height 13
click at [147, 73] on img at bounding box center [153, 67] width 12 height 12
click at [147, 432] on div "Editar Imagem Conteúdo Estilo Avançado Trocar imagem Descrição da imagem (Alt) …" at bounding box center [220, 318] width 147 height 573
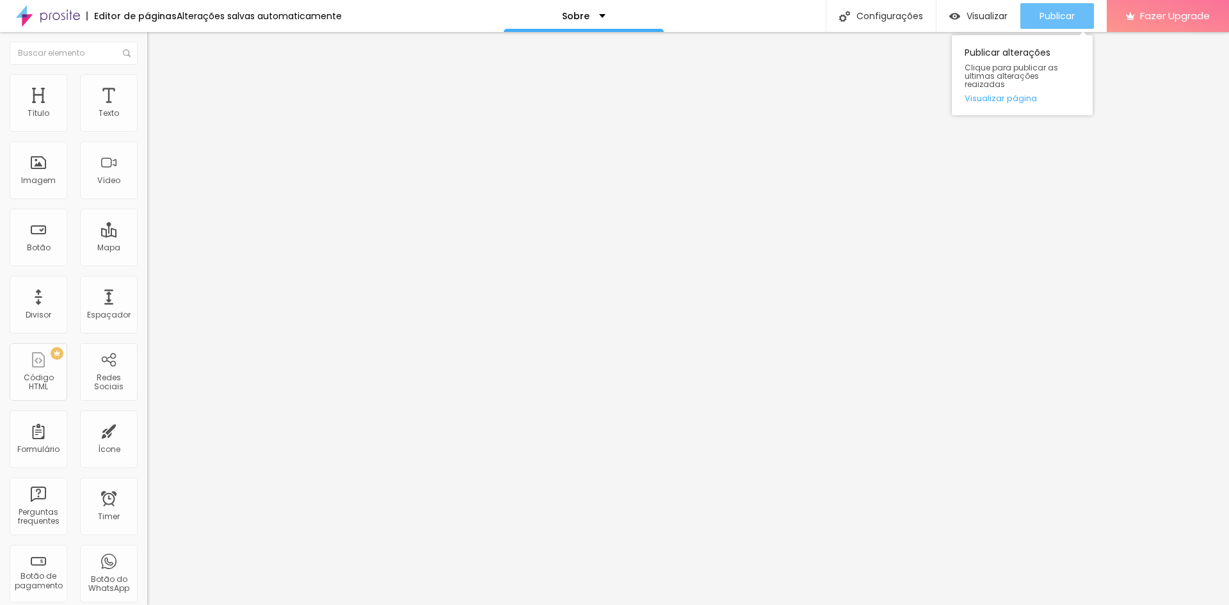
click at [1063, 13] on span "Publicar" at bounding box center [1056, 16] width 35 height 10
click at [147, 83] on li "Estilo" at bounding box center [220, 80] width 147 height 13
drag, startPoint x: 131, startPoint y: 138, endPoint x: 102, endPoint y: 136, distance: 28.8
click at [147, 131] on input "range" at bounding box center [188, 126] width 83 height 10
click at [147, 281] on input "range" at bounding box center [188, 286] width 83 height 10
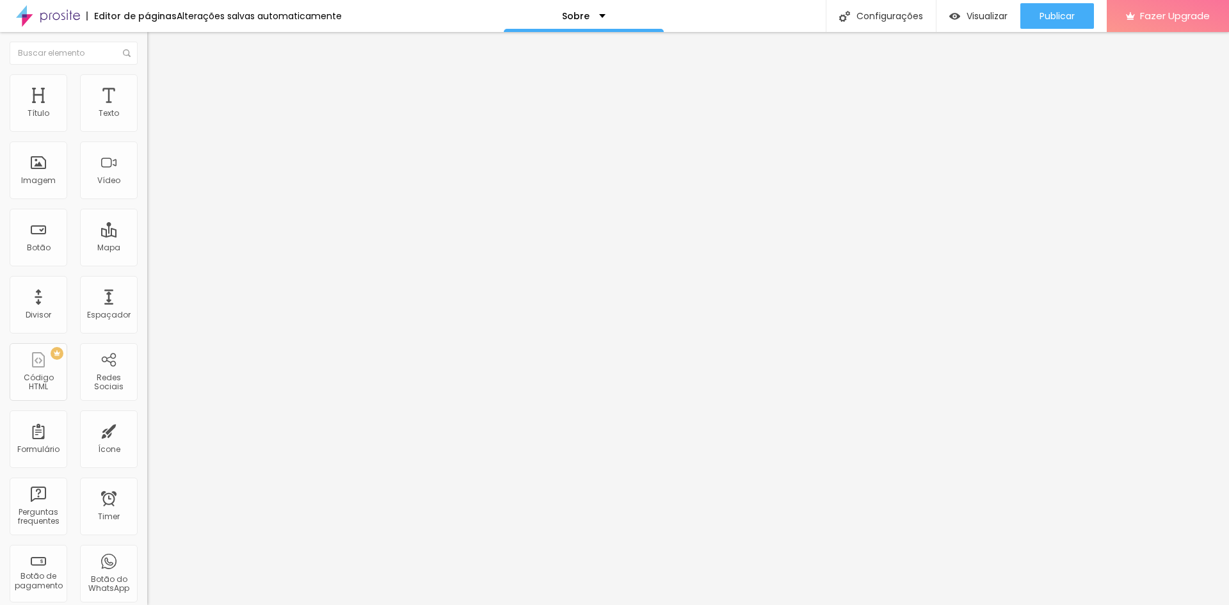
click at [147, 291] on div "Editar Imagem Conteúdo Estilo Avançado Tamanho 75 px % 13 Borda arredondada Som…" at bounding box center [220, 318] width 147 height 573
click at [147, 310] on div "Editar Imagem Conteúdo Estilo Avançado Tamanho 75 px % 13 Borda arredondada Som…" at bounding box center [220, 318] width 147 height 573
click at [227, 604] on div at bounding box center [614, 612] width 1229 height 0
drag, startPoint x: 36, startPoint y: 164, endPoint x: 100, endPoint y: 164, distance: 64.0
click at [147, 281] on input "range" at bounding box center [188, 286] width 83 height 10
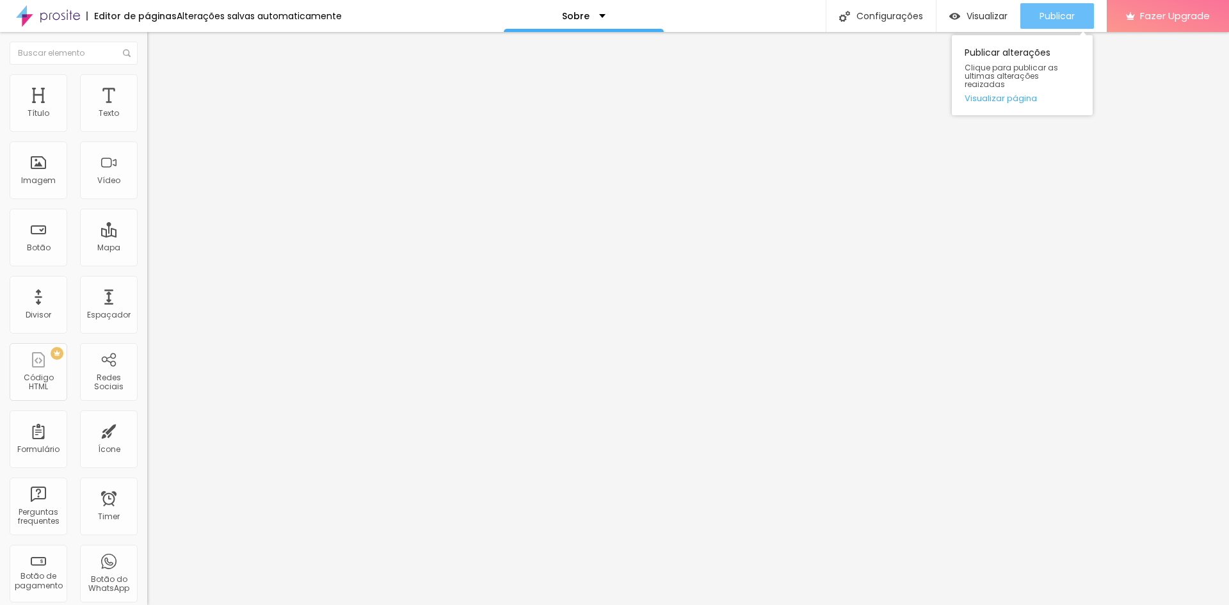
click at [1066, 13] on span "Publicar" at bounding box center [1056, 16] width 35 height 10
drag, startPoint x: 100, startPoint y: 163, endPoint x: 42, endPoint y: 164, distance: 58.9
click at [147, 281] on input "range" at bounding box center [188, 286] width 83 height 10
click at [1042, 13] on span "Publicar" at bounding box center [1056, 16] width 35 height 10
click at [147, 87] on li "Avançado" at bounding box center [220, 93] width 147 height 13
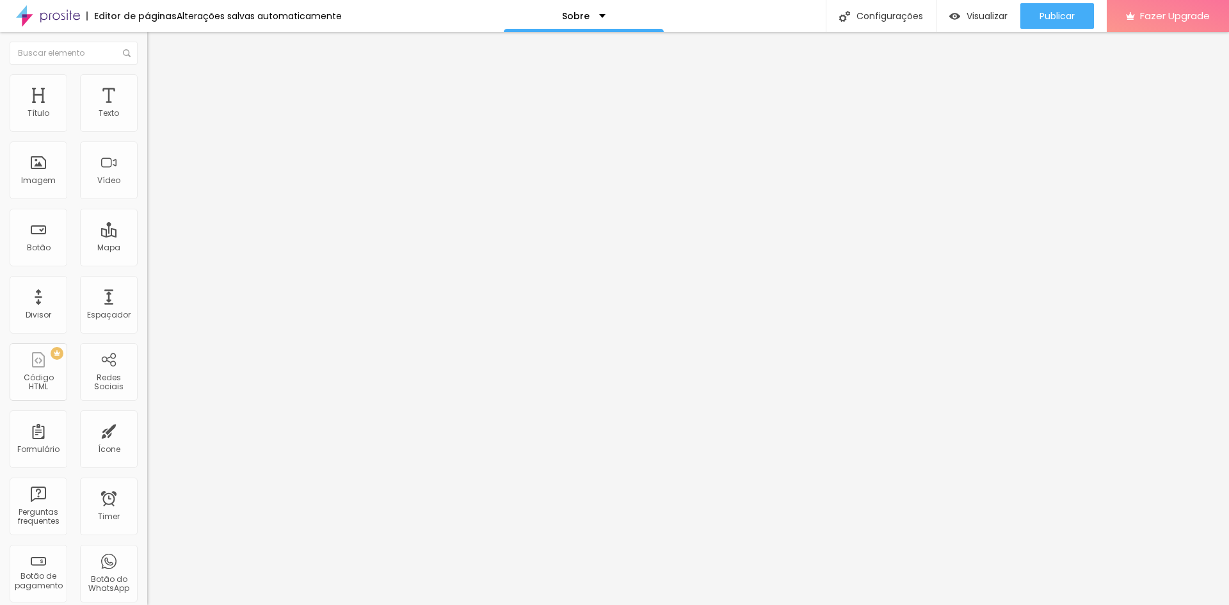
drag, startPoint x: 36, startPoint y: 130, endPoint x: 110, endPoint y: 133, distance: 73.7
click at [147, 133] on div "10 Espaço de cima" at bounding box center [220, 190] width 147 height 181
drag, startPoint x: 36, startPoint y: 125, endPoint x: 9, endPoint y: 108, distance: 32.8
click at [147, 248] on input "range" at bounding box center [188, 253] width 83 height 10
click at [147, 492] on div "Editar Imagem Conteúdo Estilo Avançado Trocar imagem Descrição da imagem (Alt) …" at bounding box center [220, 318] width 147 height 573
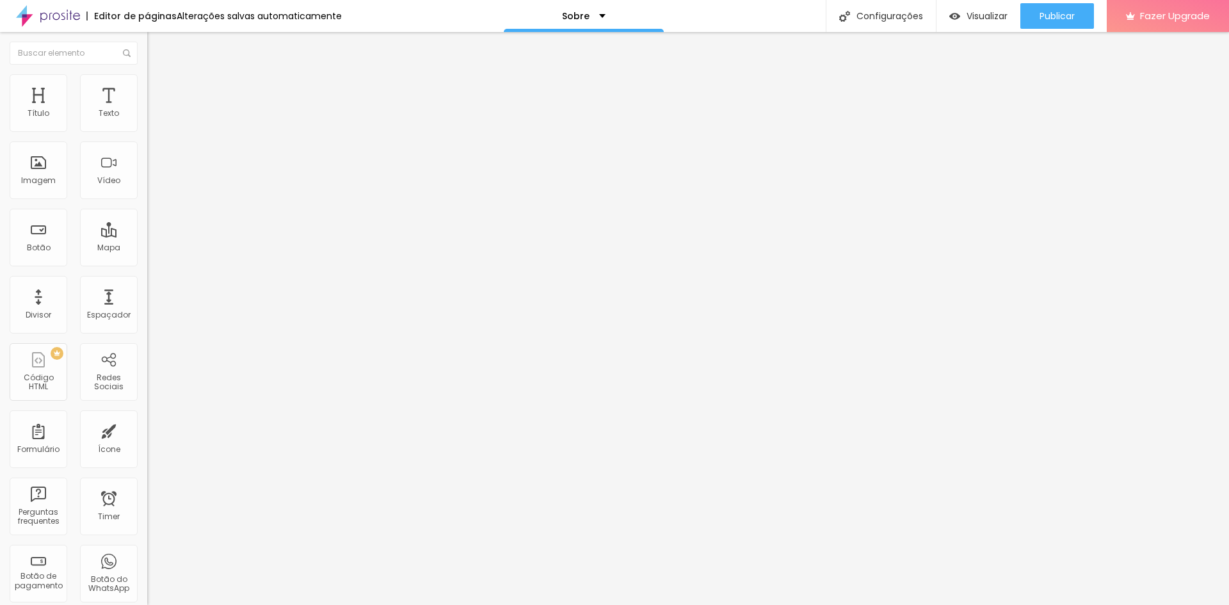
click at [147, 481] on div "Editar Imagem Conteúdo Estilo Avançado Trocar imagem Descrição da imagem (Alt) …" at bounding box center [220, 318] width 147 height 573
click at [147, 87] on li "Avançado" at bounding box center [220, 93] width 147 height 13
drag, startPoint x: 29, startPoint y: 153, endPoint x: 0, endPoint y: 159, distance: 30.0
click at [147, 429] on input "range" at bounding box center [188, 434] width 83 height 10
click at [147, 87] on li "Avançado" at bounding box center [220, 93] width 147 height 13
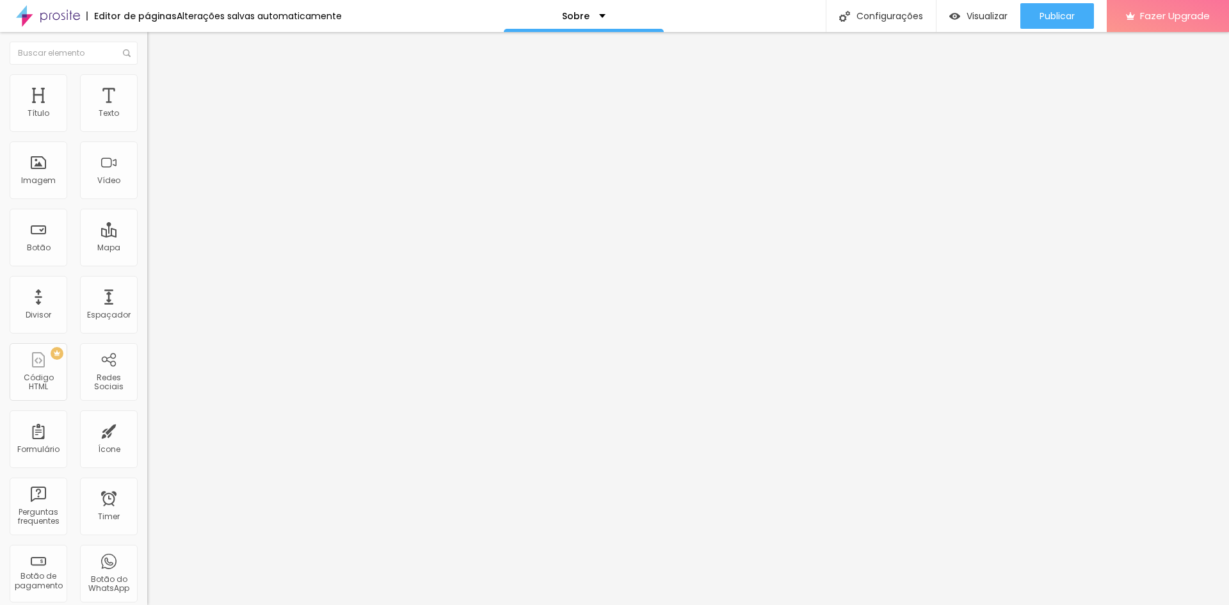
drag, startPoint x: 37, startPoint y: 147, endPoint x: 0, endPoint y: 145, distance: 37.2
click at [147, 429] on input "range" at bounding box center [188, 434] width 83 height 10
drag, startPoint x: 31, startPoint y: 126, endPoint x: 0, endPoint y: 130, distance: 31.6
click at [147, 248] on input "range" at bounding box center [188, 253] width 83 height 10
click at [147, 200] on span "Original" at bounding box center [162, 194] width 31 height 11
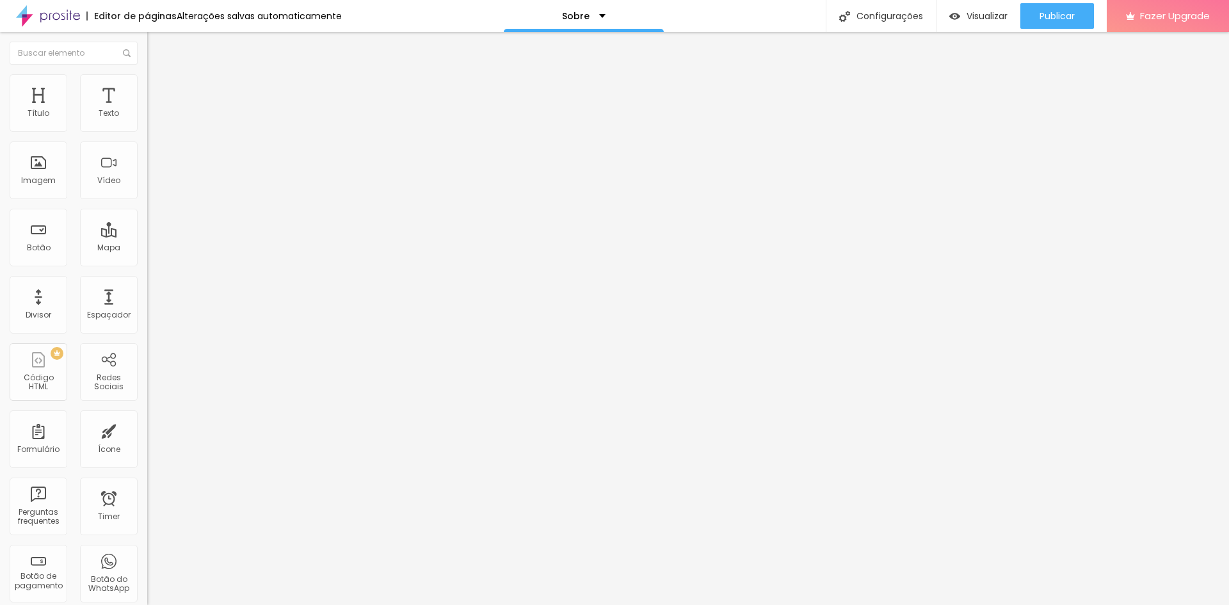
click at [147, 208] on span "Cinema" at bounding box center [163, 202] width 32 height 11
click at [147, 220] on span "Padrão" at bounding box center [161, 214] width 29 height 11
click at [147, 228] on span "Quadrado" at bounding box center [168, 222] width 42 height 11
click at [147, 236] on span "Original" at bounding box center [162, 230] width 31 height 11
click at [147, 162] on img at bounding box center [151, 157] width 9 height 9
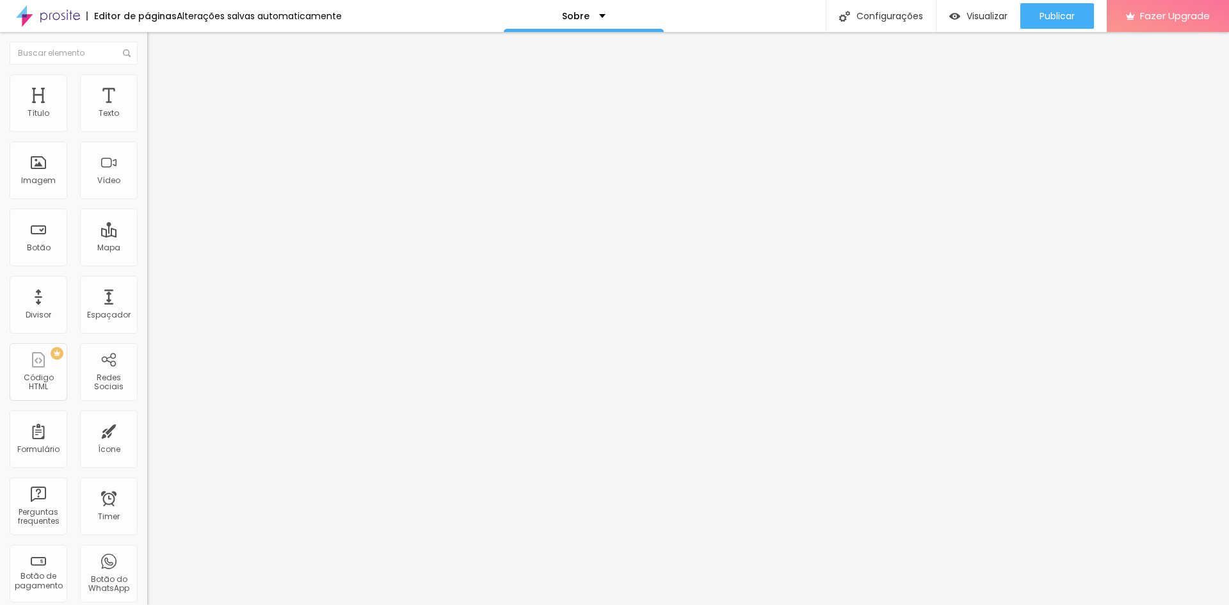
click at [147, 182] on img at bounding box center [151, 177] width 9 height 9
click at [147, 172] on img at bounding box center [151, 167] width 9 height 9
click at [147, 80] on img at bounding box center [153, 80] width 12 height 12
click at [159, 90] on span "Avançado" at bounding box center [180, 95] width 42 height 11
drag, startPoint x: 35, startPoint y: 153, endPoint x: 4, endPoint y: 186, distance: 45.7
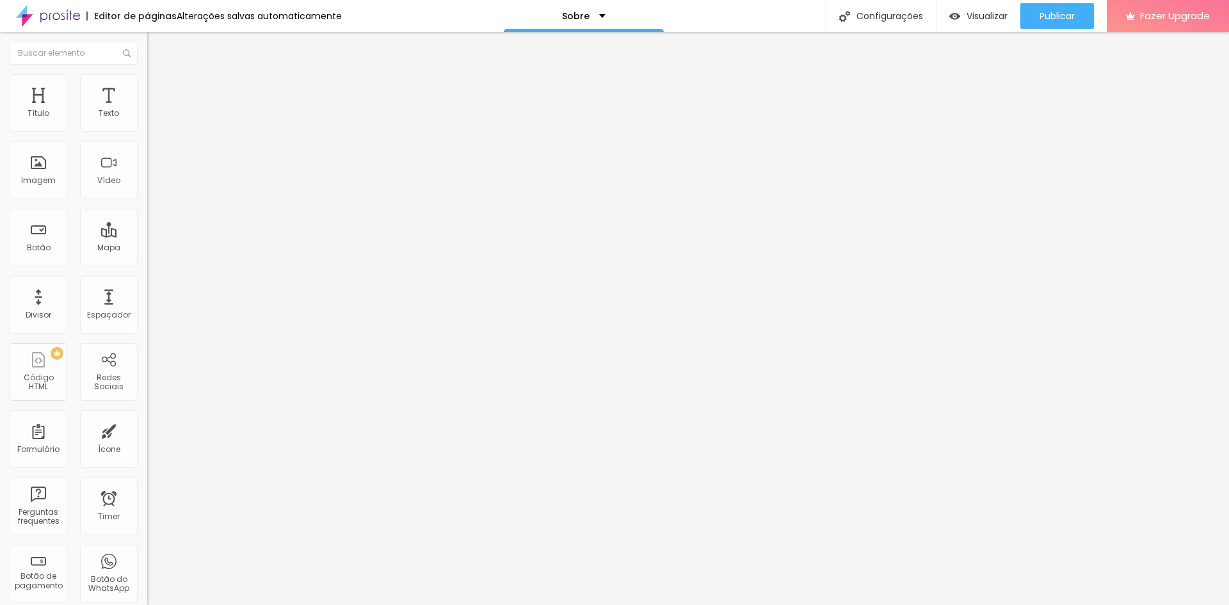
click at [147, 429] on input "range" at bounding box center [188, 434] width 83 height 10
click at [147, 84] on li "Estilo" at bounding box center [220, 80] width 147 height 13
click at [147, 131] on input "range" at bounding box center [188, 126] width 83 height 10
click at [95, 301] on div "Espaçador" at bounding box center [109, 305] width 58 height 58
click at [44, 308] on div "Divisor" at bounding box center [39, 305] width 58 height 58
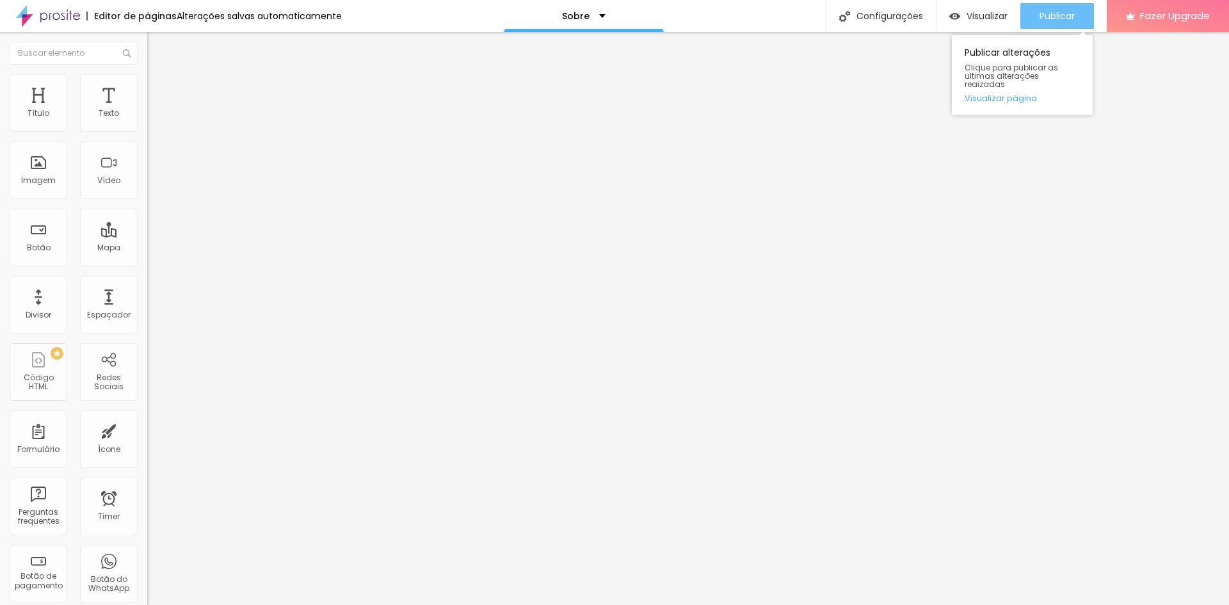
click at [1063, 21] on span "Publicar" at bounding box center [1056, 16] width 35 height 10
click at [147, 82] on img at bounding box center [153, 80] width 12 height 12
drag, startPoint x: 104, startPoint y: 136, endPoint x: 138, endPoint y: 142, distance: 35.0
click at [147, 131] on input "range" at bounding box center [188, 126] width 83 height 10
click at [159, 86] on span "Estilo" at bounding box center [169, 82] width 20 height 11
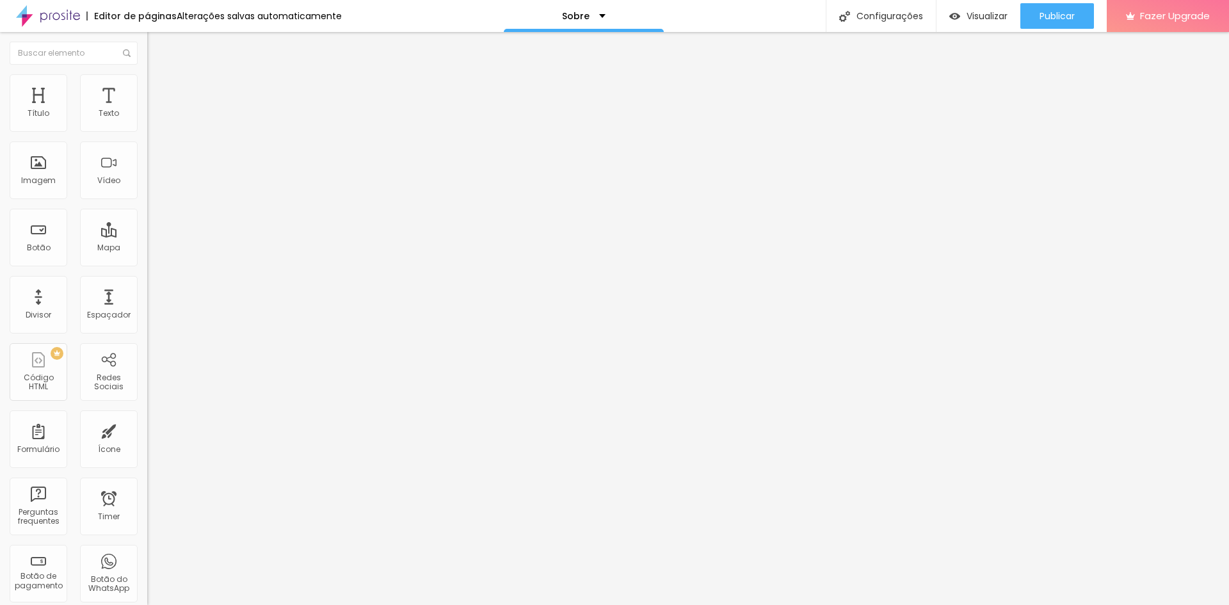
drag, startPoint x: 109, startPoint y: 138, endPoint x: 209, endPoint y: 140, distance: 100.5
click at [209, 131] on input "range" at bounding box center [188, 126] width 83 height 10
click at [159, 86] on span "Estilo" at bounding box center [169, 82] width 20 height 11
drag, startPoint x: 102, startPoint y: 136, endPoint x: 196, endPoint y: 136, distance: 94.1
click at [196, 131] on input "range" at bounding box center [188, 126] width 83 height 10
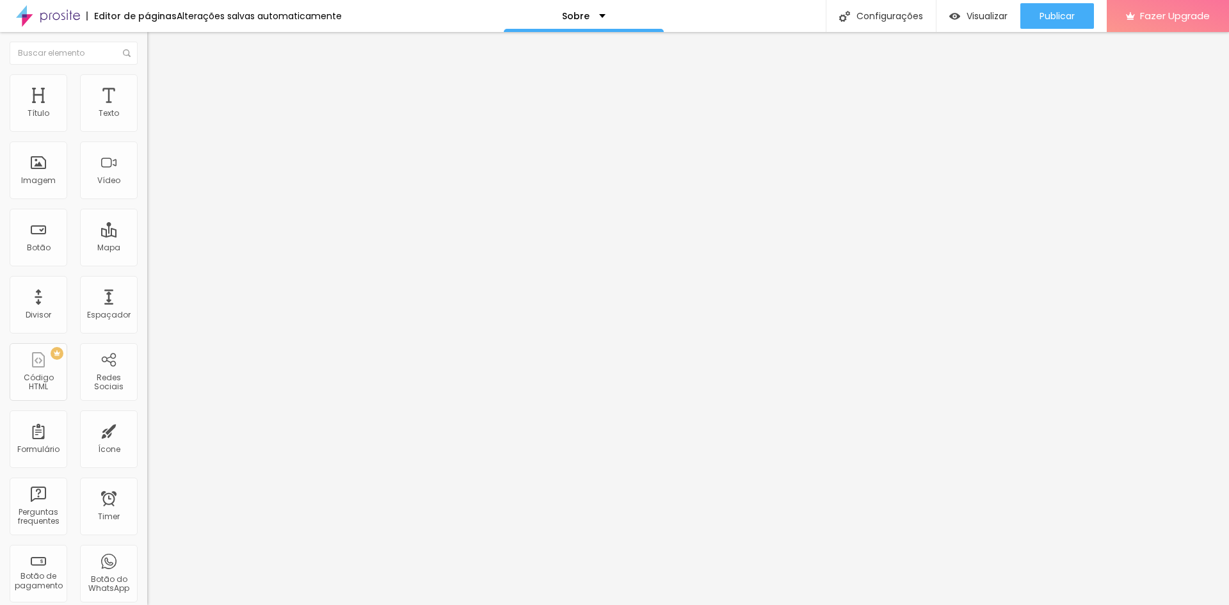
click at [147, 83] on li "Estilo" at bounding box center [220, 80] width 147 height 13
drag, startPoint x: 41, startPoint y: 161, endPoint x: 0, endPoint y: 163, distance: 41.0
click at [147, 281] on input "range" at bounding box center [188, 286] width 83 height 10
click at [147, 79] on img at bounding box center [153, 80] width 12 height 12
click at [147, 74] on img at bounding box center [153, 80] width 12 height 12
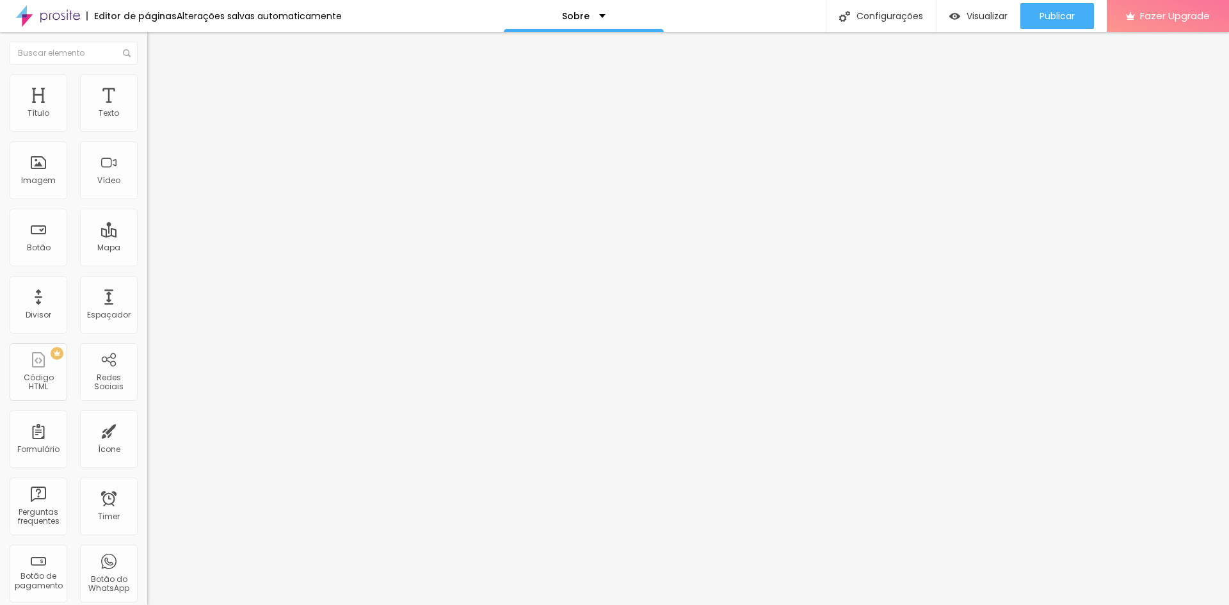
click at [147, 84] on li "Estilo" at bounding box center [220, 80] width 147 height 13
drag, startPoint x: 29, startPoint y: 161, endPoint x: 36, endPoint y: 159, distance: 6.5
click at [147, 281] on input "range" at bounding box center [188, 286] width 83 height 10
click at [1050, 18] on span "Publicar" at bounding box center [1056, 16] width 35 height 10
click at [147, 410] on div "Editar Imagem Conteúdo Estilo Avançado Tamanho 100 px % 15 Borda arredondada So…" at bounding box center [220, 318] width 147 height 573
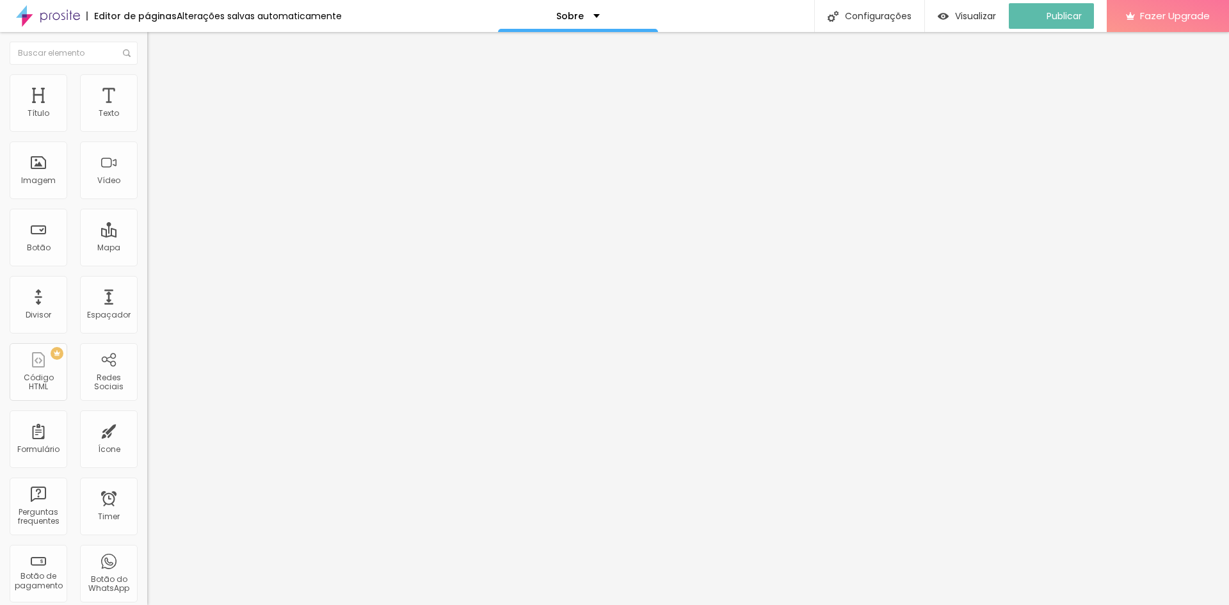
click at [147, 463] on div "Editar Imagem Conteúdo Estilo Avançado Tamanho 100 px % 15 Borda arredondada So…" at bounding box center [220, 318] width 147 height 573
click at [147, 77] on img at bounding box center [153, 80] width 12 height 12
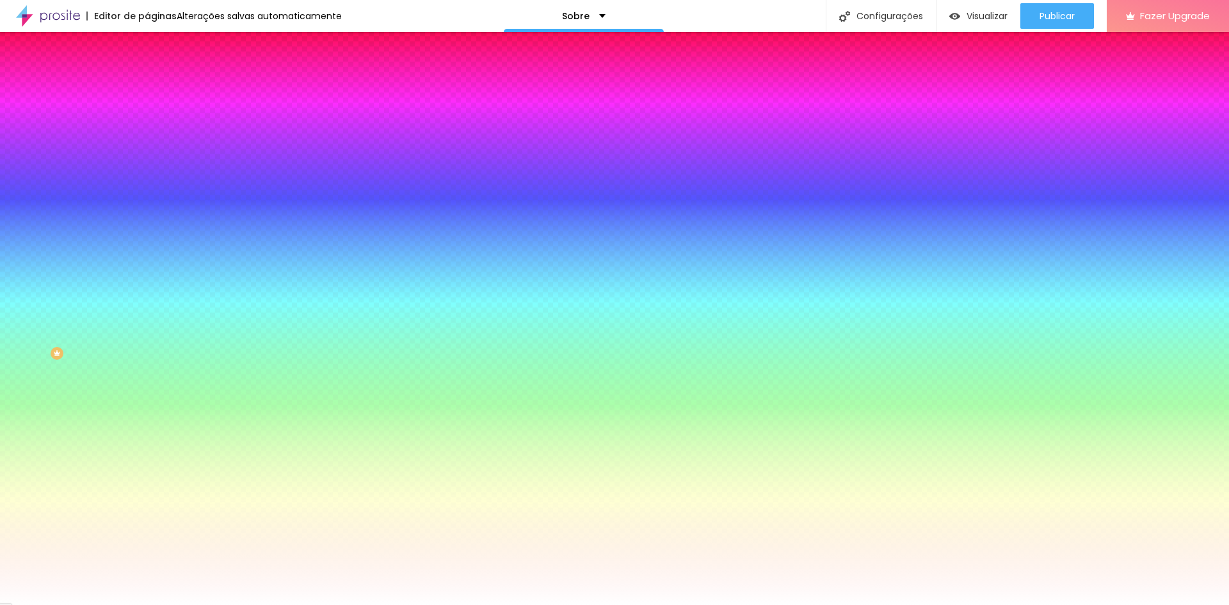
click at [154, 225] on icon "button" at bounding box center [156, 222] width 5 height 5
click at [29, 604] on div at bounding box center [614, 605] width 1229 height 0
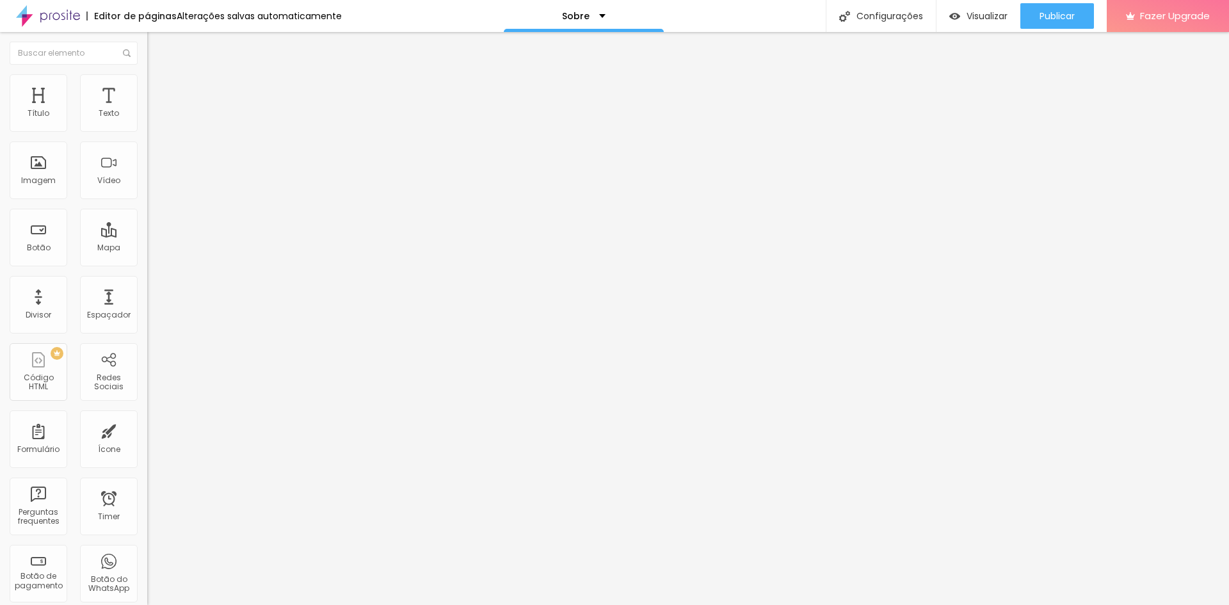
click at [147, 200] on span "Original" at bounding box center [162, 194] width 31 height 11
click at [147, 208] on span "Cinema" at bounding box center [163, 202] width 32 height 11
click at [147, 220] on span "Padrão" at bounding box center [161, 214] width 29 height 11
click at [147, 228] on span "Quadrado" at bounding box center [168, 222] width 42 height 11
click at [147, 236] on span "Original" at bounding box center [162, 230] width 31 height 11
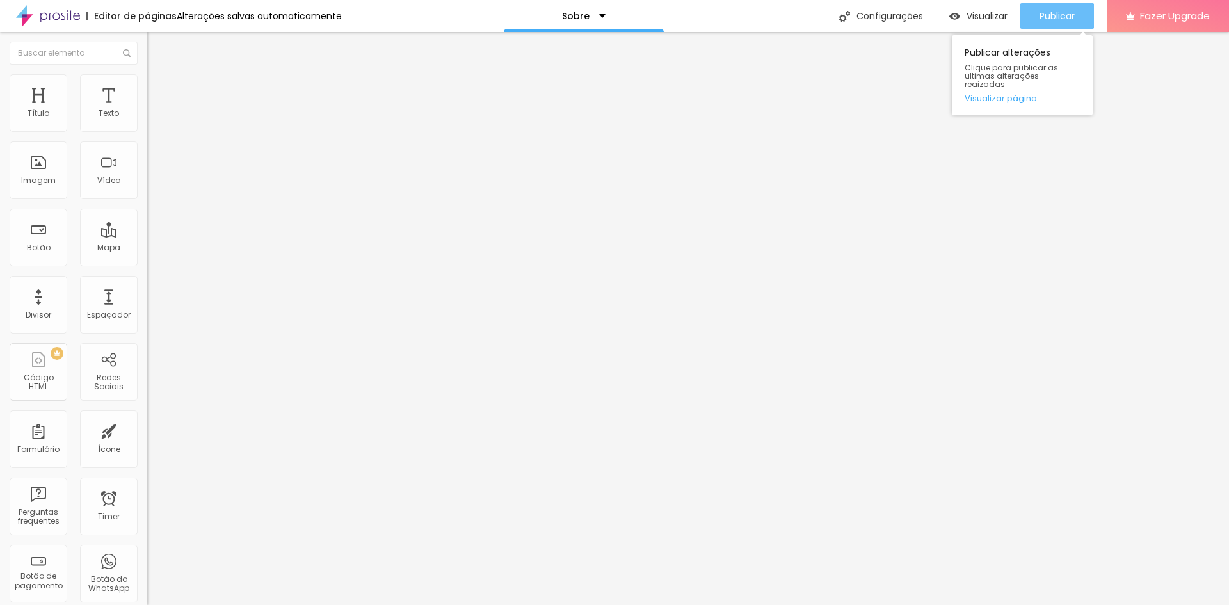
click at [1039, 16] on span "Publicar" at bounding box center [1056, 16] width 35 height 10
click at [996, 16] on span "Visualizar" at bounding box center [986, 16] width 41 height 10
click at [1061, 16] on span "Publicar" at bounding box center [1056, 16] width 35 height 10
